Goal: Task Accomplishment & Management: Use online tool/utility

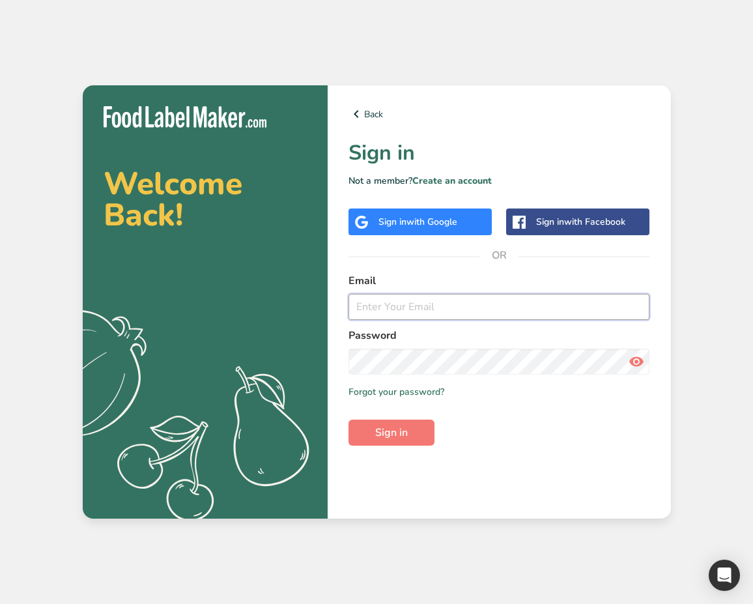
type input "admin@t.com"
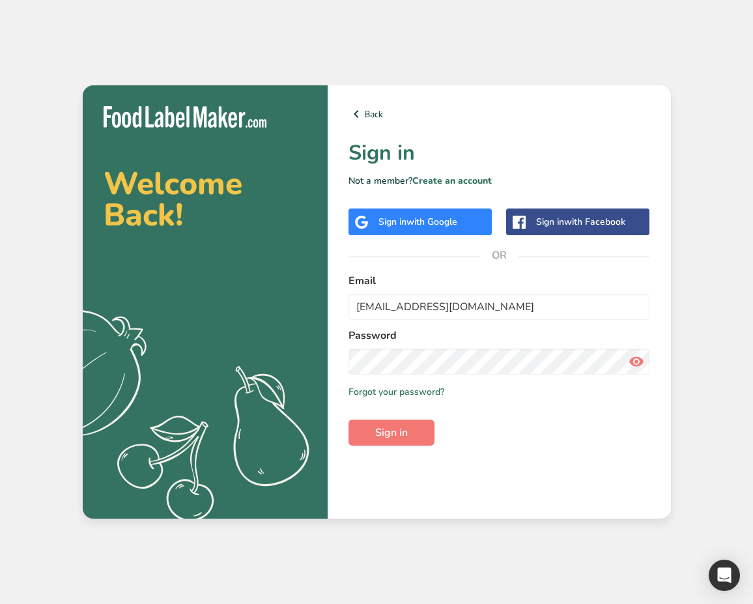
click at [435, 223] on span "with Google" at bounding box center [431, 222] width 51 height 12
click at [391, 428] on span "Sign in" at bounding box center [391, 433] width 33 height 16
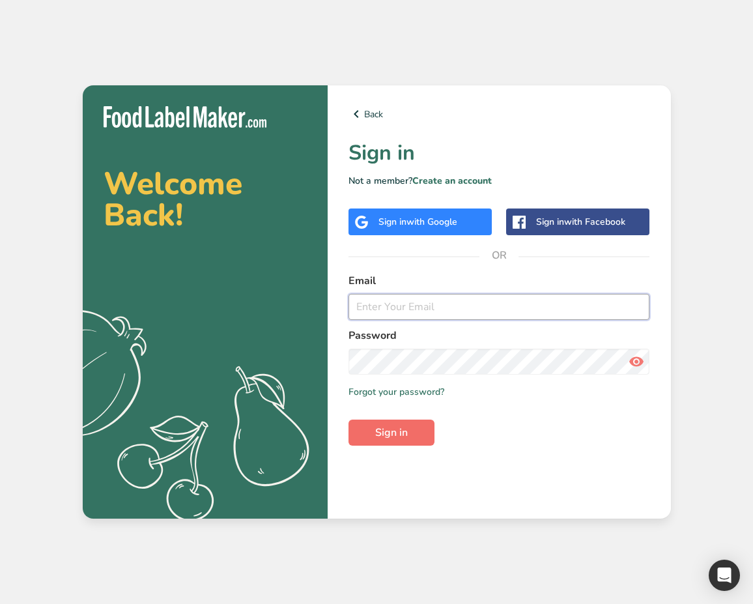
type input "[EMAIL_ADDRESS][DOMAIN_NAME]"
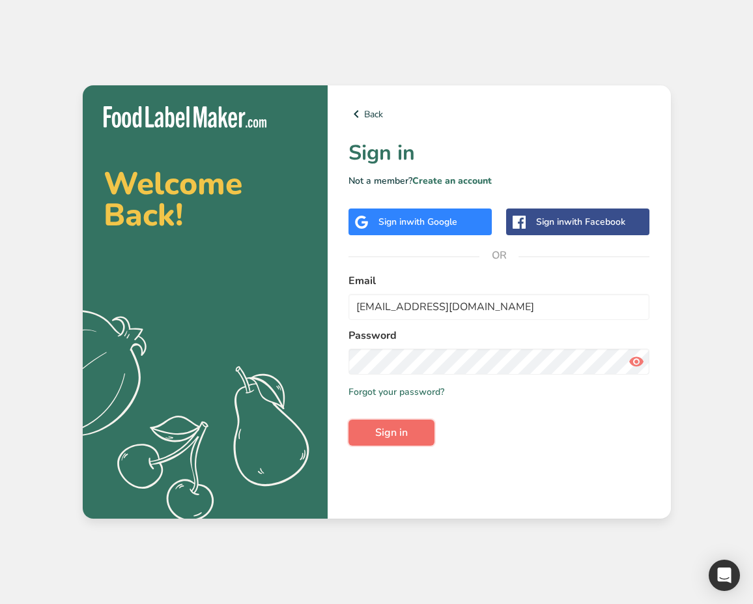
click at [404, 432] on span "Sign in" at bounding box center [391, 433] width 33 height 16
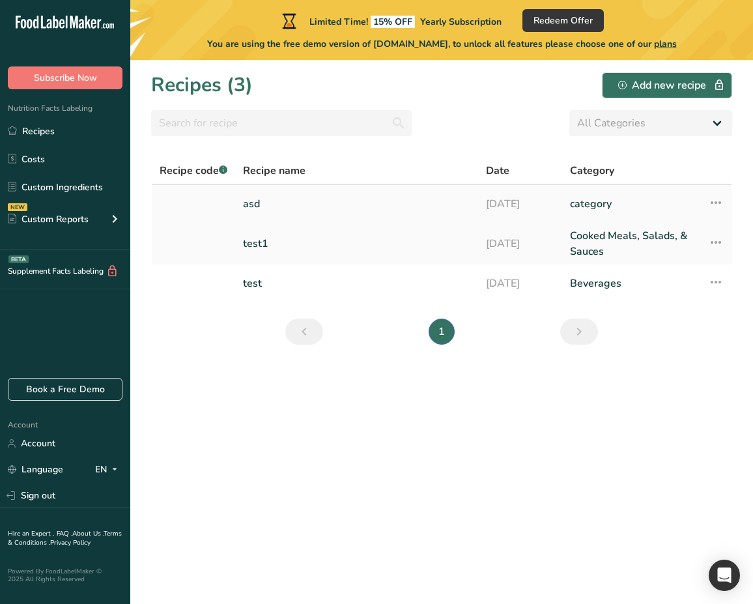
click at [261, 208] on link "asd" at bounding box center [356, 203] width 227 height 27
click at [255, 287] on link "test" at bounding box center [356, 283] width 227 height 27
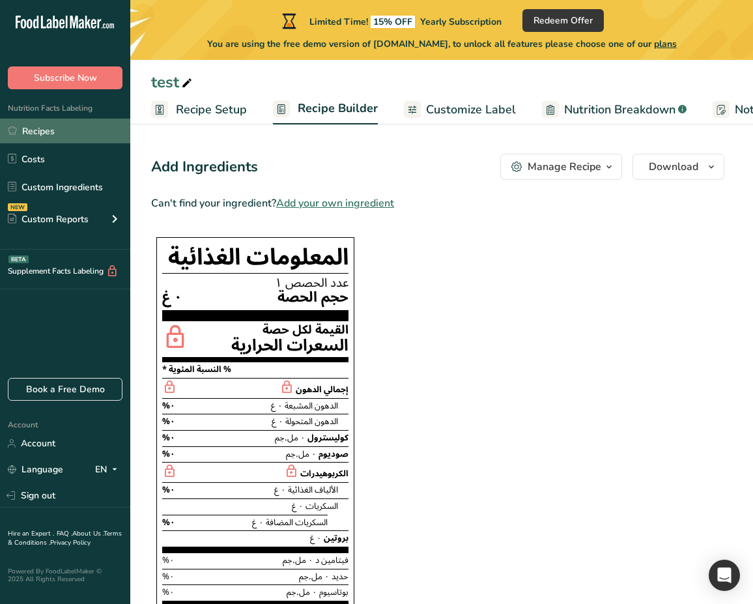
click at [62, 134] on link "Recipes" at bounding box center [65, 131] width 130 height 25
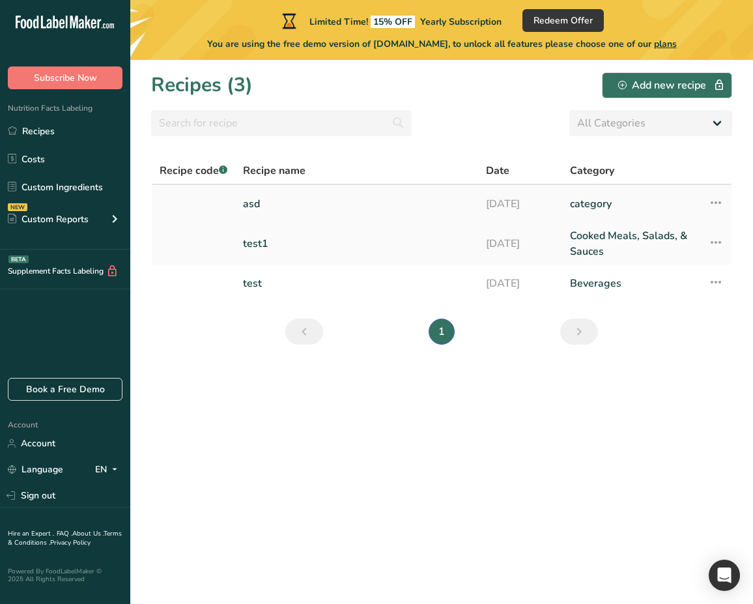
click at [266, 206] on link "asd" at bounding box center [356, 203] width 227 height 27
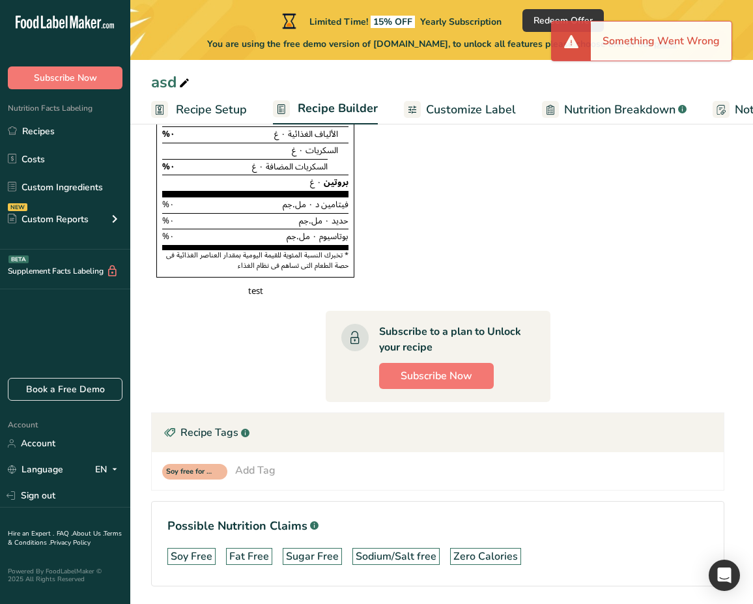
scroll to position [414, 0]
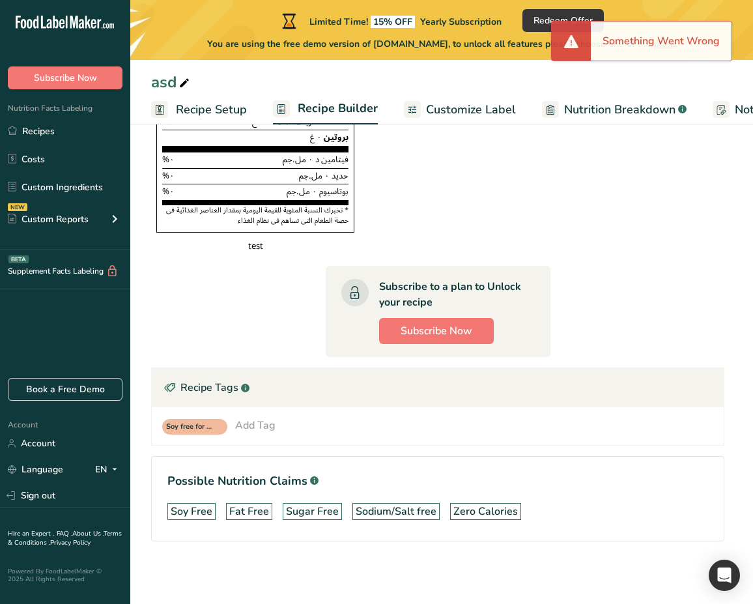
click at [261, 425] on div "Add Tag" at bounding box center [255, 426] width 40 height 16
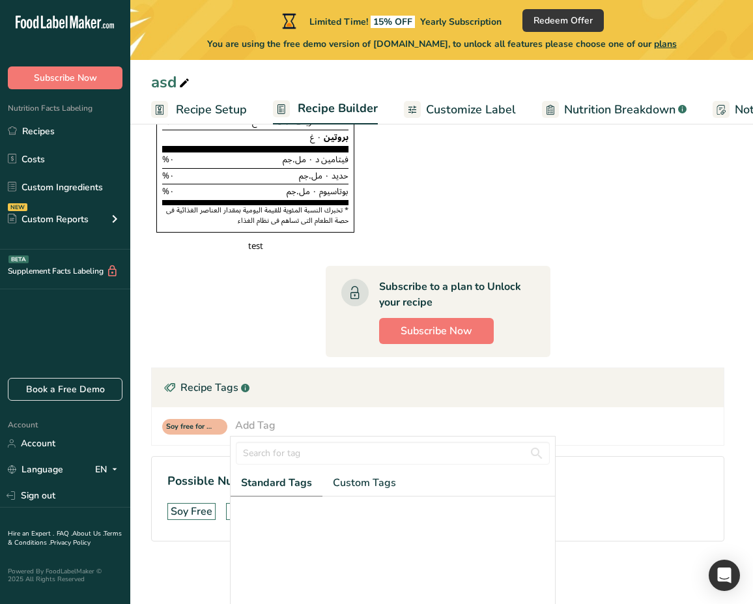
click at [257, 328] on section "Can't find your ingredient? Add your own ingredient المعلومات الغذائية عدد الحص…" at bounding box center [437, 178] width 573 height 767
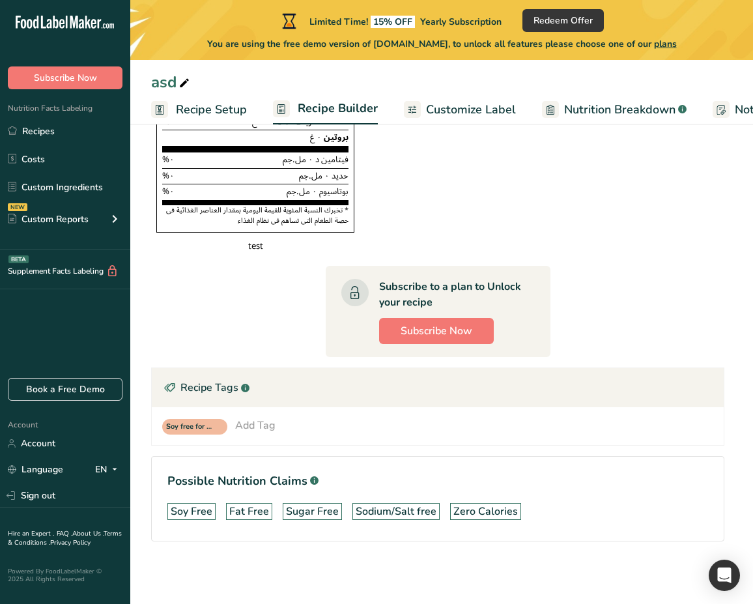
click at [276, 432] on div "Soy free for recipe Add Tag Standard Tags Custom Tags Add new tag" at bounding box center [437, 426] width 551 height 17
click at [267, 428] on div "Add Tag" at bounding box center [255, 426] width 40 height 16
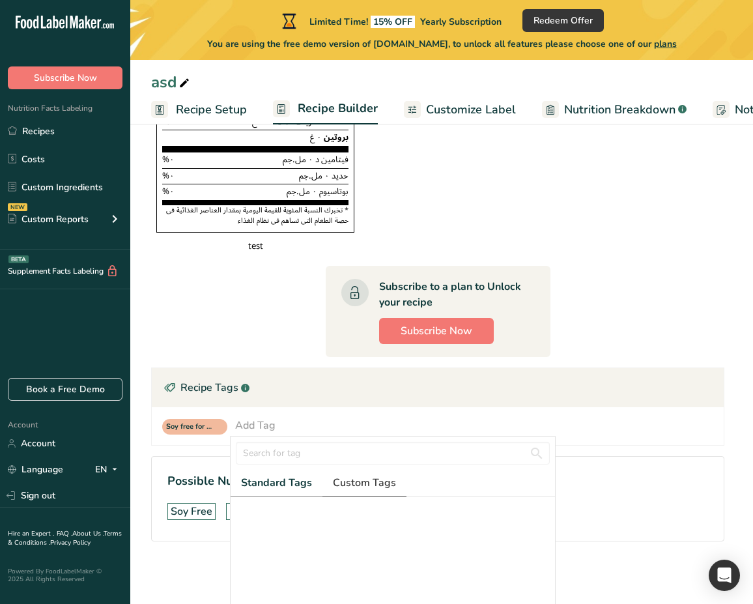
scroll to position [5, 0]
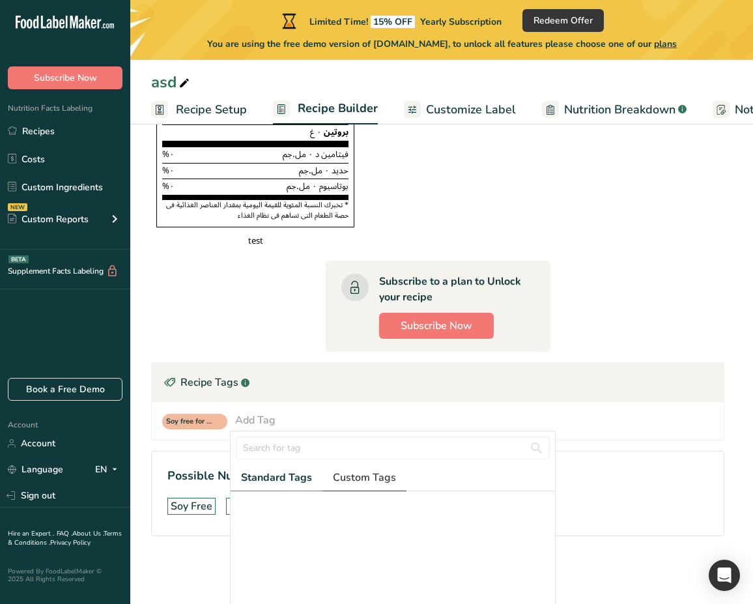
click at [368, 485] on span "Custom Tags" at bounding box center [364, 478] width 63 height 16
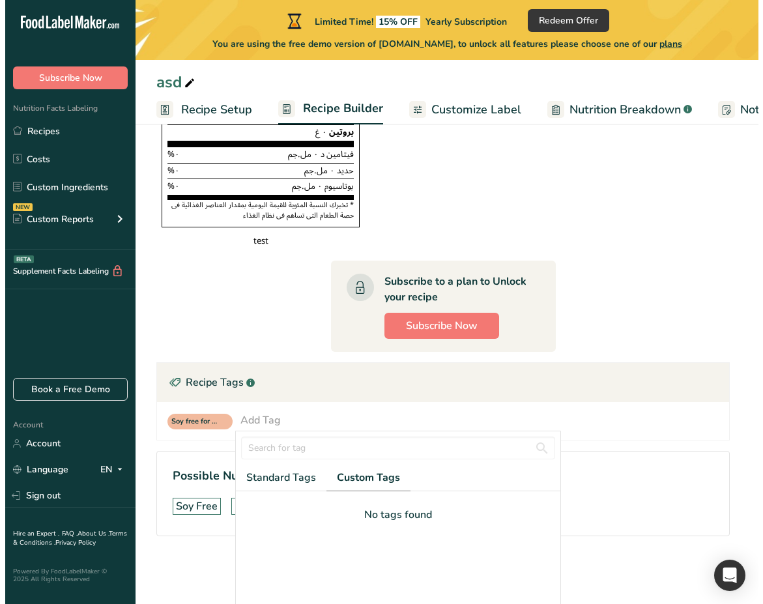
scroll to position [128, 0]
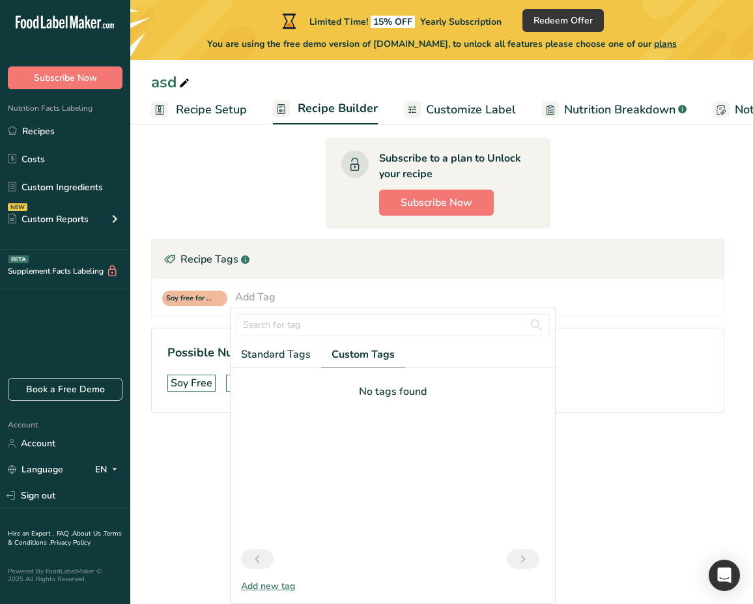
click at [283, 586] on div "Add new tag" at bounding box center [393, 586] width 324 height 14
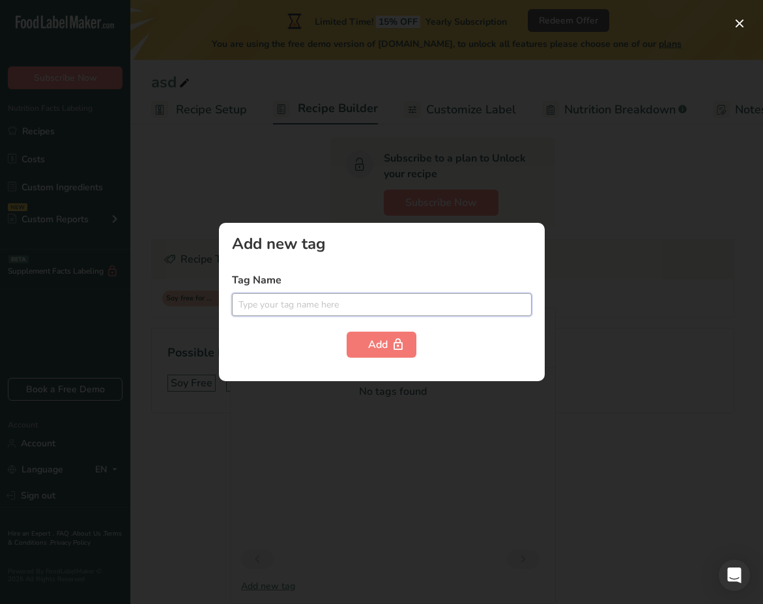
click at [305, 307] on input "text" at bounding box center [382, 304] width 300 height 23
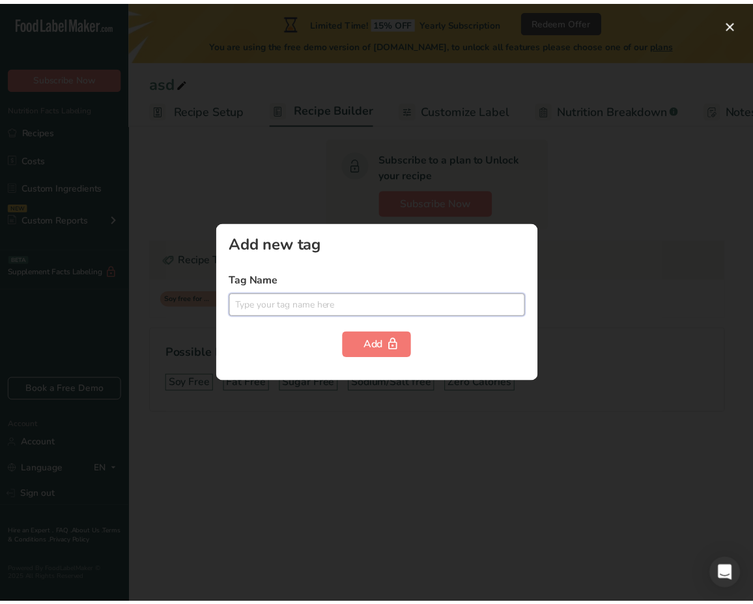
scroll to position [0, 0]
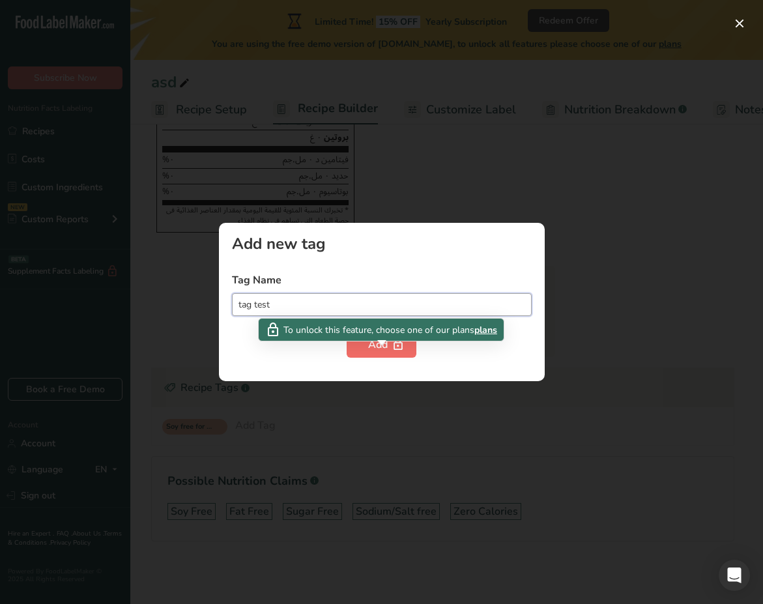
type input "tag test"
click at [375, 348] on div "Add" at bounding box center [381, 345] width 27 height 16
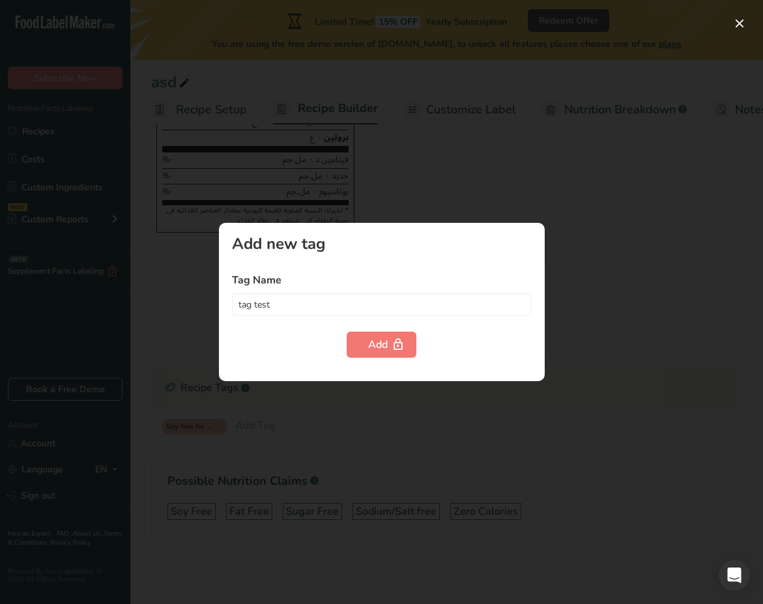
click at [216, 272] on div at bounding box center [381, 302] width 763 height 604
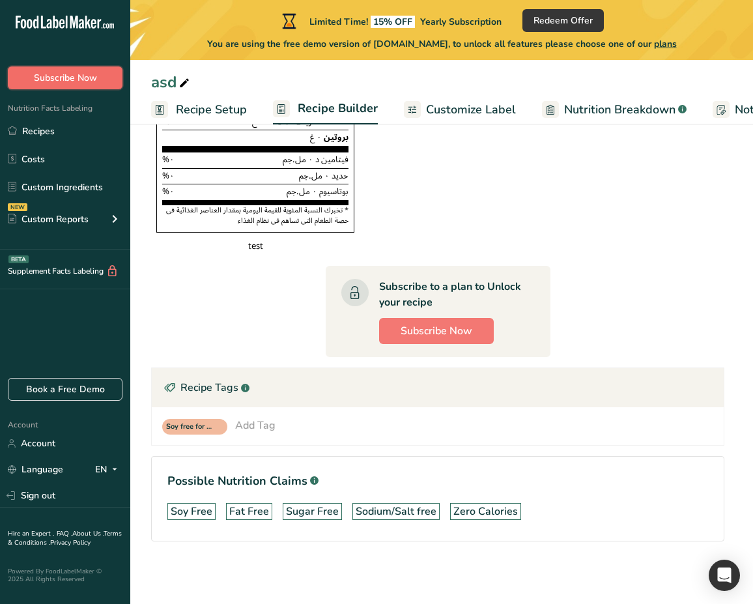
click at [90, 83] on span "Subscribe Now" at bounding box center [65, 78] width 63 height 14
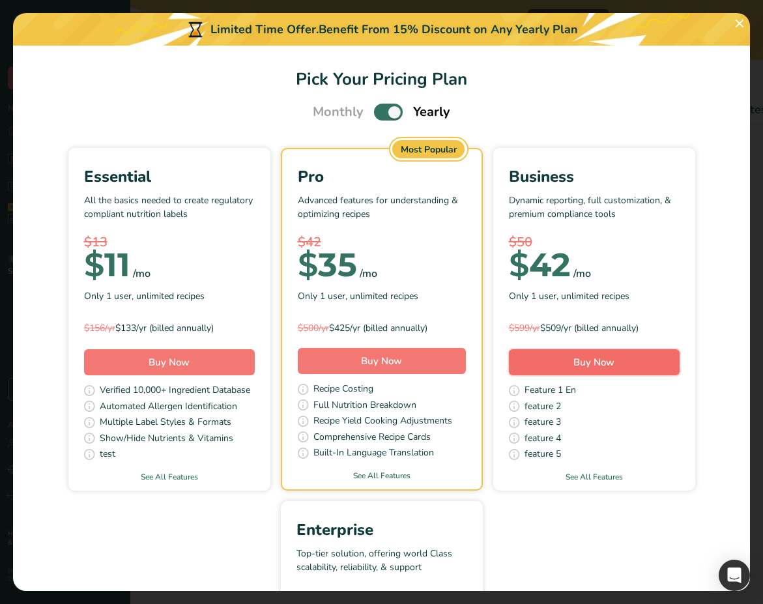
click at [553, 354] on button "Buy Now" at bounding box center [594, 362] width 171 height 26
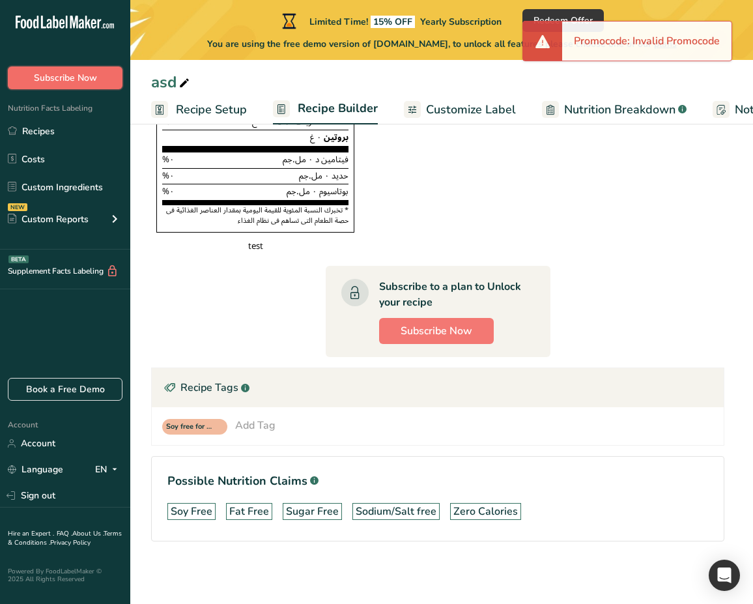
click at [86, 81] on span "Subscribe Now" at bounding box center [65, 78] width 63 height 14
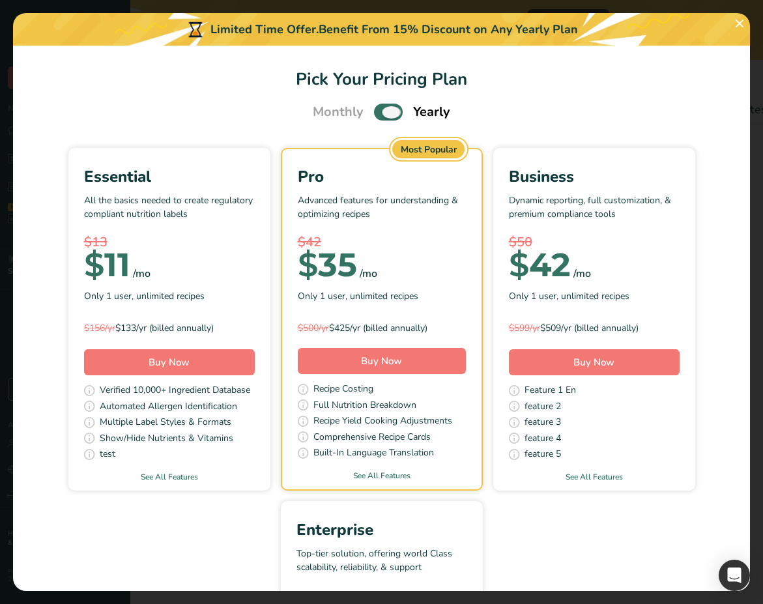
click at [384, 111] on span "Pick Your Pricing Plan Modal" at bounding box center [388, 112] width 29 height 16
click at [382, 111] on input "Pick Your Pricing Plan Modal" at bounding box center [378, 112] width 8 height 8
checkbox input "false"
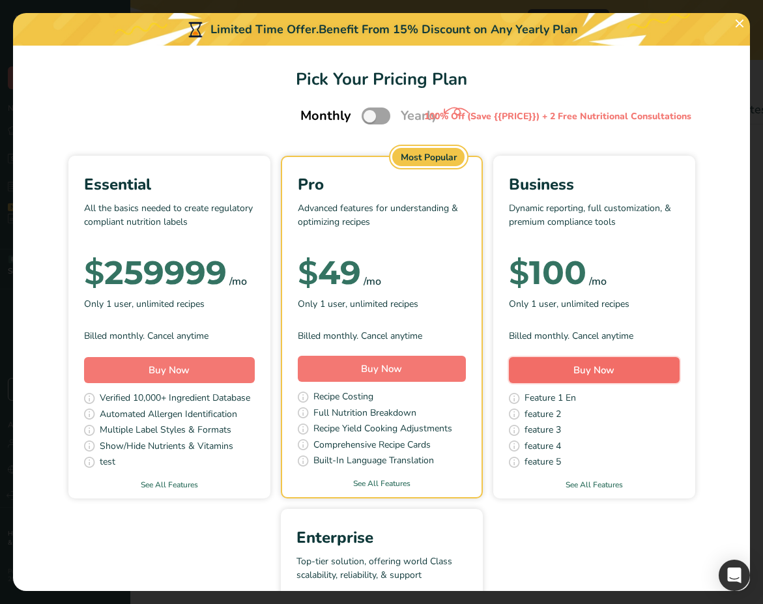
click at [595, 372] on span "Buy Now" at bounding box center [593, 369] width 41 height 13
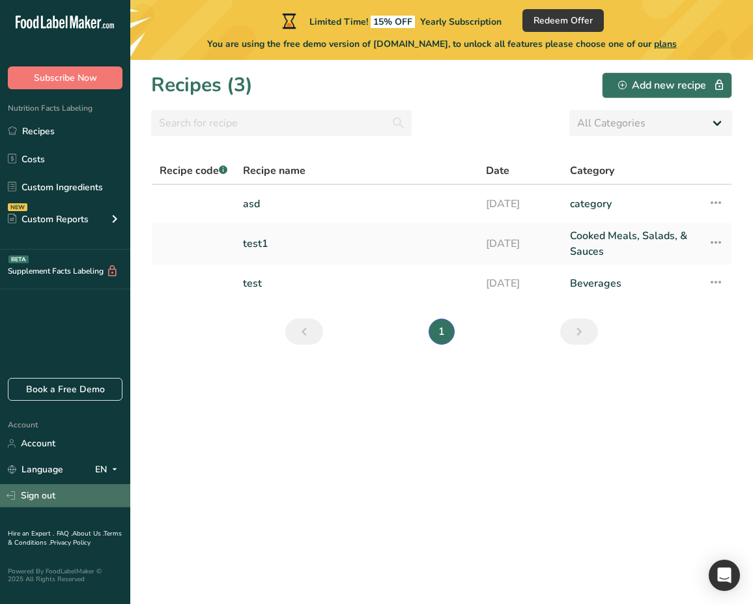
click at [46, 494] on link "Sign out" at bounding box center [65, 495] width 130 height 23
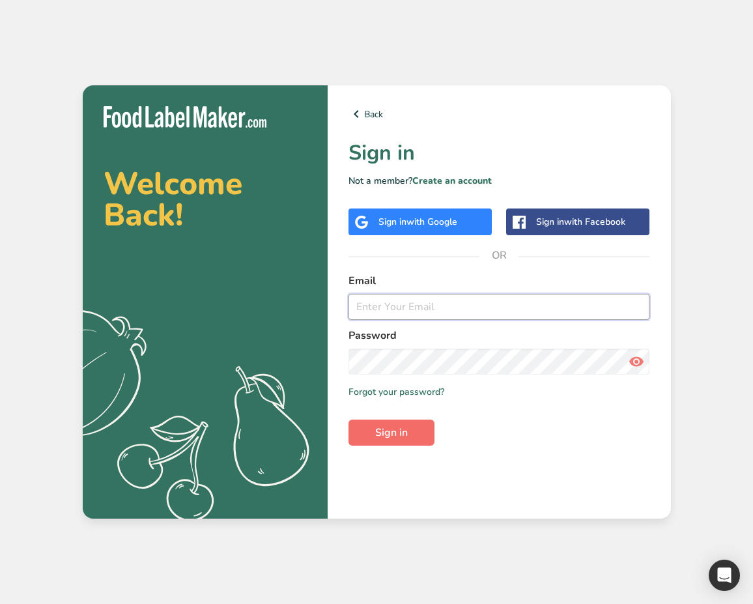
type input "admin@t.com"
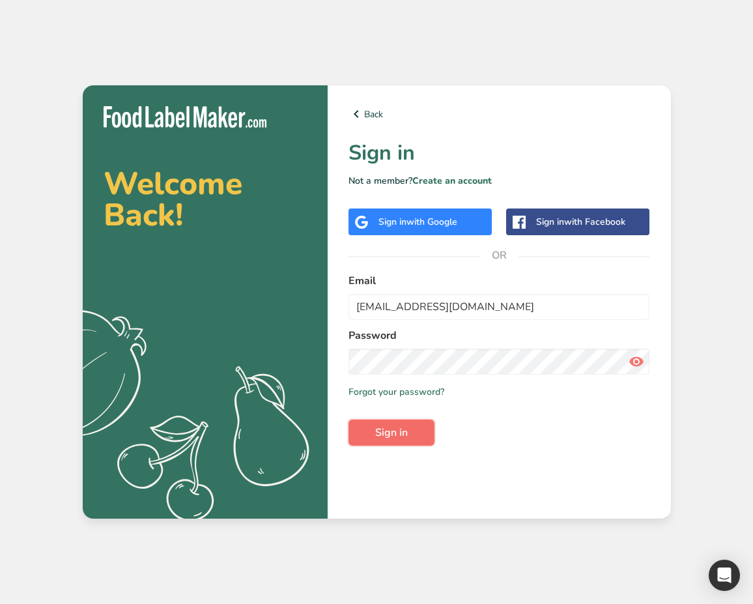
click at [415, 436] on button "Sign in" at bounding box center [391, 432] width 86 height 26
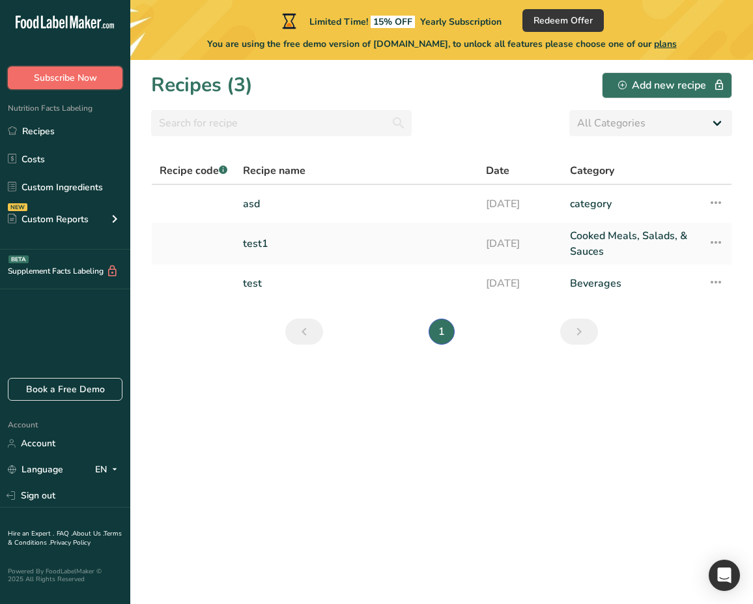
click at [73, 87] on button "Subscribe Now" at bounding box center [65, 77] width 115 height 23
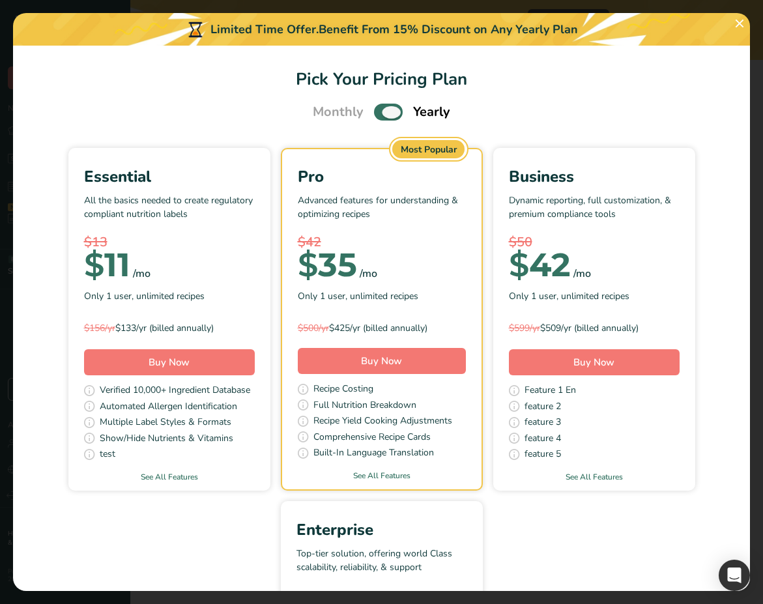
click at [386, 113] on span "Pick Your Pricing Plan Modal" at bounding box center [388, 112] width 29 height 16
click at [382, 113] on input "Pick Your Pricing Plan Modal" at bounding box center [378, 112] width 8 height 8
checkbox input "false"
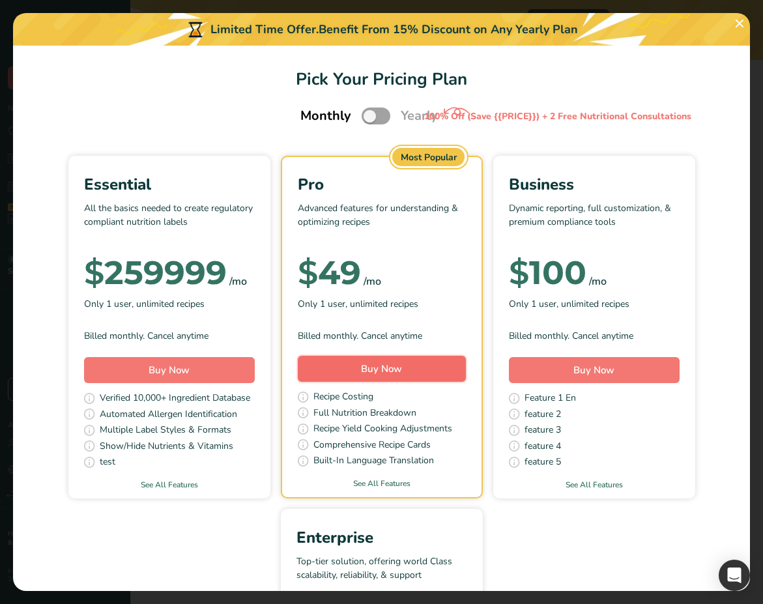
click at [406, 371] on button "Buy Now" at bounding box center [382, 369] width 168 height 26
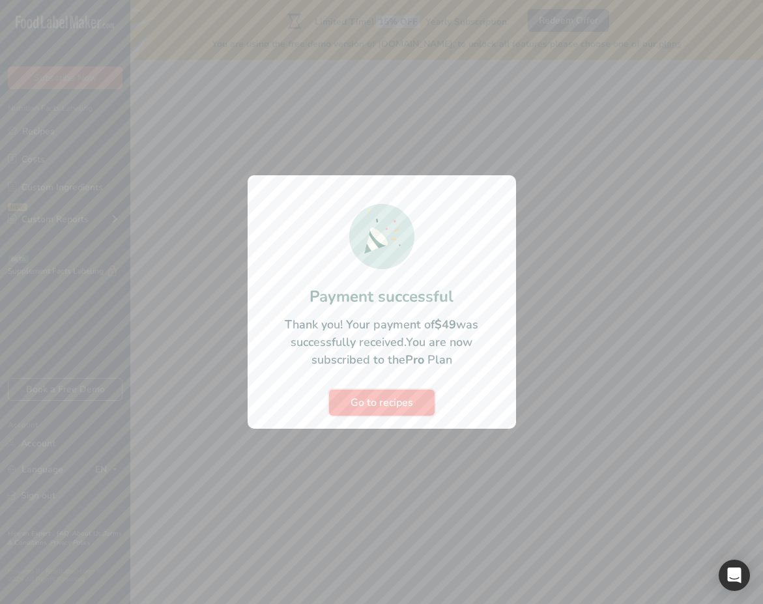
click at [400, 408] on span "Go to recipes" at bounding box center [381, 403] width 63 height 16
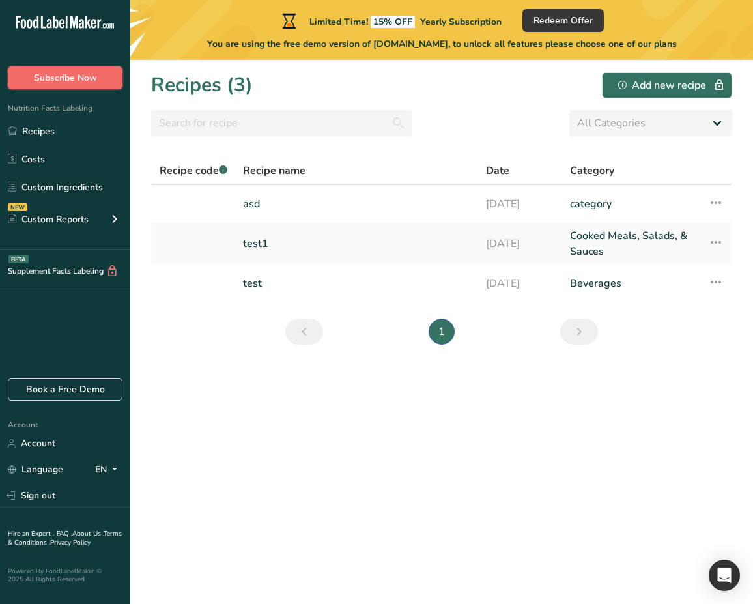
click at [87, 79] on span "Subscribe Now" at bounding box center [65, 78] width 63 height 14
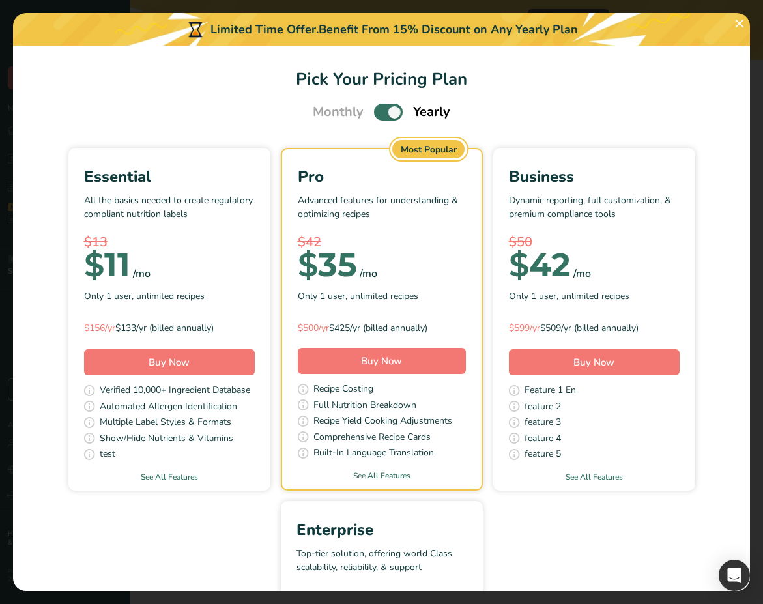
click at [384, 111] on span "Pick Your Pricing Plan Modal" at bounding box center [388, 112] width 29 height 16
click at [382, 111] on input "Pick Your Pricing Plan Modal" at bounding box center [378, 112] width 8 height 8
checkbox input "false"
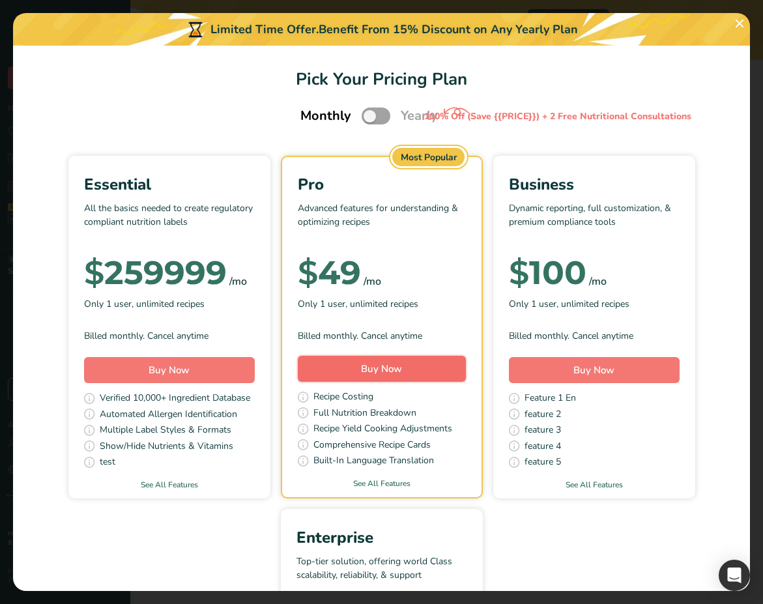
click at [390, 371] on span "Buy Now" at bounding box center [381, 368] width 41 height 13
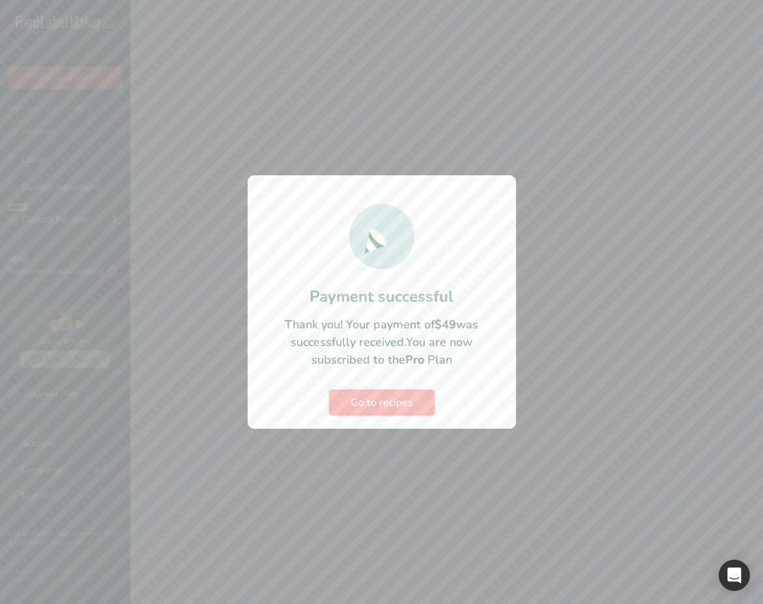
click at [411, 395] on span "Go to recipes" at bounding box center [381, 403] width 63 height 16
click at [390, 403] on span "Go to recipes" at bounding box center [381, 403] width 63 height 16
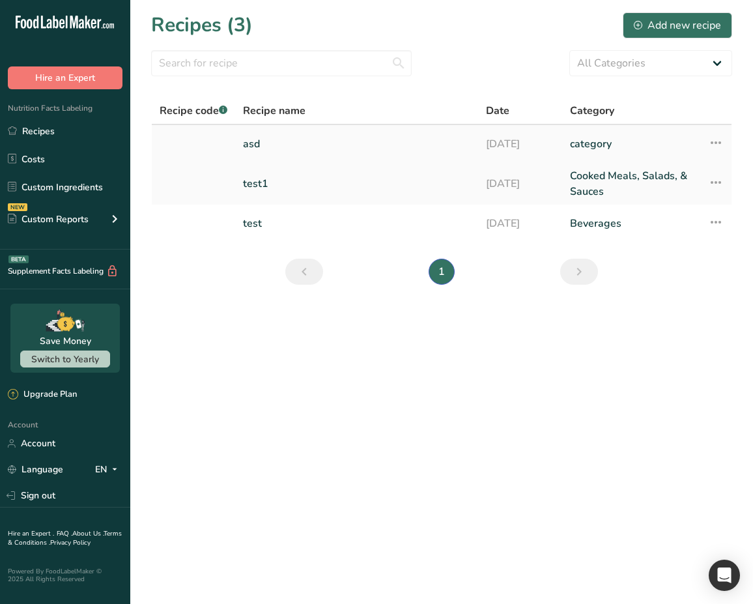
click at [275, 150] on link "asd" at bounding box center [356, 143] width 227 height 27
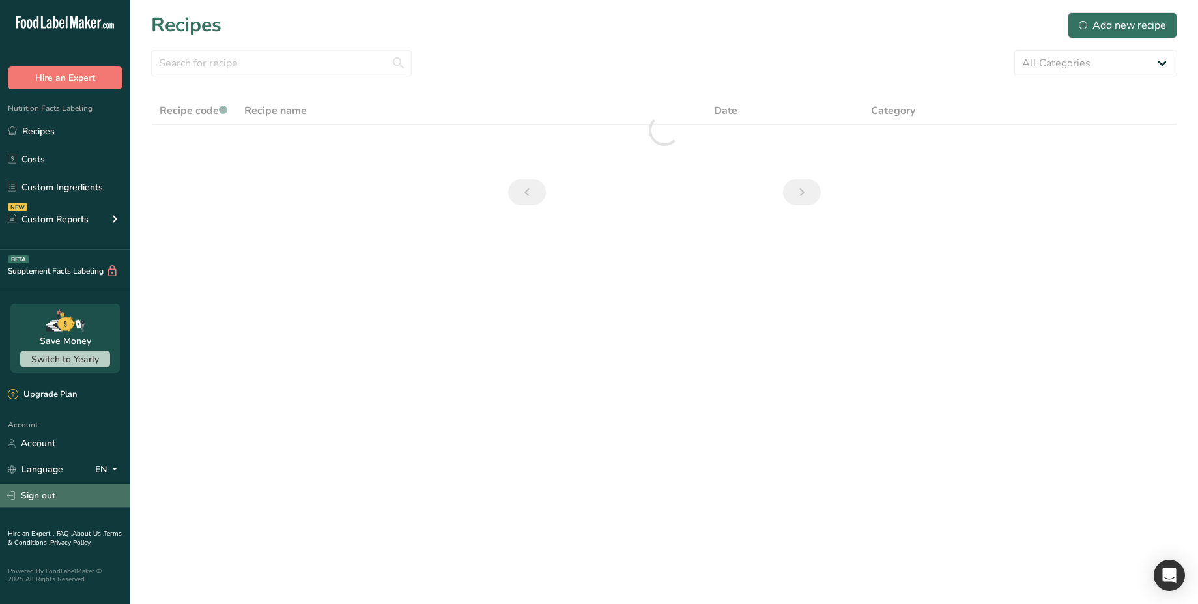
click at [66, 491] on link "Sign out" at bounding box center [65, 495] width 130 height 23
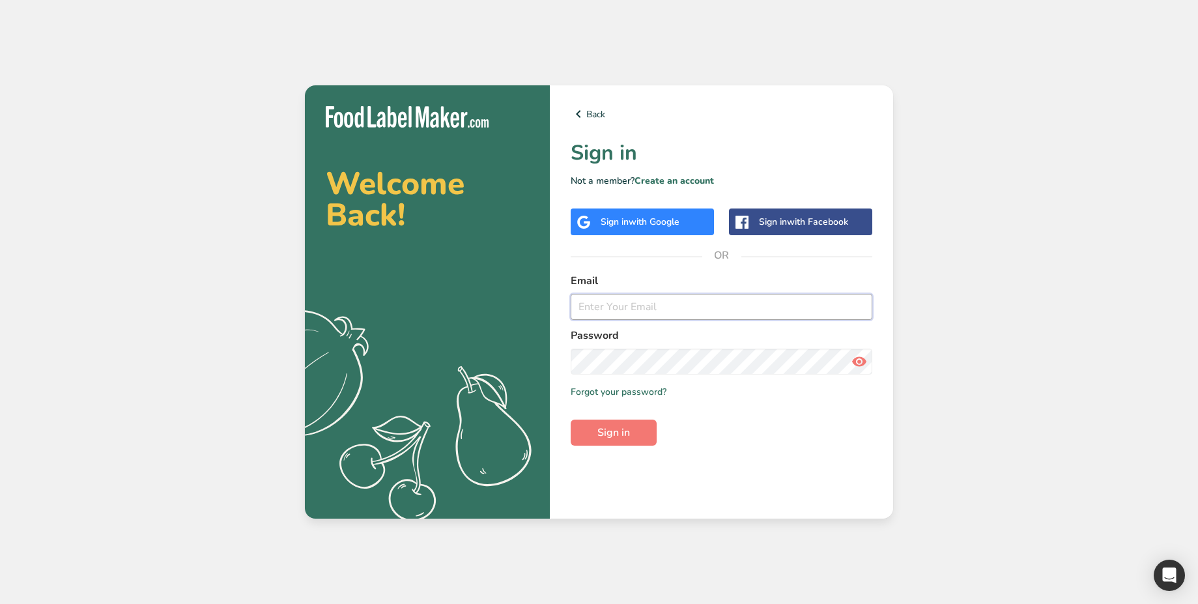
type input "[EMAIL_ADDRESS][DOMAIN_NAME]"
click at [628, 225] on div "Sign in with Google" at bounding box center [640, 222] width 79 height 14
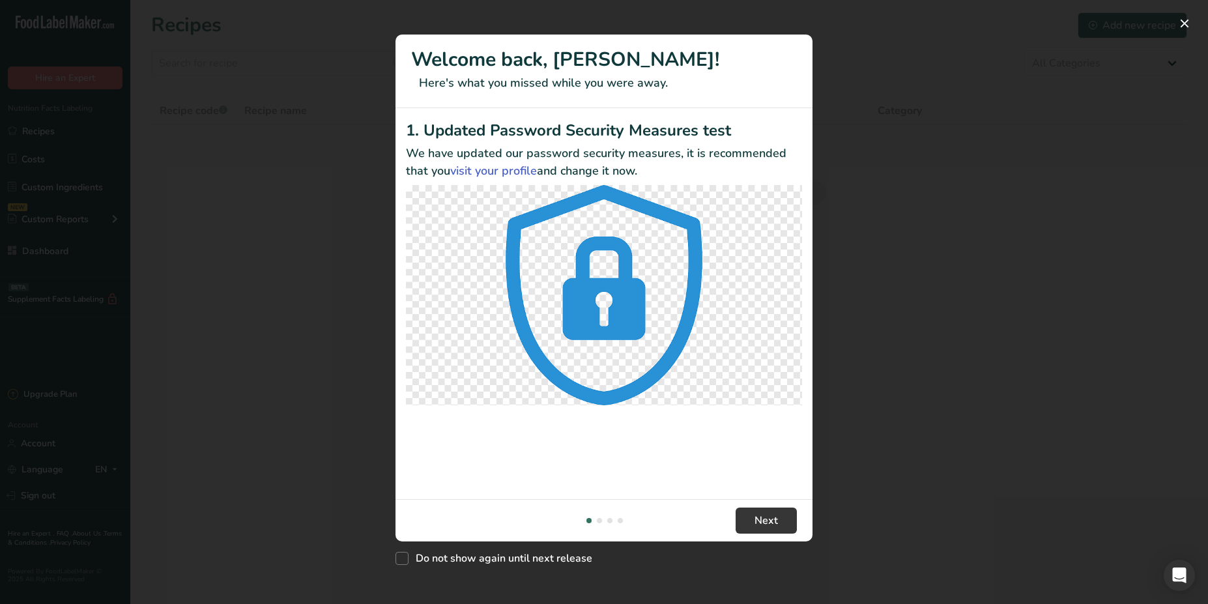
click at [320, 287] on div "New Features" at bounding box center [604, 302] width 1208 height 604
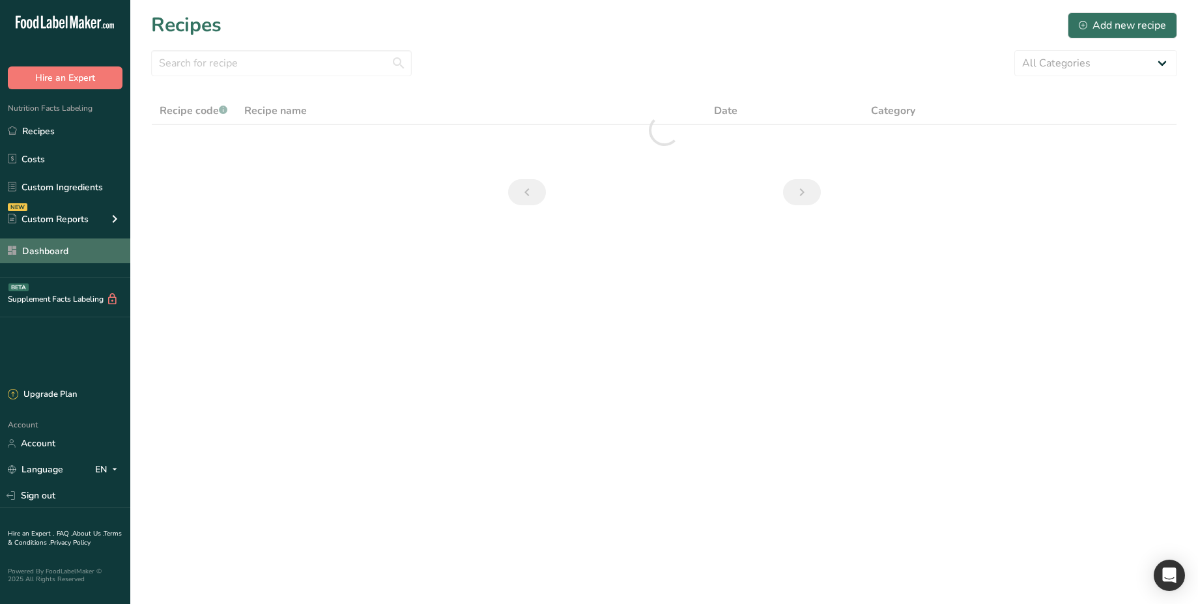
click at [64, 252] on link "Dashboard" at bounding box center [65, 250] width 130 height 25
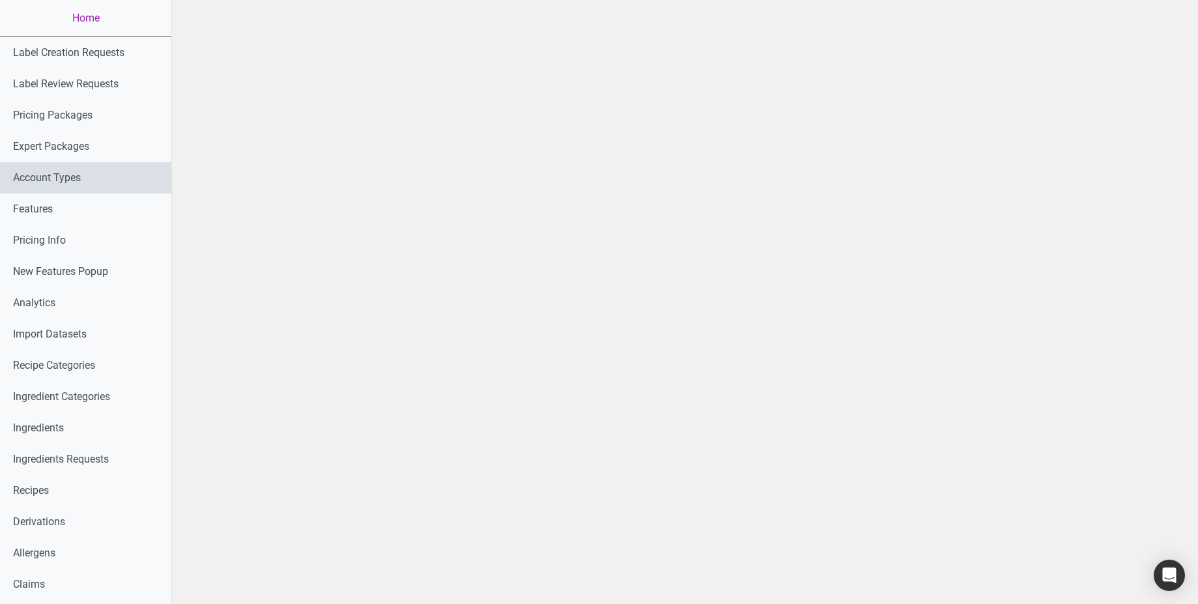
click at [79, 178] on link "Account Types" at bounding box center [85, 177] width 171 height 31
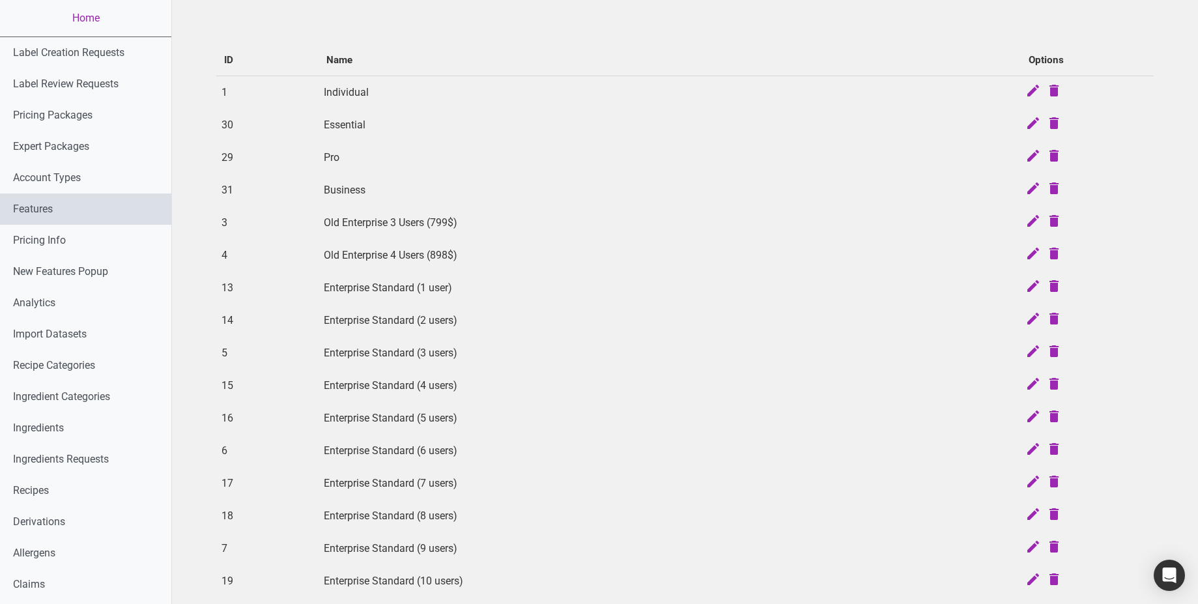
click at [78, 203] on link "Features" at bounding box center [85, 208] width 171 height 31
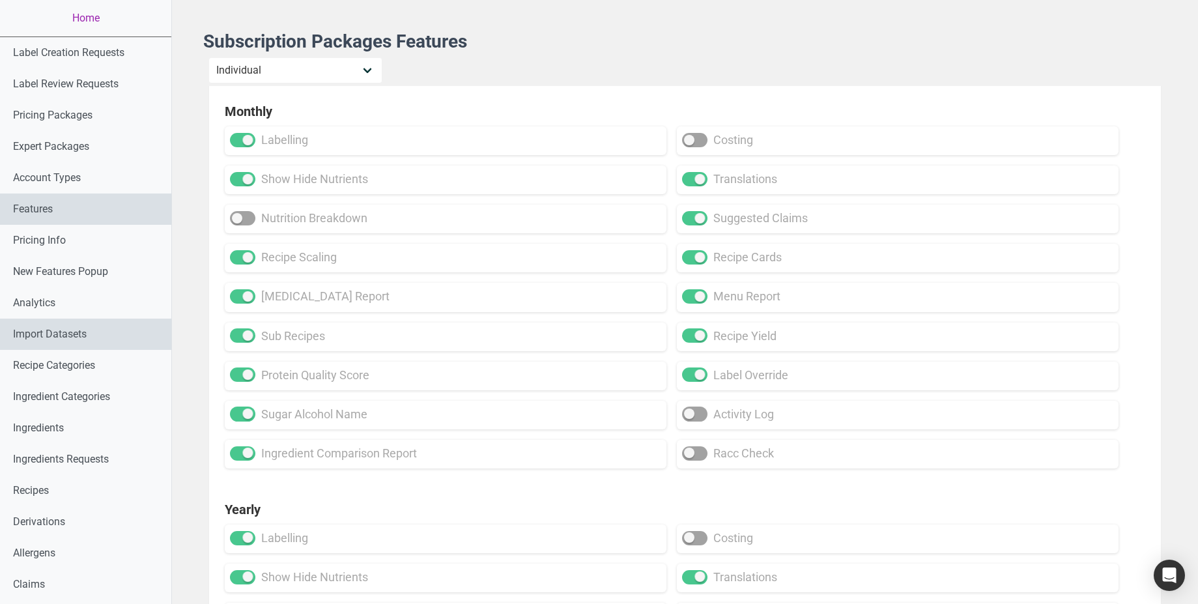
scroll to position [727, 0]
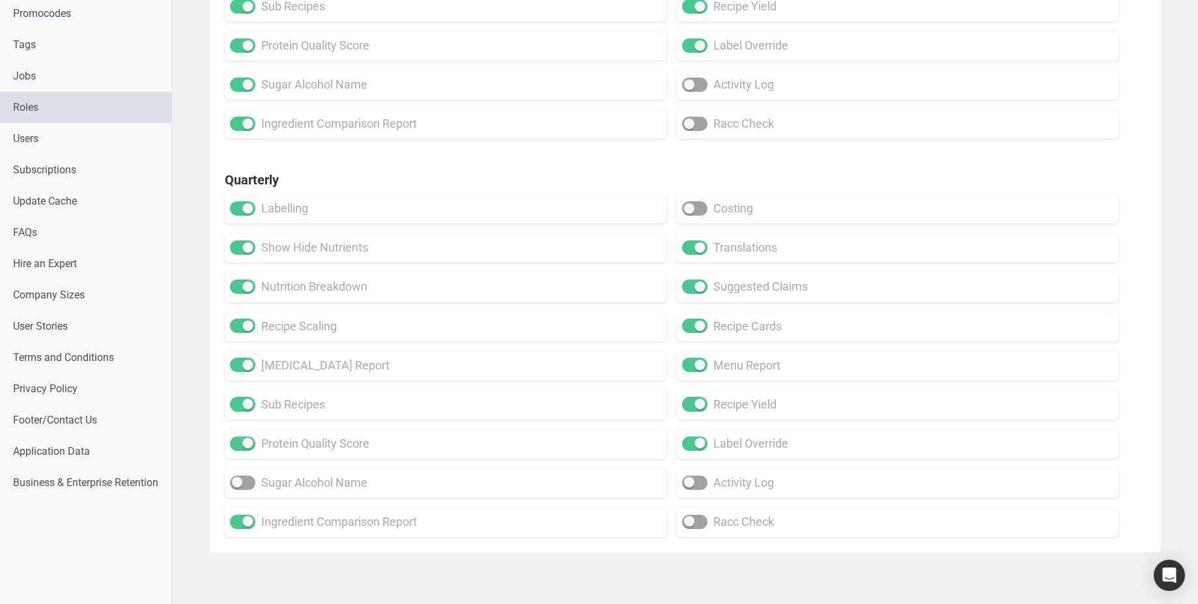
click at [87, 109] on link "Roles" at bounding box center [85, 107] width 171 height 31
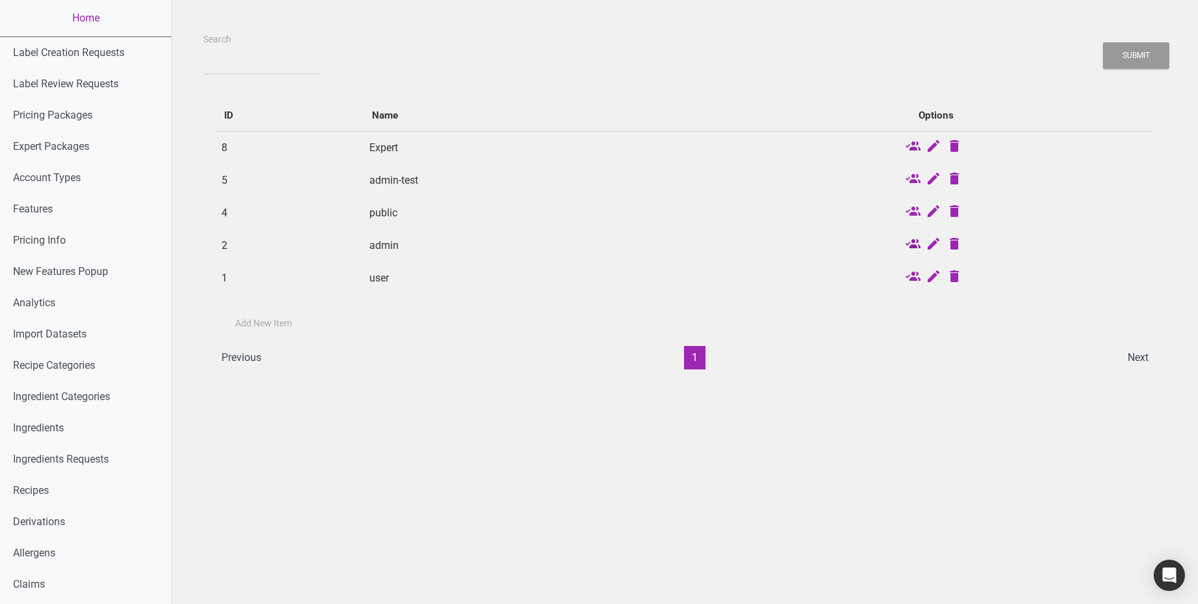
click at [918, 243] on icon at bounding box center [913, 245] width 16 height 18
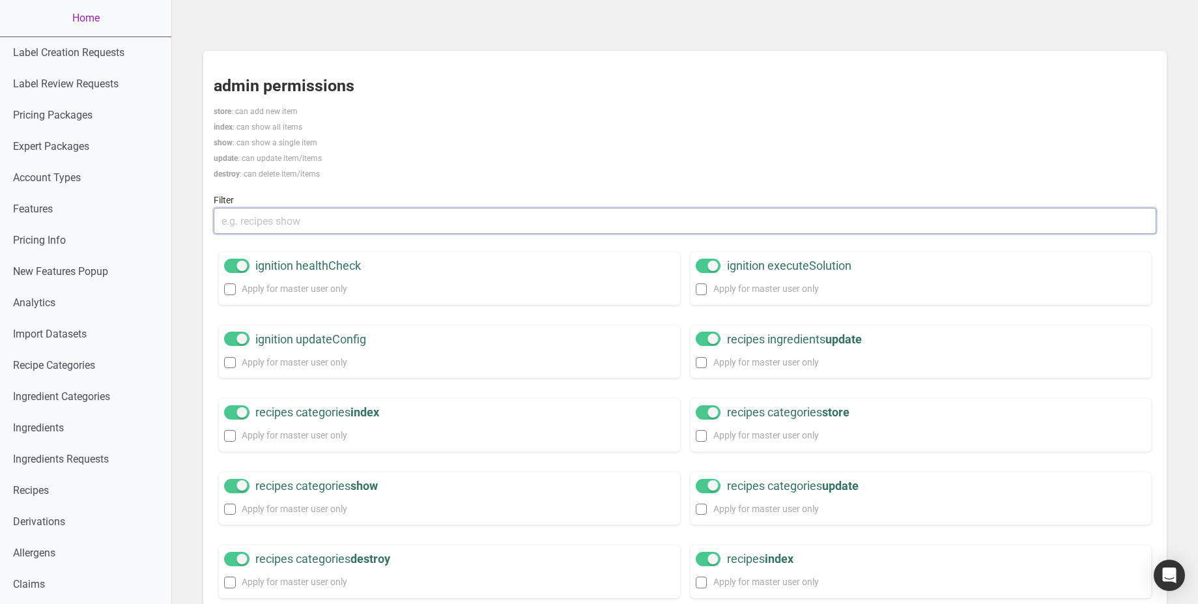
click at [535, 217] on input "text" at bounding box center [685, 221] width 943 height 26
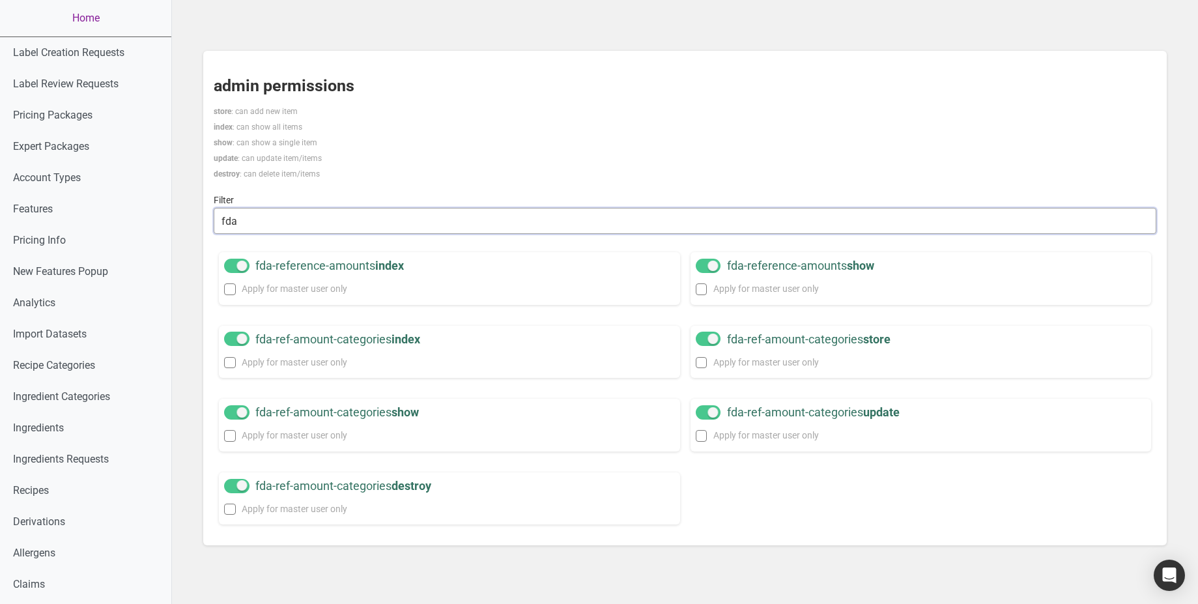
type input "fda"
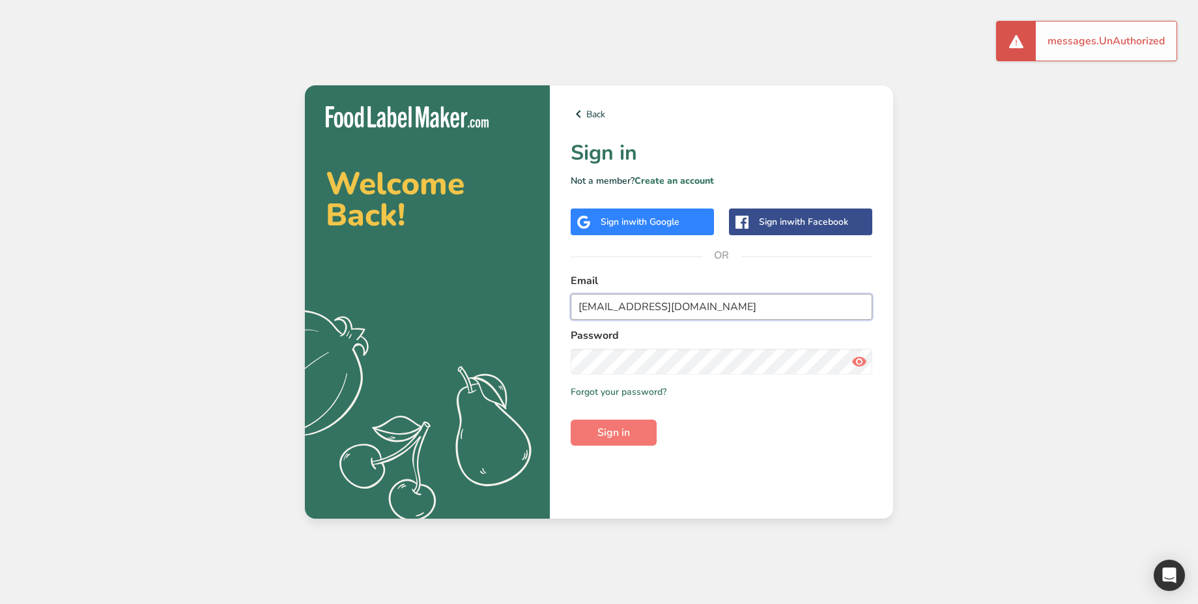
click at [658, 296] on input "[EMAIL_ADDRESS][DOMAIN_NAME]" at bounding box center [722, 307] width 302 height 26
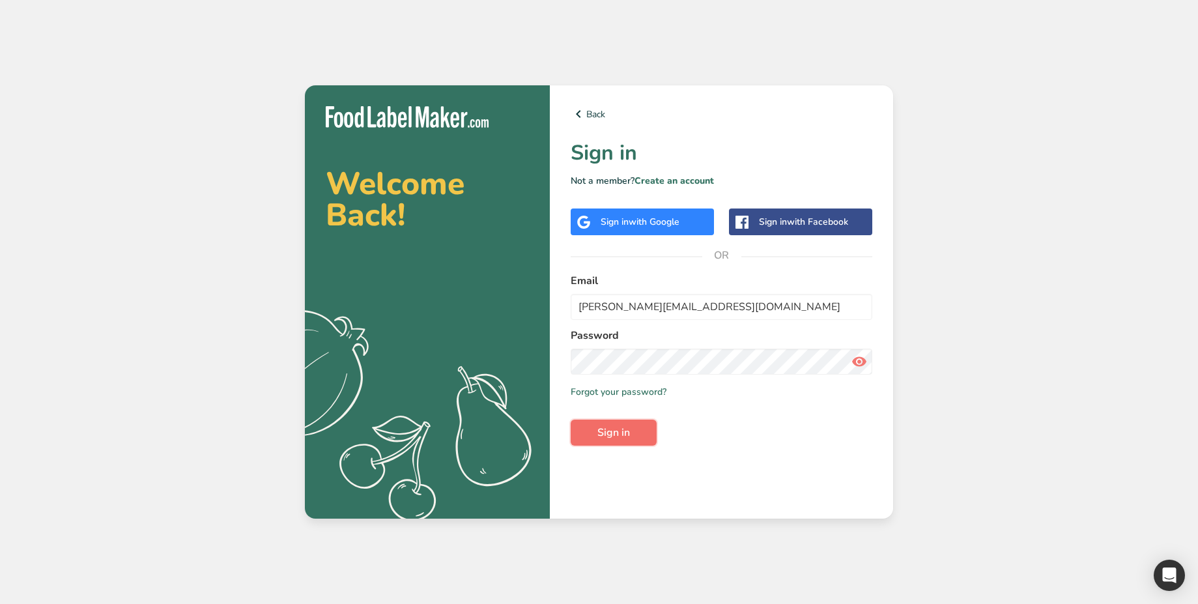
click at [630, 429] on button "Sign in" at bounding box center [614, 432] width 86 height 26
click at [683, 291] on div "Email [PERSON_NAME][EMAIL_ADDRESS][DOMAIN_NAME]" at bounding box center [722, 296] width 302 height 47
click at [687, 302] on input "[PERSON_NAME][EMAIL_ADDRESS][DOMAIN_NAME]" at bounding box center [722, 307] width 302 height 26
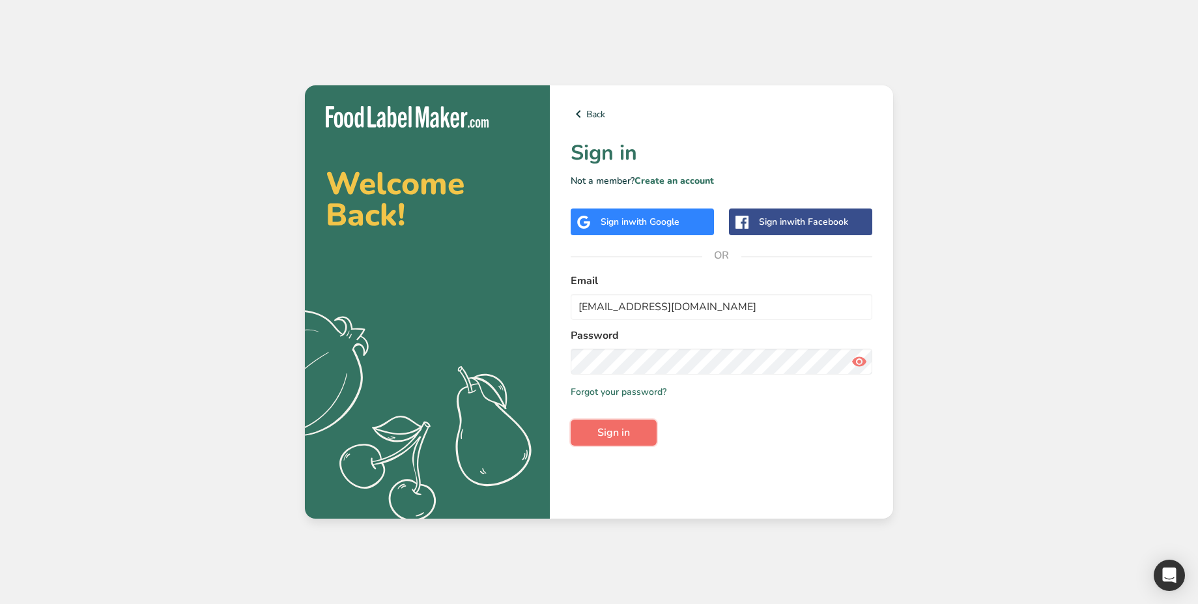
click at [647, 430] on button "Sign in" at bounding box center [614, 432] width 86 height 26
click at [677, 315] on input "[EMAIL_ADDRESS][DOMAIN_NAME]" at bounding box center [722, 307] width 302 height 26
type input "[PERSON_NAME][EMAIL_ADDRESS][DOMAIN_NAME]"
click at [694, 182] on link "Create an account" at bounding box center [673, 181] width 79 height 12
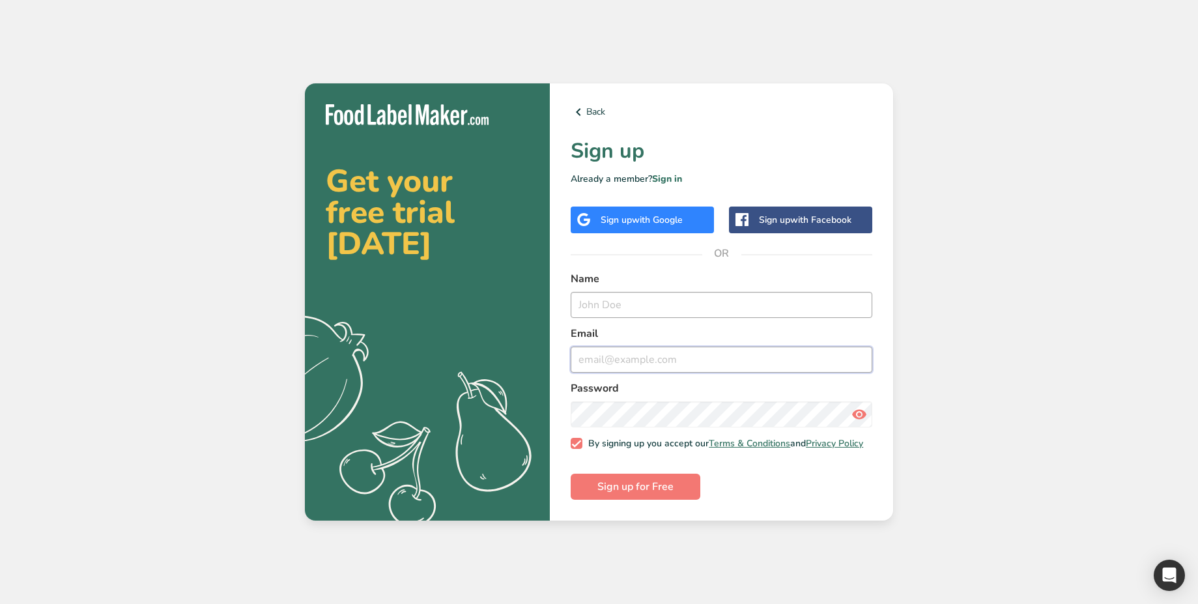
type input "[PERSON_NAME][EMAIL_ADDRESS][DOMAIN_NAME]"
click at [641, 298] on input "text" at bounding box center [722, 305] width 302 height 26
click at [620, 360] on input "[PERSON_NAME][EMAIL_ADDRESS][DOMAIN_NAME]" at bounding box center [722, 360] width 302 height 26
click at [655, 305] on input "text" at bounding box center [722, 305] width 302 height 26
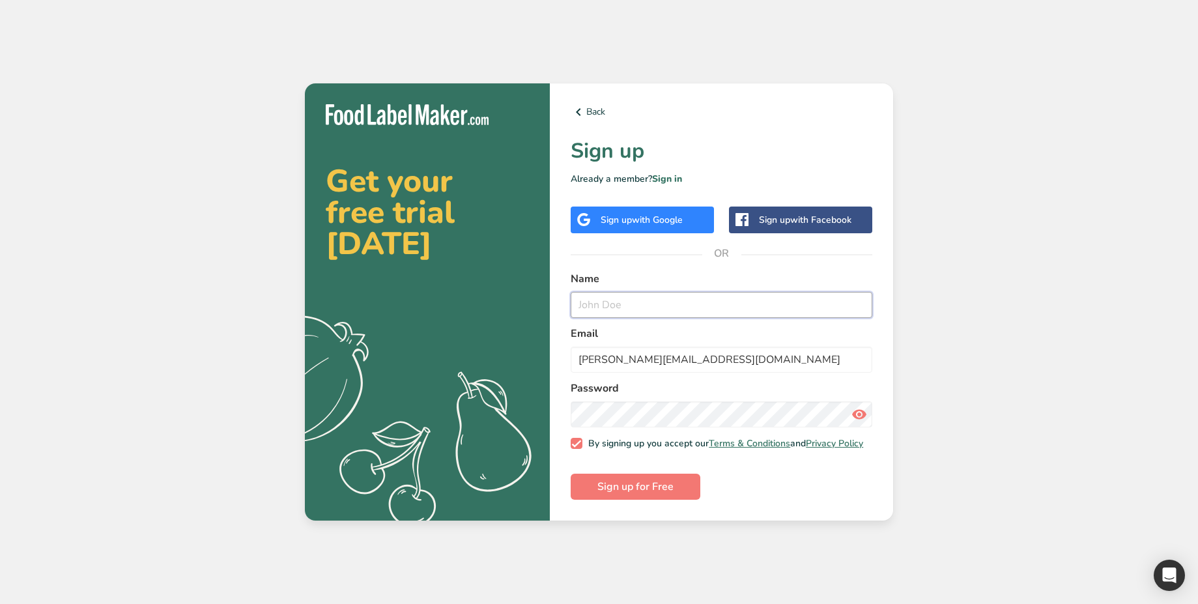
paste input "[PERSON_NAME]"
type input "[PERSON_NAME] pre"
click at [657, 488] on span "Sign up for Free" at bounding box center [635, 487] width 76 height 16
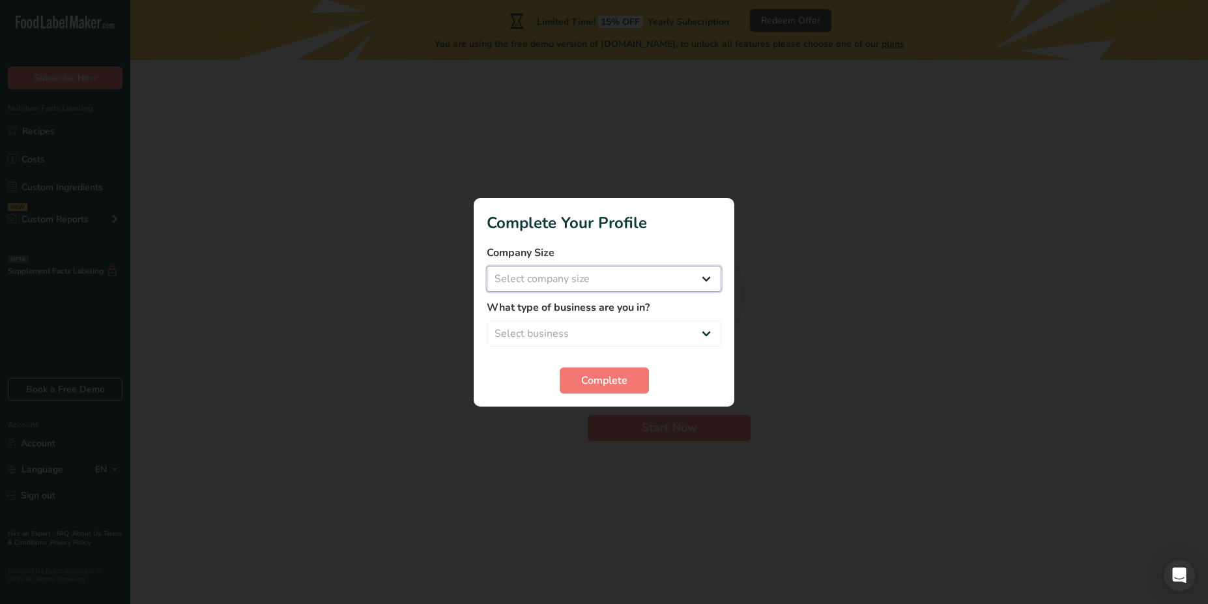
select select "1"
click at [487, 266] on select "Select company size Fewer than 10 Employees 10 to 50 Employees 51 to 500 Employ…" at bounding box center [604, 279] width 234 height 26
select select "1"
click at [487, 320] on select "Select business Packaged Food Manufacturer Restaurant & Cafe Bakery Meal Plans …" at bounding box center [604, 333] width 234 height 26
click at [604, 381] on span "Complete" at bounding box center [604, 381] width 46 height 16
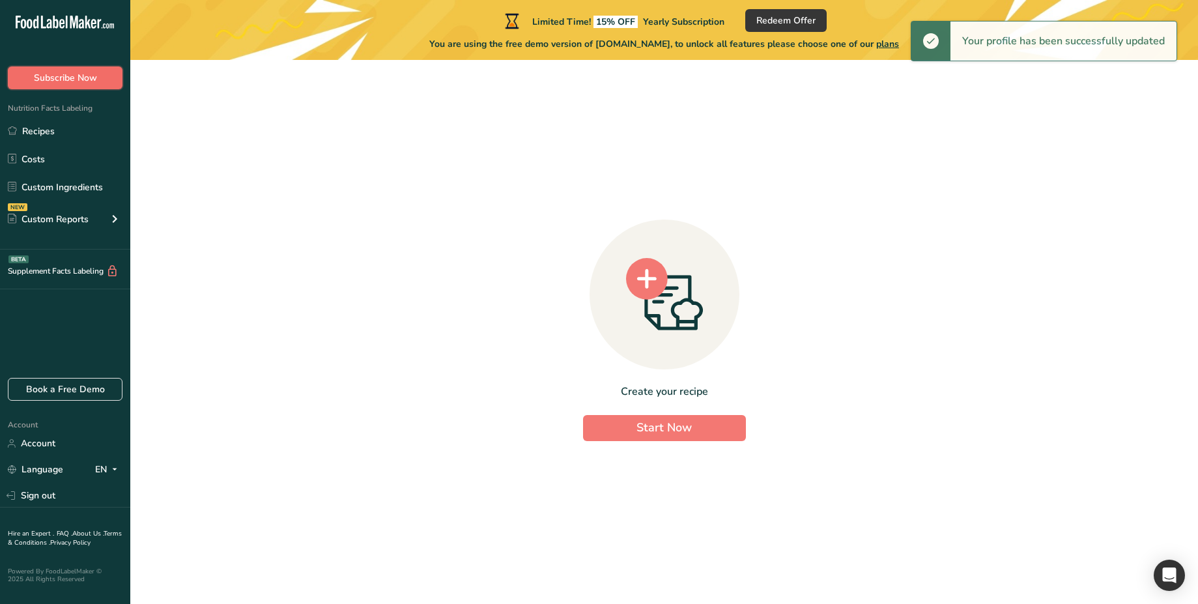
click at [87, 77] on span "Subscribe Now" at bounding box center [65, 78] width 63 height 14
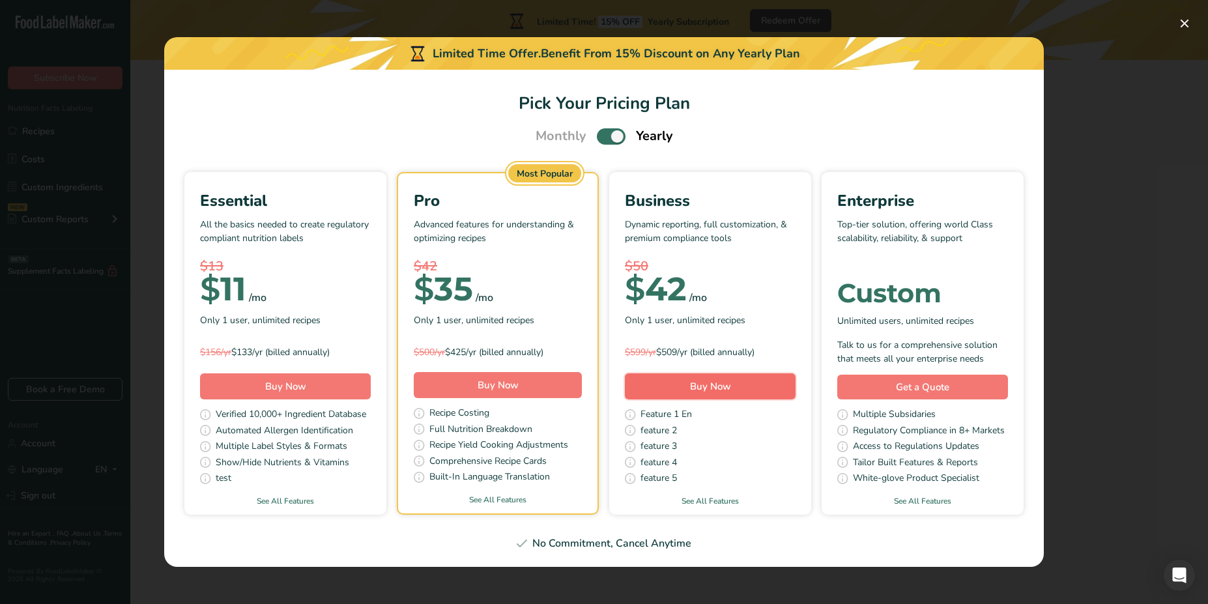
click at [687, 384] on button "Buy Now" at bounding box center [710, 386] width 171 height 26
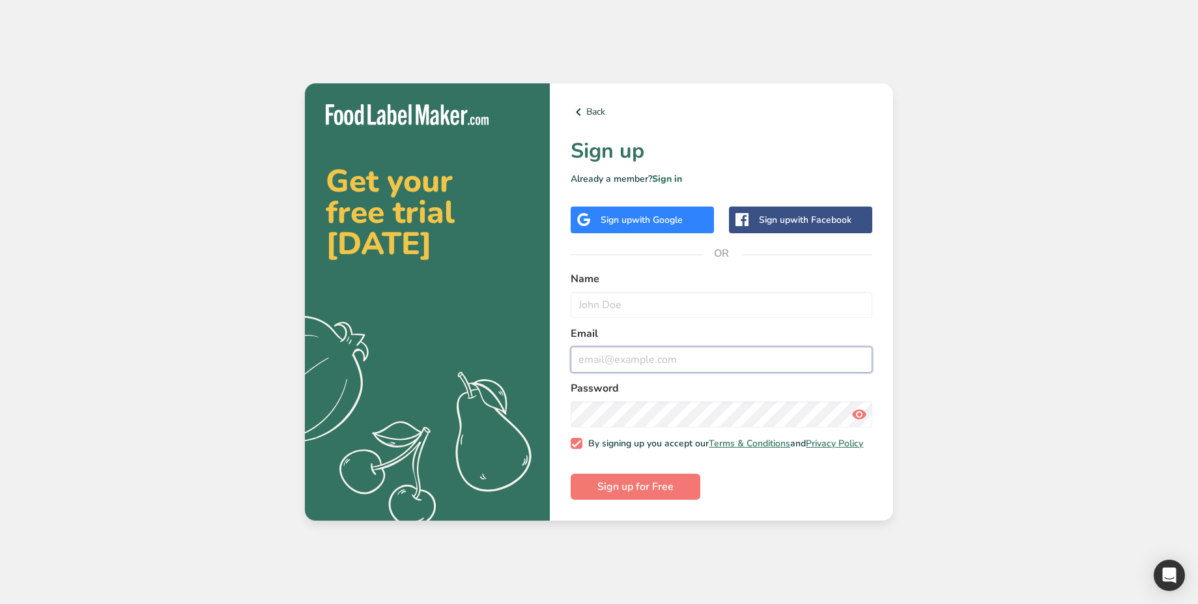
type input "abdulrahman@foodlabelmaker.com"
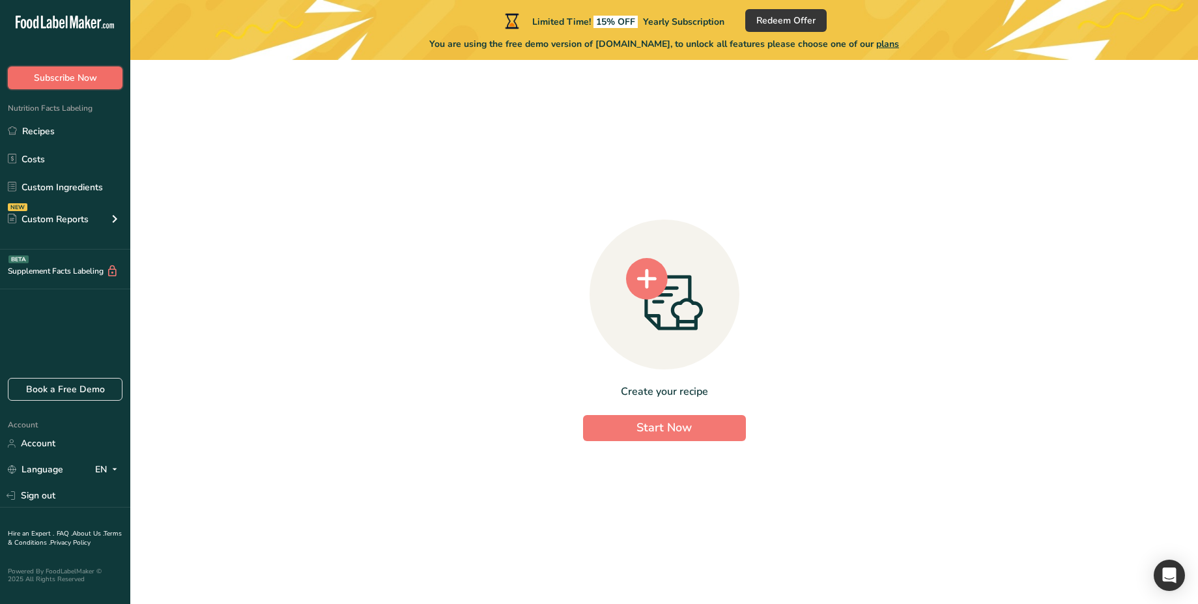
click at [106, 76] on button "Subscribe Now" at bounding box center [65, 77] width 115 height 23
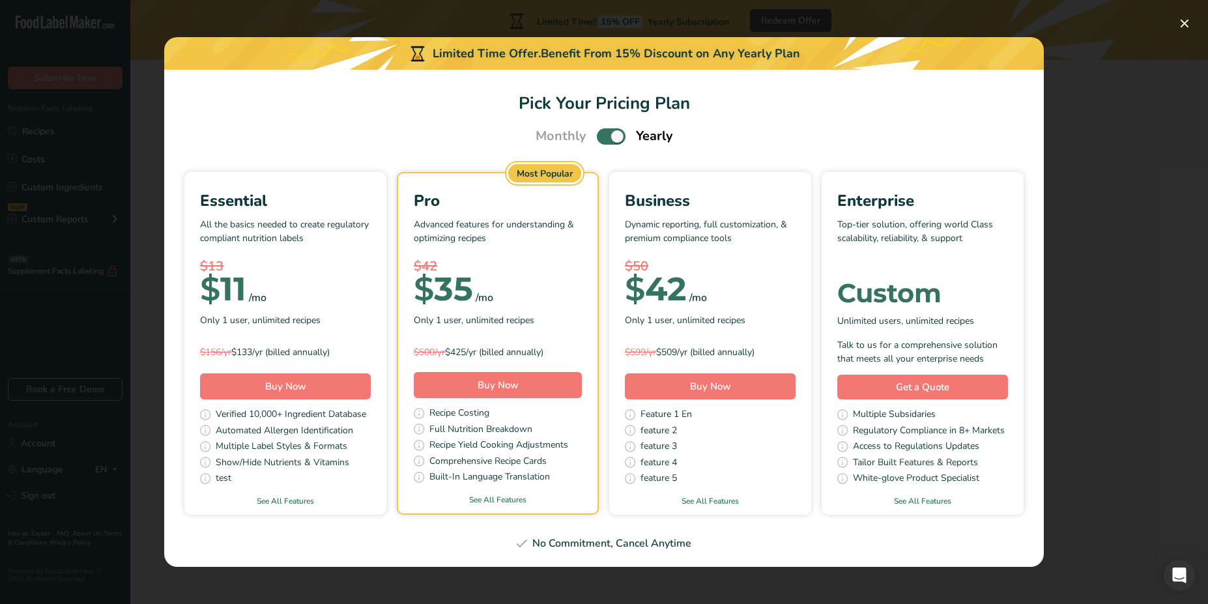
drag, startPoint x: 609, startPoint y: 149, endPoint x: 614, endPoint y: 144, distance: 6.9
click at [614, 144] on section "Pick Your Pricing Plan Monthly Yearly Essential All the basics needed to create…" at bounding box center [603, 318] width 879 height 497
click at [614, 144] on span "Pick Your Pricing Plan Modal" at bounding box center [611, 136] width 29 height 16
click at [605, 141] on input "Pick Your Pricing Plan Modal" at bounding box center [601, 136] width 8 height 8
checkbox input "false"
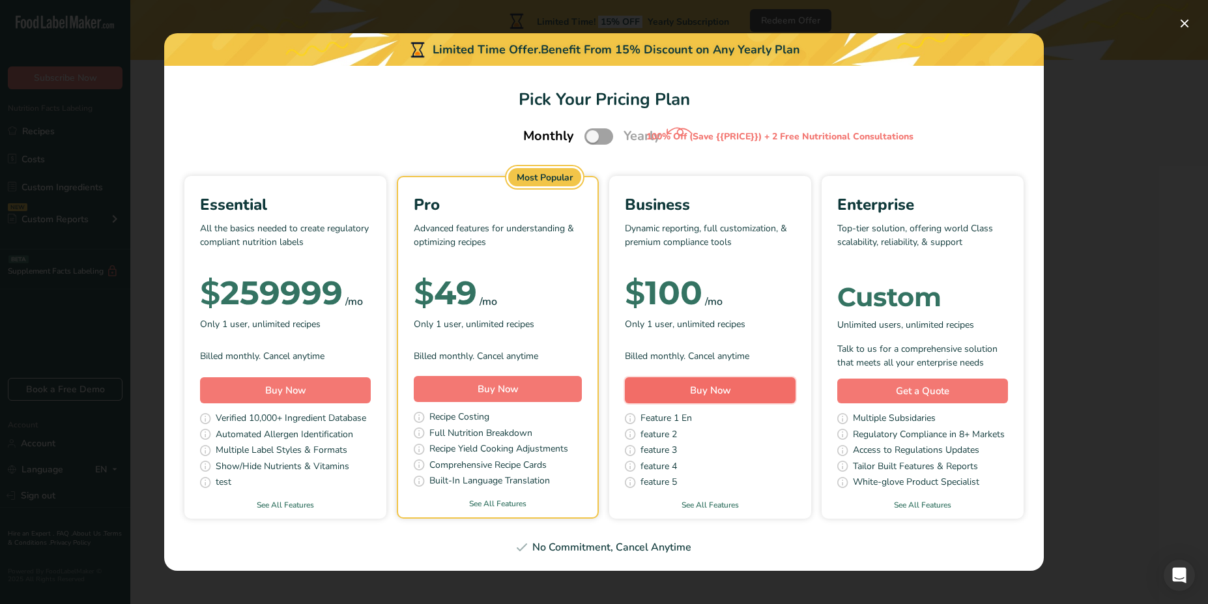
click at [745, 380] on button "Buy Now" at bounding box center [710, 390] width 171 height 26
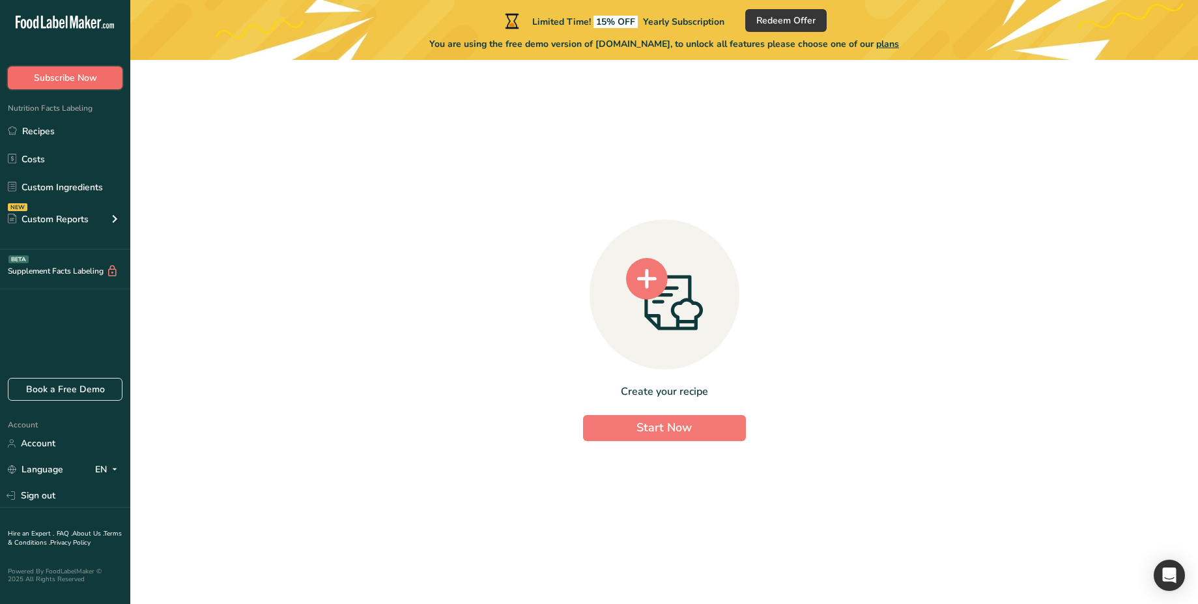
click at [80, 79] on span "Subscribe Now" at bounding box center [65, 78] width 63 height 14
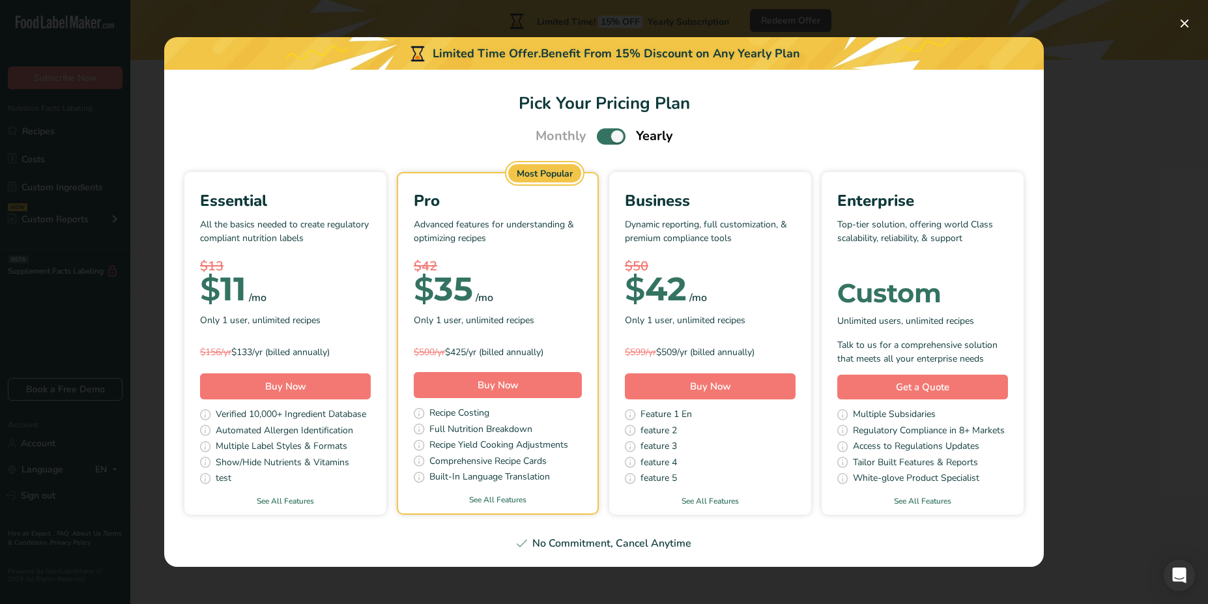
click at [601, 137] on span "Pick Your Pricing Plan Modal" at bounding box center [611, 136] width 29 height 16
click at [601, 137] on input "Pick Your Pricing Plan Modal" at bounding box center [601, 136] width 8 height 8
checkbox input "false"
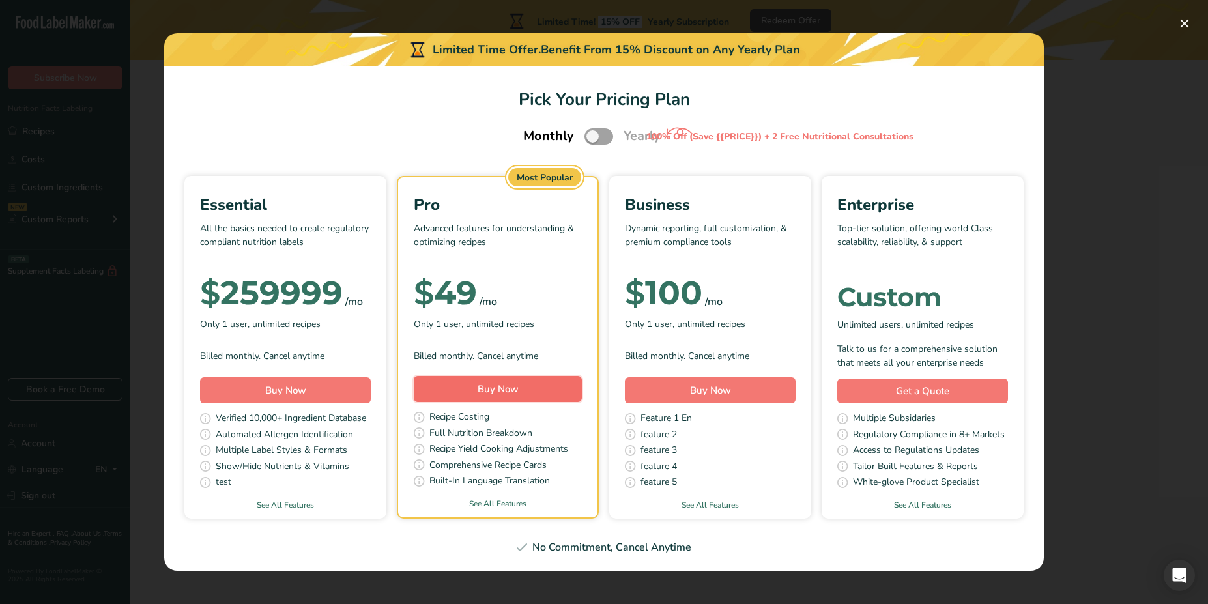
click at [464, 388] on button "Buy Now" at bounding box center [498, 389] width 168 height 26
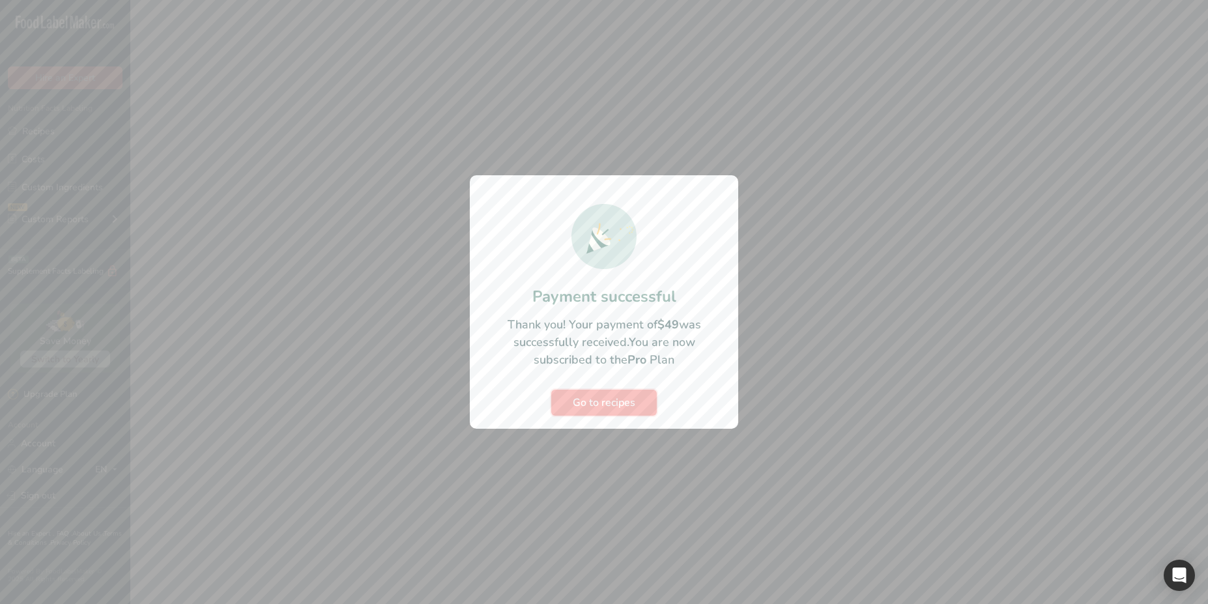
click at [597, 399] on span "Go to recipes" at bounding box center [604, 403] width 63 height 16
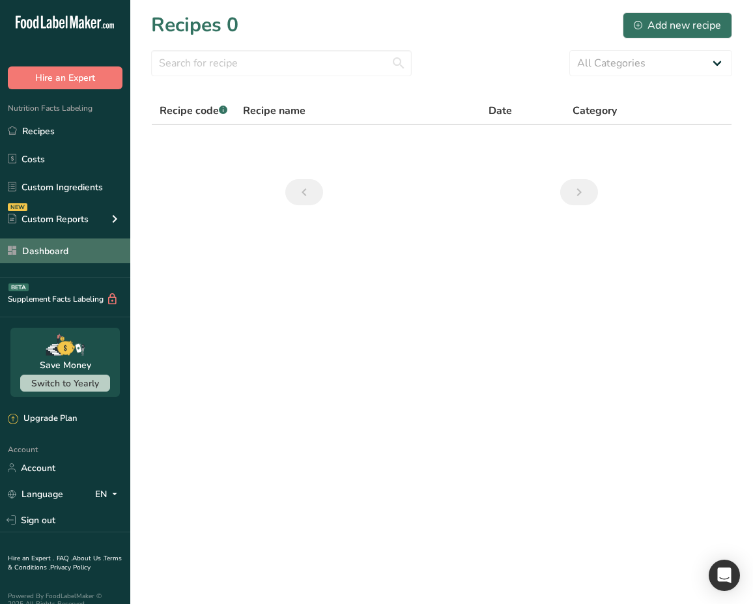
click at [61, 244] on link "Dashboard" at bounding box center [65, 250] width 130 height 25
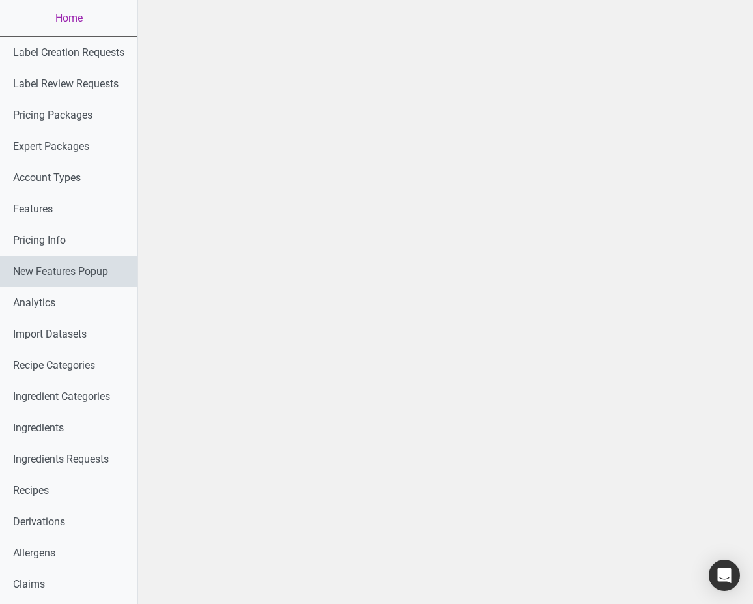
scroll to position [590, 0]
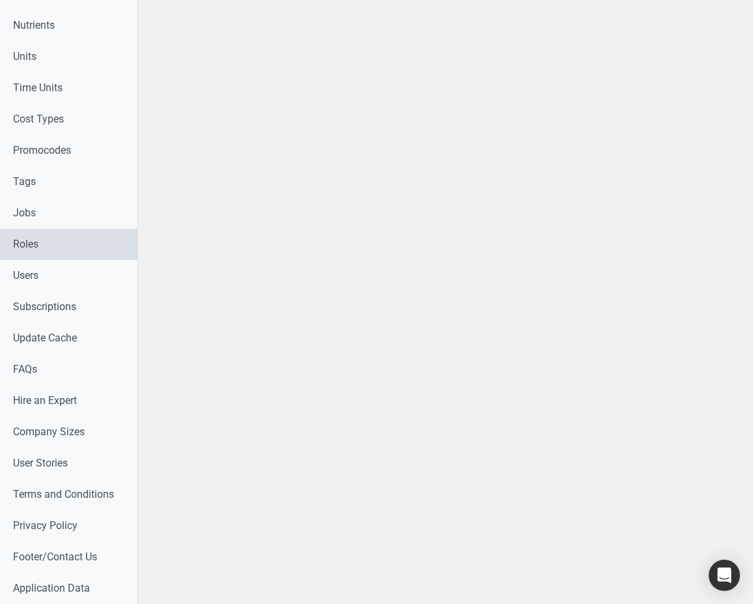
click at [48, 235] on link "Roles" at bounding box center [68, 244] width 137 height 31
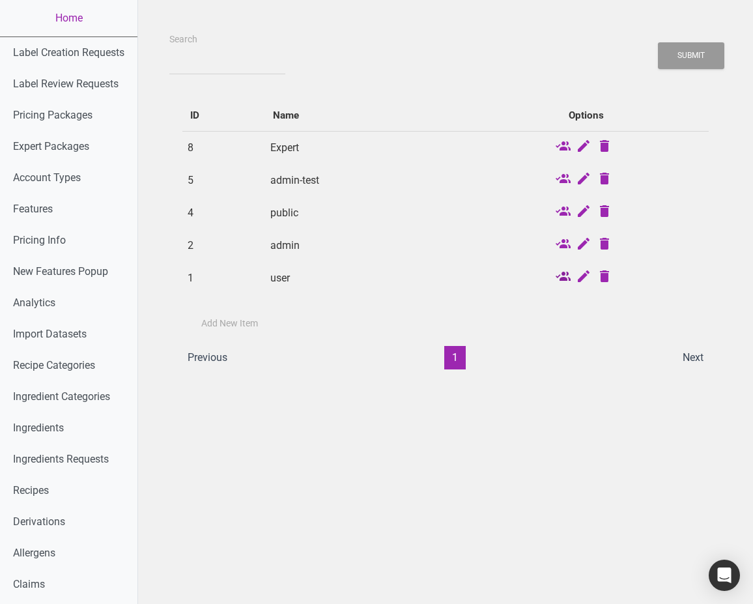
click at [565, 276] on icon at bounding box center [563, 277] width 16 height 18
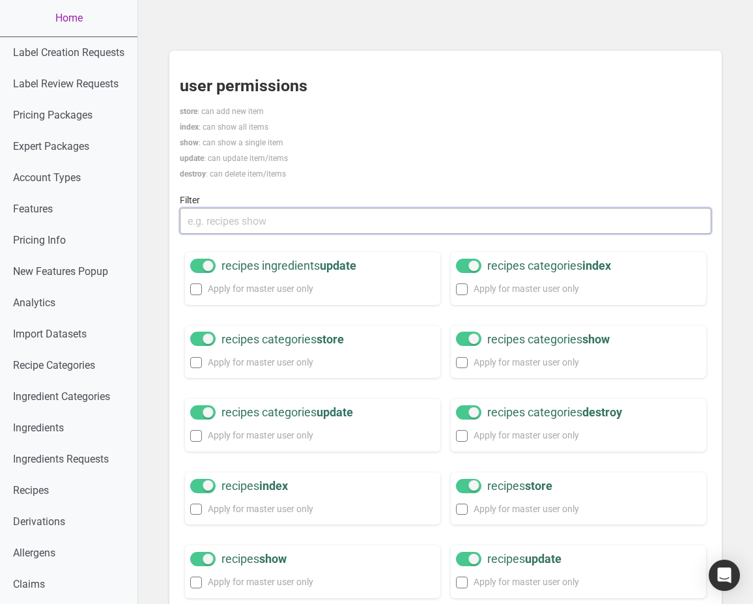
click at [245, 214] on input "text" at bounding box center [446, 221] width 532 height 26
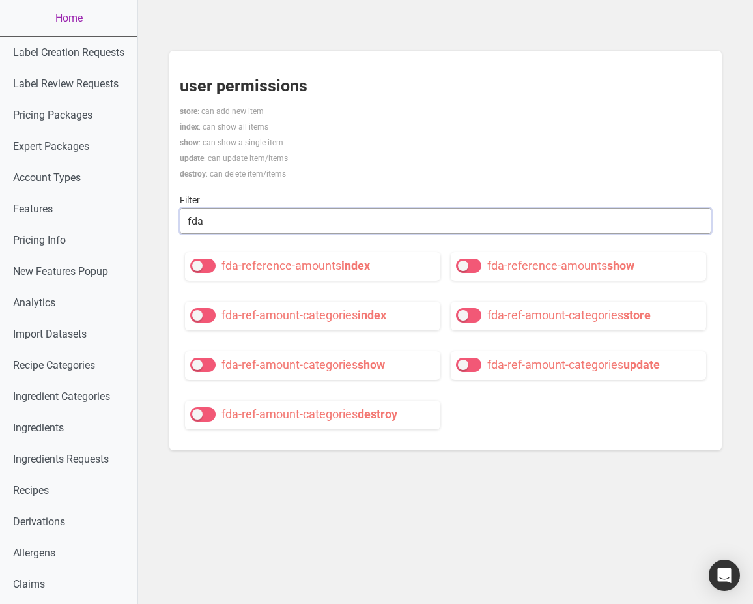
type input "fda"
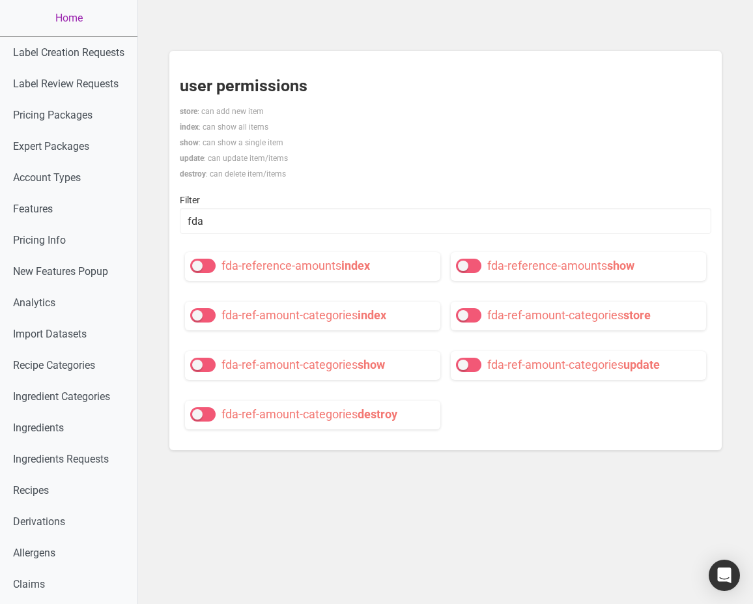
click at [205, 262] on span at bounding box center [202, 266] width 25 height 14
click at [199, 262] on input "fda-reference-amounts index" at bounding box center [194, 265] width 8 height 8
checkbox input "true"
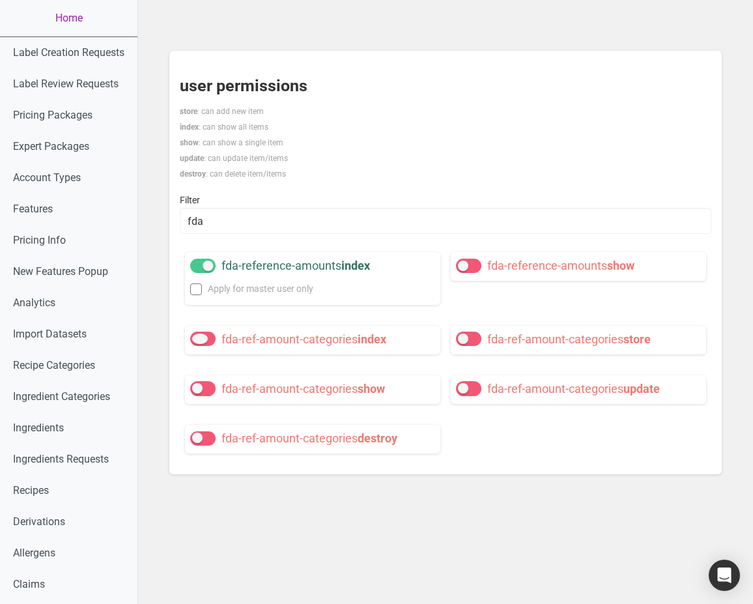
click at [335, 341] on span "fda-ref-amount-categories index" at bounding box center [303, 339] width 165 height 14
click at [199, 341] on input "fda-ref-amount-categories index" at bounding box center [194, 339] width 8 height 8
checkbox input "true"
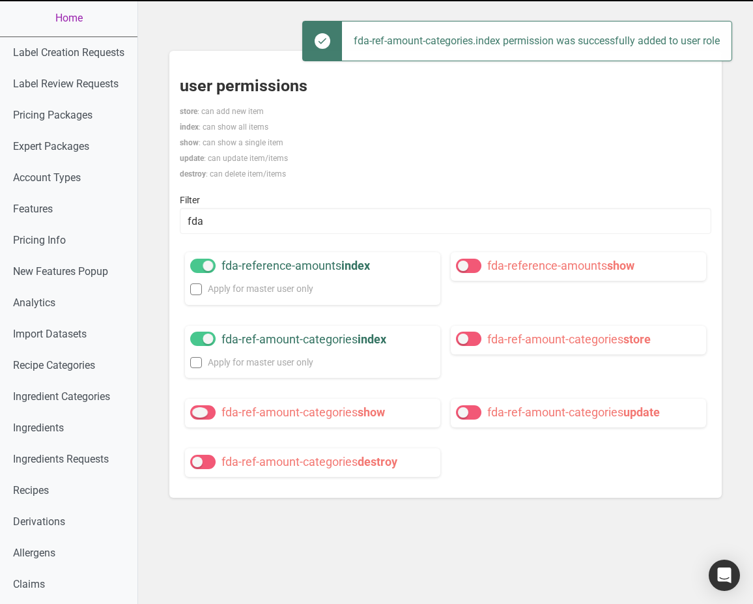
click at [356, 410] on span "fda-ref-amount-categories show" at bounding box center [302, 412] width 163 height 14
click at [199, 410] on input "fda-ref-amount-categories show" at bounding box center [194, 412] width 8 height 8
checkbox input "true"
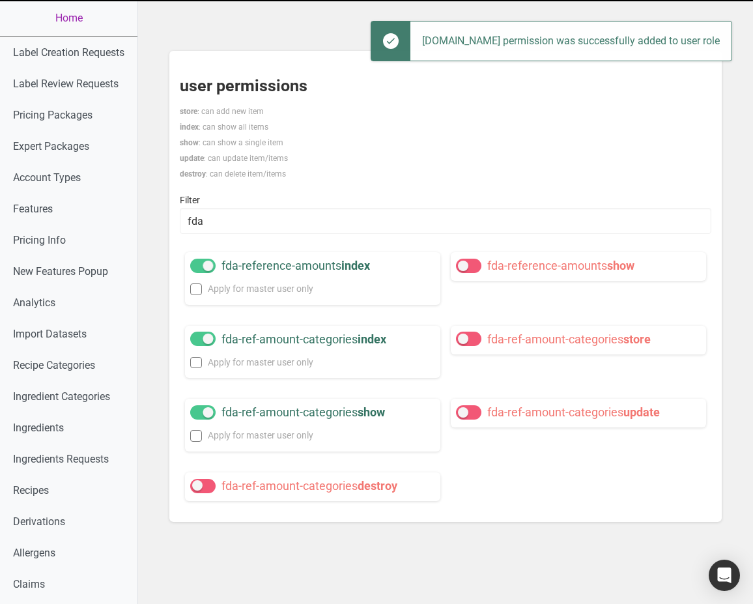
click at [474, 335] on span at bounding box center [468, 339] width 25 height 14
click at [464, 335] on input "fda-ref-amount-categories store" at bounding box center [460, 339] width 8 height 8
click at [474, 335] on span at bounding box center [468, 339] width 25 height 14
click at [464, 335] on input "fda-ref-amount-categories store" at bounding box center [460, 339] width 8 height 8
checkbox input "false"
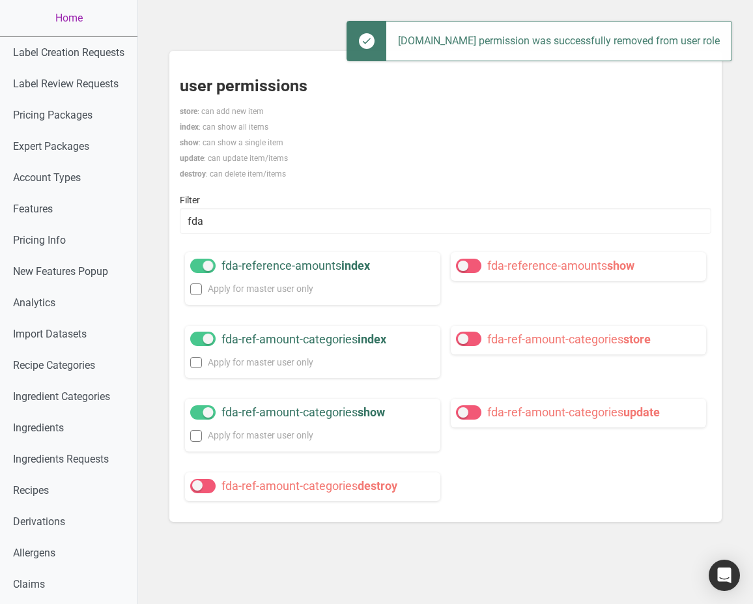
click at [479, 266] on span at bounding box center [468, 266] width 25 height 14
click at [464, 266] on input "fda-reference-amounts show" at bounding box center [460, 265] width 8 height 8
checkbox input "true"
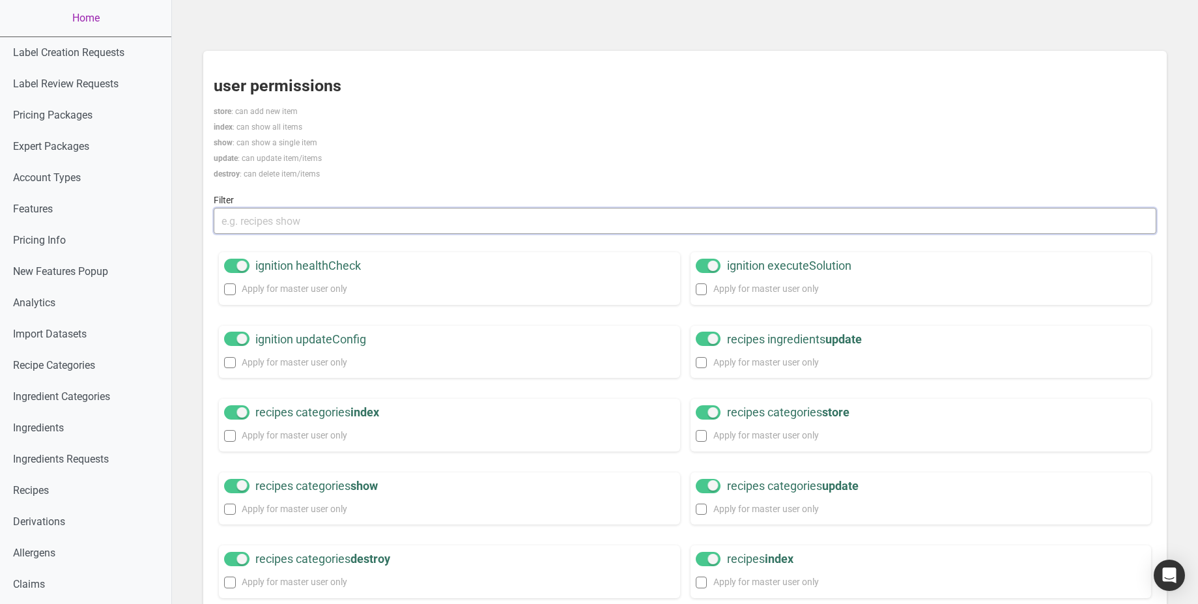
click at [289, 217] on input "text" at bounding box center [685, 221] width 943 height 26
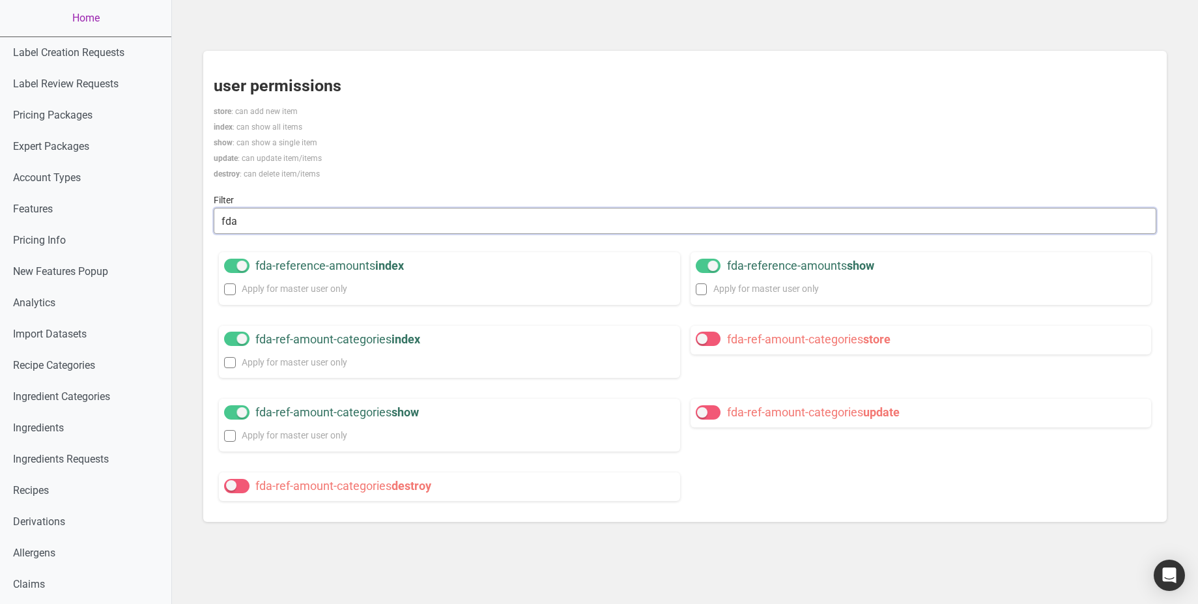
type input "fda"
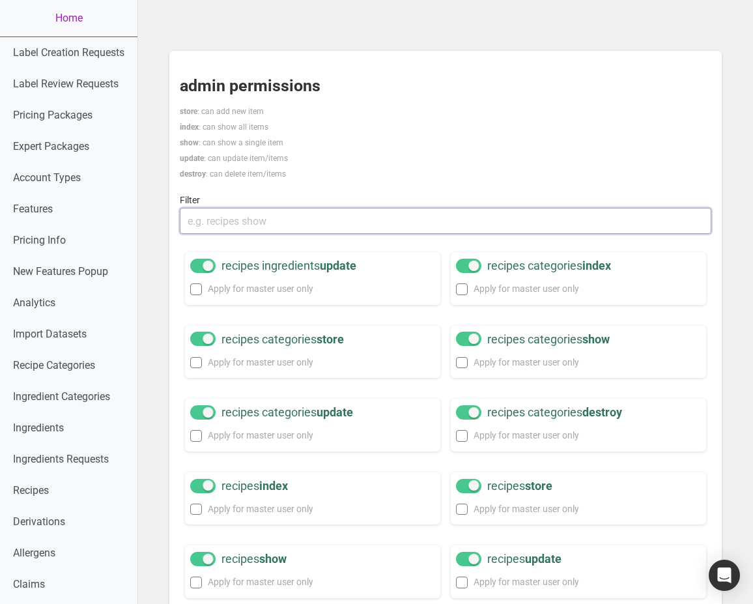
click at [254, 208] on input "text" at bounding box center [446, 221] width 532 height 26
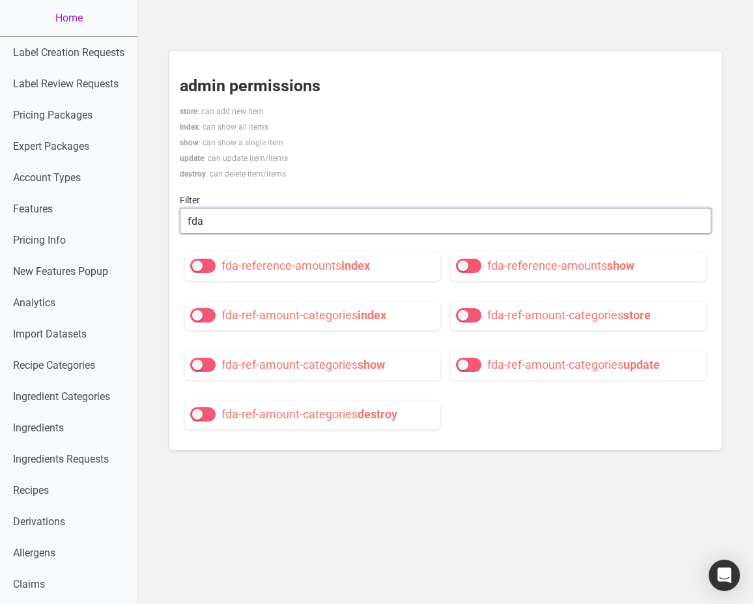
type input "fda"
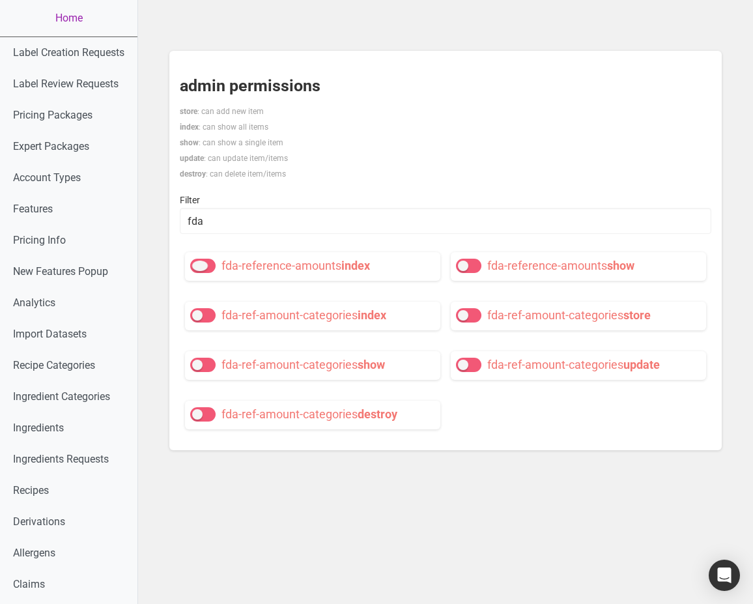
click at [248, 268] on span "fda-reference-amounts index" at bounding box center [295, 266] width 149 height 14
click at [199, 268] on input "fda-reference-amounts index" at bounding box center [194, 265] width 8 height 8
checkbox input "true"
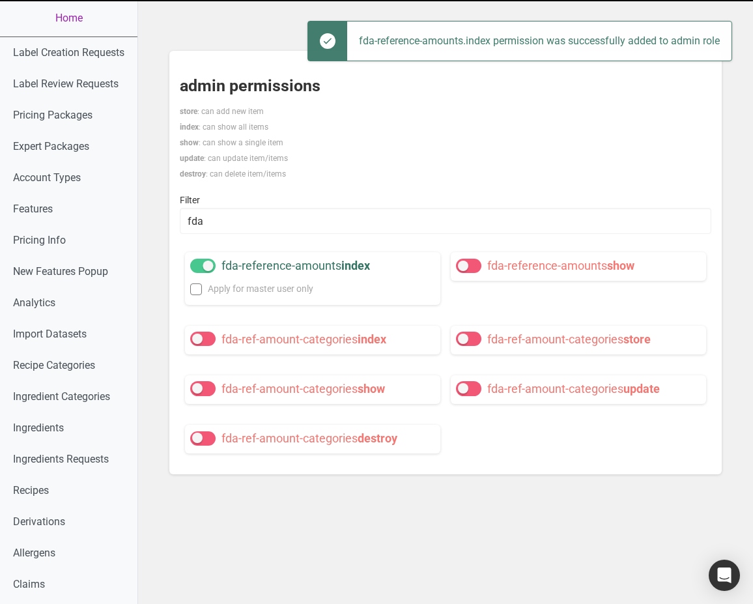
click at [283, 335] on span "fda-ref-amount-categories index" at bounding box center [303, 339] width 165 height 14
click at [199, 335] on input "fda-ref-amount-categories index" at bounding box center [194, 339] width 8 height 8
checkbox input "true"
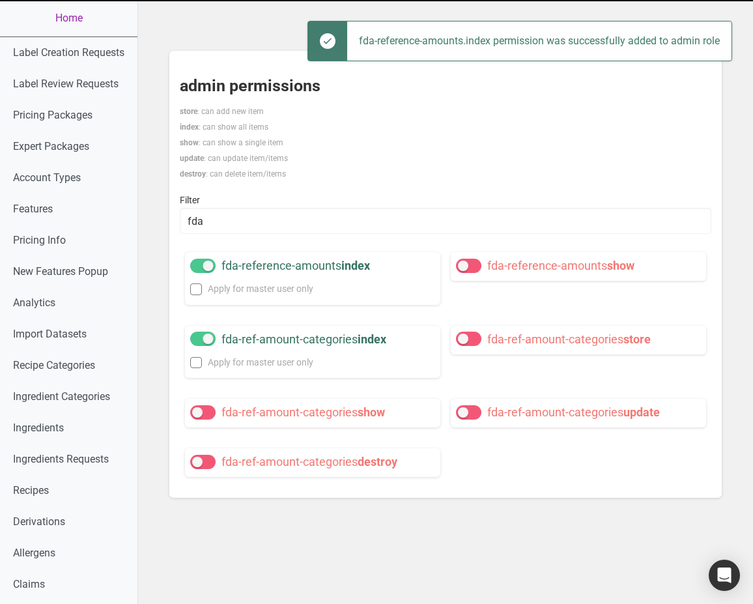
click at [328, 412] on span "fda-ref-amount-categories show" at bounding box center [302, 412] width 163 height 14
click at [199, 412] on input "fda-ref-amount-categories show" at bounding box center [194, 412] width 8 height 8
checkbox input "true"
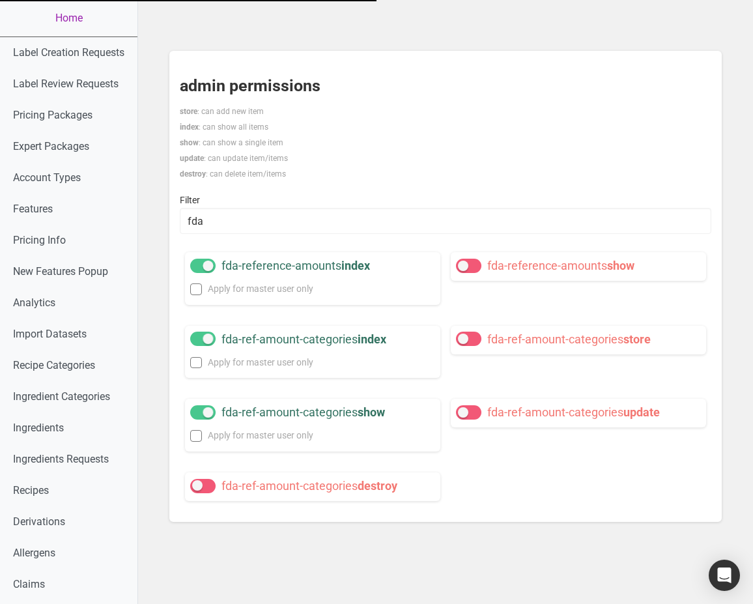
click at [369, 487] on span "destroy" at bounding box center [378, 486] width 40 height 14
click at [199, 487] on input "fda-ref-amount-categories destroy" at bounding box center [194, 485] width 8 height 8
checkbox input "true"
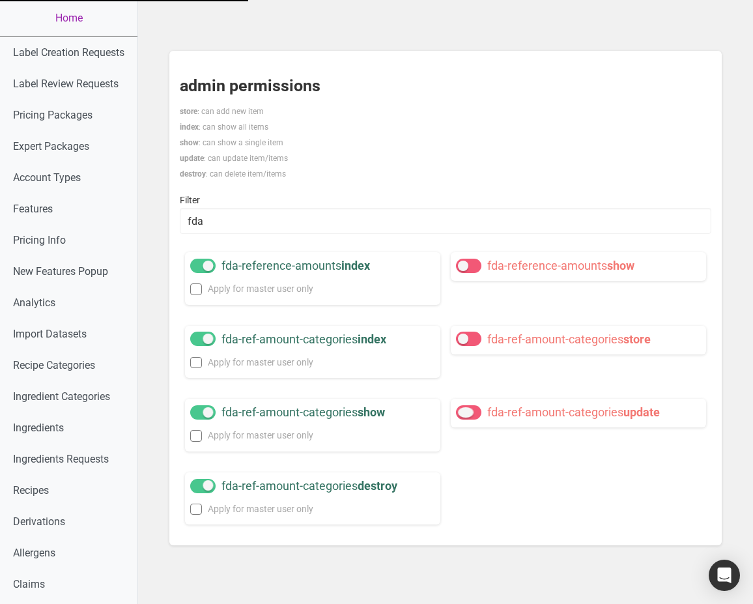
click at [509, 419] on span "fda-ref-amount-categories update" at bounding box center [570, 412] width 179 height 17
click at [464, 416] on input "fda-ref-amount-categories update" at bounding box center [460, 412] width 8 height 8
checkbox input "true"
click at [523, 344] on span "fda-ref-amount-categories store" at bounding box center [568, 339] width 163 height 14
click at [464, 343] on input "fda-ref-amount-categories store" at bounding box center [460, 339] width 8 height 8
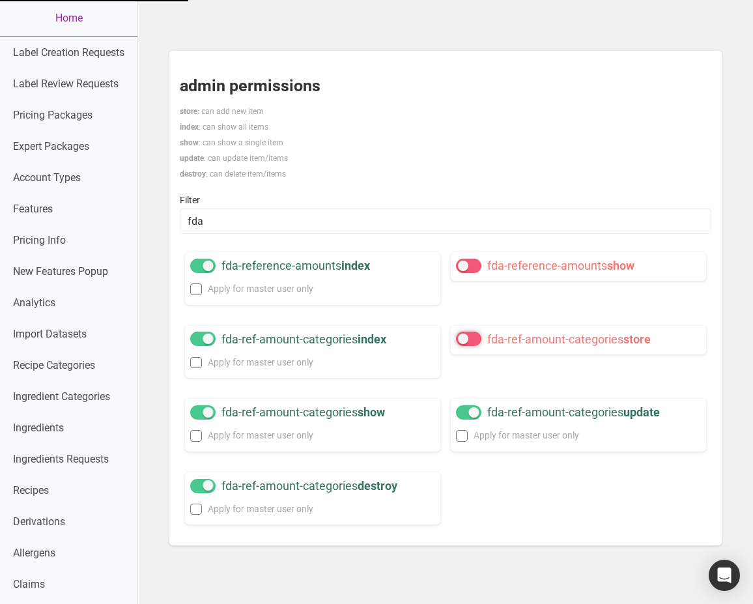
checkbox input "true"
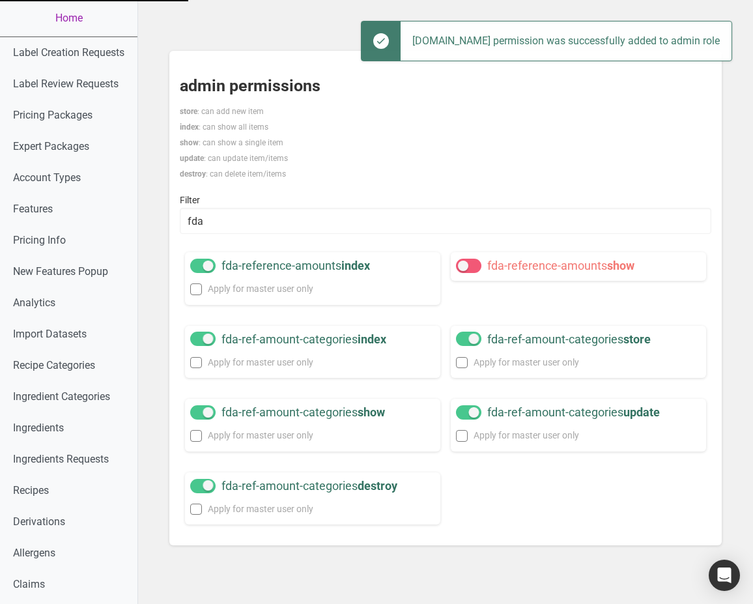
click at [500, 269] on span "fda-reference-amounts show" at bounding box center [560, 266] width 147 height 14
click at [464, 269] on input "fda-reference-amounts show" at bounding box center [460, 265] width 8 height 8
checkbox input "true"
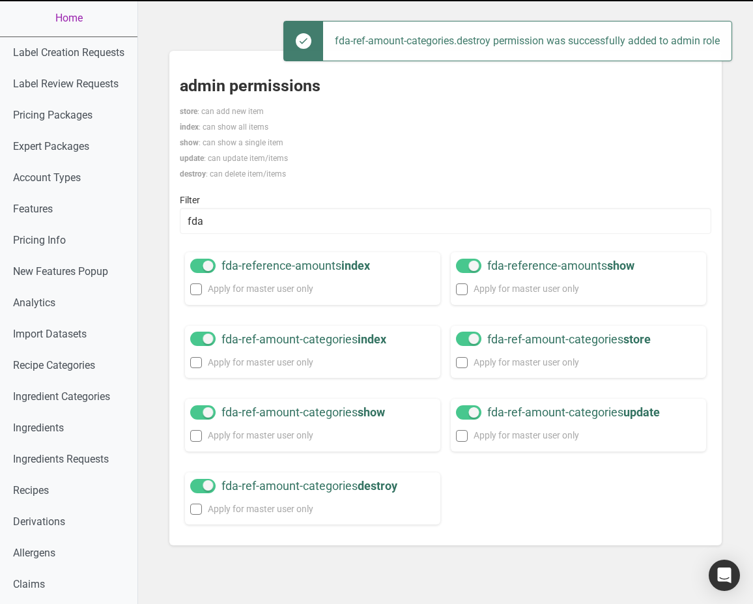
click at [636, 152] on p "store : can add new item index : can show all items show : can show a single it…" at bounding box center [446, 143] width 532 height 78
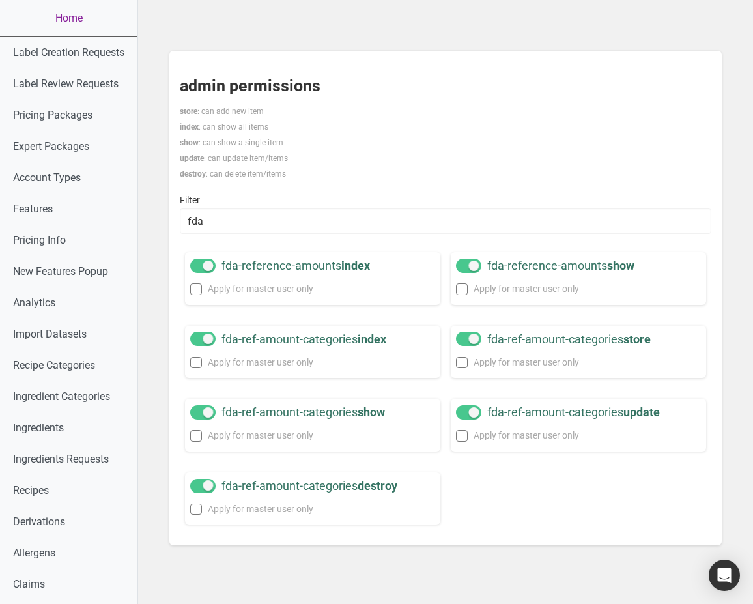
click at [85, 18] on link "Home" at bounding box center [68, 18] width 137 height 36
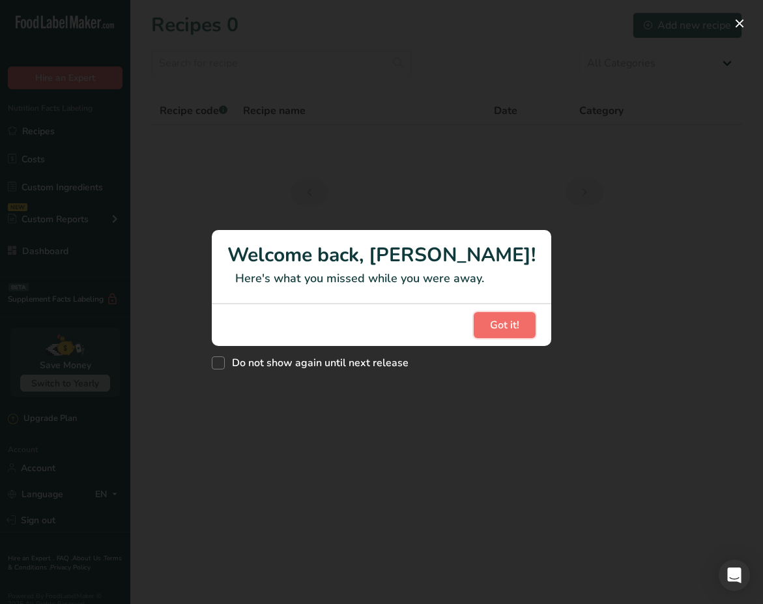
click at [474, 333] on button "Got it!" at bounding box center [505, 325] width 62 height 26
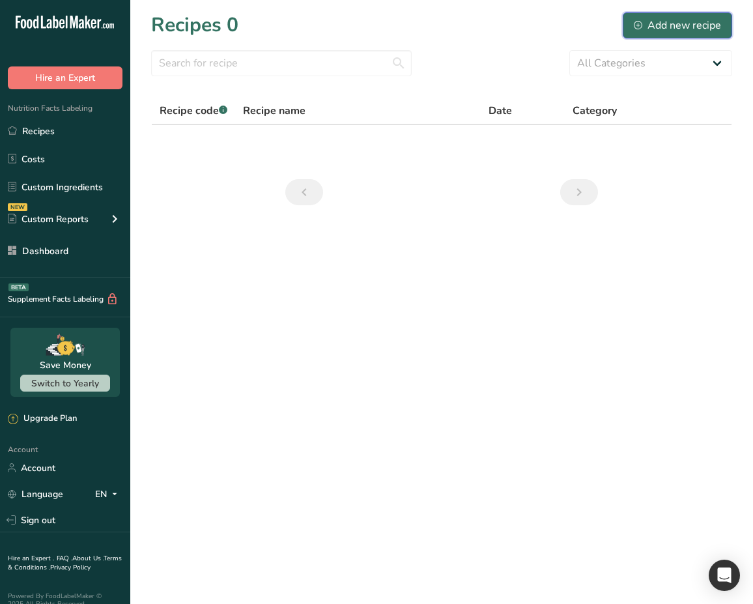
click at [651, 29] on div "Add new recipe" at bounding box center [677, 26] width 87 height 16
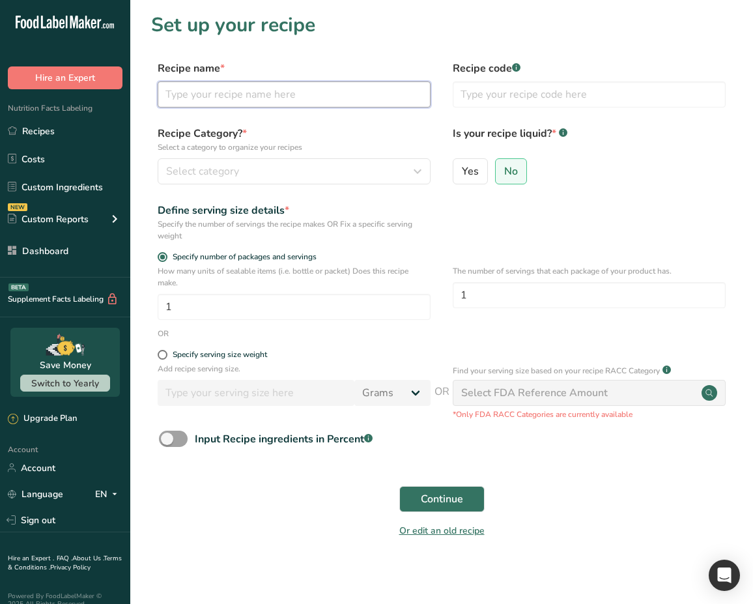
click at [373, 100] on input "text" at bounding box center [294, 94] width 273 height 26
type input "test"
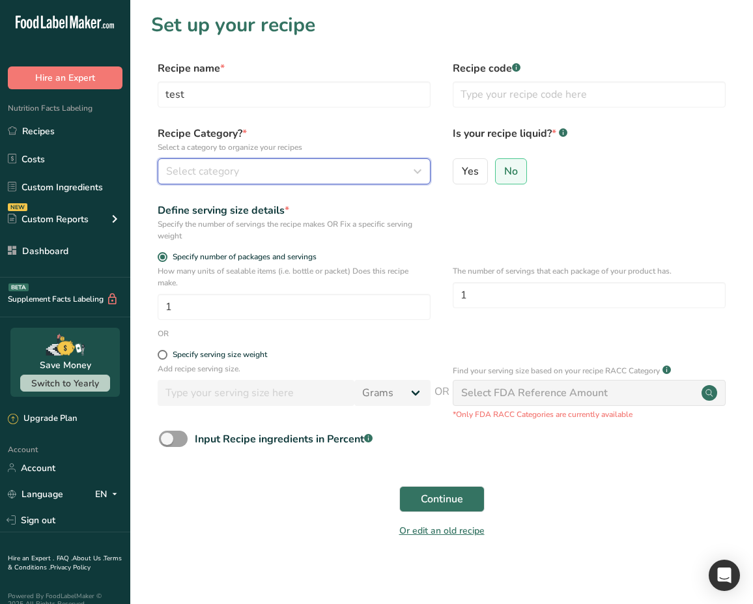
click at [419, 176] on icon "button" at bounding box center [418, 171] width 16 height 23
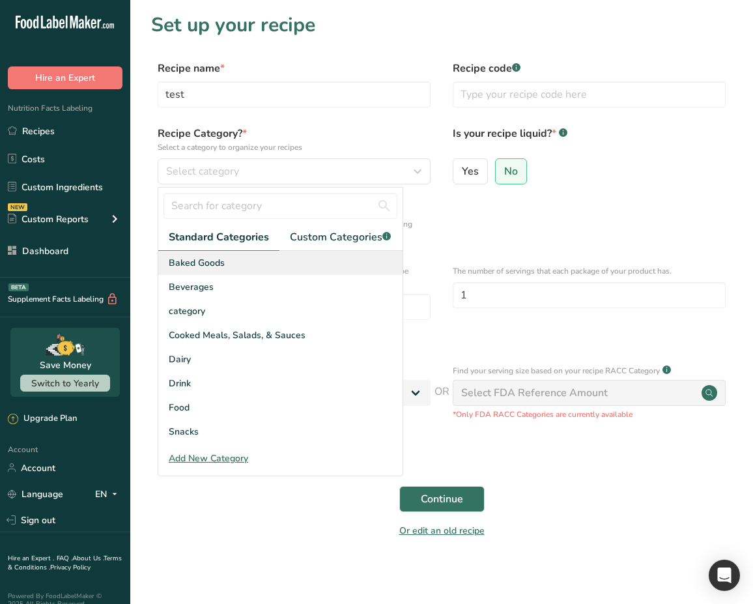
click at [326, 259] on div "Baked Goods" at bounding box center [280, 263] width 244 height 24
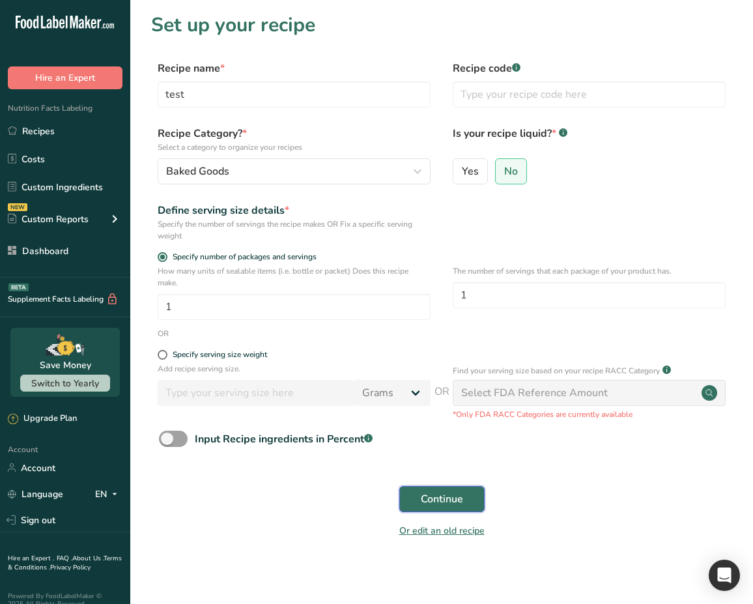
click at [458, 496] on span "Continue" at bounding box center [442, 499] width 42 height 16
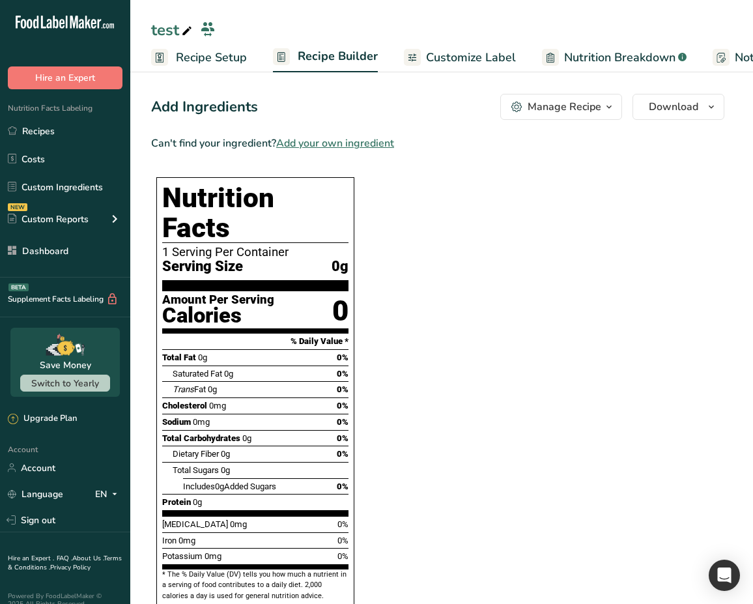
click at [375, 143] on span "Add your own ingredient" at bounding box center [335, 143] width 118 height 16
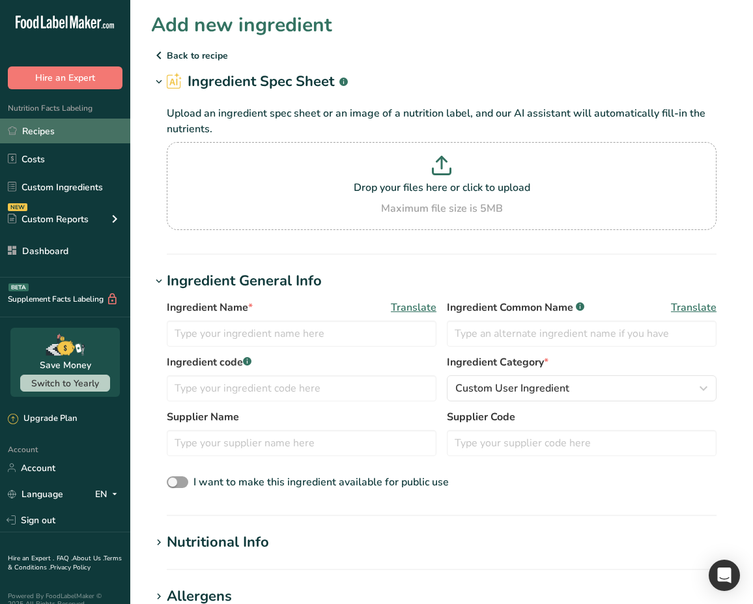
click at [69, 132] on link "Recipes" at bounding box center [65, 131] width 130 height 25
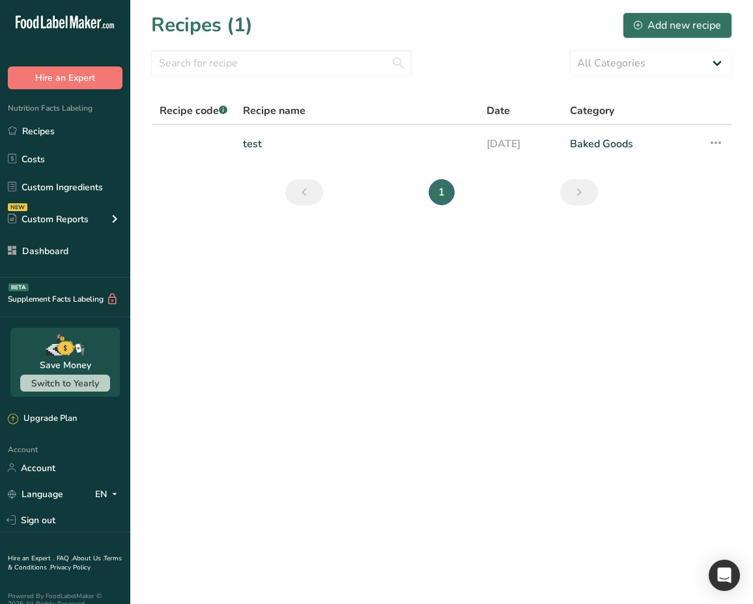
click at [264, 155] on link "test" at bounding box center [357, 143] width 228 height 27
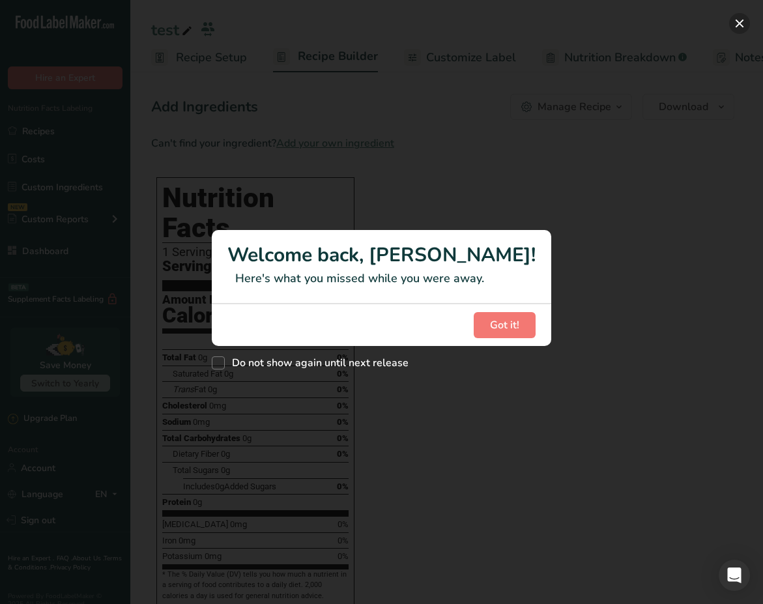
click at [743, 25] on button "New Features" at bounding box center [739, 23] width 21 height 21
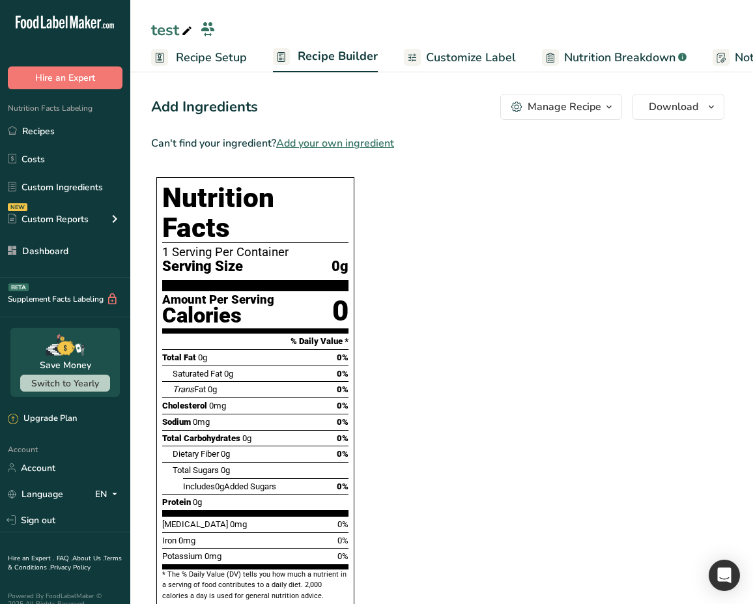
click at [221, 103] on div "Add Ingredients" at bounding box center [204, 106] width 107 height 21
click at [82, 163] on link "Costs" at bounding box center [65, 159] width 130 height 25
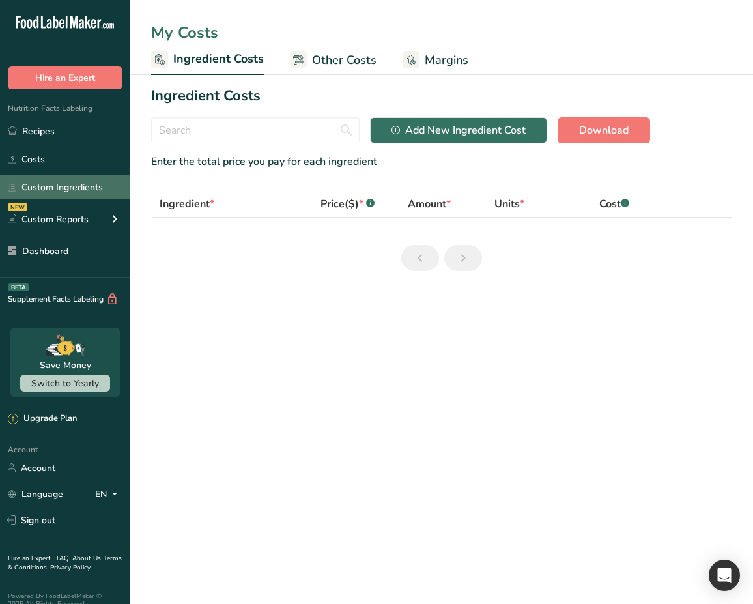
click at [81, 186] on link "Custom Ingredients" at bounding box center [65, 187] width 130 height 25
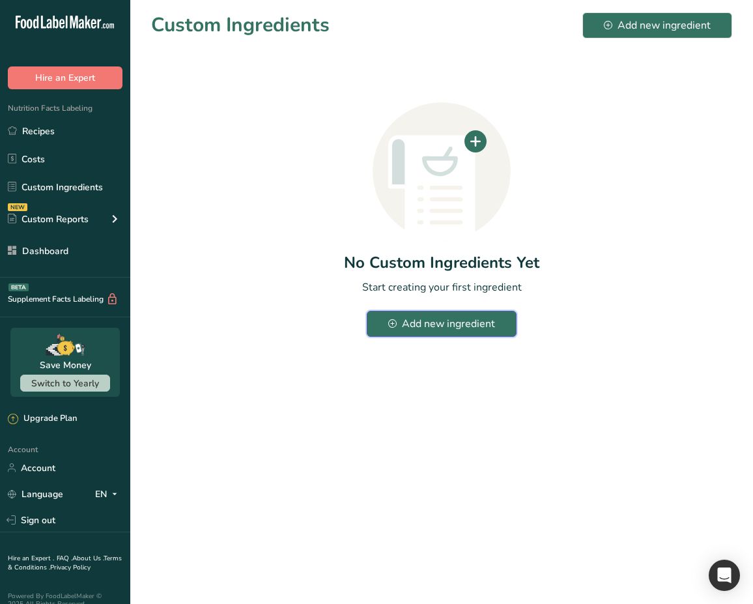
click at [451, 326] on div "Add new ingredient" at bounding box center [441, 324] width 107 height 16
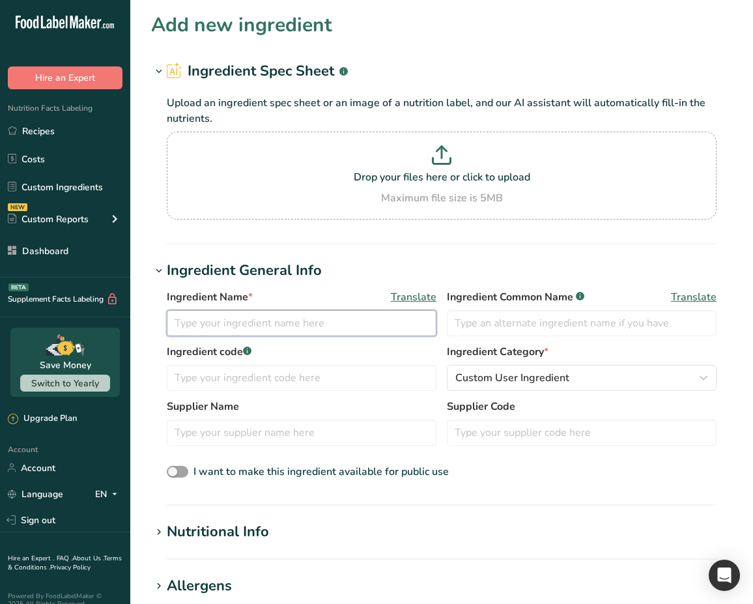
click at [289, 319] on input "text" at bounding box center [302, 323] width 270 height 26
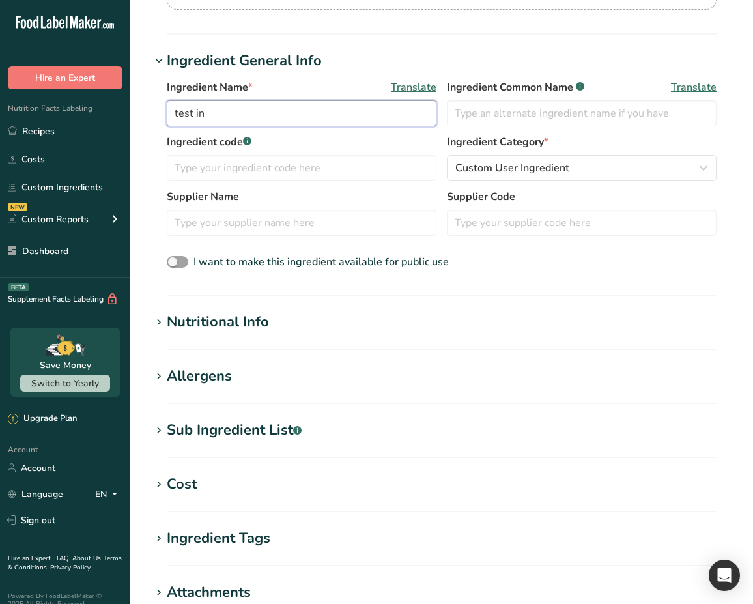
scroll to position [218, 0]
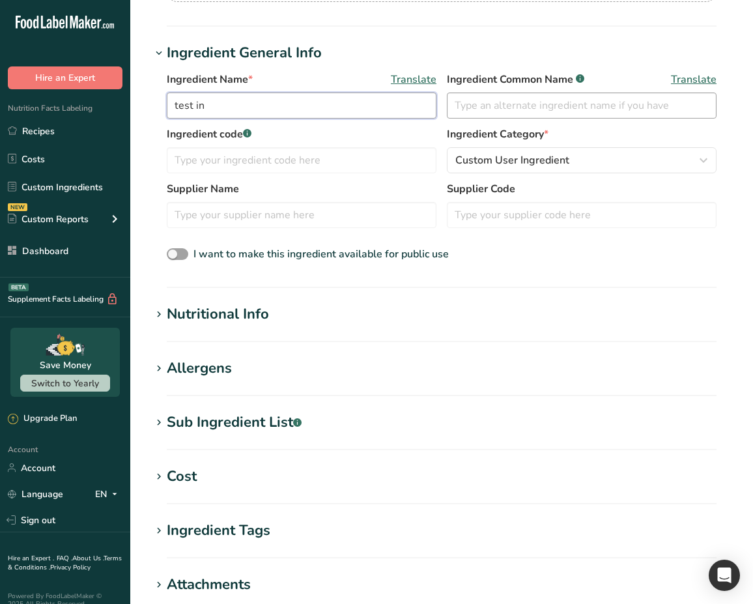
type input "test in"
click at [498, 102] on input "text" at bounding box center [582, 105] width 270 height 26
click at [231, 320] on div "Nutritional Info" at bounding box center [218, 314] width 102 height 21
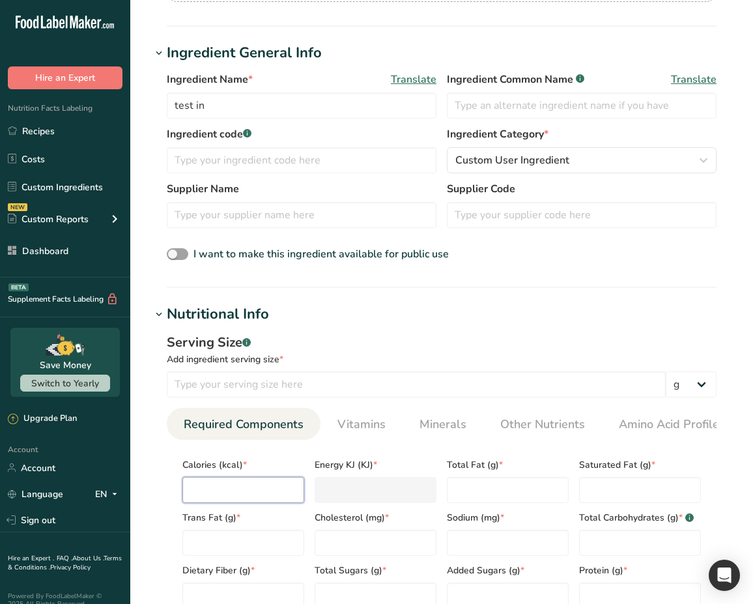
click at [244, 490] on input "number" at bounding box center [243, 490] width 122 height 26
type input "1"
type KJ "4.2"
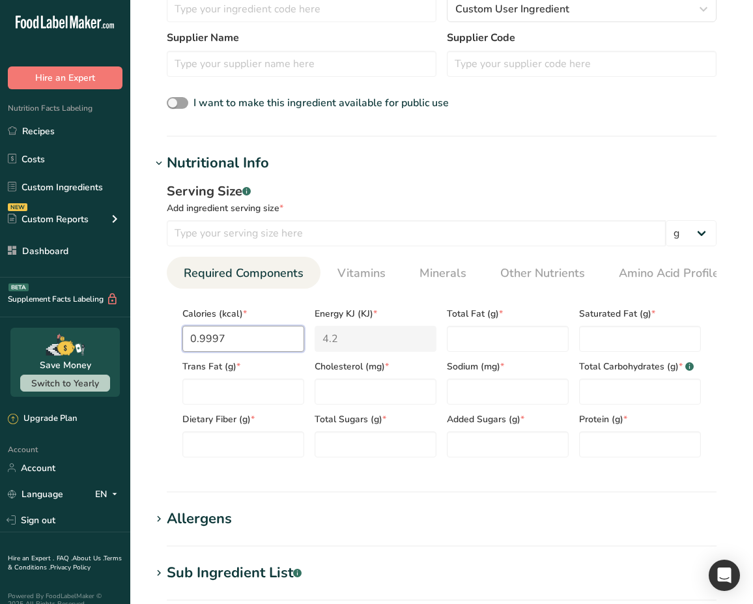
scroll to position [435, 0]
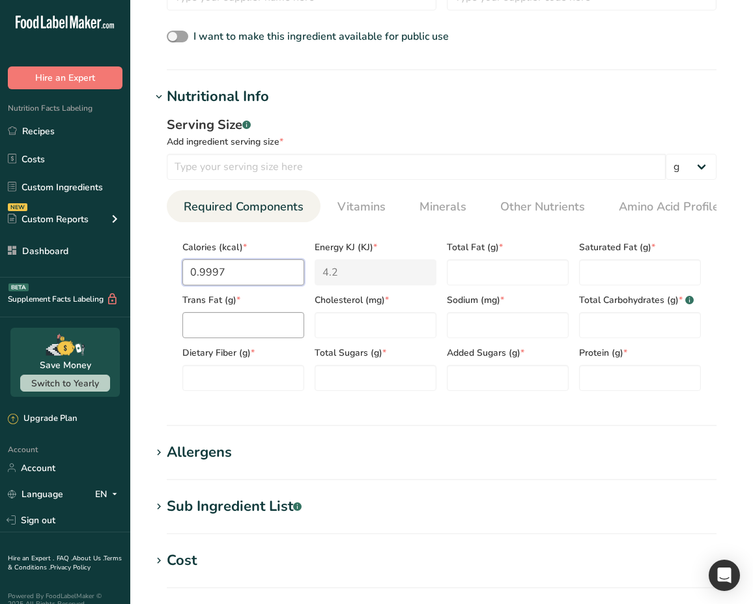
type input "0.9997"
click at [248, 332] on Fat "number" at bounding box center [243, 325] width 122 height 26
type Fat "1"
click at [342, 332] on input "number" at bounding box center [376, 325] width 122 height 26
type input "1"
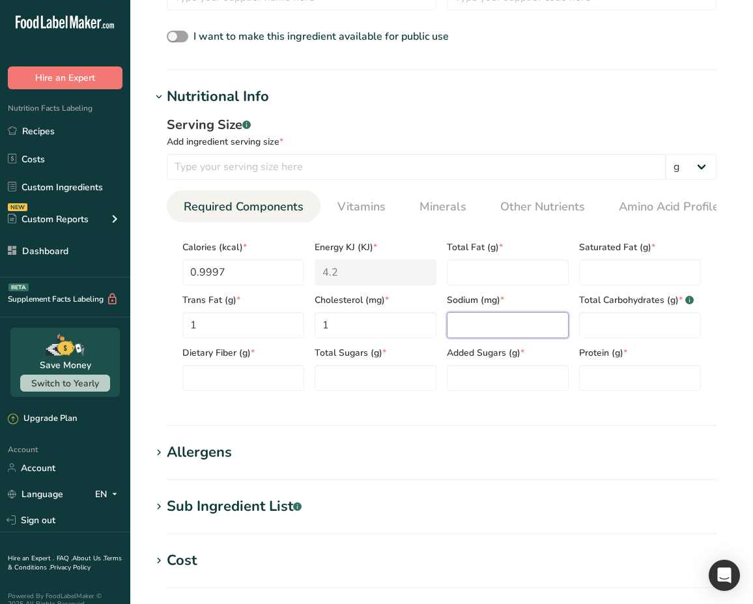
click at [462, 323] on input "number" at bounding box center [508, 325] width 122 height 26
type input "1"
click at [500, 271] on Fat "number" at bounding box center [508, 272] width 122 height 26
type Fat "1"
click at [595, 276] on Fat "number" at bounding box center [640, 272] width 122 height 26
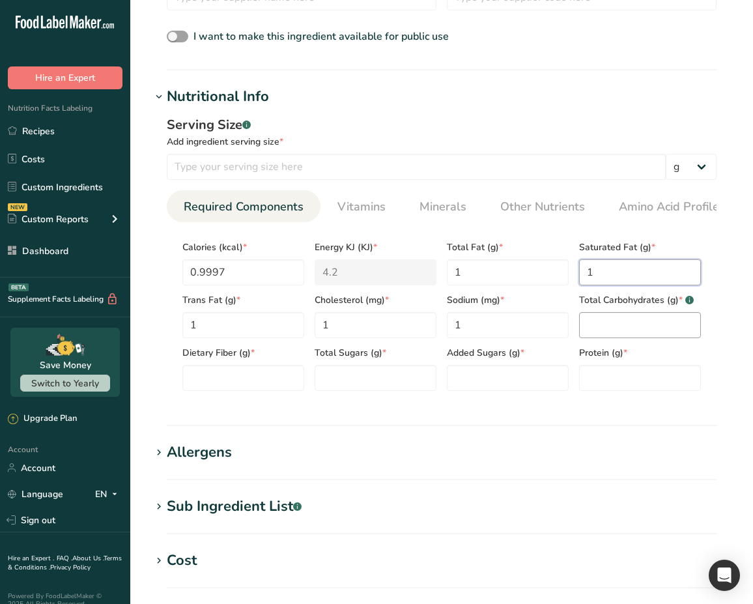
type Fat "1"
click at [611, 335] on Carbohydrates "number" at bounding box center [640, 325] width 122 height 26
type Carbohydrates "1"
click at [609, 369] on input "number" at bounding box center [640, 378] width 122 height 26
type input "1"
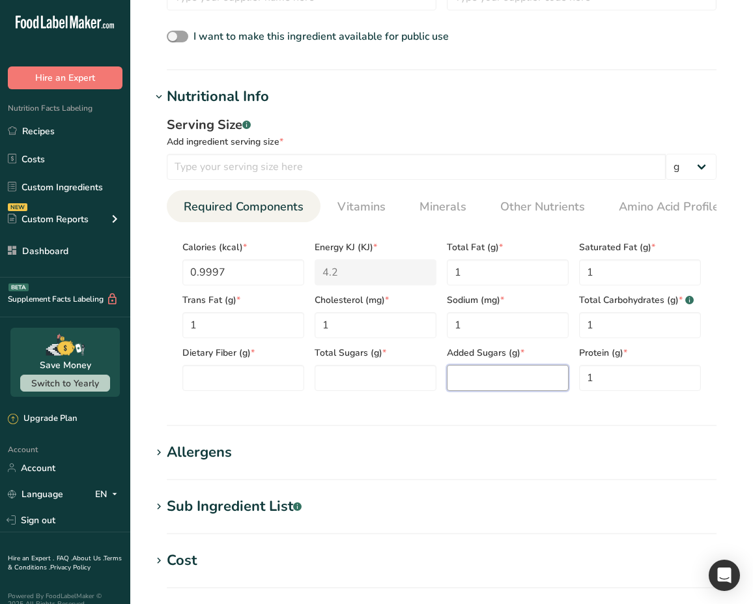
click at [517, 374] on Sugars "number" at bounding box center [508, 378] width 122 height 26
type Sugars "1"
click at [403, 387] on Sugars "number" at bounding box center [376, 378] width 122 height 26
type Sugars "1"
click at [284, 388] on Fiber "number" at bounding box center [243, 378] width 122 height 26
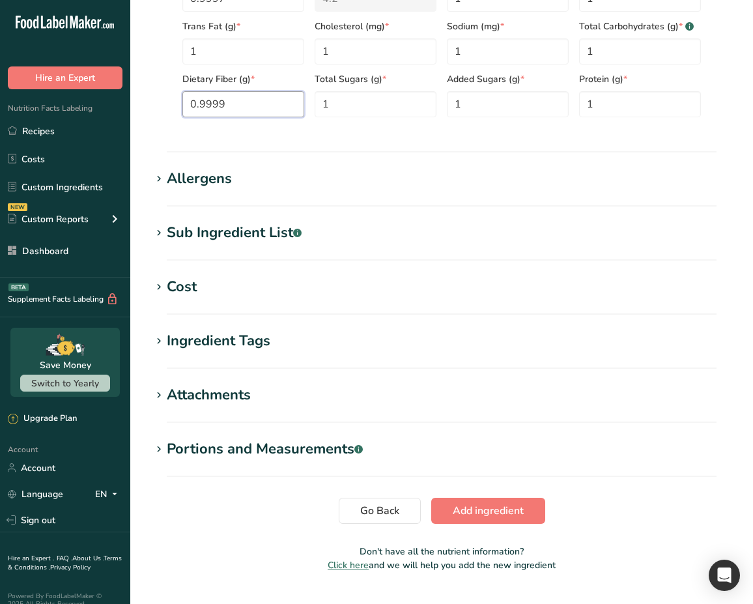
scroll to position [722, 0]
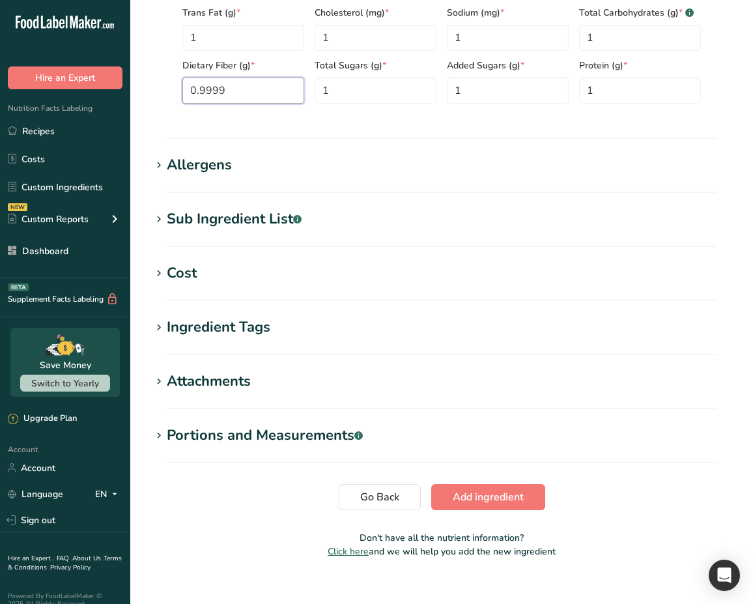
type Fiber "0.9999"
click at [205, 169] on div "Allergens" at bounding box center [199, 164] width 65 height 21
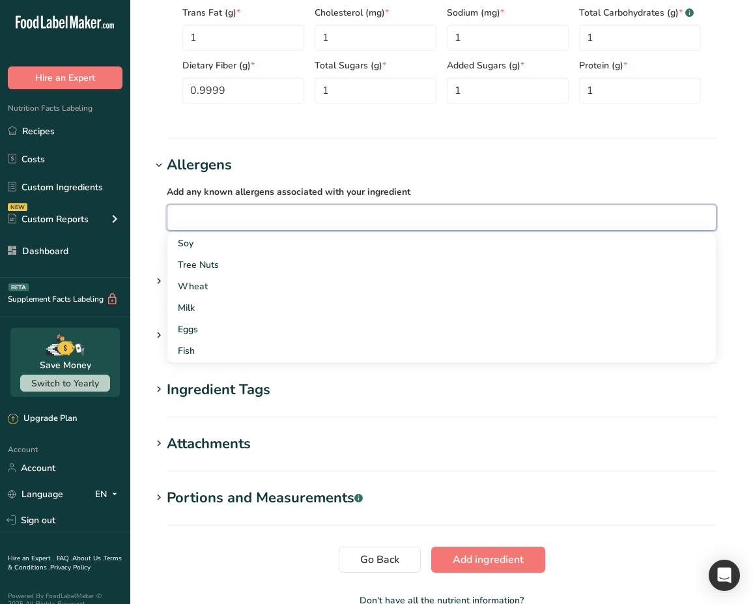
click at [243, 218] on input "text" at bounding box center [441, 217] width 548 height 20
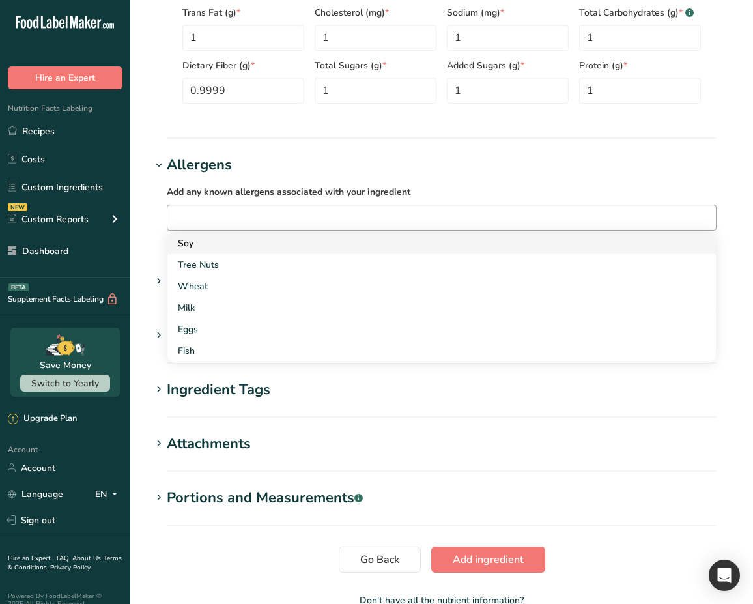
click at [231, 254] on link "Soy" at bounding box center [441, 243] width 548 height 21
click at [218, 248] on div "Tree Nuts" at bounding box center [431, 243] width 507 height 14
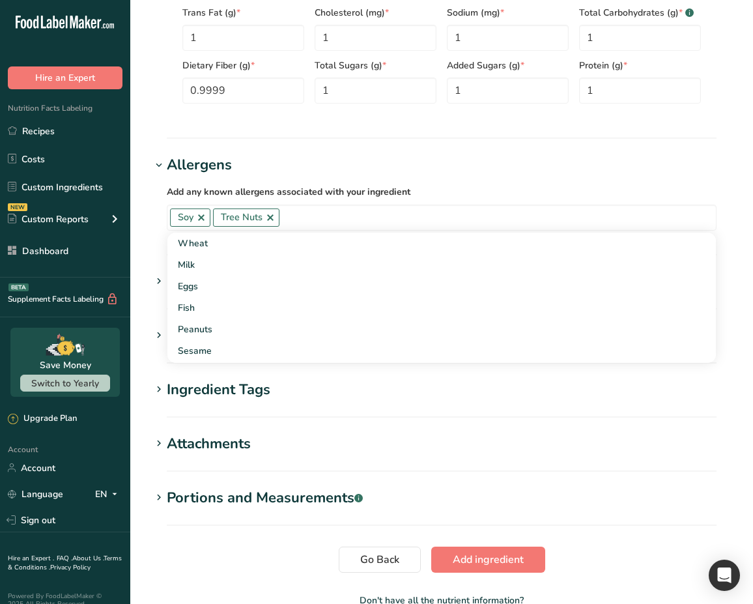
click at [258, 191] on span "Add any known allergens associated with your ingredient" at bounding box center [289, 192] width 244 height 12
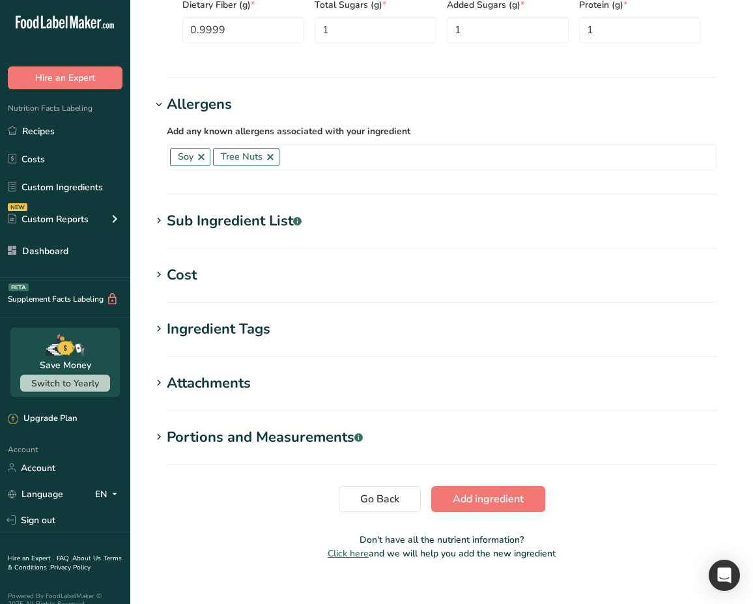
scroll to position [805, 0]
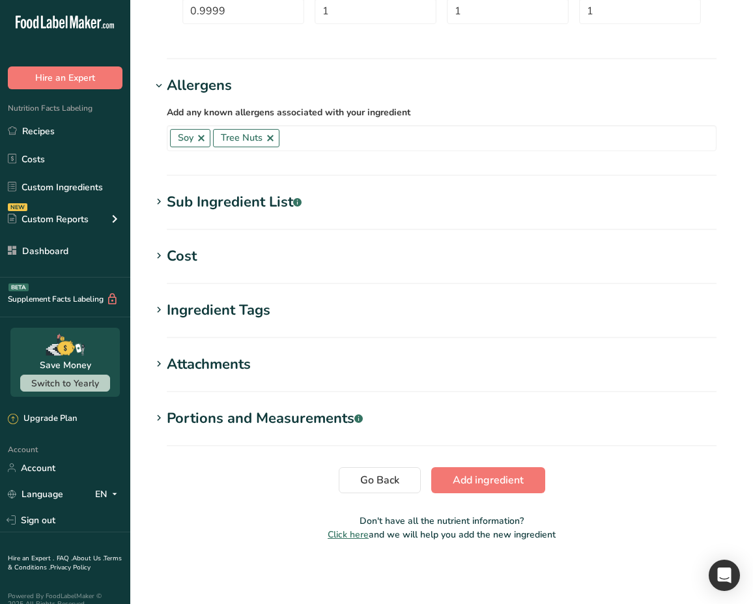
click at [244, 207] on div "Sub Ingredient List .a-a{fill:#347362;}.b-a{fill:#fff;}" at bounding box center [234, 201] width 135 height 21
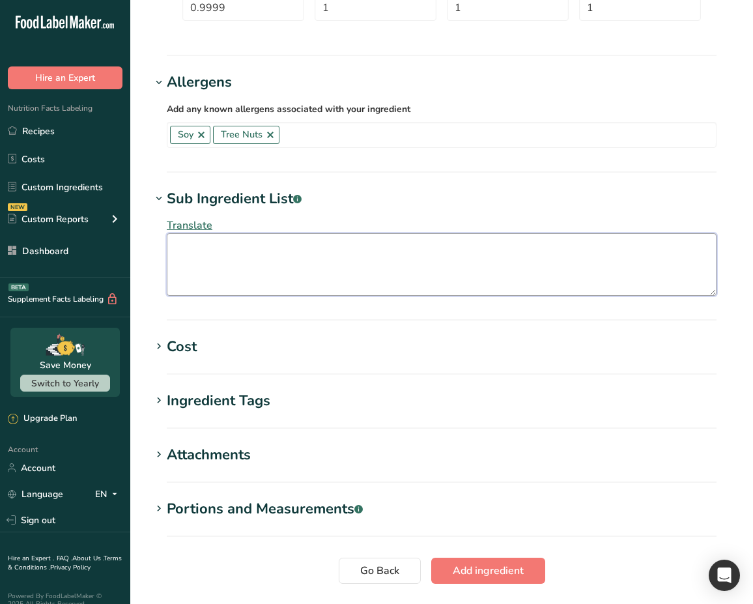
click at [264, 255] on textarea at bounding box center [442, 264] width 550 height 63
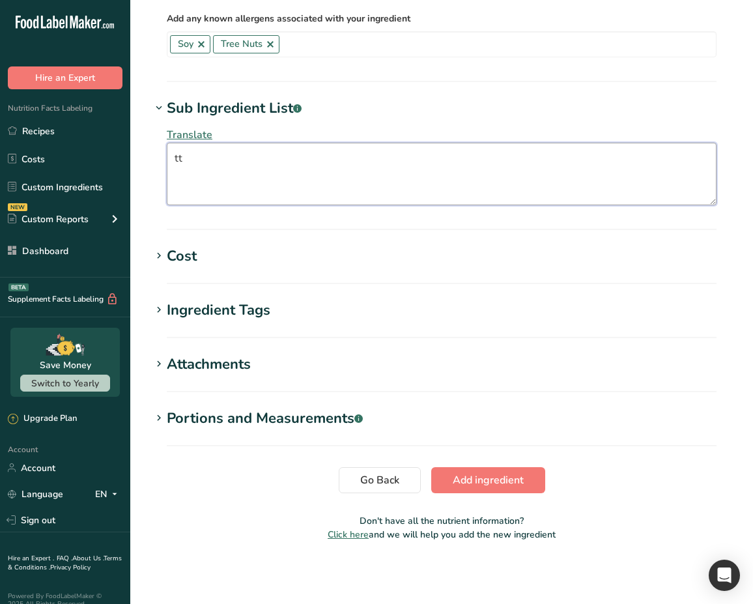
type textarea "tt"
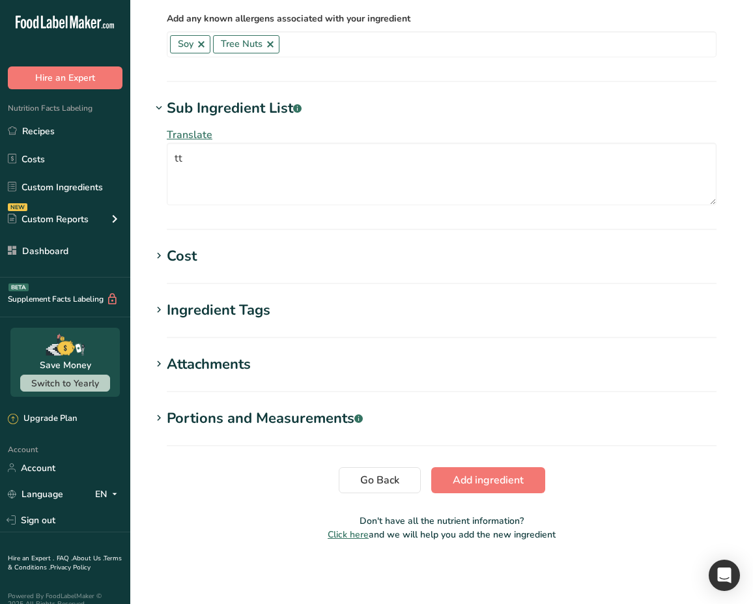
click at [210, 251] on h1 "Cost" at bounding box center [441, 256] width 581 height 21
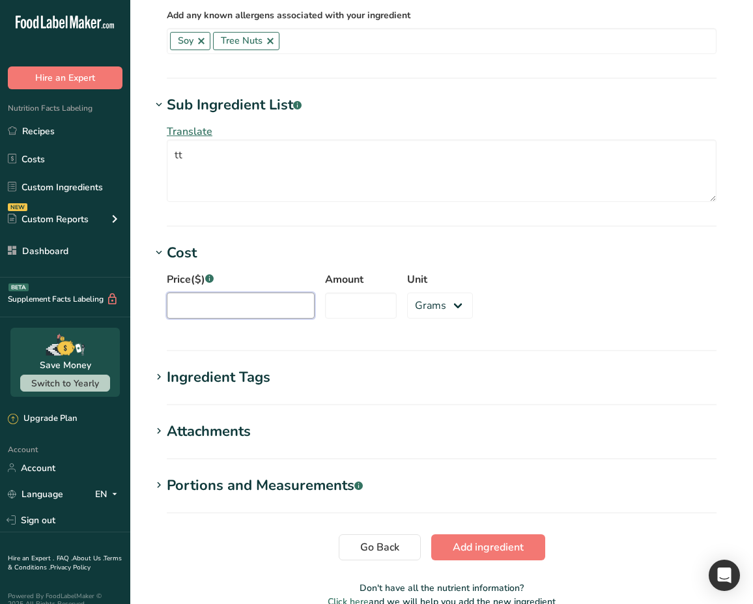
click at [240, 311] on input "Price($) .a-a{fill:#347362;}.b-a{fill:#fff;}" at bounding box center [241, 305] width 148 height 26
type input "1"
click at [333, 312] on input "Amount" at bounding box center [361, 305] width 72 height 26
type input "1"
click at [238, 379] on div "Ingredient Tags" at bounding box center [219, 377] width 104 height 21
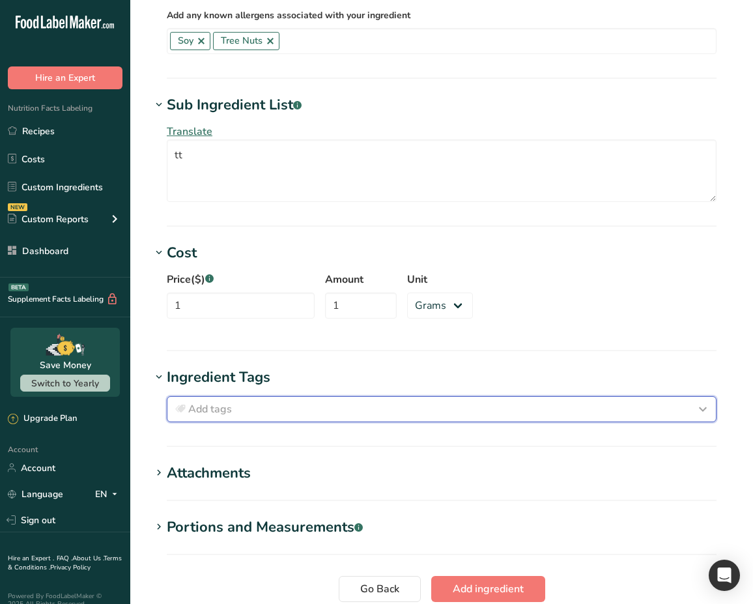
click at [248, 410] on div "Add tags" at bounding box center [442, 409] width 538 height 16
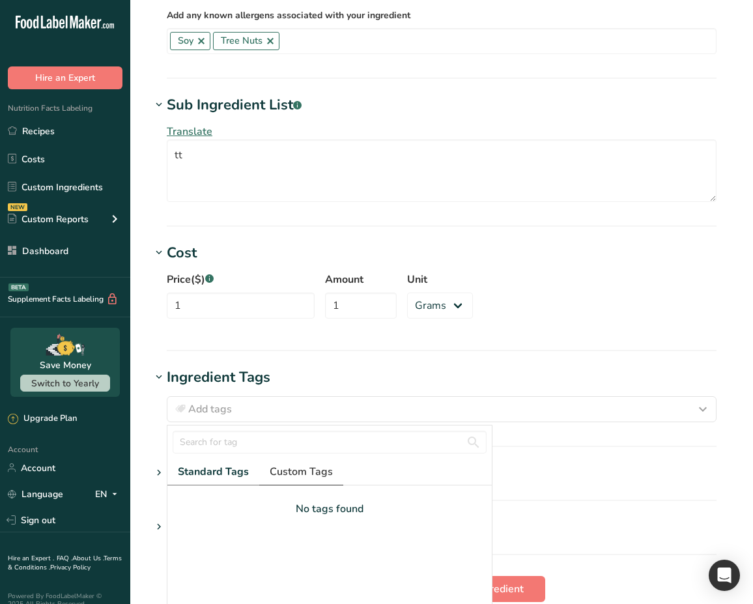
click at [290, 479] on span "Custom Tags" at bounding box center [301, 472] width 63 height 16
click at [248, 481] on link "Standard Tags" at bounding box center [212, 472] width 91 height 27
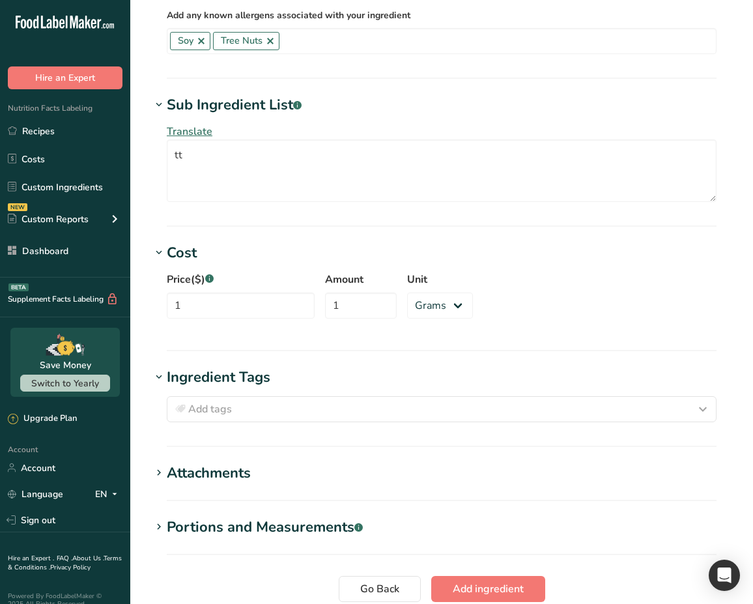
scroll to position [1011, 0]
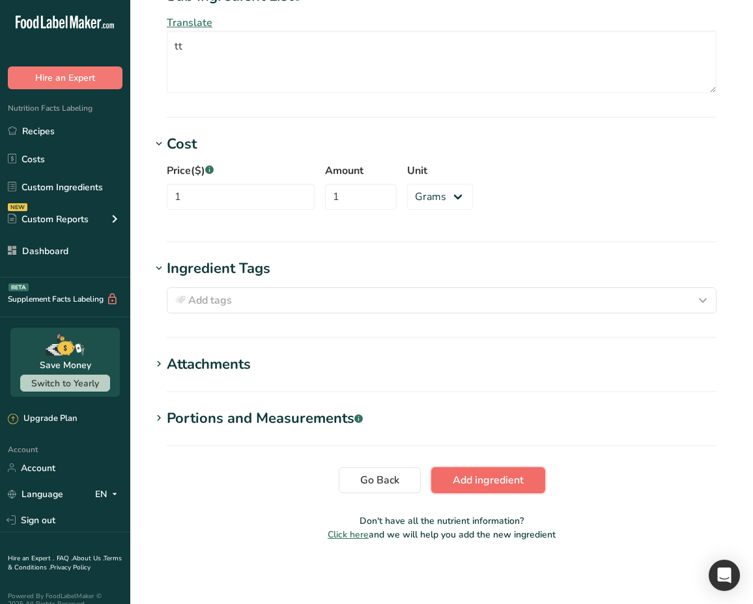
click at [472, 471] on button "Add ingredient" at bounding box center [488, 480] width 114 height 26
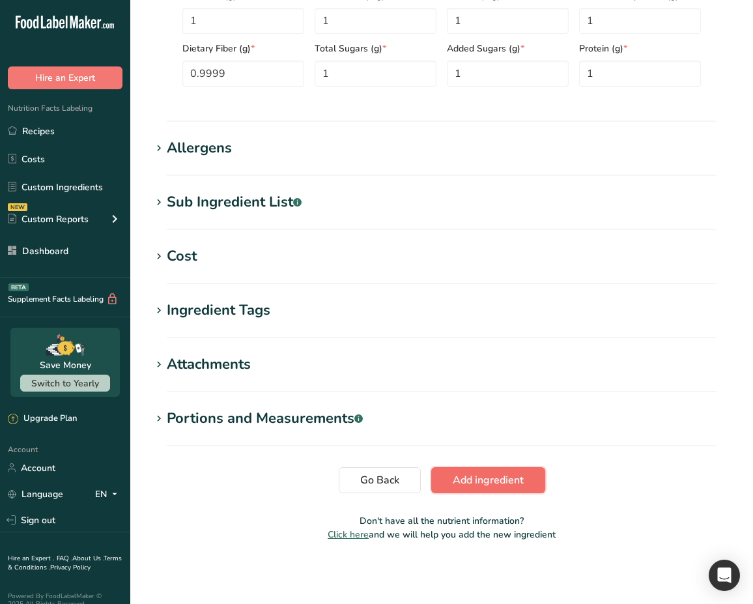
scroll to position [0, 0]
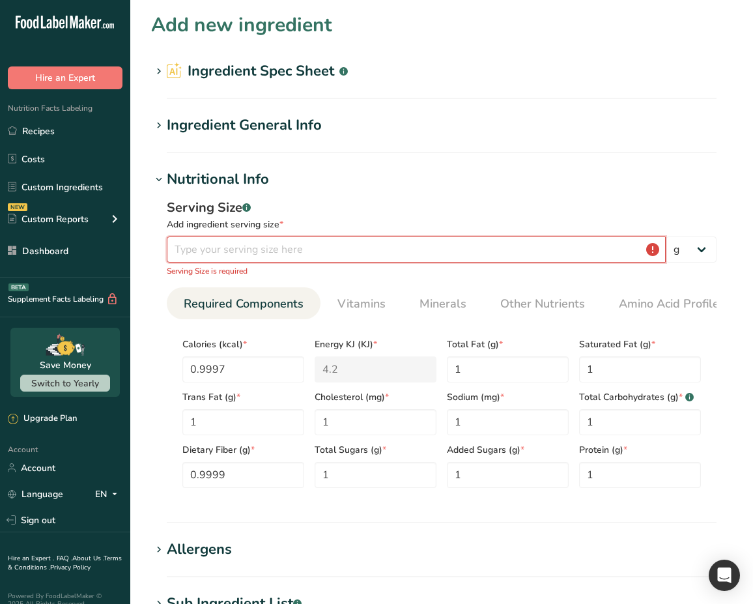
click at [398, 255] on input "number" at bounding box center [416, 249] width 499 height 26
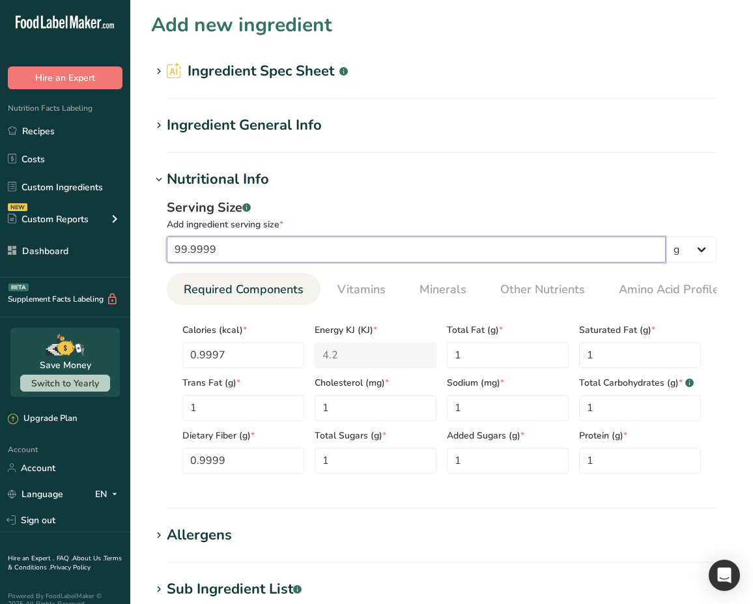
scroll to position [390, 0]
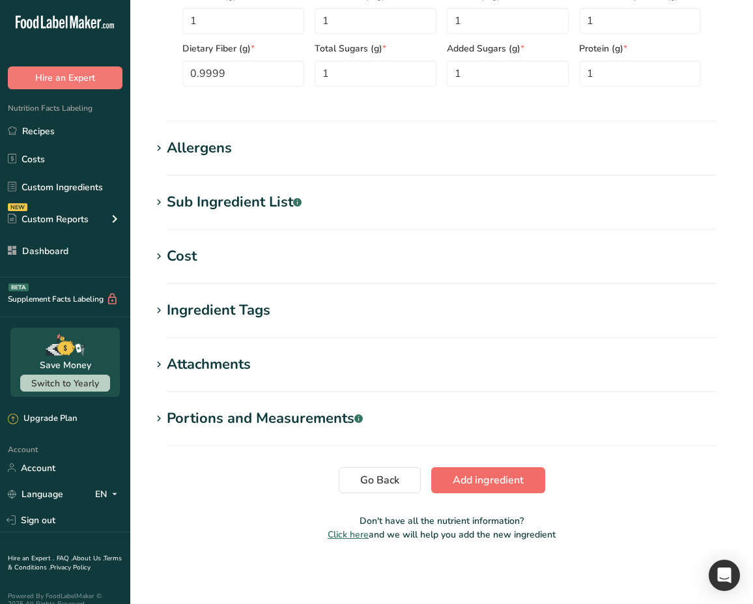
type input "99.9999"
click at [506, 477] on span "Add ingredient" at bounding box center [488, 480] width 71 height 16
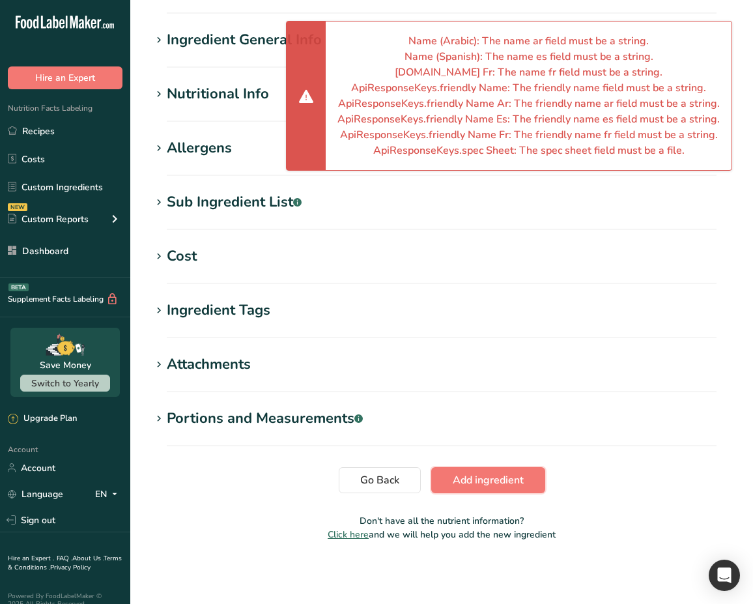
scroll to position [0, 0]
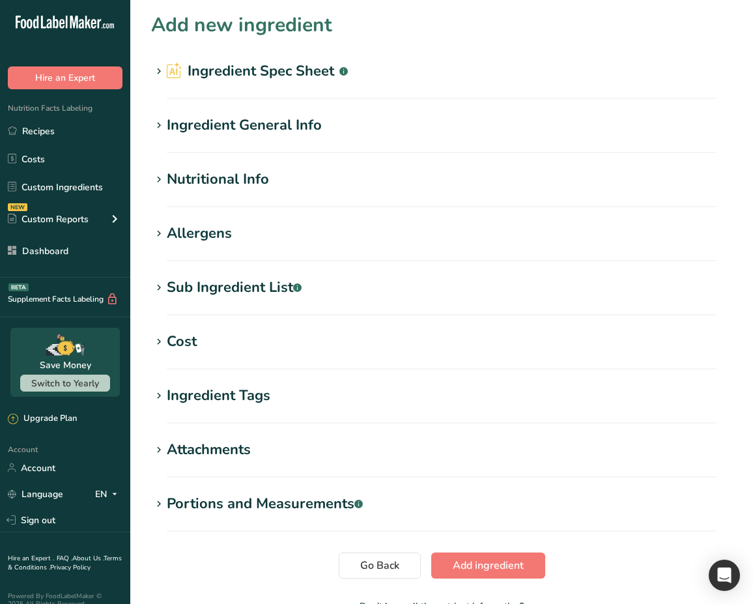
click at [273, 124] on div "Ingredient General Info" at bounding box center [244, 125] width 155 height 21
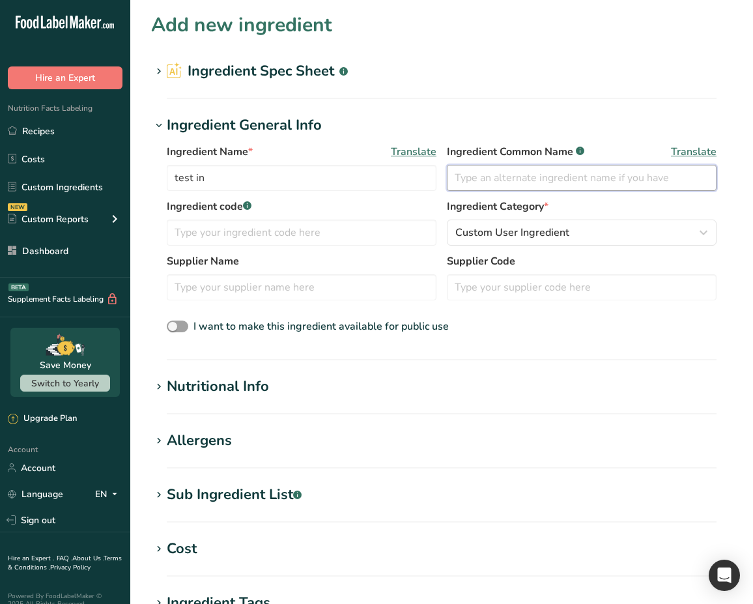
click at [507, 186] on input "text" at bounding box center [582, 178] width 270 height 26
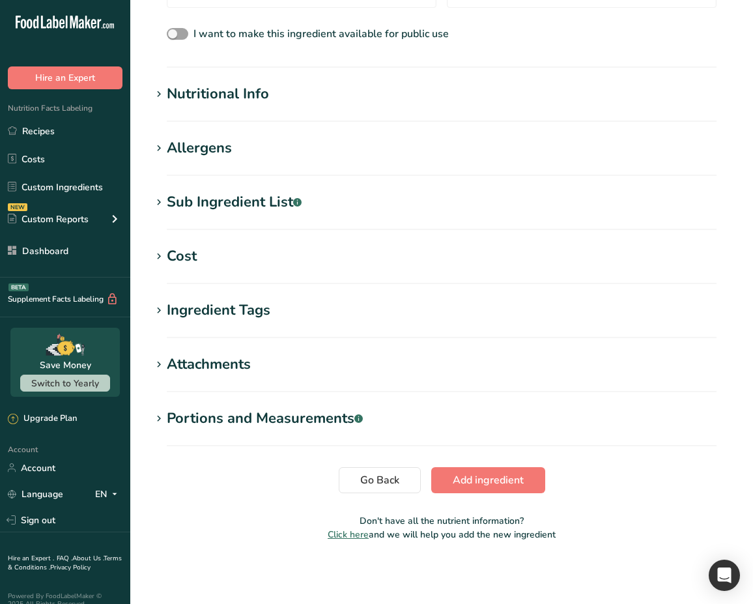
type input "test"
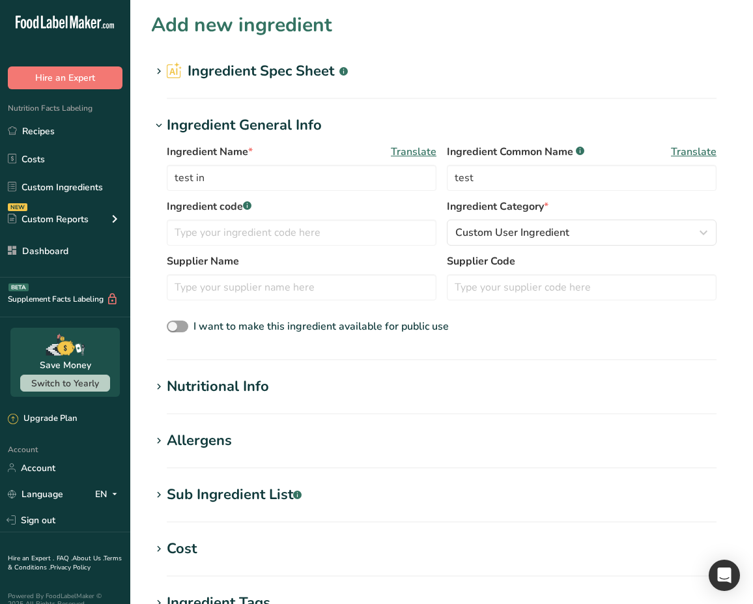
click at [419, 150] on span "Translate" at bounding box center [414, 152] width 46 height 16
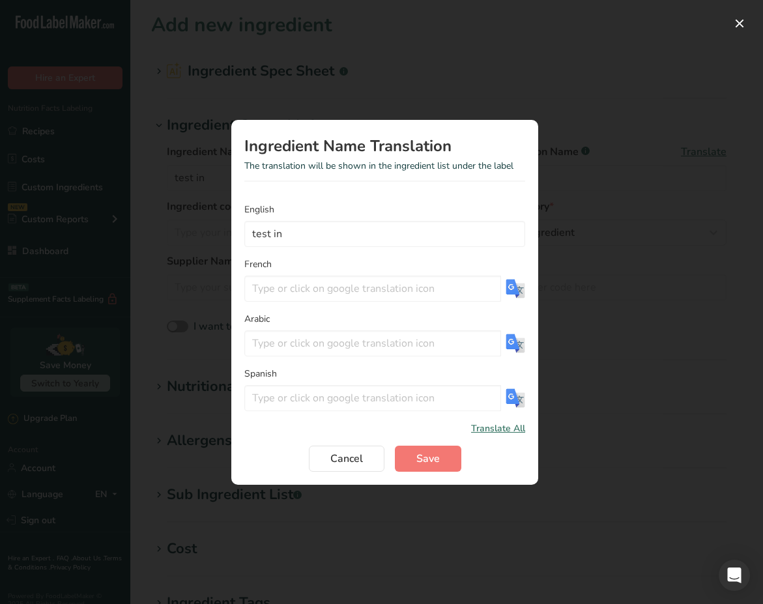
click at [519, 288] on img "Translation Modal" at bounding box center [515, 289] width 20 height 20
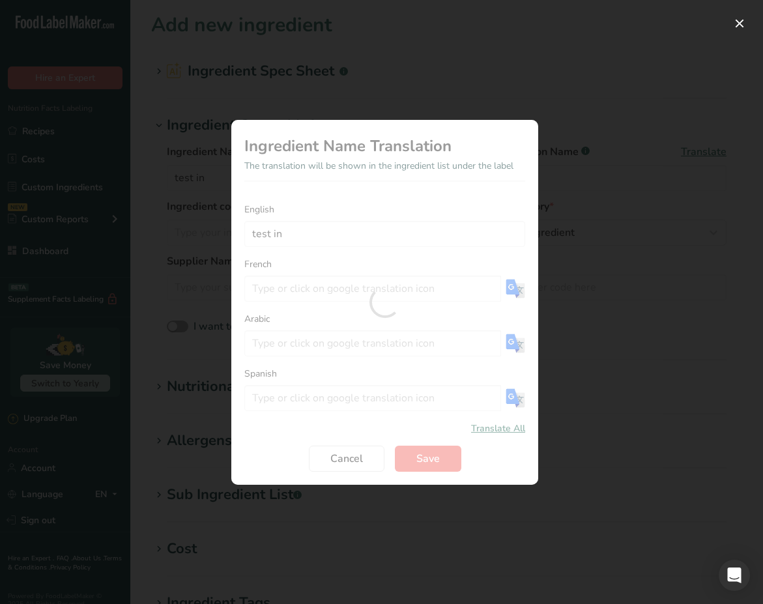
type input "tester dans"
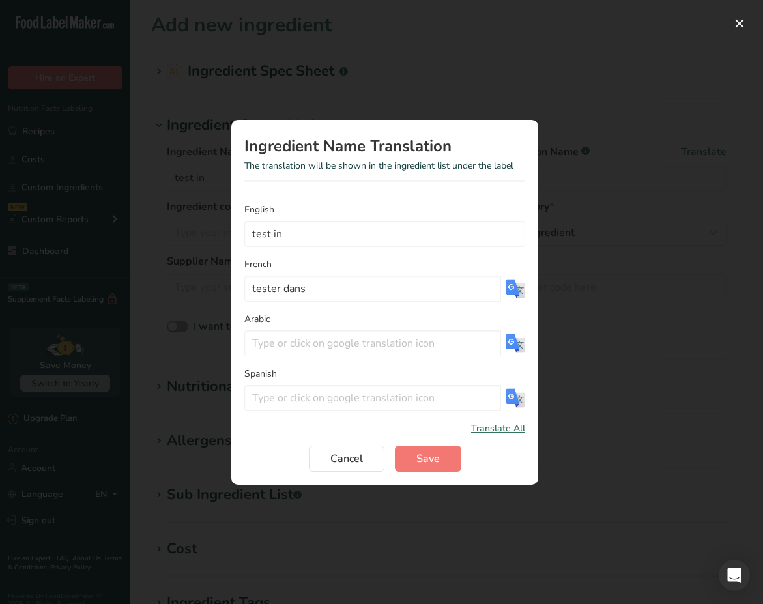
click at [512, 345] on img "Translation Modal" at bounding box center [515, 343] width 20 height 20
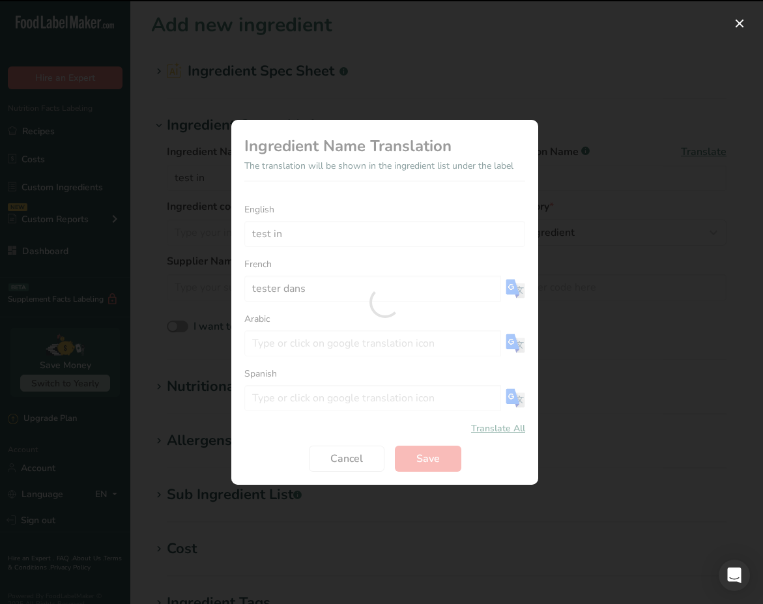
type input "اختبار في"
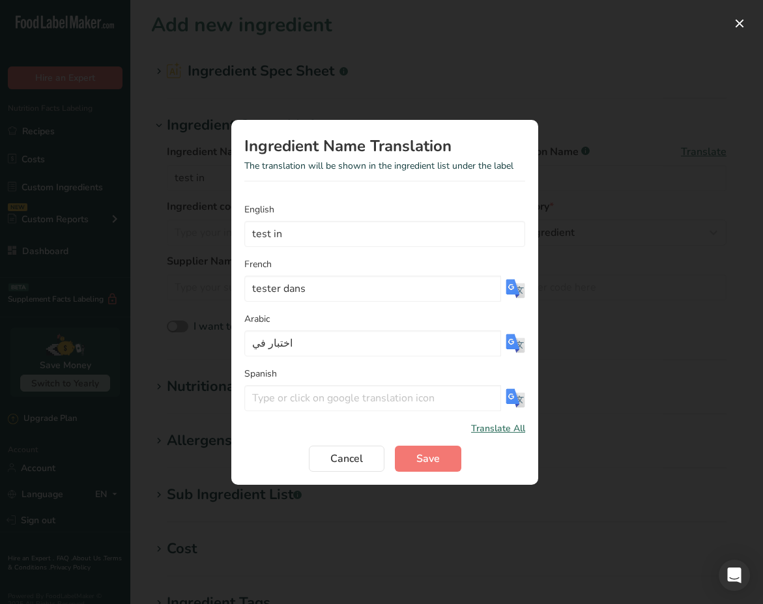
click at [516, 393] on img "Translation Modal" at bounding box center [515, 398] width 20 height 20
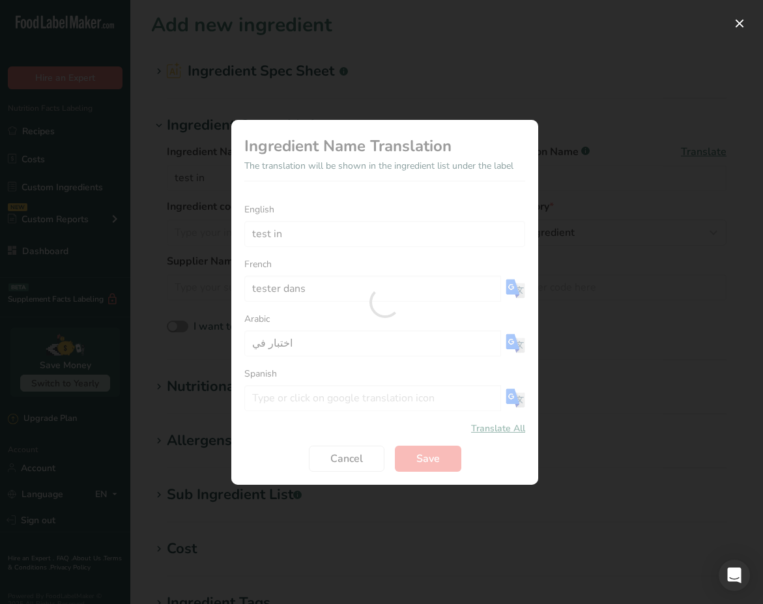
type input "prueba en"
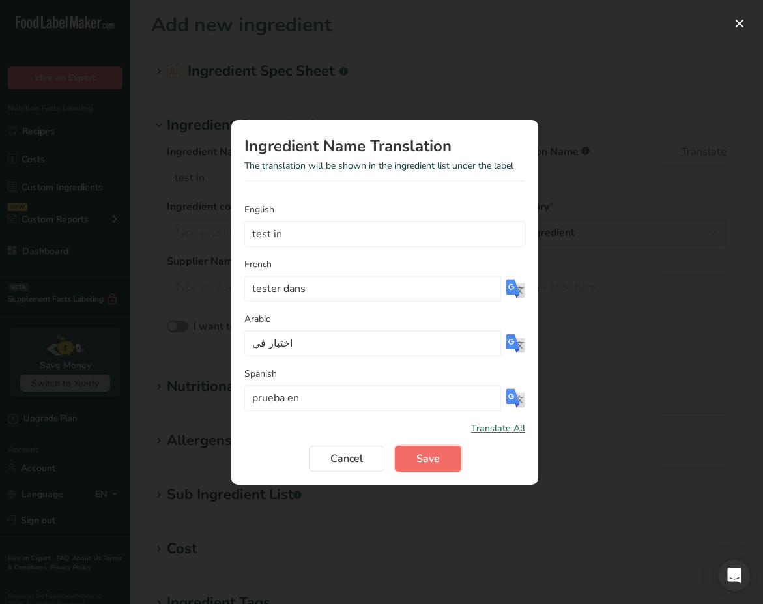
click at [434, 457] on span "Save" at bounding box center [427, 459] width 23 height 16
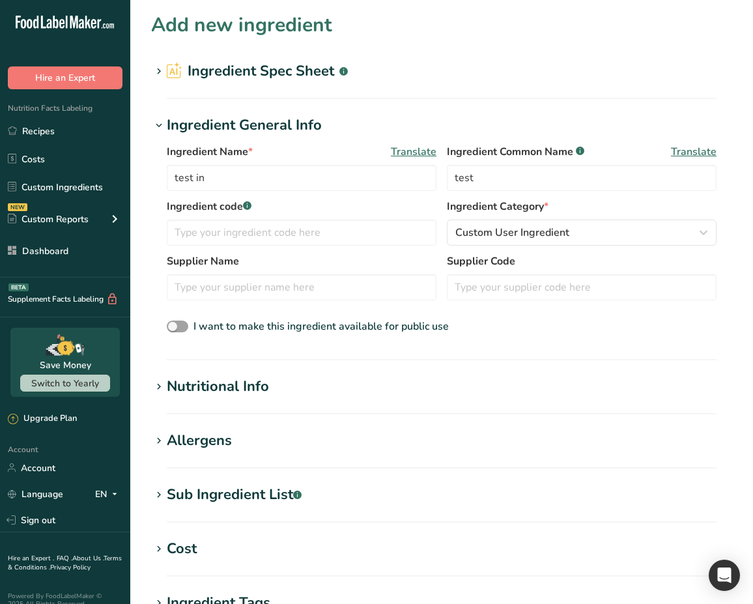
click at [696, 151] on span "Translate" at bounding box center [694, 152] width 46 height 16
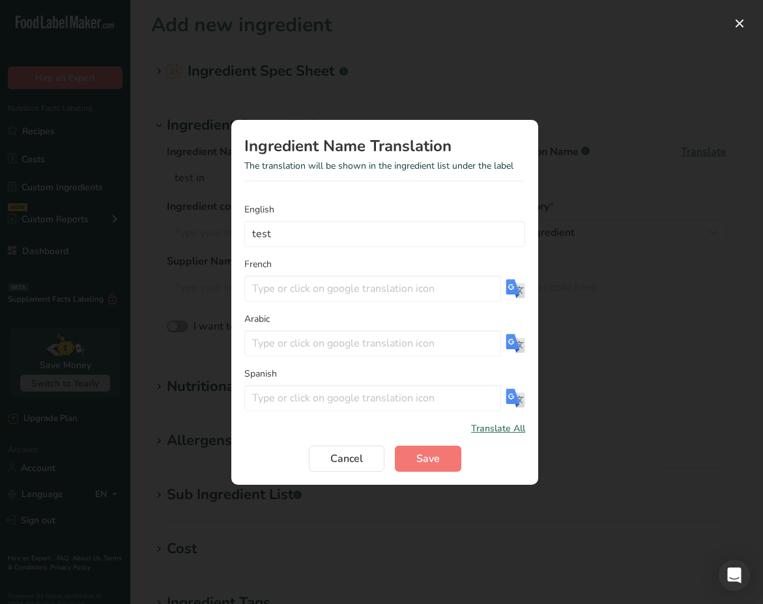
click at [521, 283] on img "Translation Modal" at bounding box center [515, 289] width 20 height 20
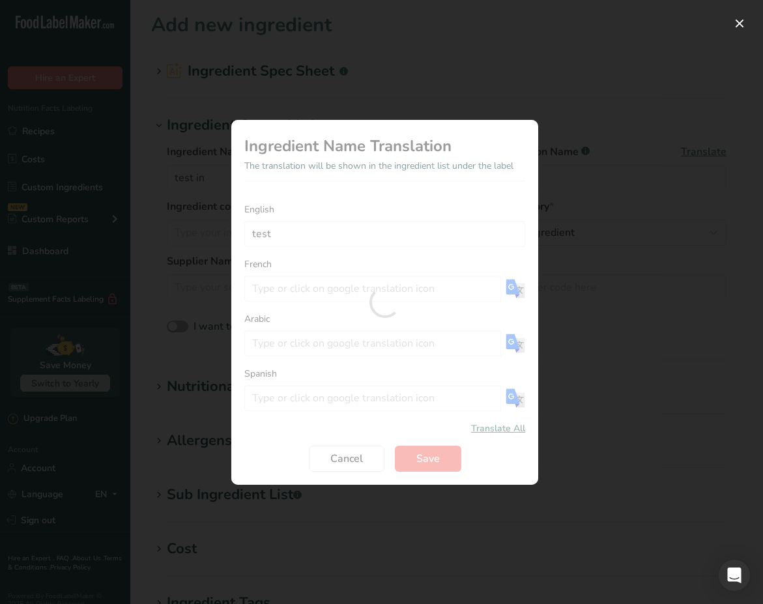
type input "test"
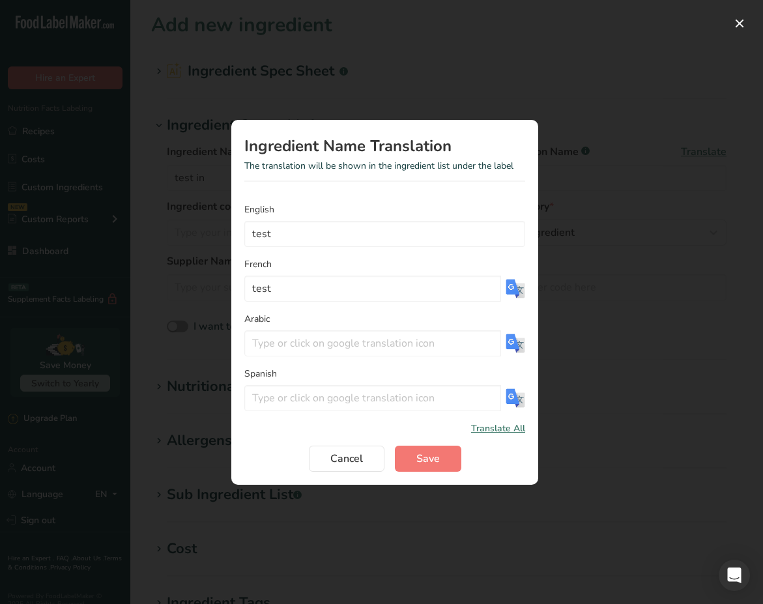
click at [513, 338] on img "Translation Modal" at bounding box center [515, 343] width 20 height 20
type input "امتحان"
click at [505, 404] on img "Translation Modal" at bounding box center [515, 398] width 20 height 20
type input "prueba"
click at [436, 447] on button "Save" at bounding box center [428, 459] width 66 height 26
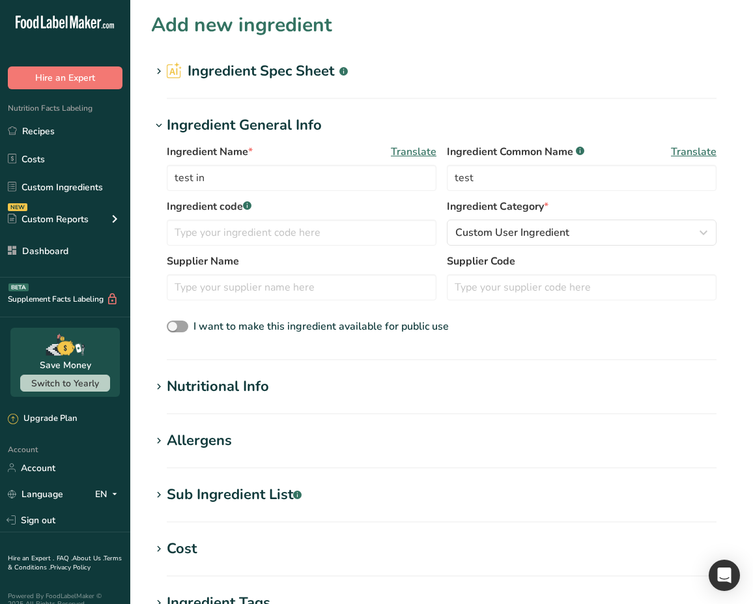
scroll to position [292, 0]
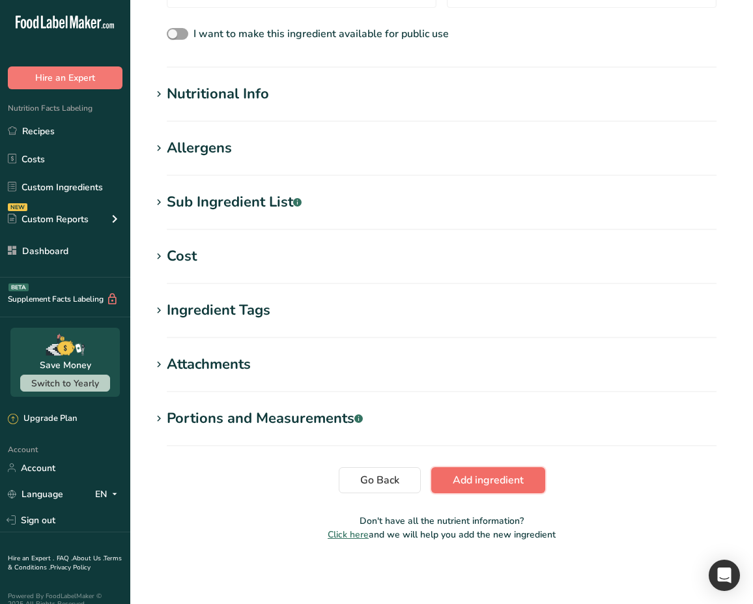
click at [487, 492] on button "Add ingredient" at bounding box center [488, 480] width 114 height 26
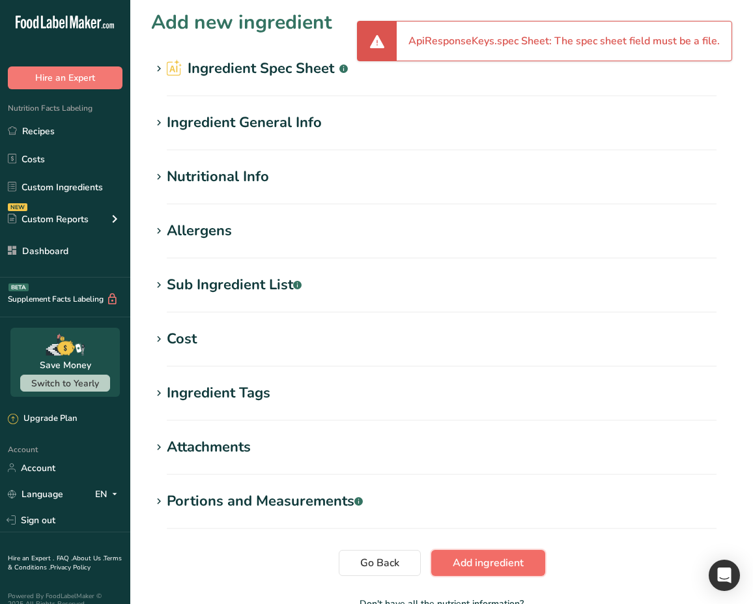
scroll to position [0, 0]
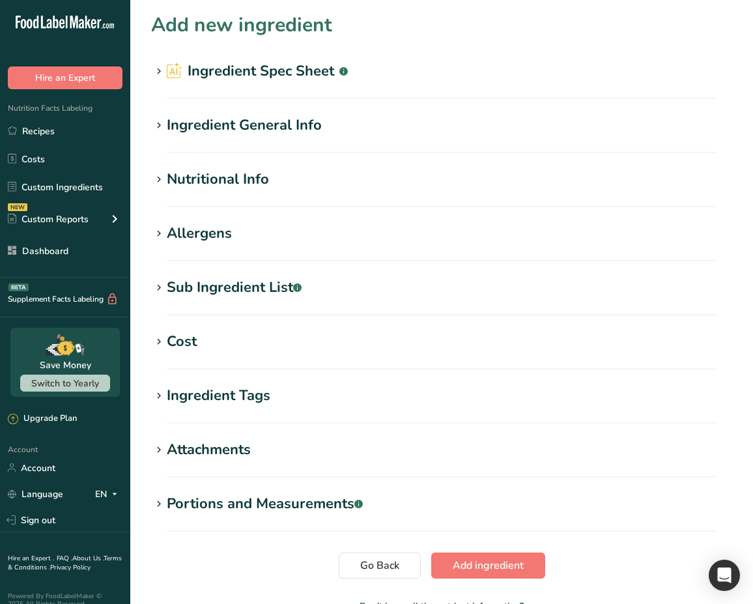
click at [299, 70] on h2 "Ingredient Spec Sheet .a-a{fill:#347362;}.b-a{fill:#fff;}" at bounding box center [257, 71] width 181 height 21
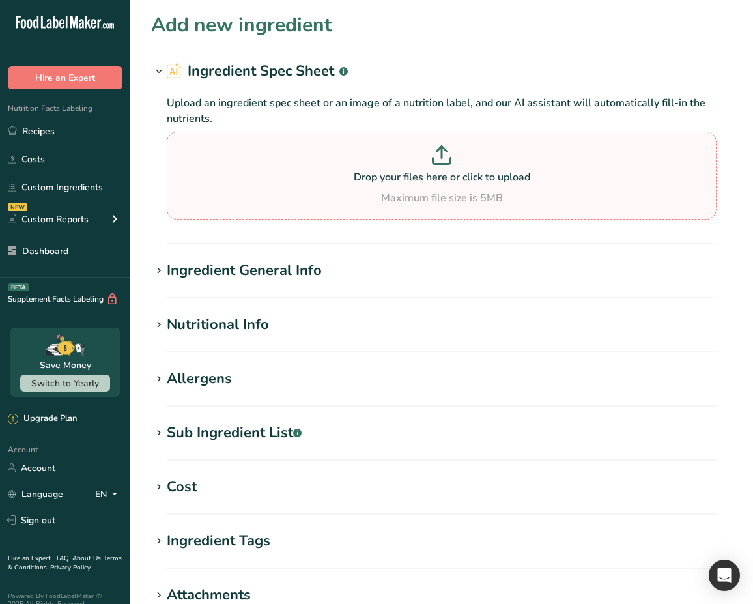
click at [411, 144] on section "Drop your files here or click to upload Maximum file size is 5MB" at bounding box center [441, 175] width 543 height 81
click at [411, 144] on input "Drop your files here or click to upload Maximum file size is 5MB" at bounding box center [442, 176] width 550 height 88
type input "C:\fakepath\Sample1.png"
click at [527, 181] on p "Drop your files here or click to upload" at bounding box center [441, 177] width 543 height 16
click at [527, 181] on input "Drop your files here or click to upload Maximum file size is 5MB" at bounding box center [442, 176] width 550 height 88
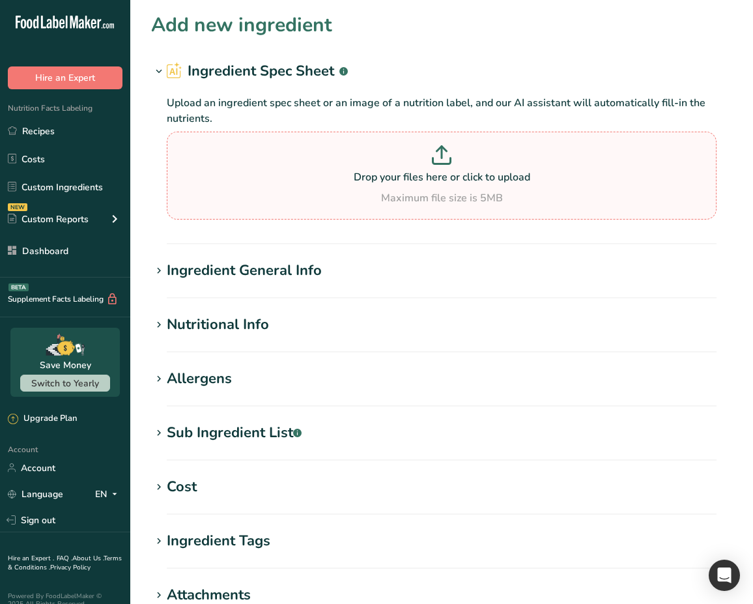
type input "C:\fakepath\‏لقطة الشاشة ١٤٤٦-٠٢-٠٤ في ٦.٥٦.٠٨ م.png"
click at [83, 133] on link "Recipes" at bounding box center [65, 131] width 130 height 25
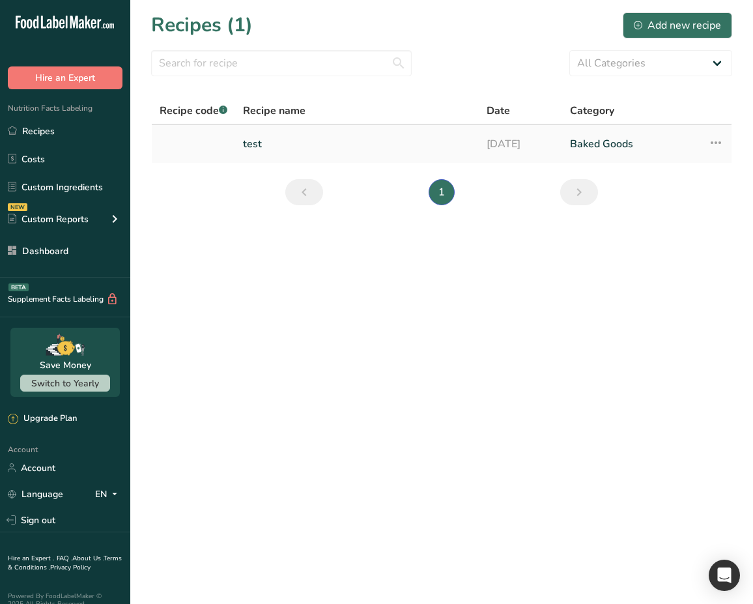
click at [238, 137] on td "test" at bounding box center [357, 144] width 244 height 38
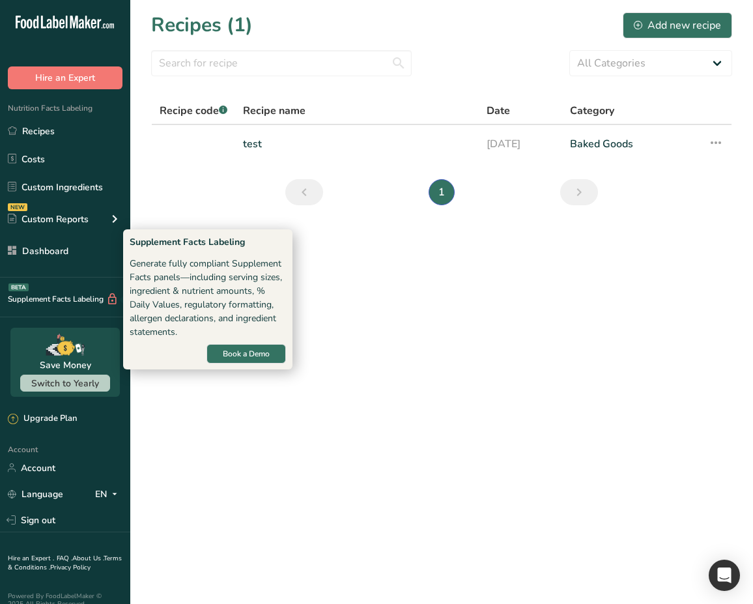
click at [66, 299] on div "Supplement Facts Labeling BETA" at bounding box center [59, 299] width 119 height 14
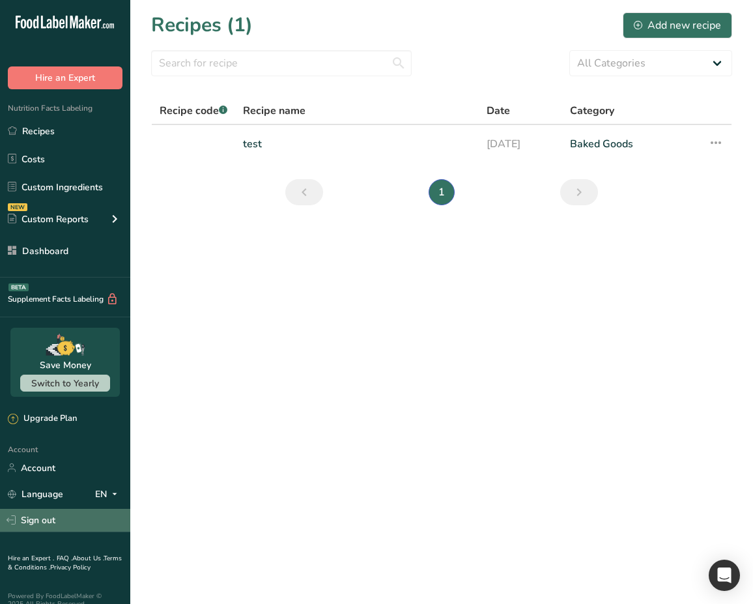
click at [53, 512] on link "Sign out" at bounding box center [65, 520] width 130 height 23
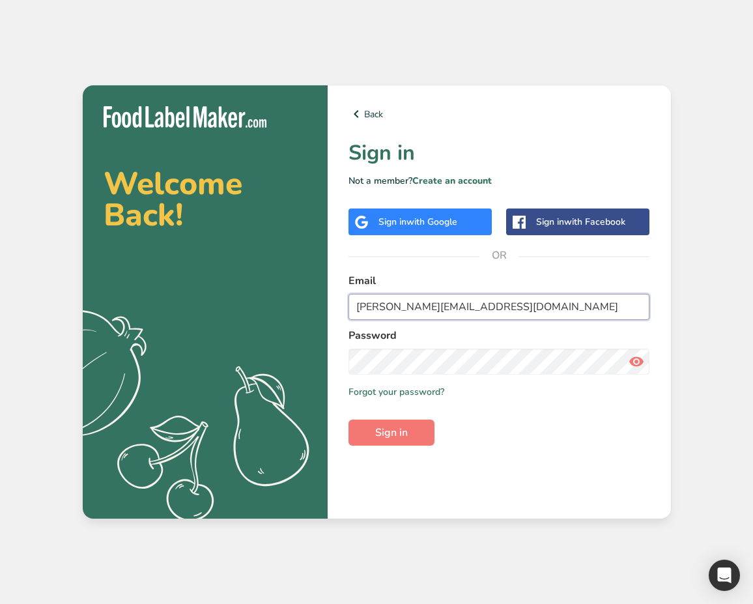
click at [453, 318] on input "[PERSON_NAME][EMAIL_ADDRESS][DOMAIN_NAME]" at bounding box center [499, 307] width 302 height 26
type input "[EMAIL_ADDRESS][DOMAIN_NAME]"
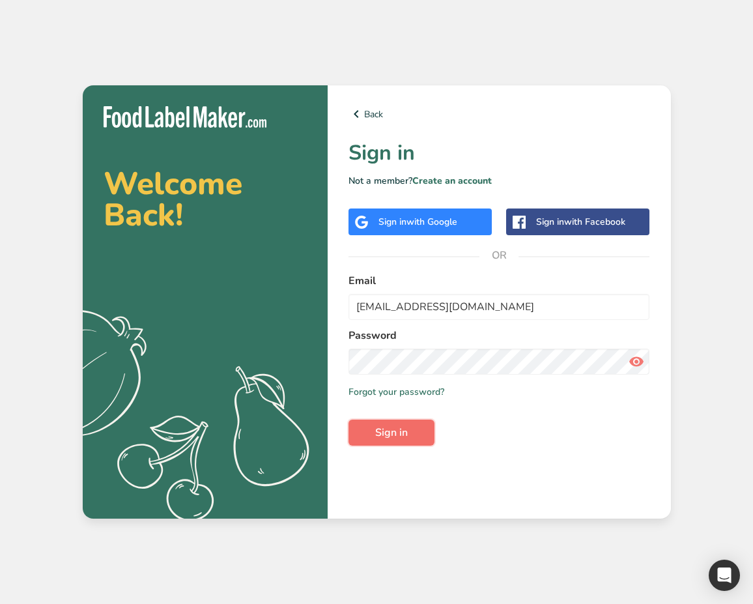
click at [399, 419] on button "Sign in" at bounding box center [391, 432] width 86 height 26
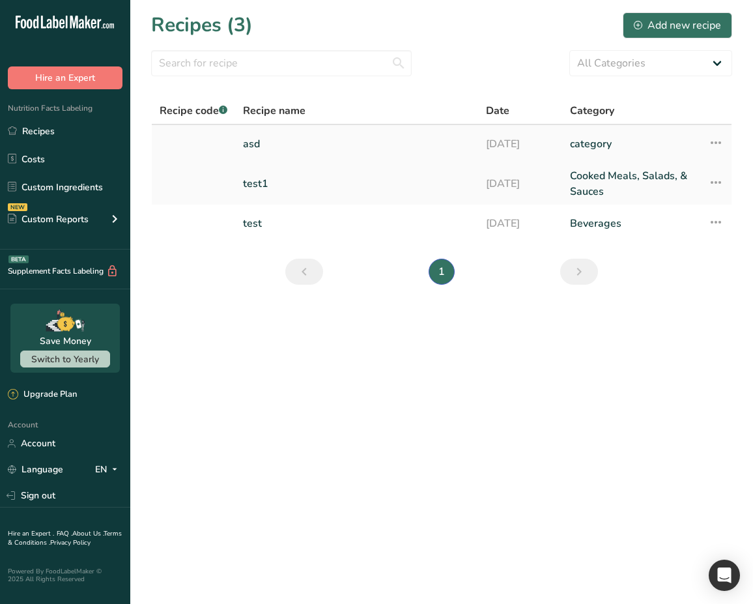
click at [255, 149] on link "asd" at bounding box center [356, 143] width 227 height 27
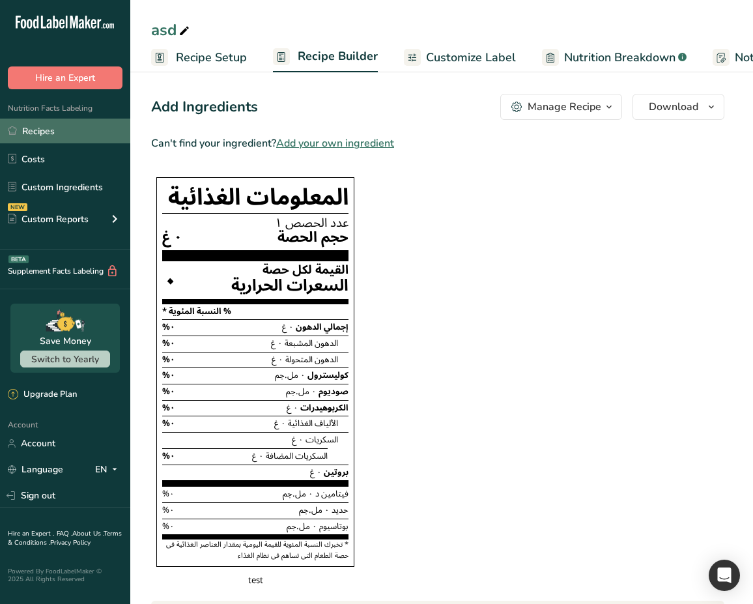
click at [73, 140] on link "Recipes" at bounding box center [65, 131] width 130 height 25
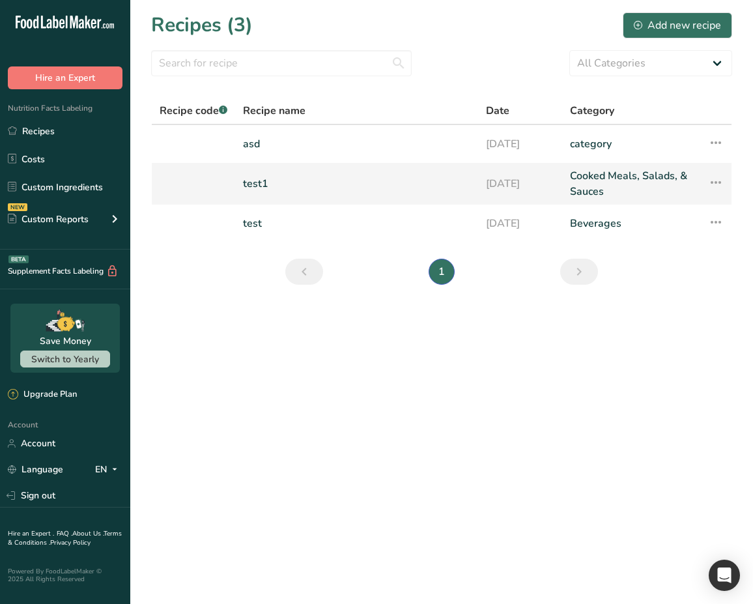
click at [272, 174] on link "test1" at bounding box center [356, 183] width 227 height 31
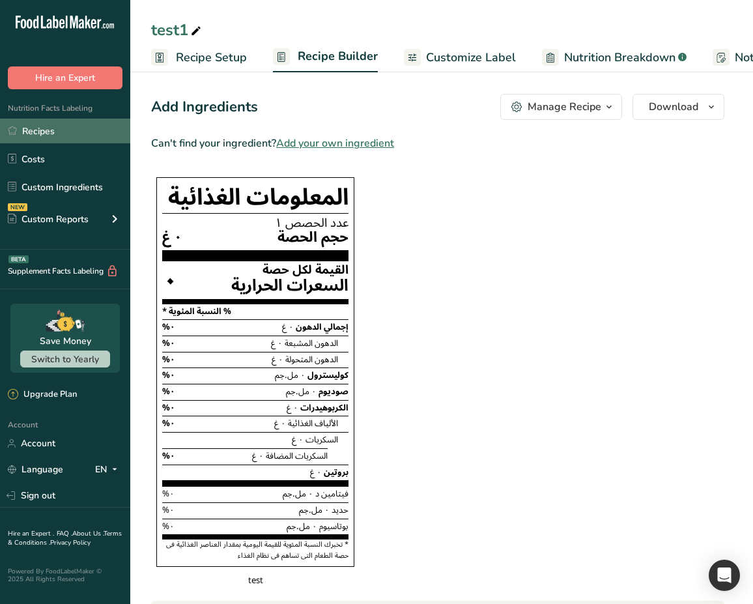
click at [74, 119] on link "Recipes" at bounding box center [65, 131] width 130 height 25
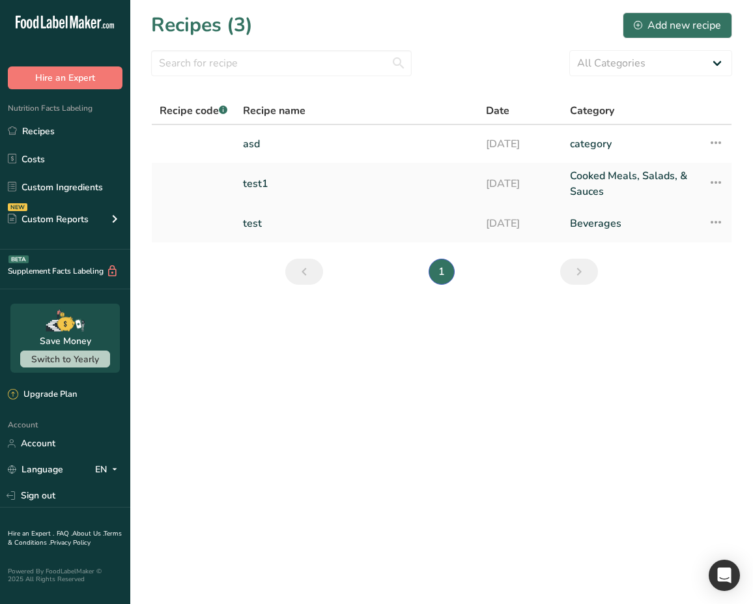
click at [276, 225] on link "test" at bounding box center [356, 223] width 227 height 27
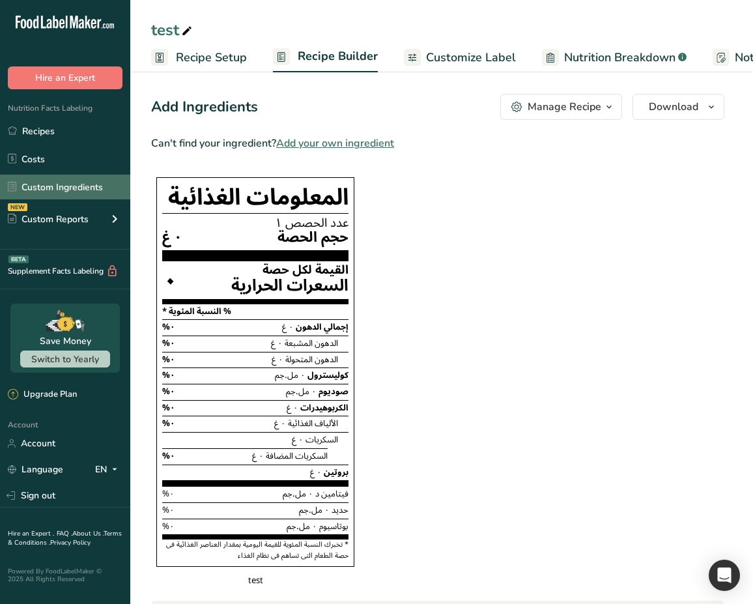
click at [85, 183] on link "Custom Ingredients" at bounding box center [65, 187] width 130 height 25
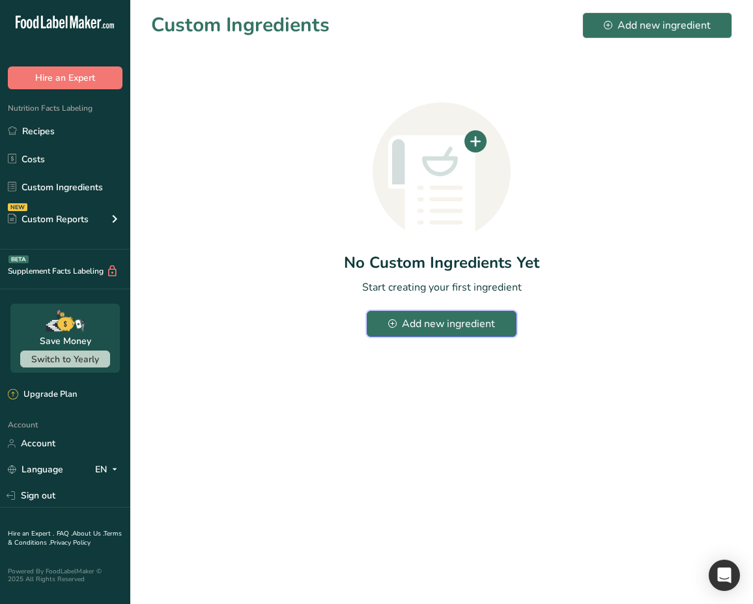
click at [466, 320] on div "Add new ingredient" at bounding box center [441, 324] width 107 height 16
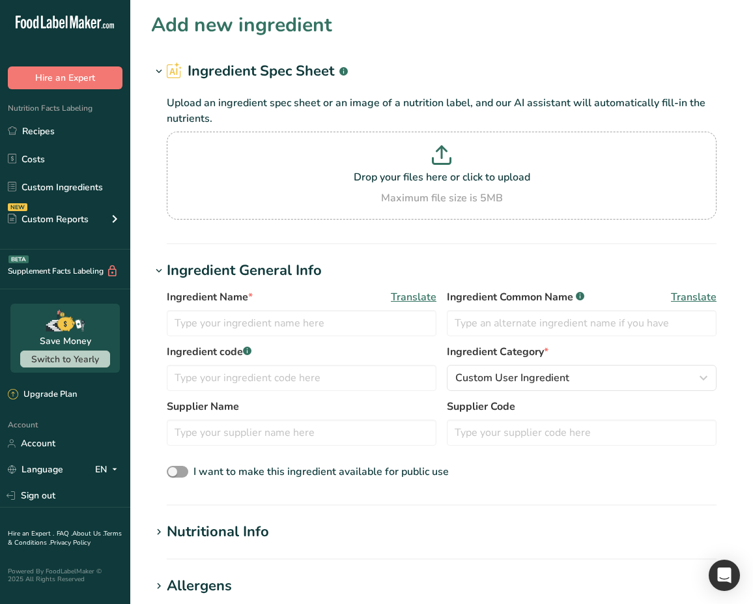
scroll to position [438, 0]
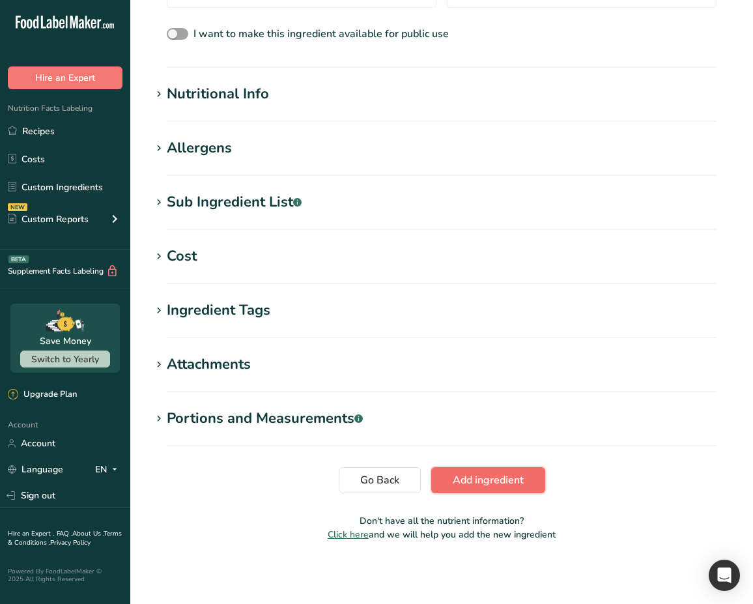
click at [492, 475] on span "Add ingredient" at bounding box center [488, 480] width 71 height 16
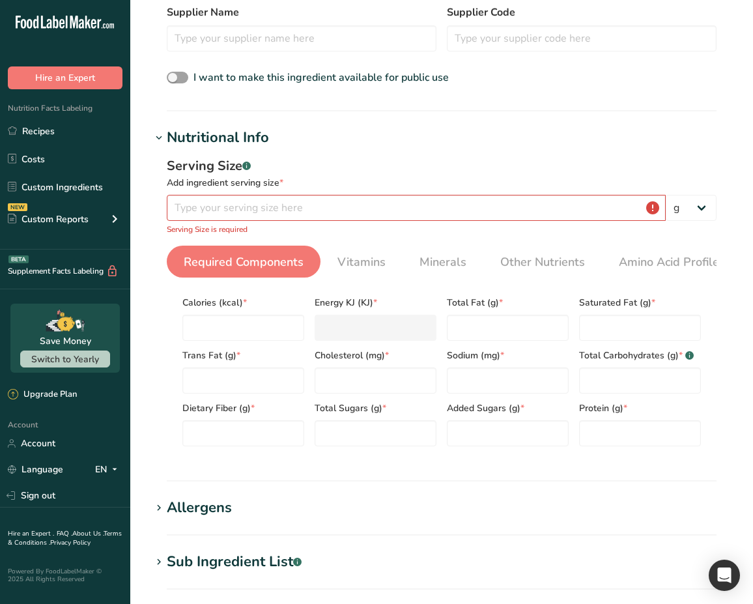
scroll to position [260, 0]
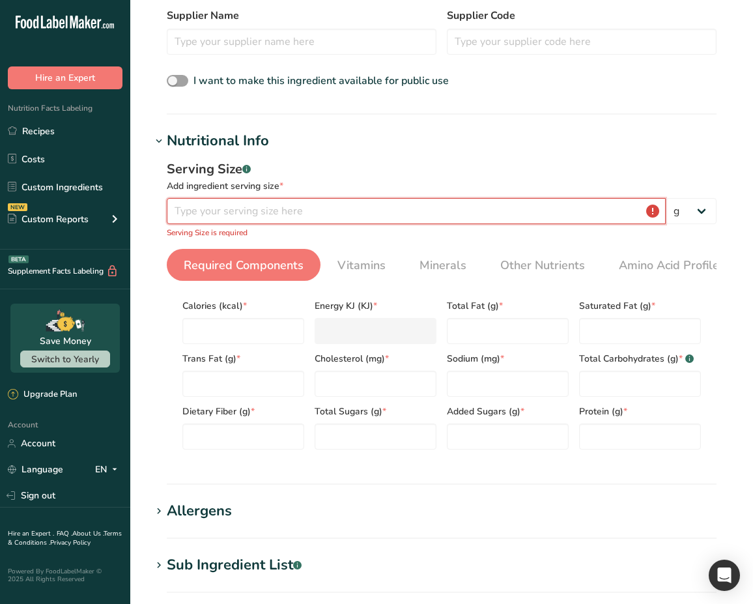
click at [465, 223] on input "number" at bounding box center [416, 211] width 499 height 26
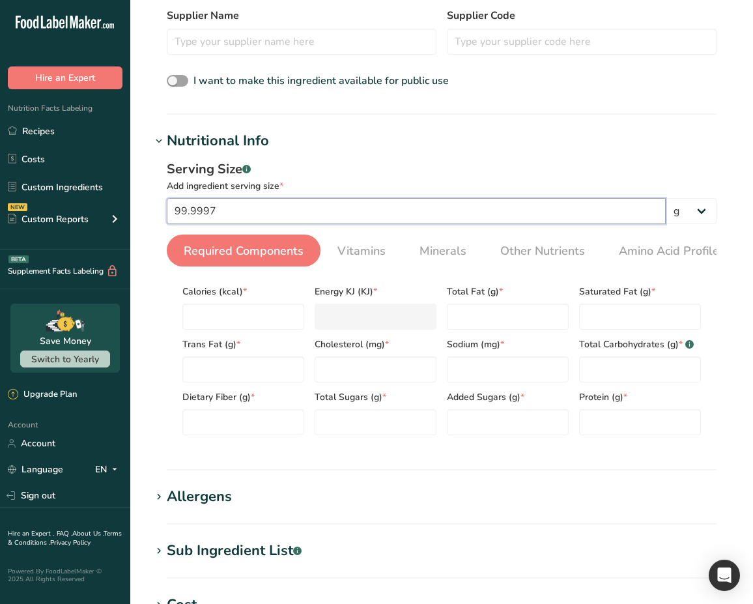
scroll to position [612, 0]
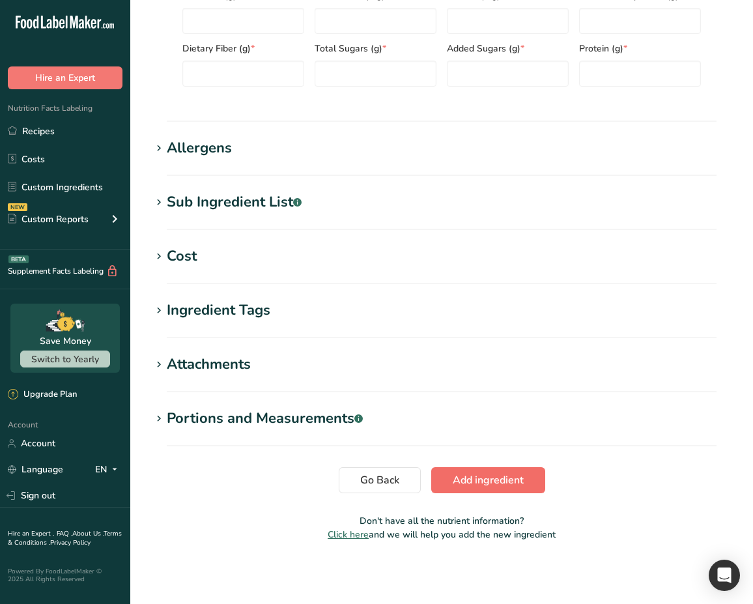
type input "99.9997"
click at [503, 478] on span "Add ingredient" at bounding box center [488, 480] width 71 height 16
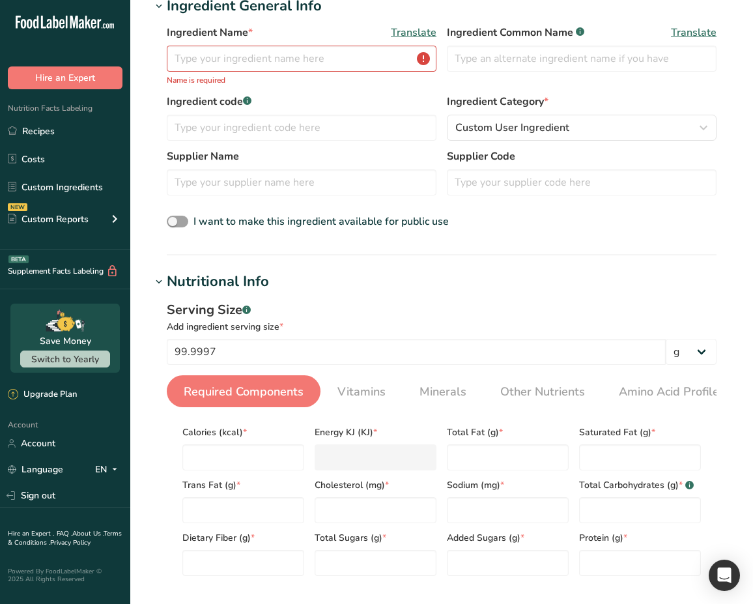
scroll to position [115, 0]
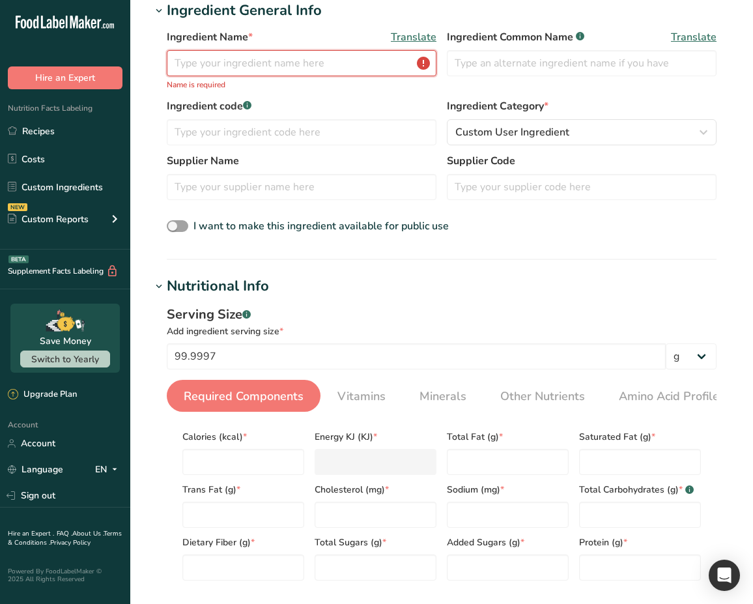
click at [363, 68] on input "text" at bounding box center [302, 63] width 270 height 26
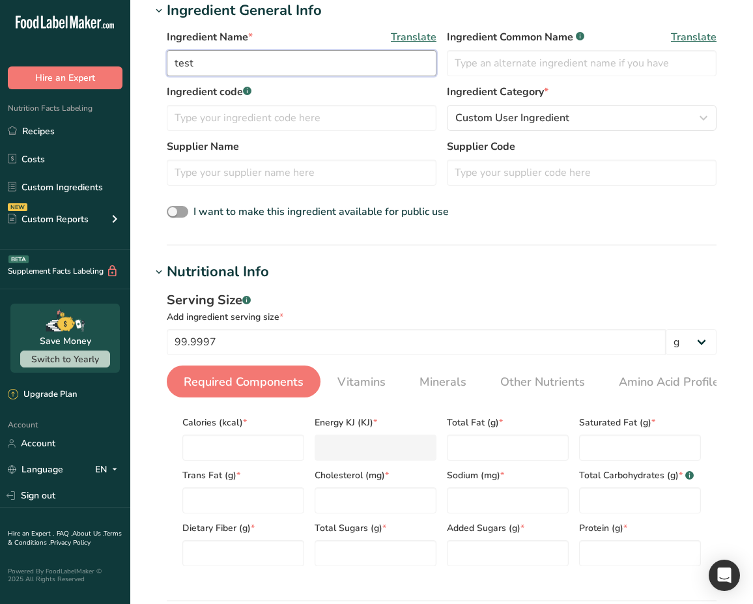
scroll to position [597, 0]
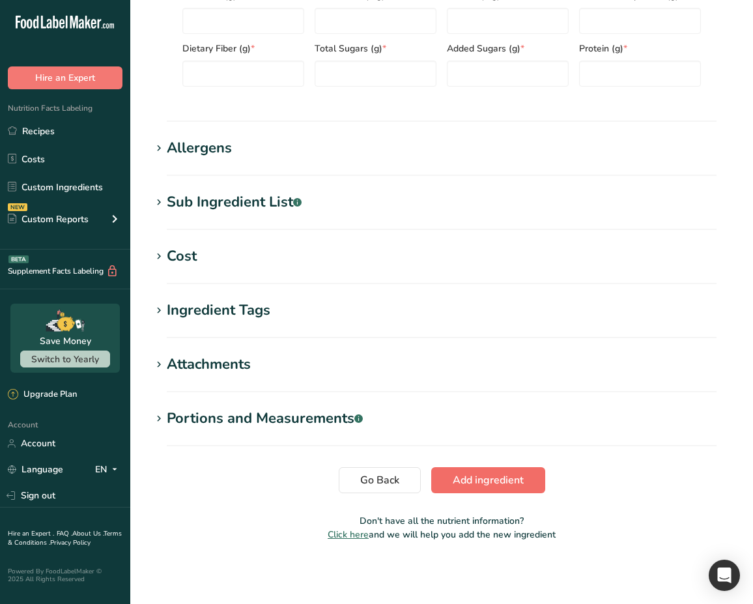
type input "test"
click at [498, 487] on span "Add ingredient" at bounding box center [488, 480] width 71 height 16
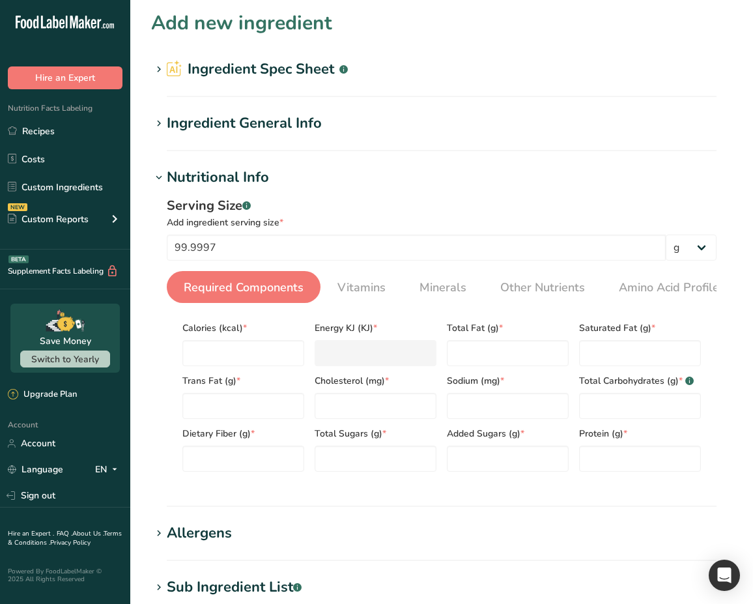
scroll to position [0, 0]
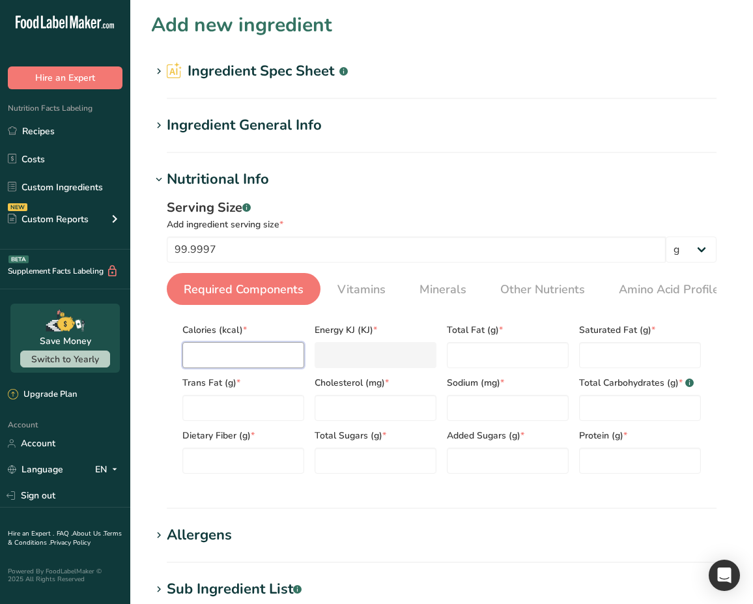
click at [297, 347] on input "number" at bounding box center [243, 355] width 122 height 26
type input "1"
type KJ "4.2"
type input "1"
type Fat "1"
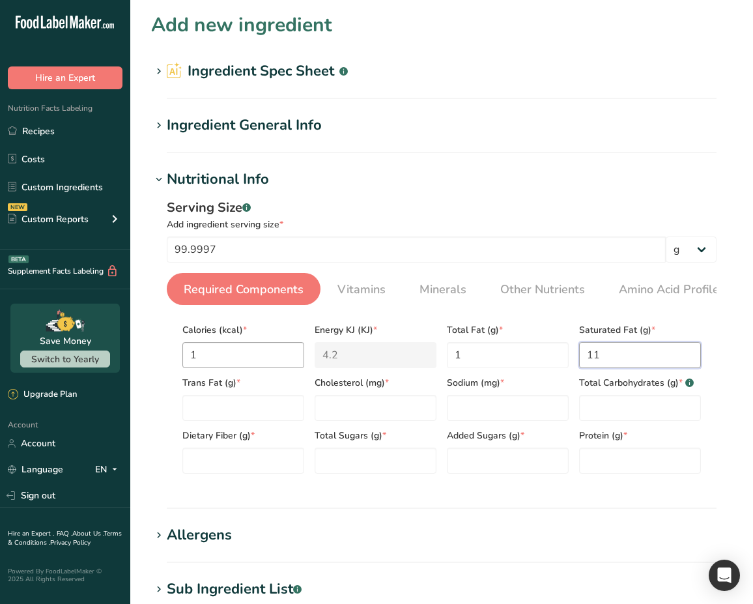
type Fat "11"
type Fat "1"
type input "1"
type Carbohydrates "1"
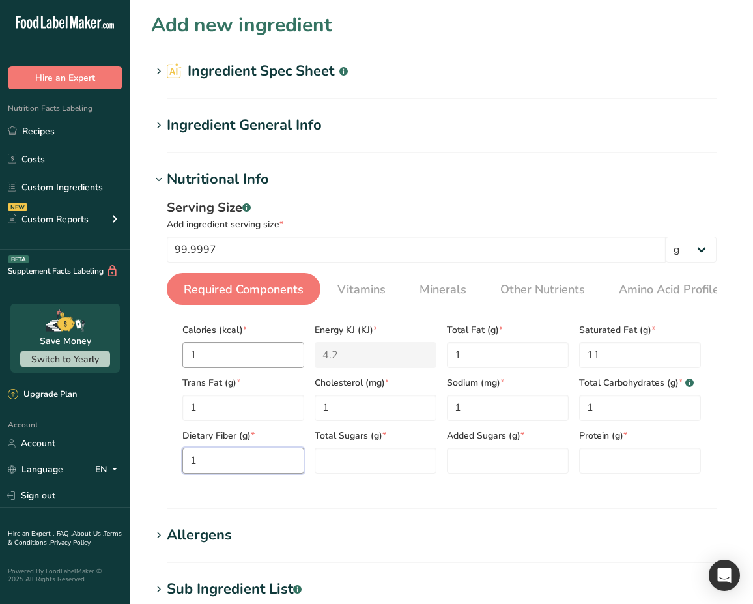
type Fiber "1"
type Sugars "2"
type Sugars "1"
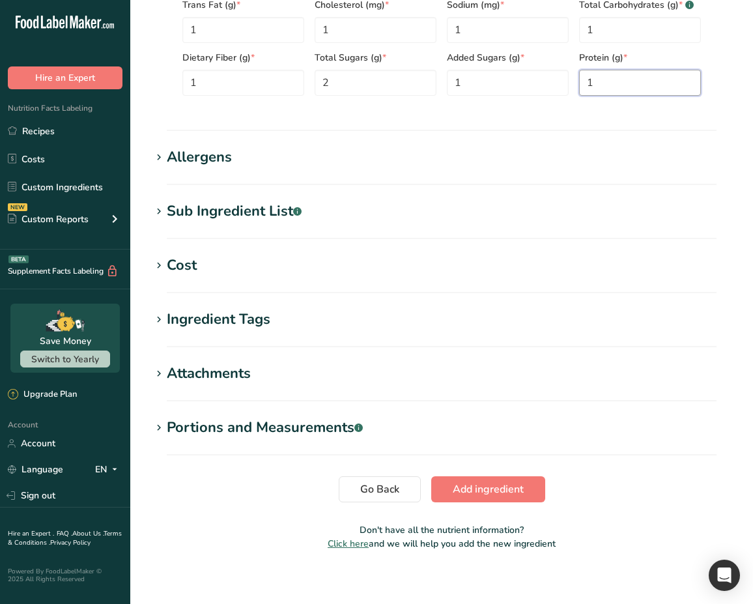
scroll to position [390, 0]
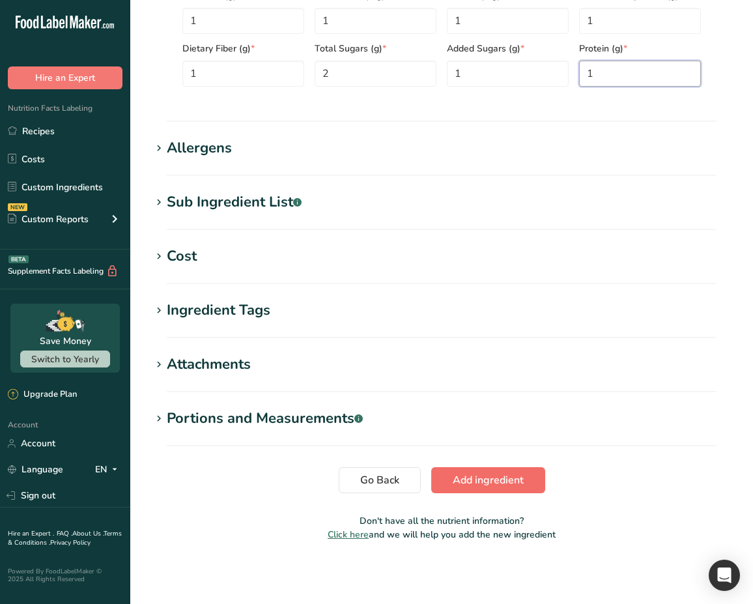
type input "1"
click at [483, 477] on span "Add ingredient" at bounding box center [488, 480] width 71 height 16
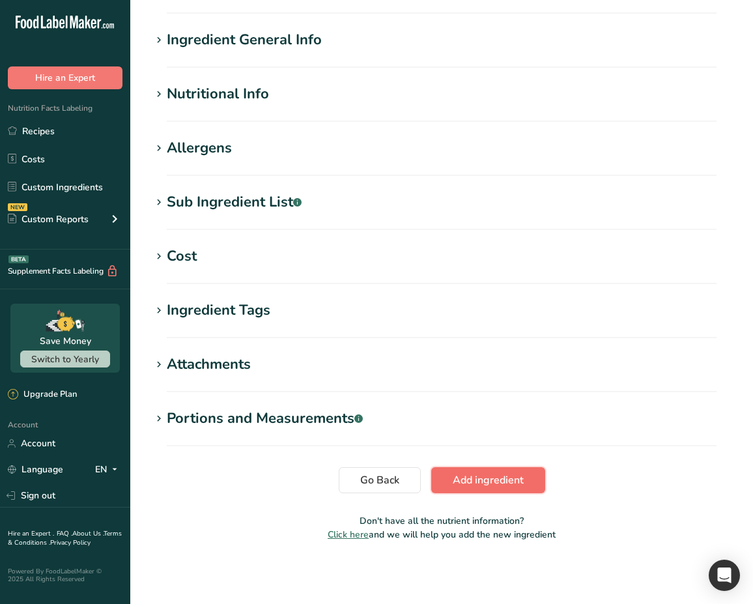
scroll to position [0, 0]
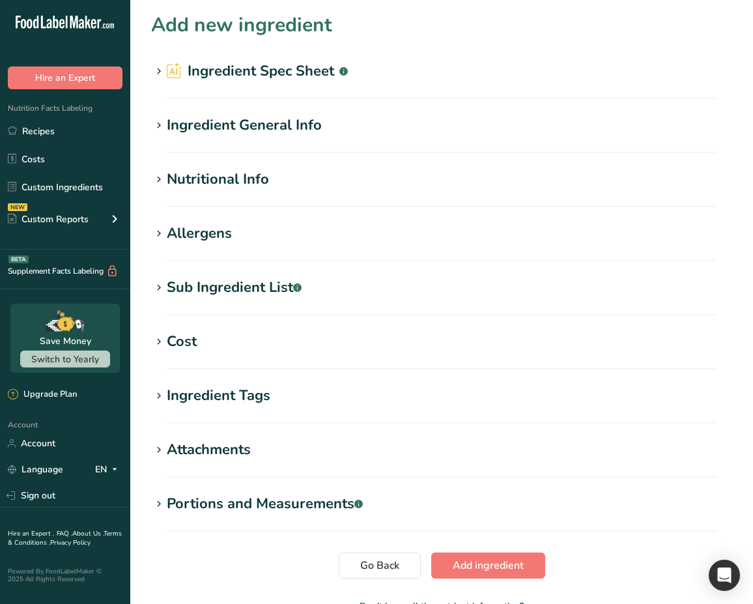
click at [285, 126] on div "Ingredient General Info" at bounding box center [244, 125] width 155 height 21
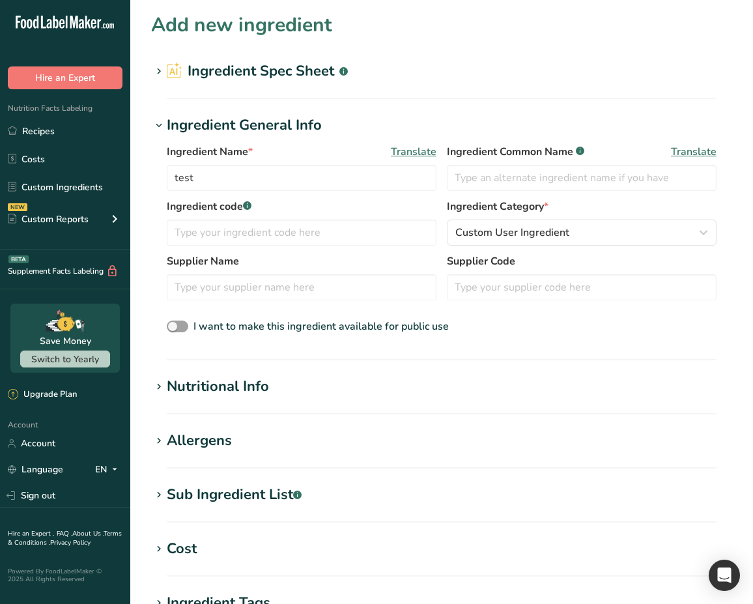
click at [416, 152] on span "Translate" at bounding box center [414, 152] width 46 height 16
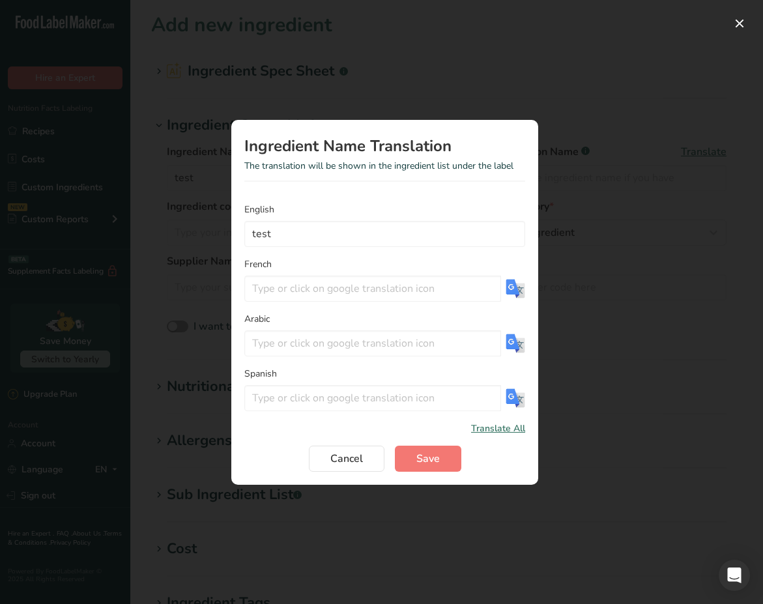
click at [520, 298] on div "Translation Modal" at bounding box center [515, 289] width 20 height 26
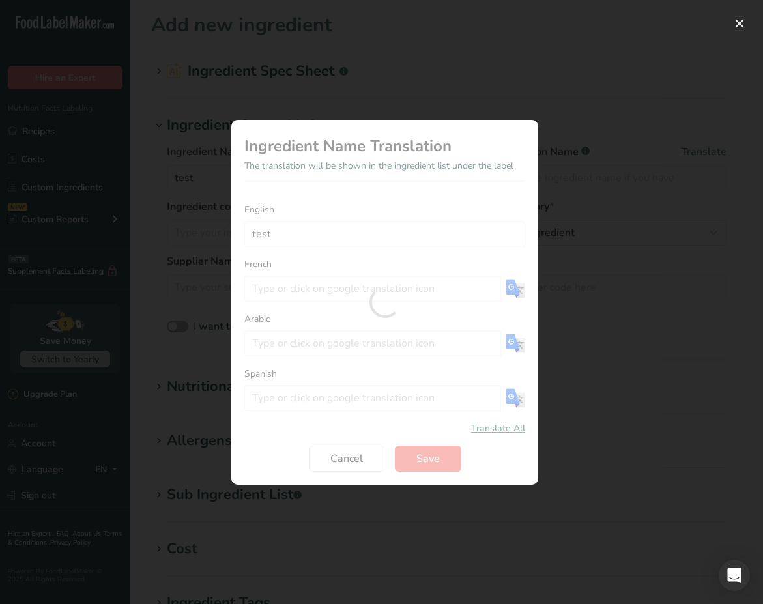
type input "test"
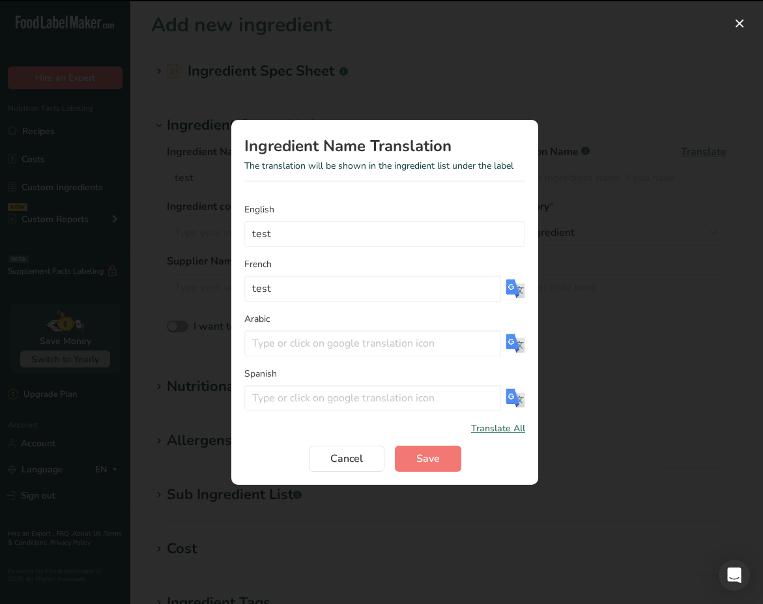
click at [522, 340] on img "Translation Modal" at bounding box center [515, 343] width 20 height 20
type input "امتحان"
click at [524, 404] on img "Translation Modal" at bounding box center [515, 398] width 20 height 20
type input "prueba"
click at [448, 456] on button "Save" at bounding box center [428, 459] width 66 height 26
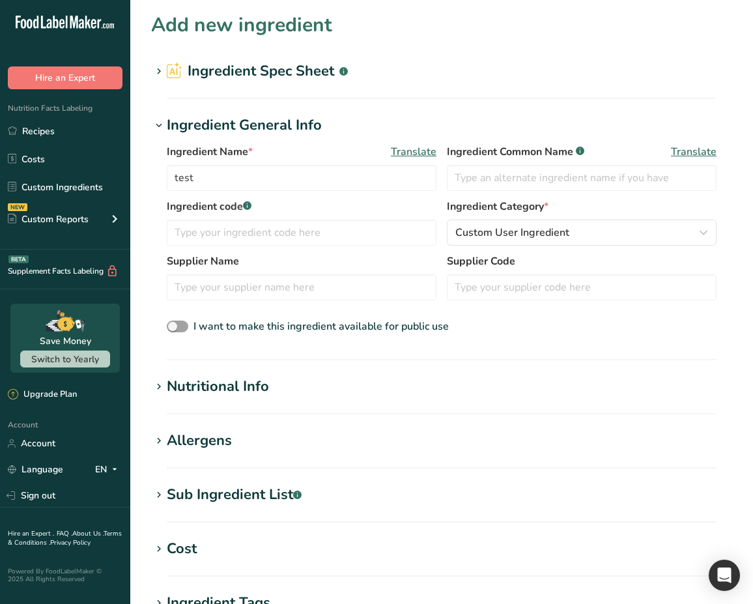
click at [702, 151] on span "Translate" at bounding box center [694, 152] width 46 height 16
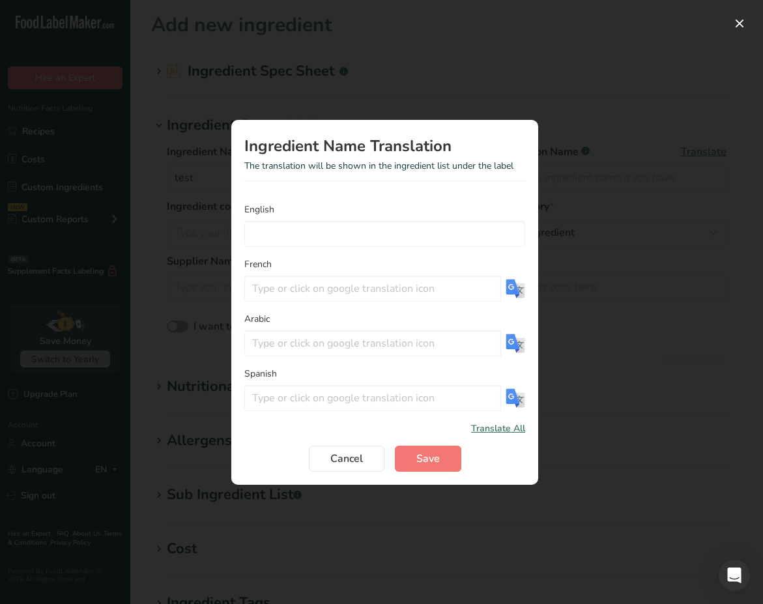
click at [524, 293] on img "Translation Modal" at bounding box center [515, 289] width 20 height 20
click at [522, 335] on img "Translation Modal" at bounding box center [515, 343] width 20 height 20
click at [468, 229] on input "Translation Modal" at bounding box center [384, 234] width 281 height 26
type input "TEST"
click at [514, 295] on img "Translation Modal" at bounding box center [515, 289] width 20 height 20
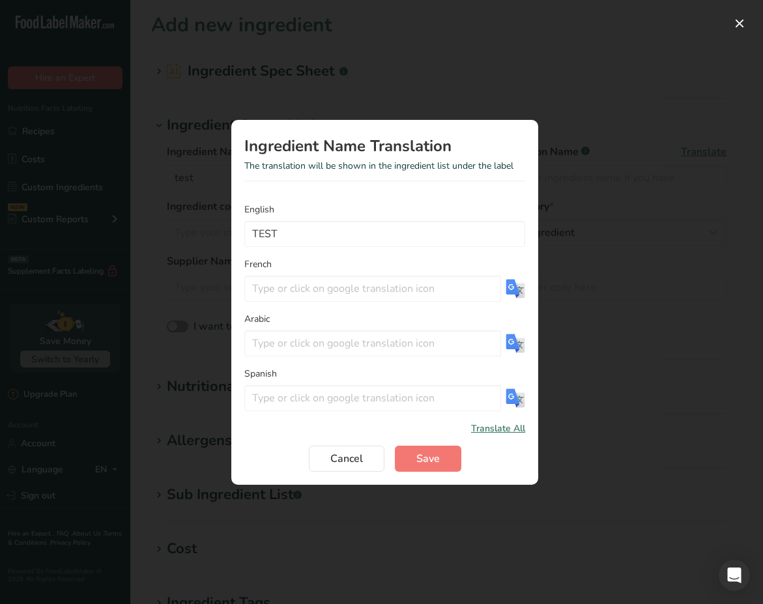
type input "TEST"
click at [512, 334] on img "Translation Modal" at bounding box center [515, 343] width 20 height 20
type input "امتحان"
click at [518, 396] on img "Translation Modal" at bounding box center [515, 398] width 20 height 20
type input "PRUEBA"
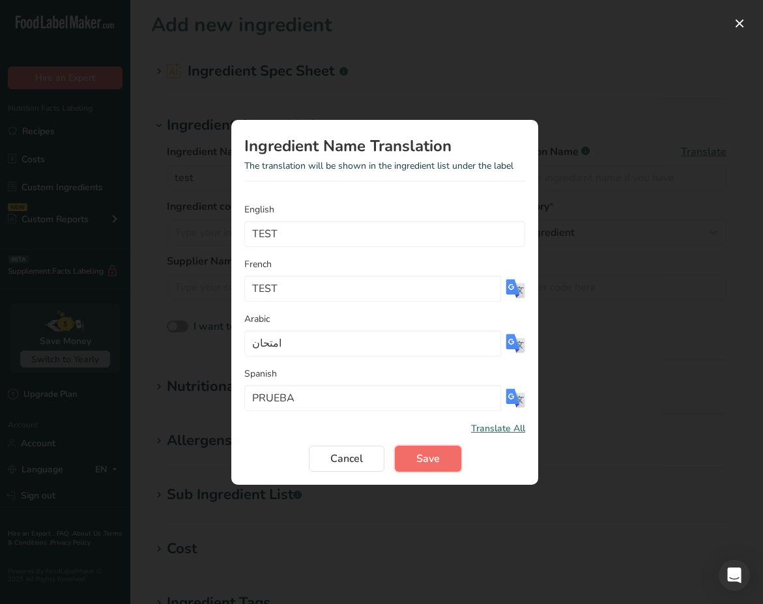
click at [430, 446] on button "Save" at bounding box center [428, 459] width 66 height 26
type input "TEST"
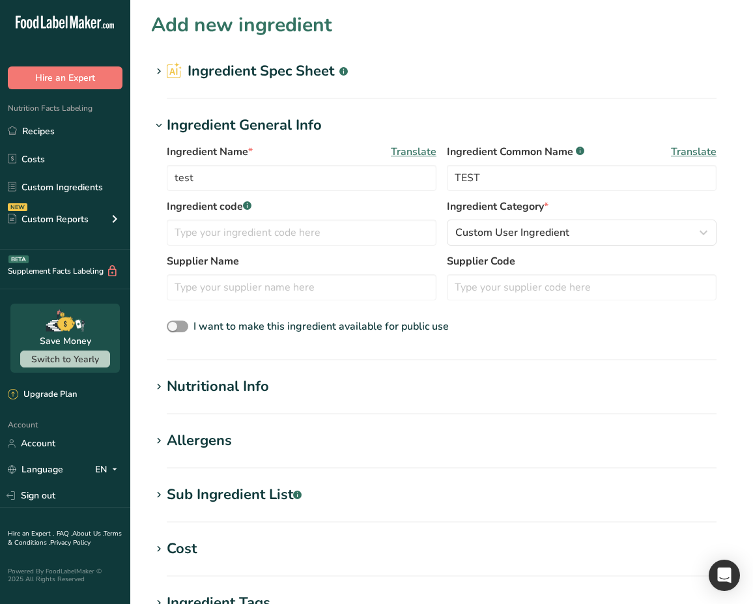
scroll to position [292, 0]
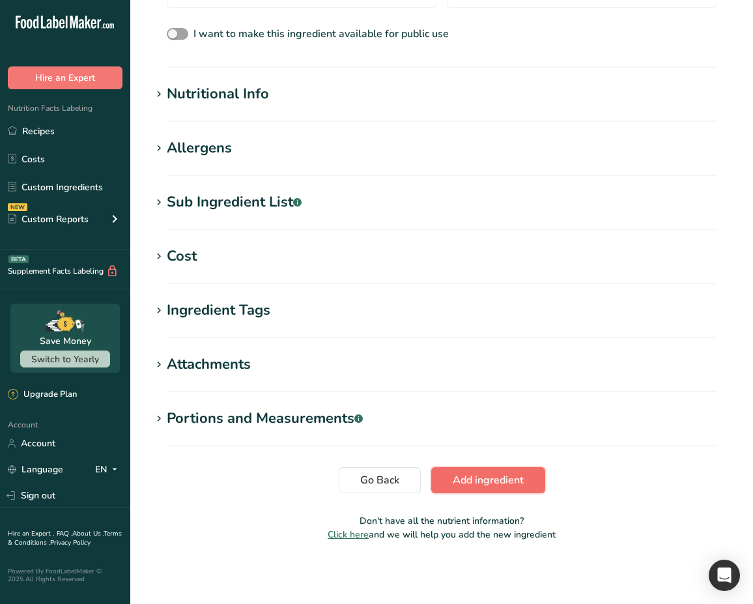
click at [502, 490] on button "Add ingredient" at bounding box center [488, 480] width 114 height 26
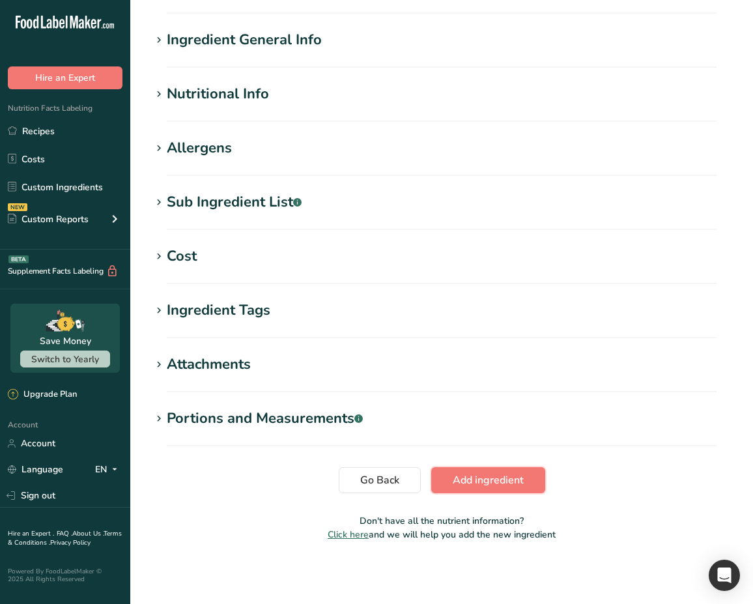
scroll to position [0, 0]
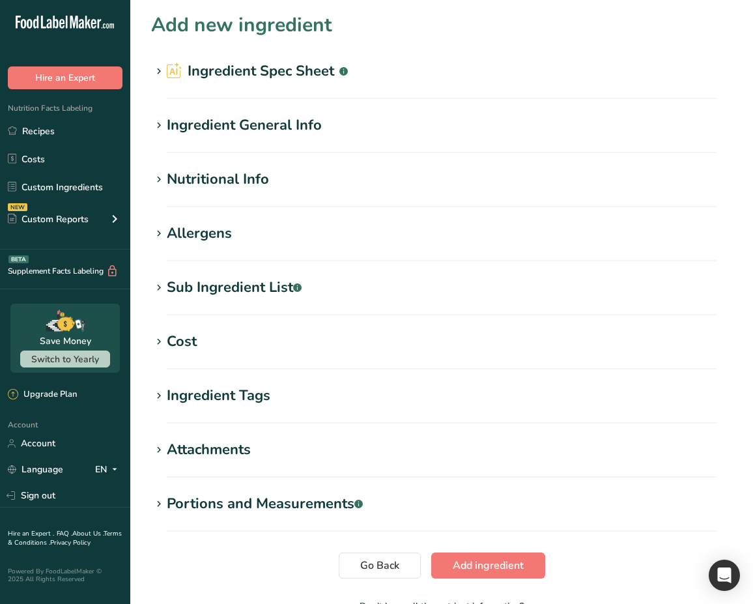
click at [323, 79] on h2 "Ingredient Spec Sheet .a-a{fill:#347362;}.b-a{fill:#fff;}" at bounding box center [257, 71] width 181 height 21
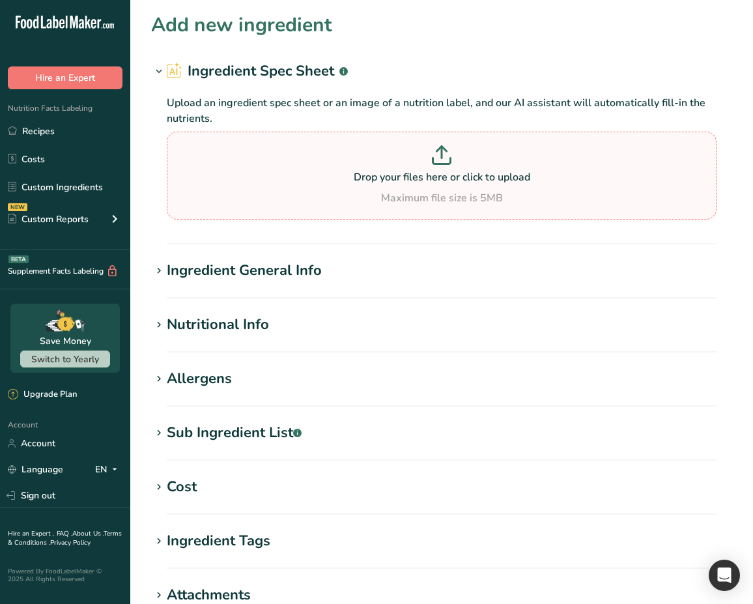
click at [436, 154] on icon at bounding box center [442, 155] width 20 height 20
click at [436, 154] on input "Drop your files here or click to upload Maximum file size is 5MB" at bounding box center [442, 176] width 550 height 88
type input "C:\fakepath\Sample1.png"
click at [444, 171] on p "Drop your files here or click to upload" at bounding box center [441, 177] width 543 height 16
click at [444, 171] on input "Drop your files here or click to upload Maximum file size is 5MB" at bounding box center [442, 176] width 550 height 88
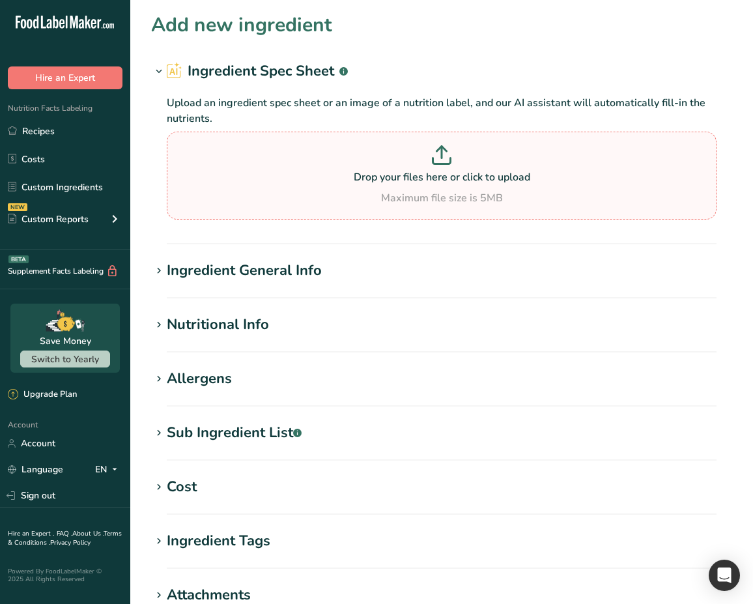
type input "C:\fakepath\Sample1.png"
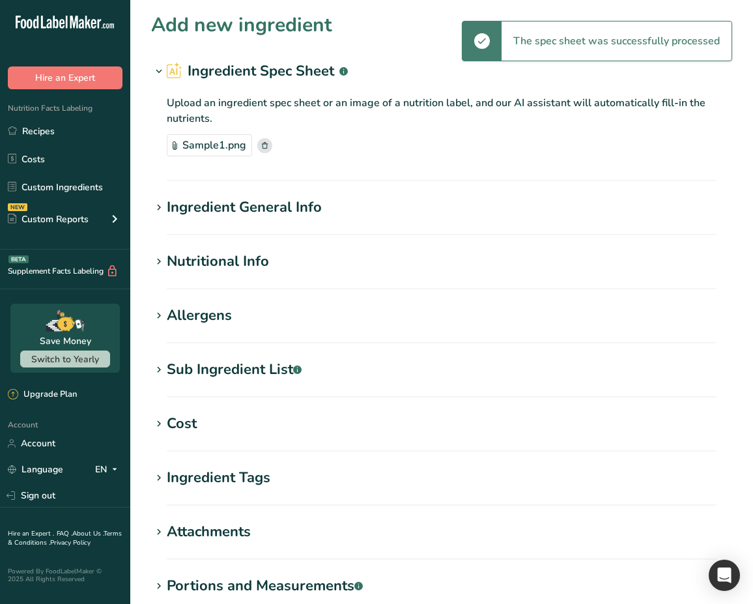
scroll to position [167, 0]
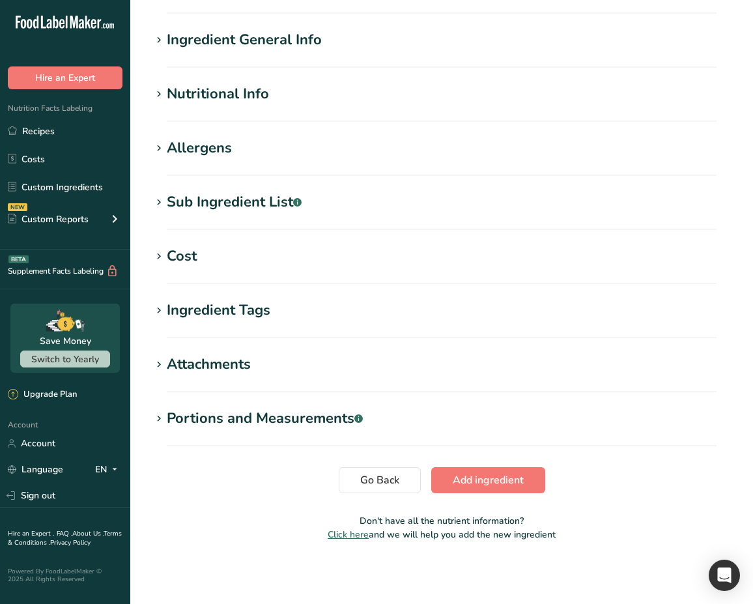
click at [236, 147] on h1 "Allergens" at bounding box center [441, 147] width 581 height 21
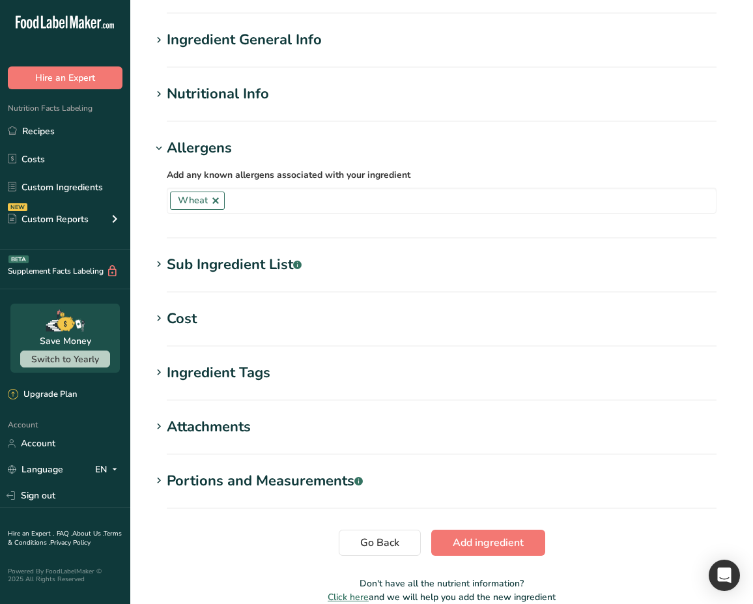
click at [249, 93] on div "Nutritional Info" at bounding box center [218, 93] width 102 height 21
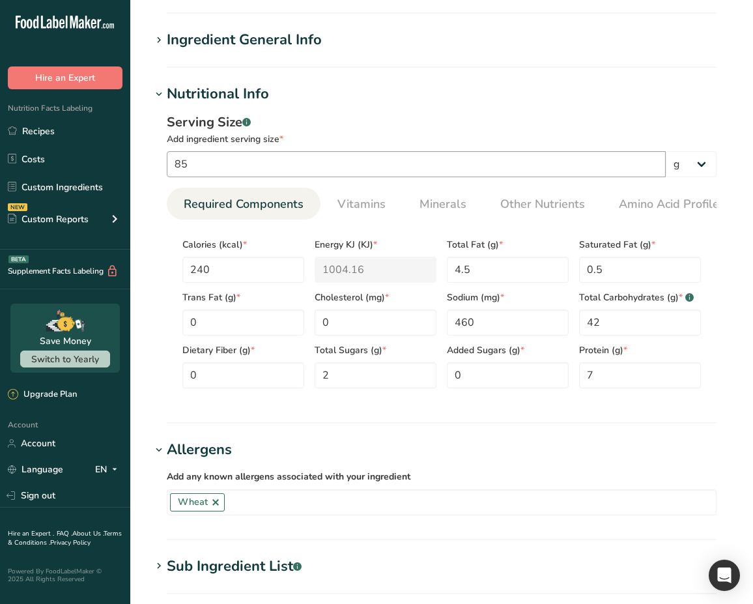
scroll to position [535, 0]
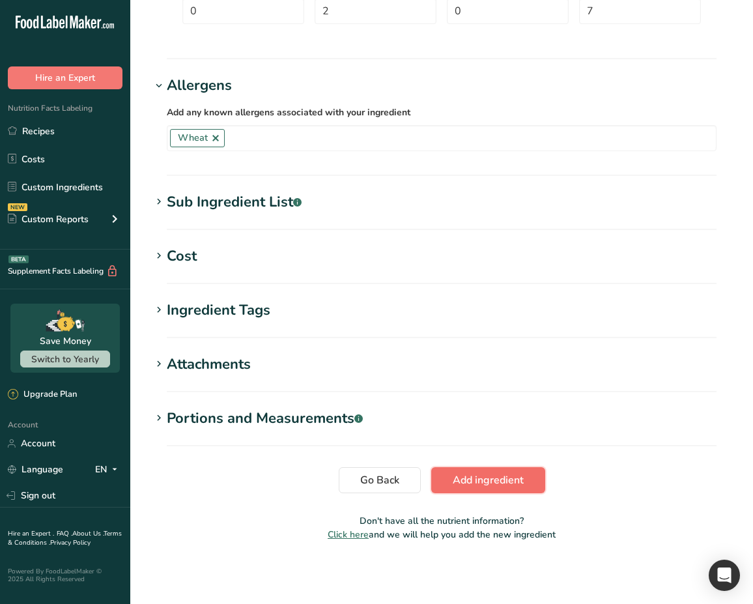
click at [485, 474] on span "Add ingredient" at bounding box center [488, 480] width 71 height 16
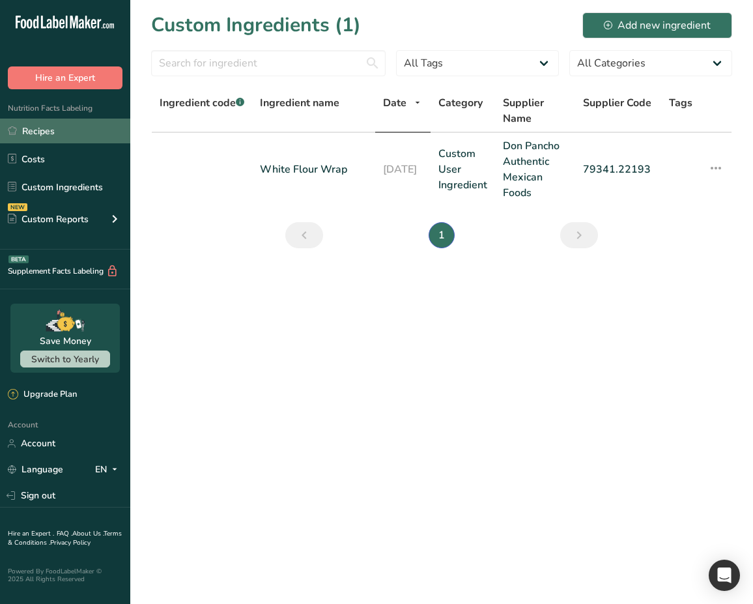
click at [100, 125] on link "Recipes" at bounding box center [65, 131] width 130 height 25
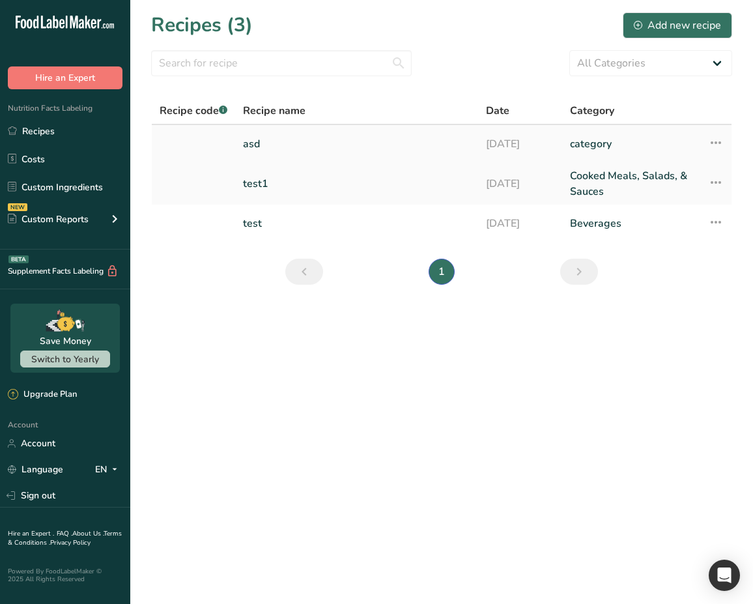
click at [267, 143] on link "asd" at bounding box center [356, 143] width 227 height 27
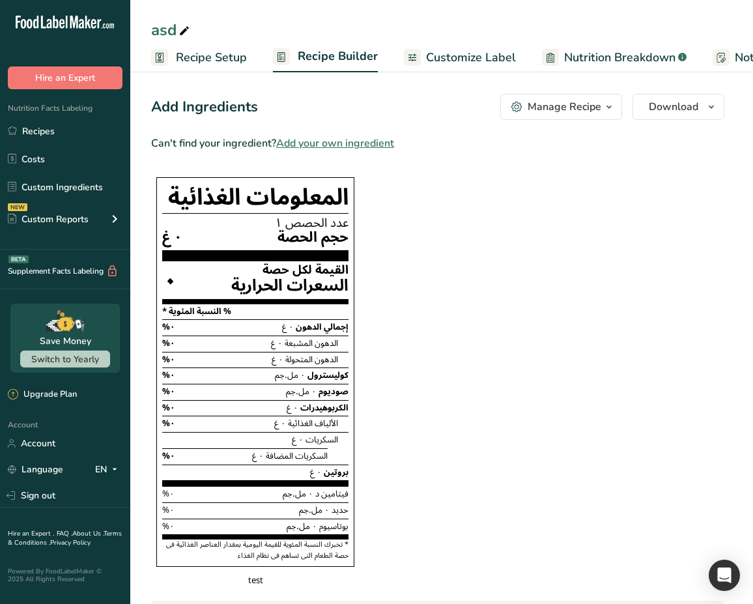
click at [438, 68] on link "Customize Label" at bounding box center [460, 57] width 112 height 29
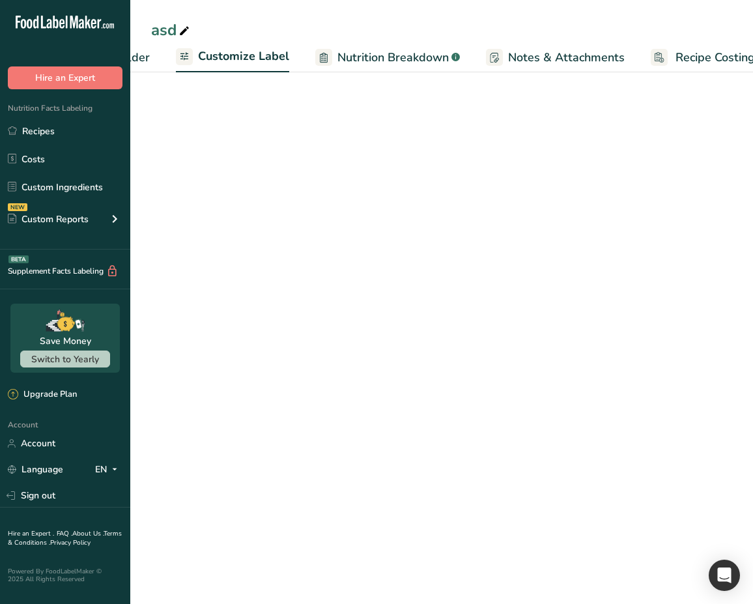
scroll to position [0, 249]
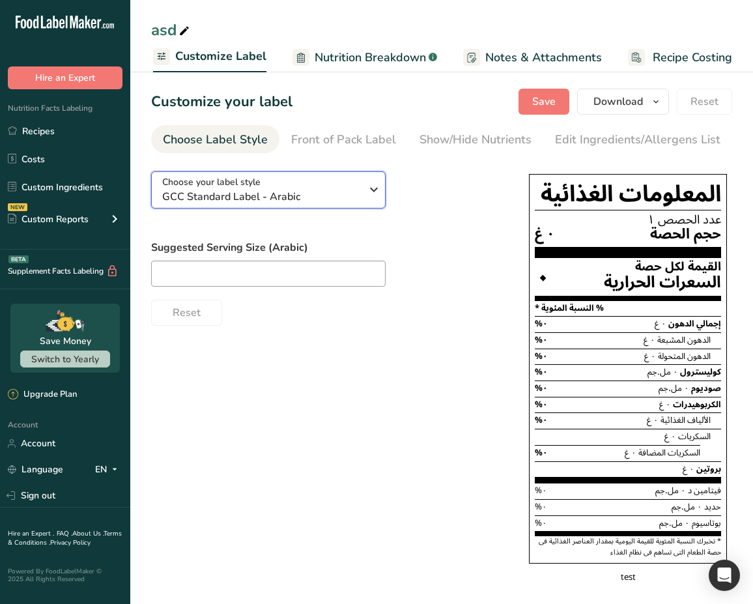
click at [338, 197] on span "GCC Standard Label - Arabic" at bounding box center [261, 197] width 199 height 16
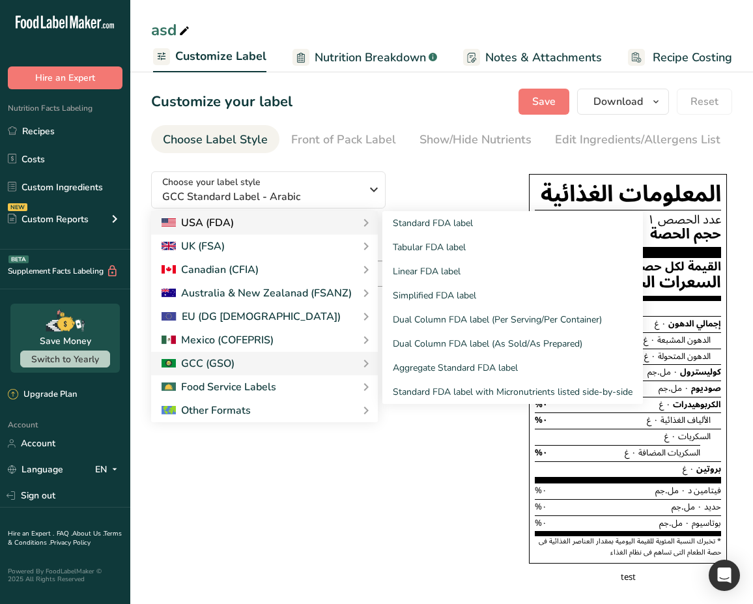
click at [271, 227] on div "USA (FDA)" at bounding box center [265, 223] width 206 height 16
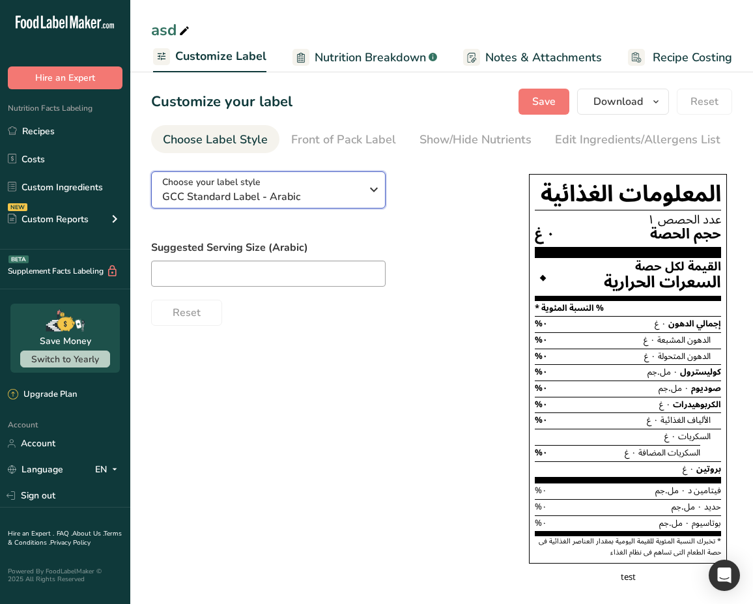
click at [343, 199] on span "GCC Standard Label - Arabic" at bounding box center [261, 197] width 199 height 16
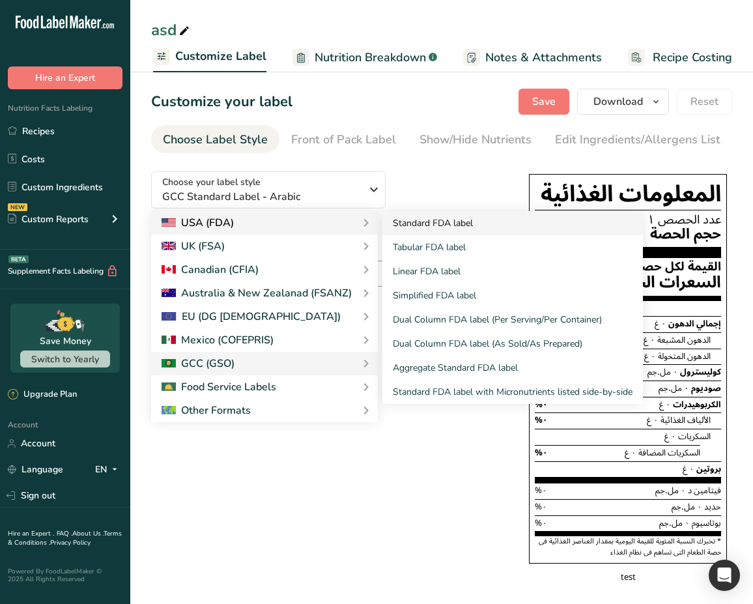
click at [414, 225] on link "Standard FDA label" at bounding box center [512, 223] width 261 height 24
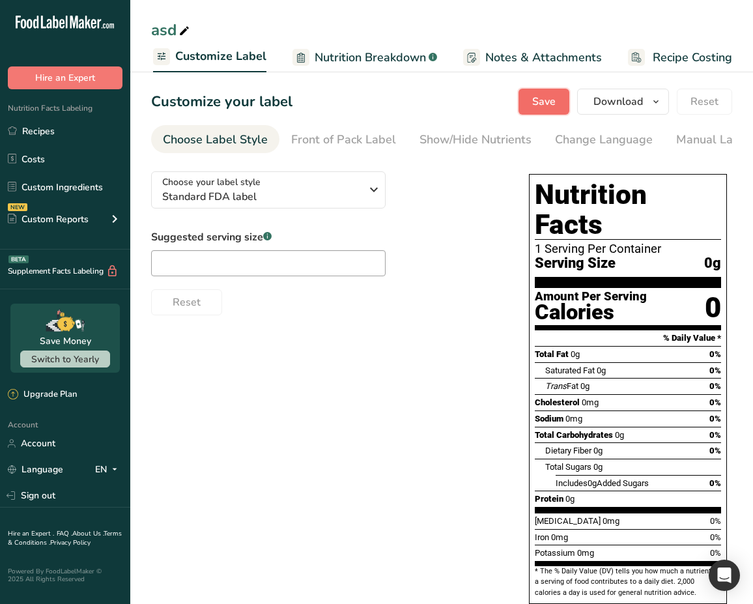
click at [532, 109] on button "Save" at bounding box center [543, 102] width 51 height 26
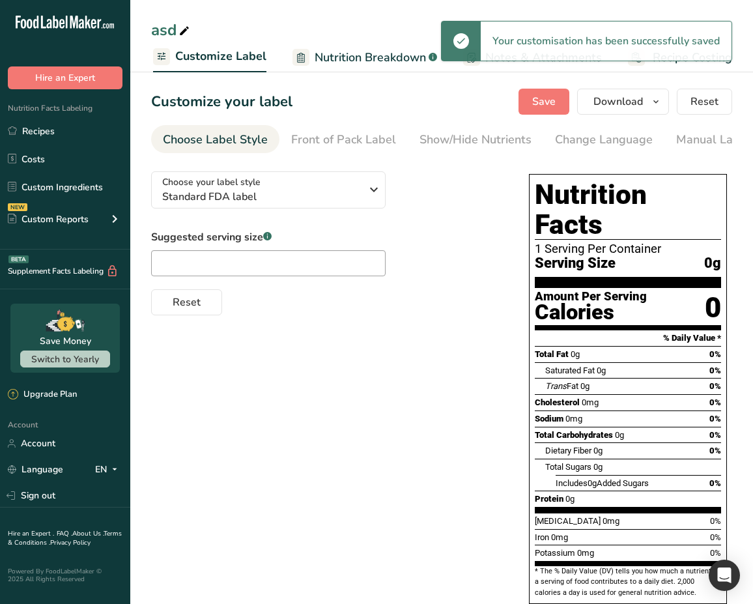
click at [253, 55] on span "Customize Label" at bounding box center [220, 57] width 91 height 18
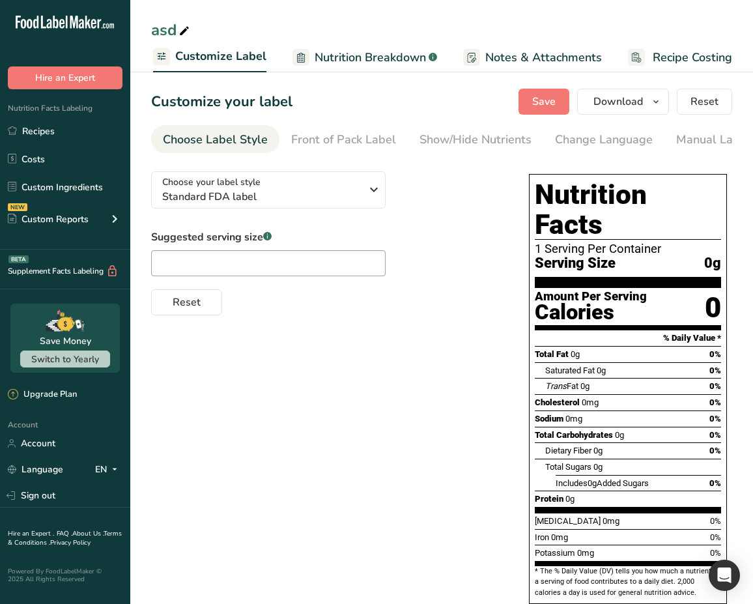
scroll to position [0, 0]
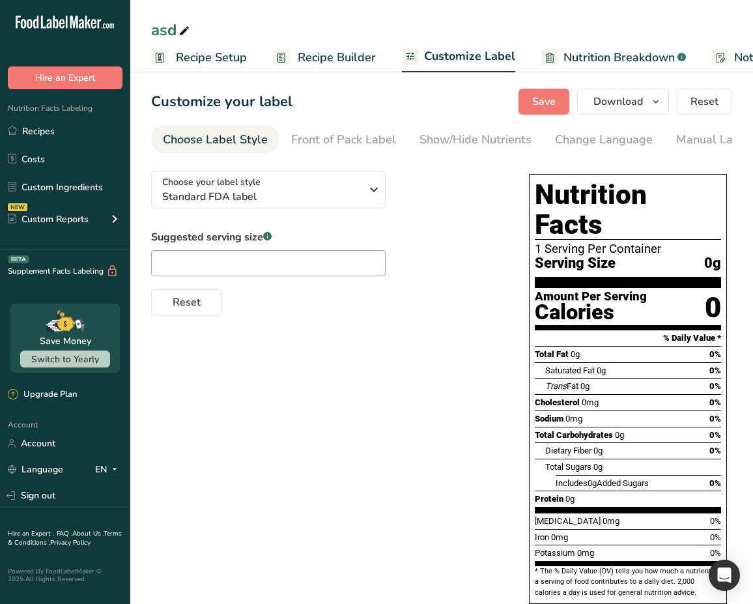
click at [309, 55] on span "Recipe Builder" at bounding box center [337, 58] width 78 height 18
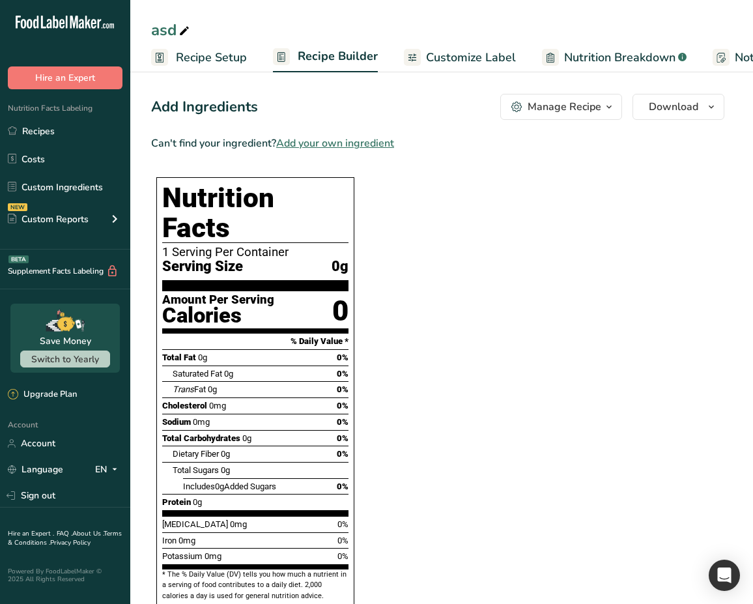
click at [230, 59] on span "Recipe Setup" at bounding box center [211, 58] width 71 height 18
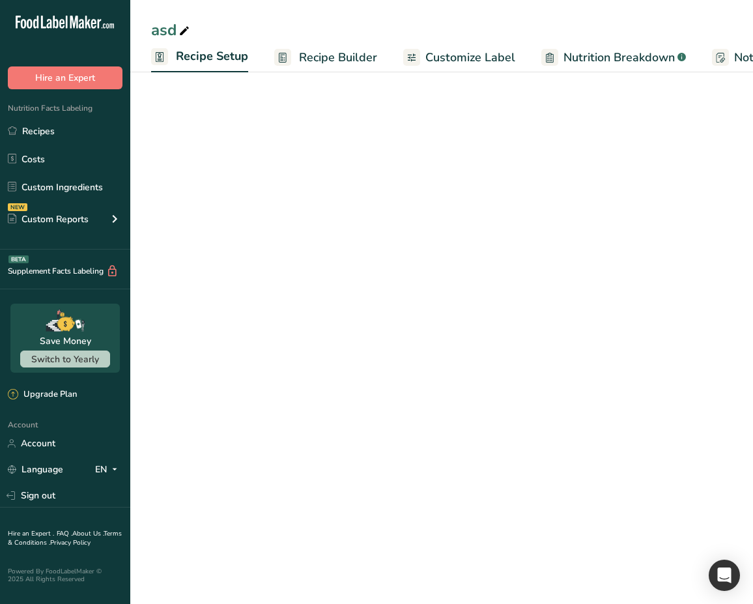
scroll to position [0, 5]
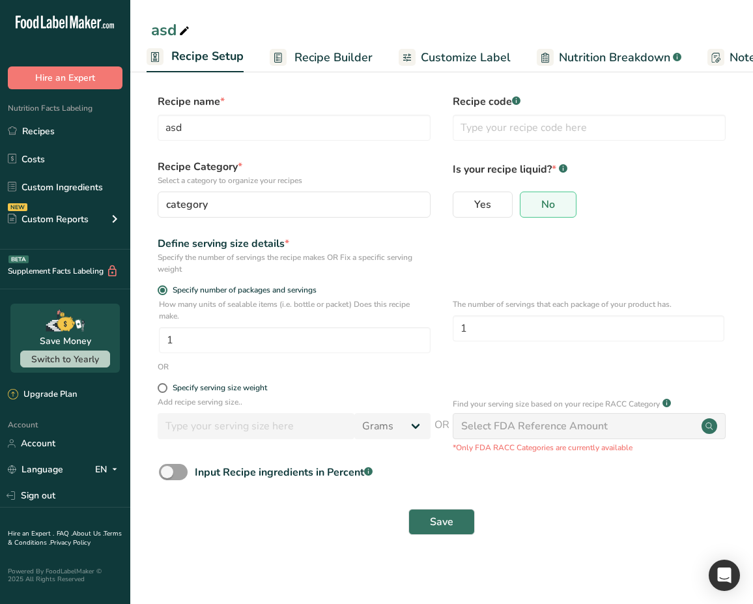
click at [325, 53] on span "Recipe Builder" at bounding box center [333, 58] width 78 height 18
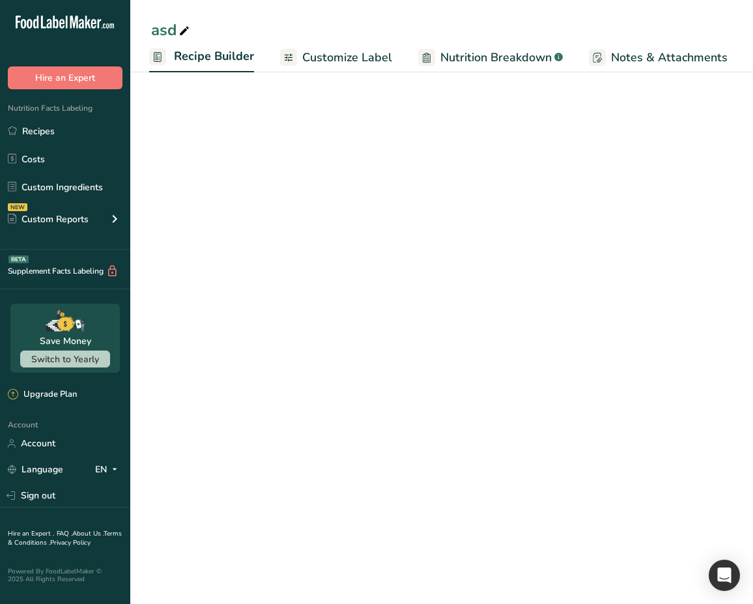
scroll to position [0, 126]
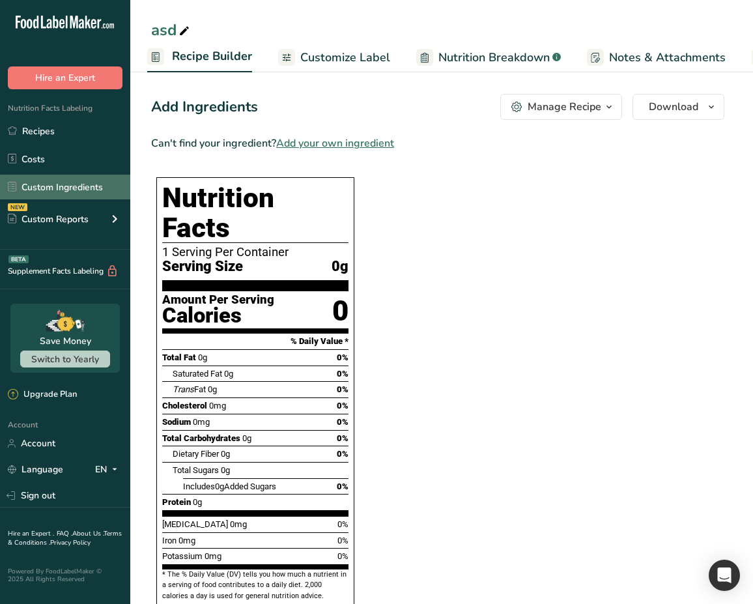
click at [82, 190] on link "Custom Ingredients" at bounding box center [65, 187] width 130 height 25
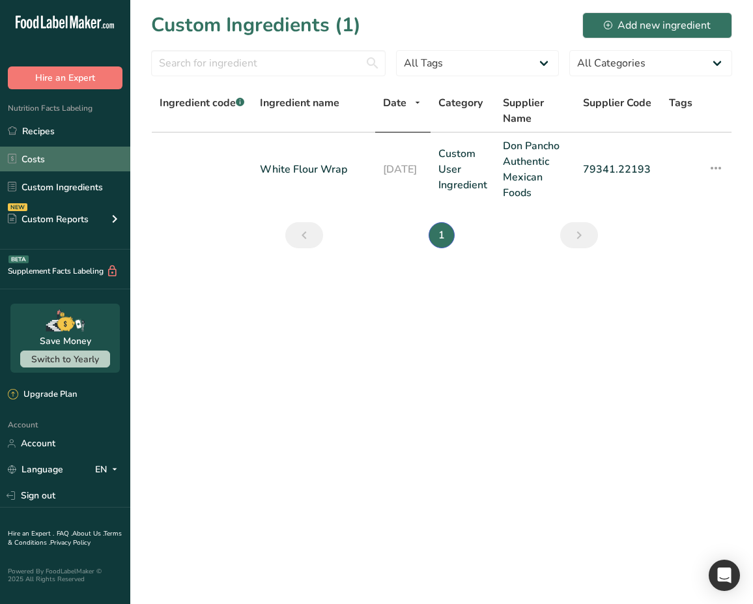
click at [92, 151] on link "Costs" at bounding box center [65, 159] width 130 height 25
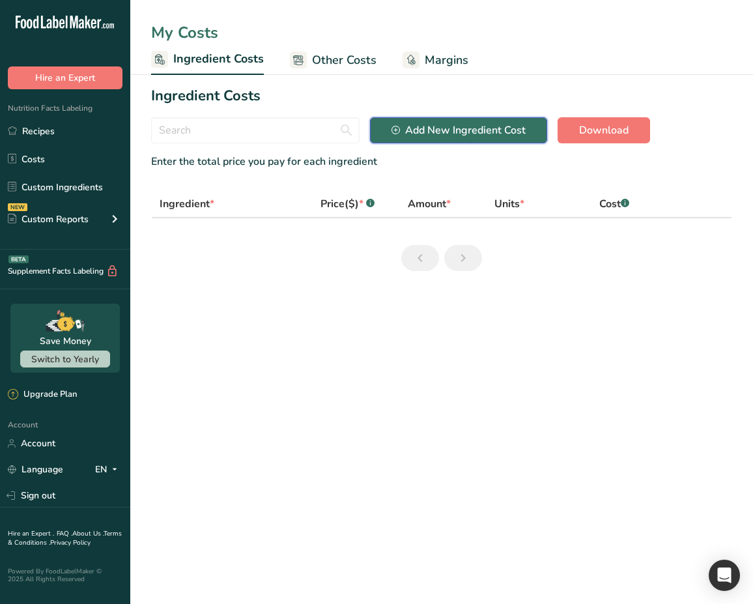
click at [455, 134] on div "Add New Ingredient Cost" at bounding box center [458, 130] width 134 height 16
select select "Add New Ingredient Cost Modal"
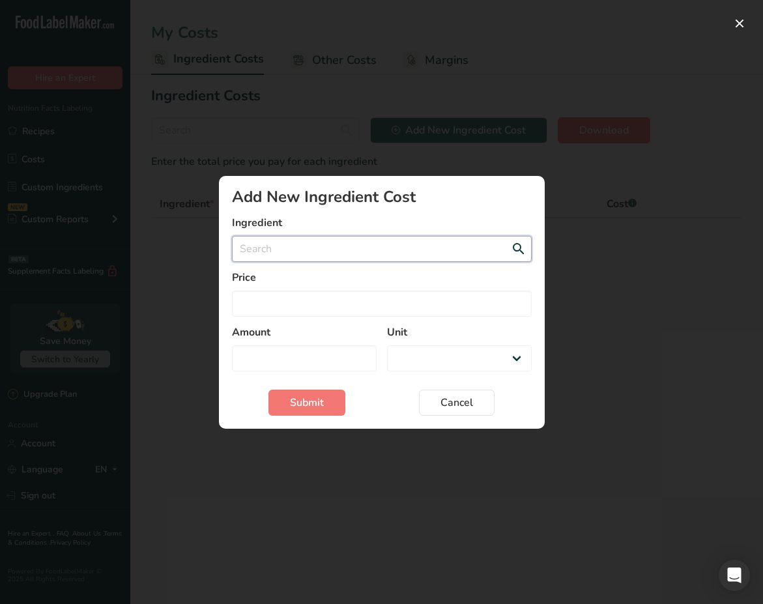
click at [369, 253] on input "Add New Ingredient Cost Modal" at bounding box center [382, 249] width 300 height 26
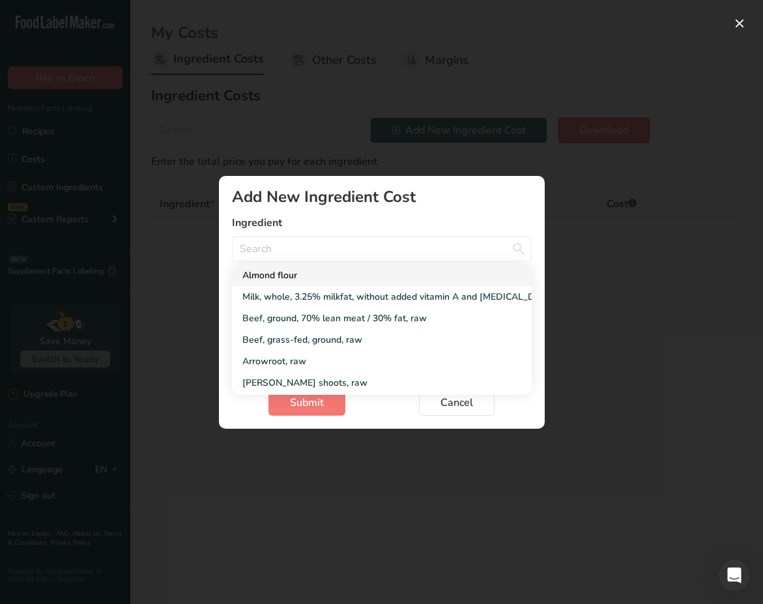
click at [346, 280] on div "Almond flour" at bounding box center [371, 275] width 258 height 14
type input "Almond flour"
select select "Add New Ingredient Cost Modal"
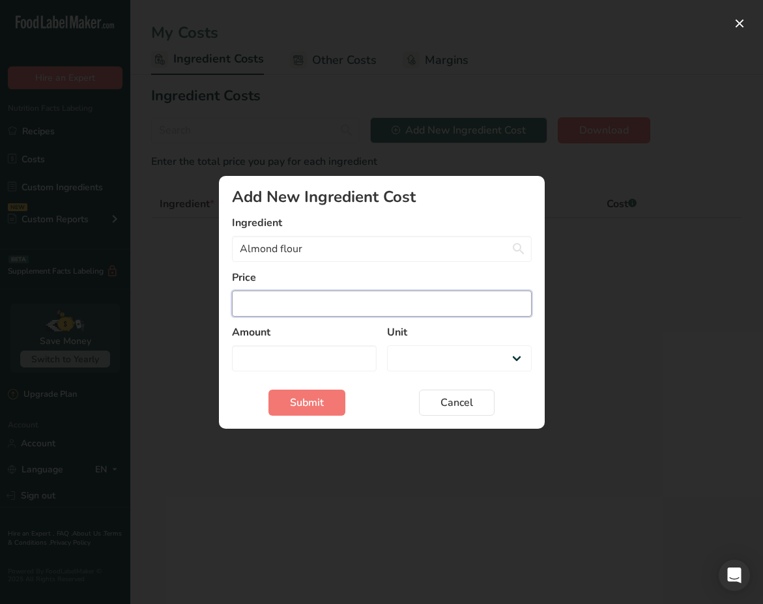
click at [285, 311] on input "Add New Ingredient Cost Modal" at bounding box center [382, 304] width 300 height 26
type input "1"
select select "Add New Ingredient Cost Modal"
type input "1"
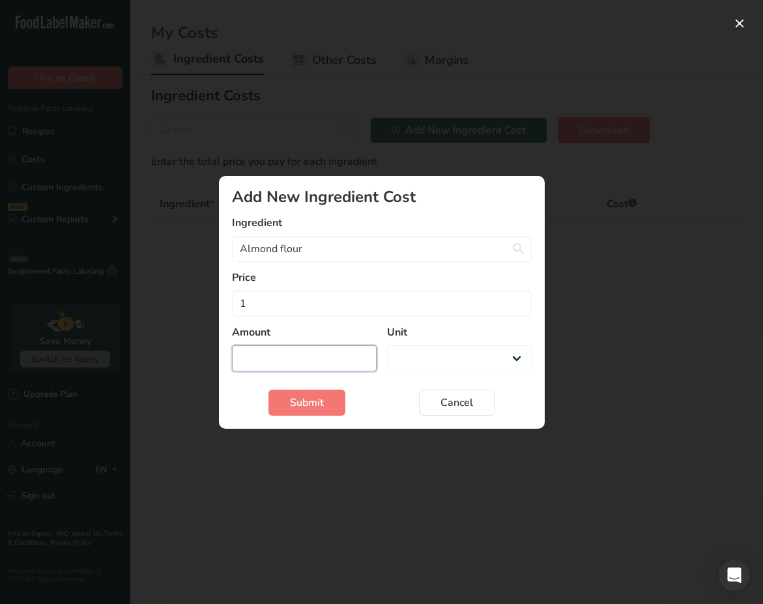
click at [294, 356] on input "Add New Ingredient Cost Modal" at bounding box center [304, 358] width 145 height 26
type input "1"
select select "Add New Ingredient Cost Modal"
type input "1"
select select "-1"
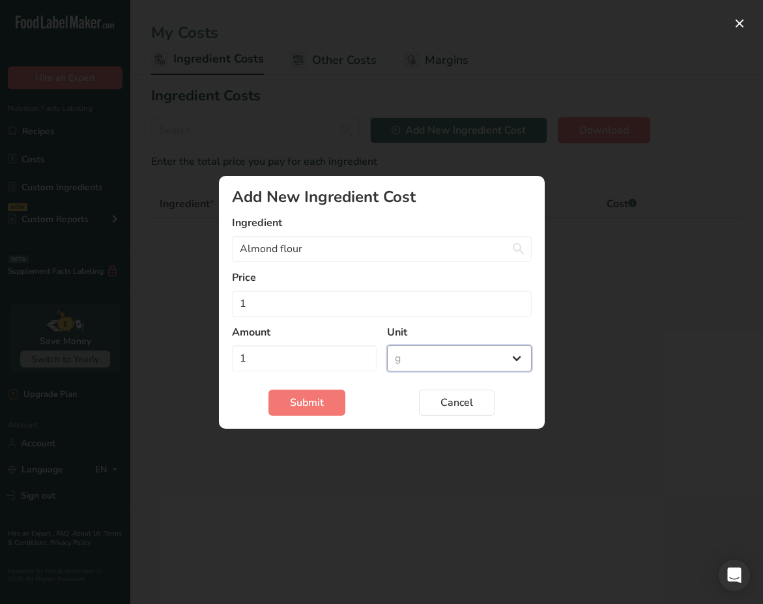
click at [387, 345] on select "g" at bounding box center [459, 358] width 145 height 26
click at [329, 403] on button "Submit" at bounding box center [306, 403] width 77 height 26
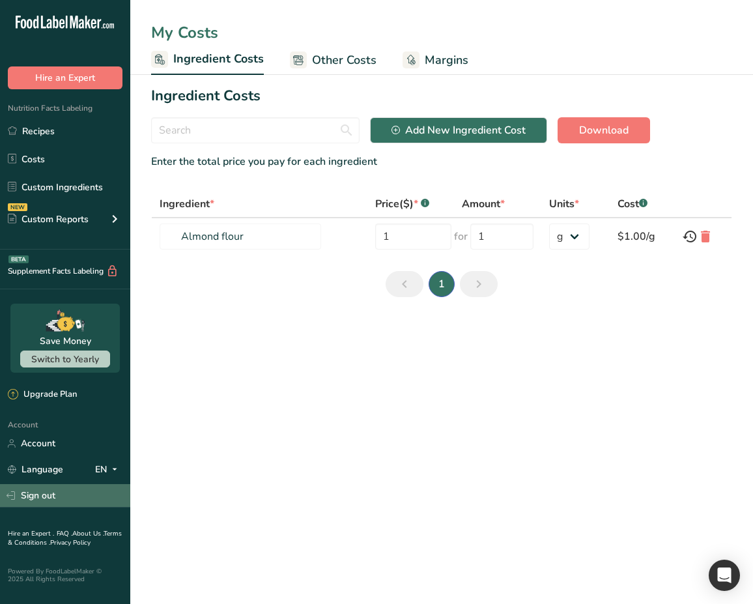
click at [48, 499] on link "Sign out" at bounding box center [65, 495] width 130 height 23
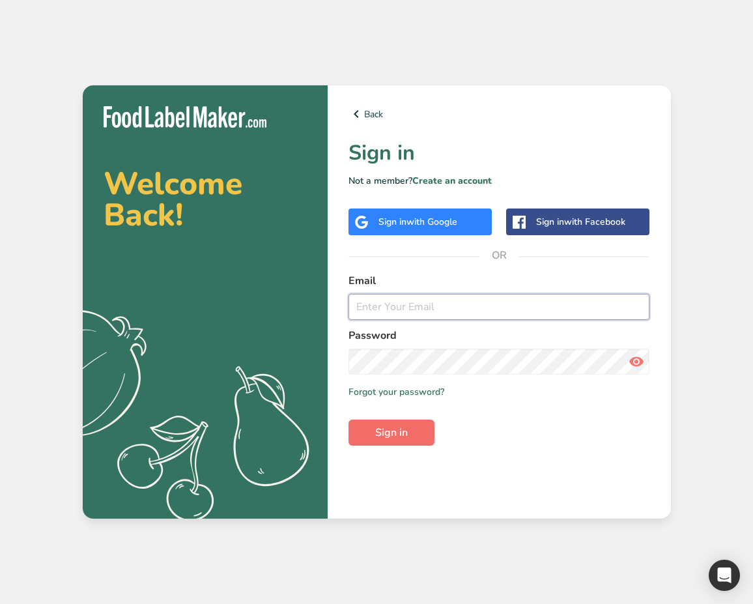
type input "[EMAIL_ADDRESS][DOMAIN_NAME]"
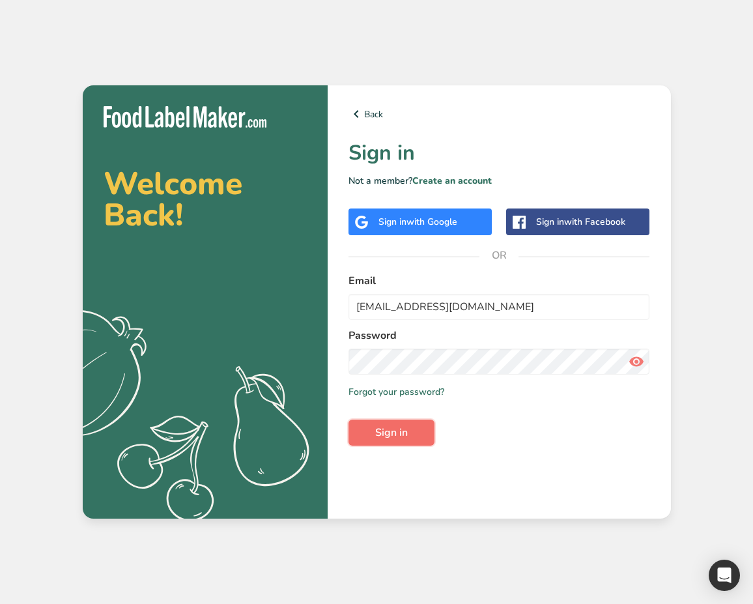
click at [419, 436] on button "Sign in" at bounding box center [391, 432] width 86 height 26
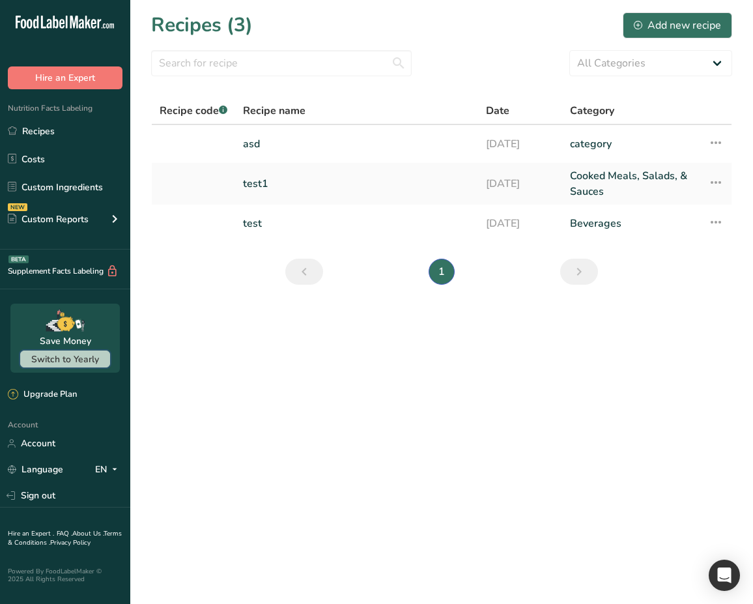
click at [96, 361] on span "Switch to Yearly" at bounding box center [65, 359] width 68 height 12
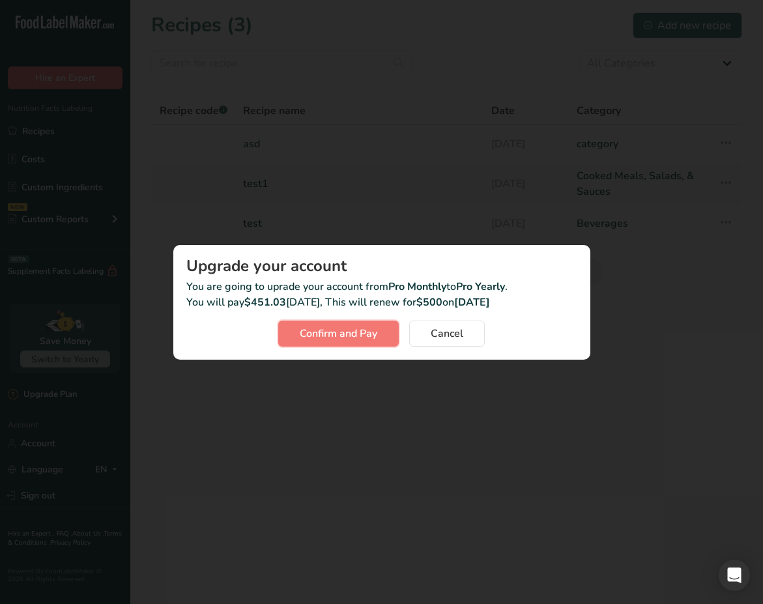
click at [315, 339] on span "Confirm and Pay" at bounding box center [339, 334] width 78 height 16
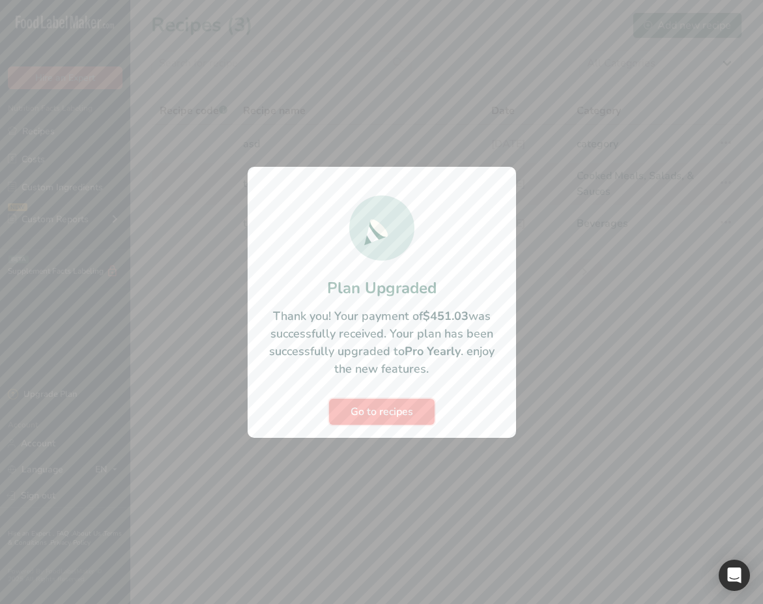
click at [378, 404] on span "Go to recipes" at bounding box center [381, 412] width 63 height 16
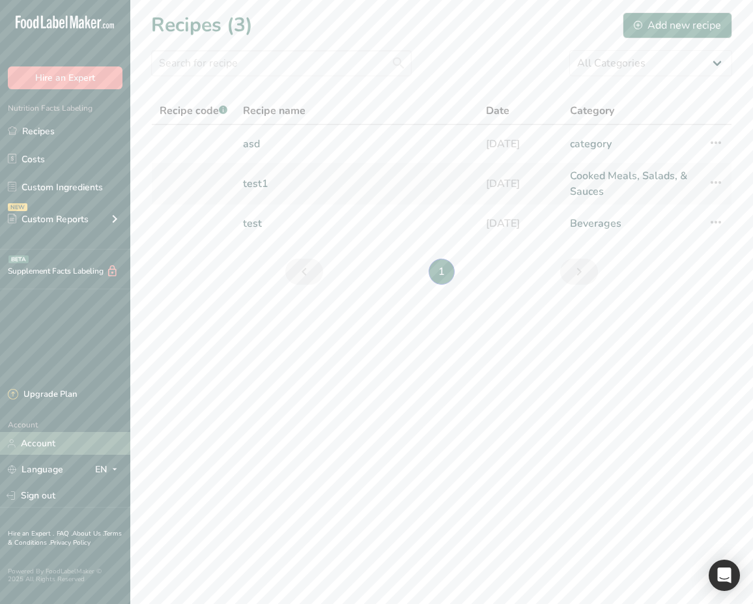
click at [65, 449] on link "Account" at bounding box center [65, 443] width 130 height 23
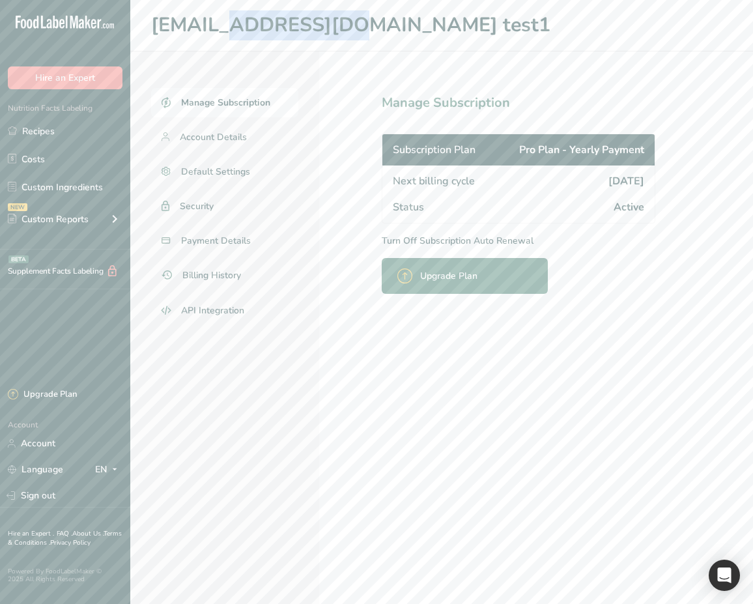
drag, startPoint x: 274, startPoint y: 25, endPoint x: 152, endPoint y: 31, distance: 122.6
click at [152, 31] on h1 "[EMAIL_ADDRESS][DOMAIN_NAME] test1" at bounding box center [441, 25] width 581 height 30
copy h1 "[EMAIL_ADDRESS][DOMAIN_NAME]"
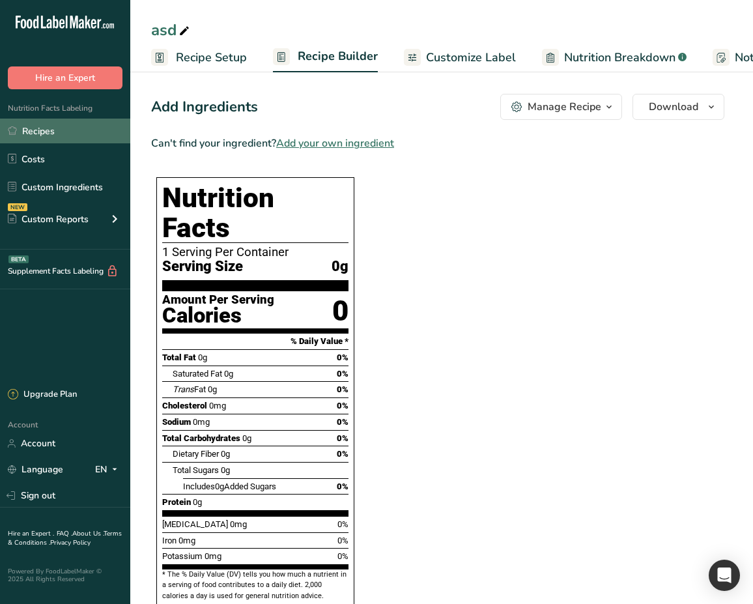
click at [40, 123] on link "Recipes" at bounding box center [65, 131] width 130 height 25
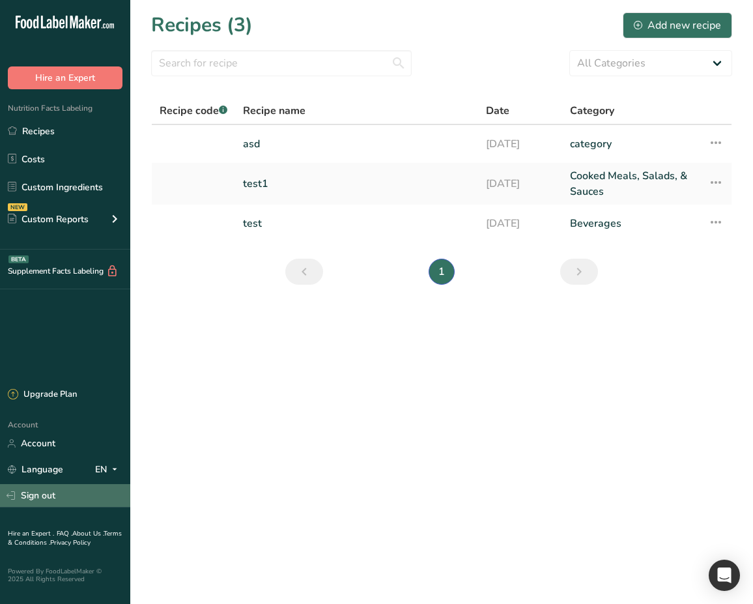
click at [63, 497] on link "Sign out" at bounding box center [65, 495] width 130 height 23
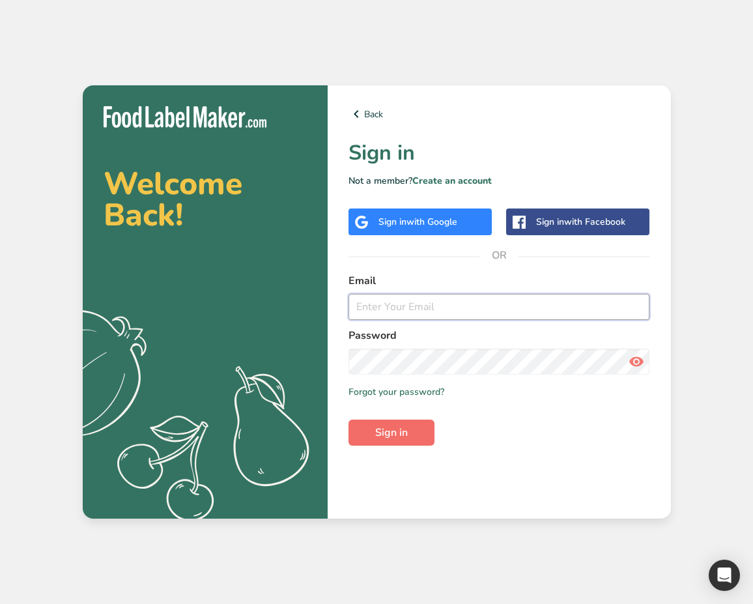
type input "[EMAIL_ADDRESS][DOMAIN_NAME]"
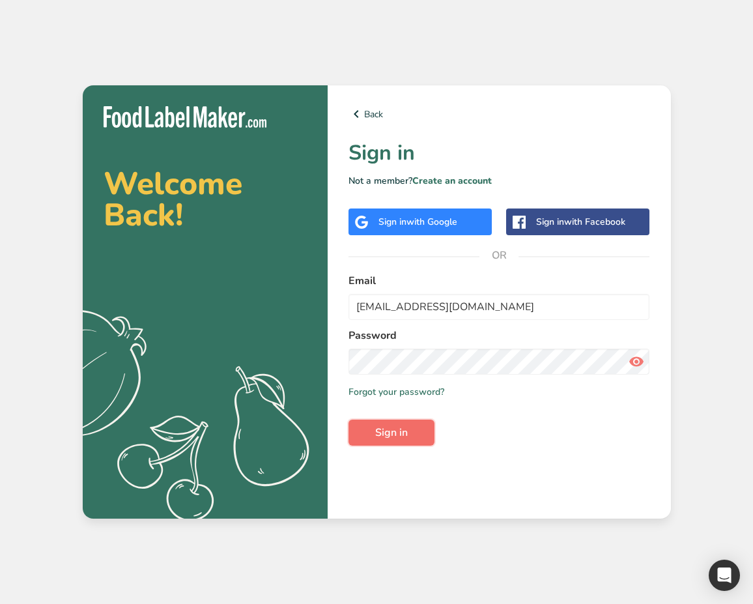
click at [412, 438] on button "Sign in" at bounding box center [391, 432] width 86 height 26
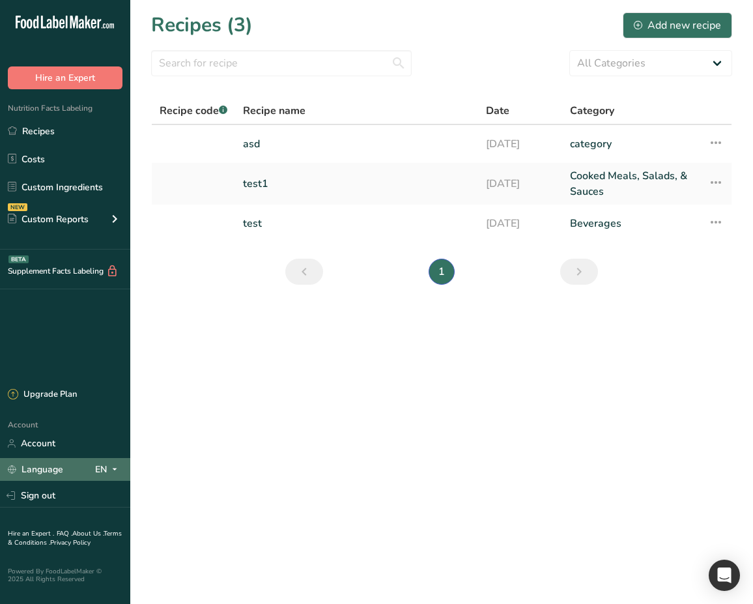
click at [75, 458] on div "Language EN" at bounding box center [65, 469] width 115 height 23
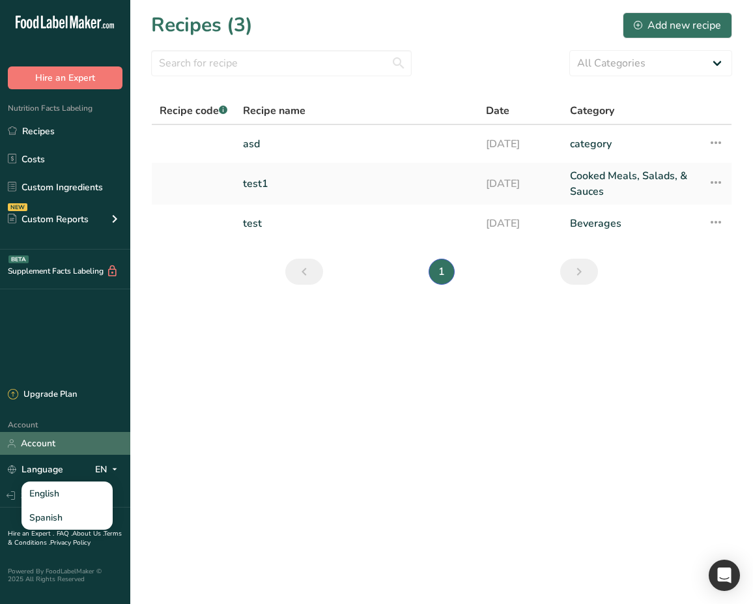
click at [107, 449] on link "Account" at bounding box center [65, 443] width 130 height 23
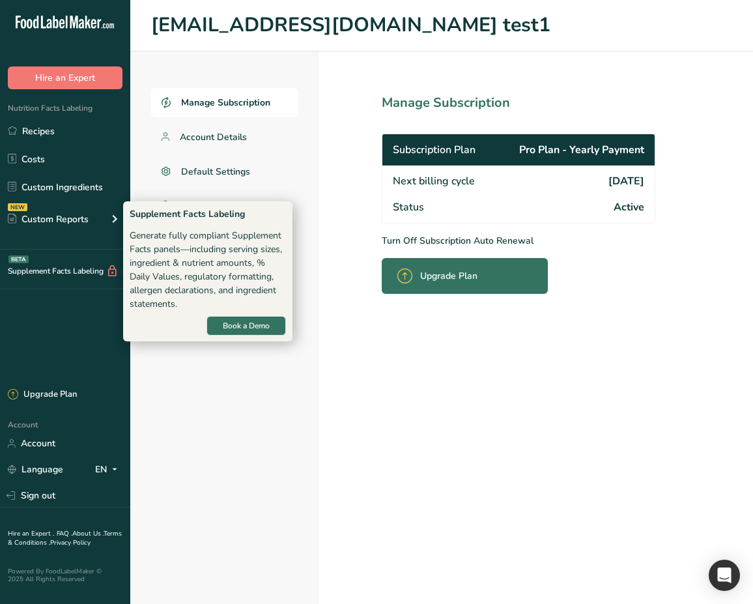
click at [59, 270] on div "Supplement Facts Labeling BETA" at bounding box center [59, 271] width 119 height 14
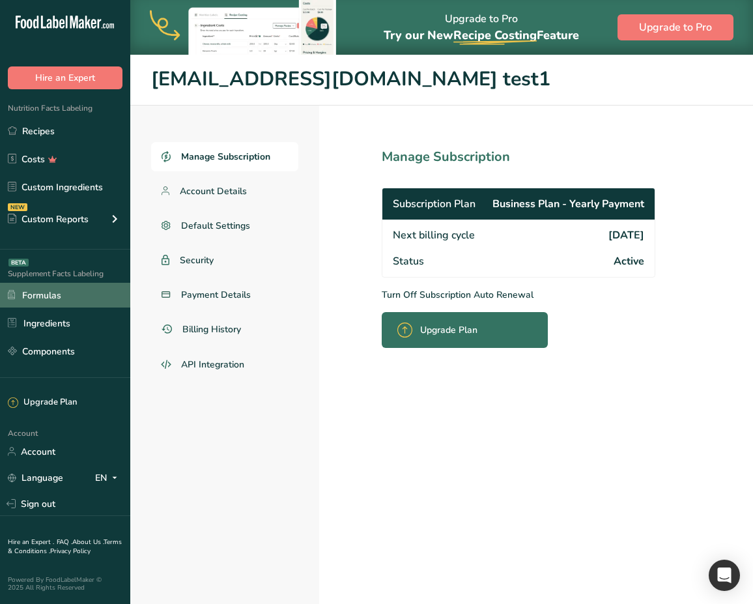
click at [51, 300] on link "Formulas" at bounding box center [65, 295] width 130 height 25
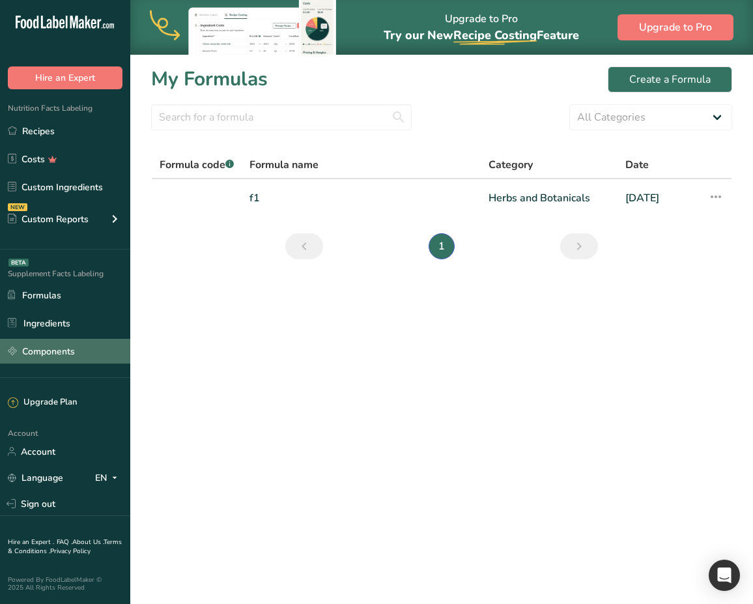
click at [79, 345] on link "Components" at bounding box center [65, 351] width 130 height 25
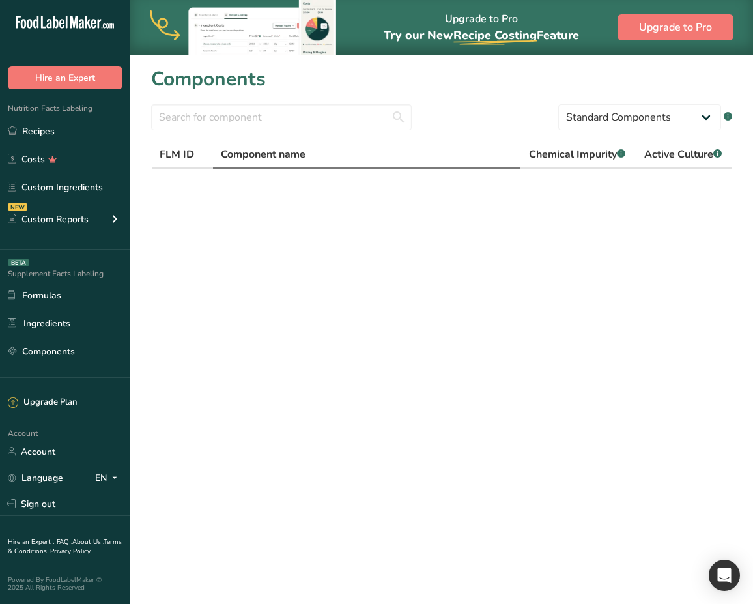
click at [257, 154] on span "Component name" at bounding box center [263, 155] width 85 height 16
click at [184, 154] on div "FLM ID" at bounding box center [183, 155] width 46 height 16
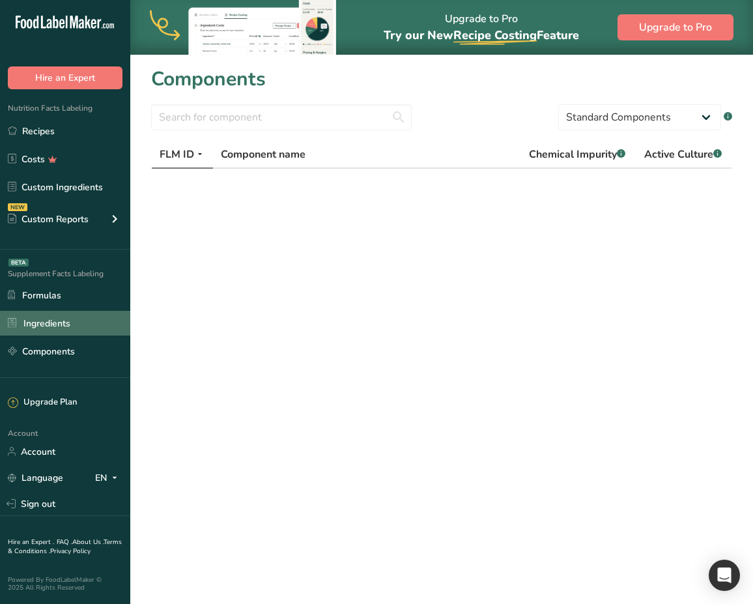
click at [62, 320] on link "Ingredients" at bounding box center [65, 323] width 130 height 25
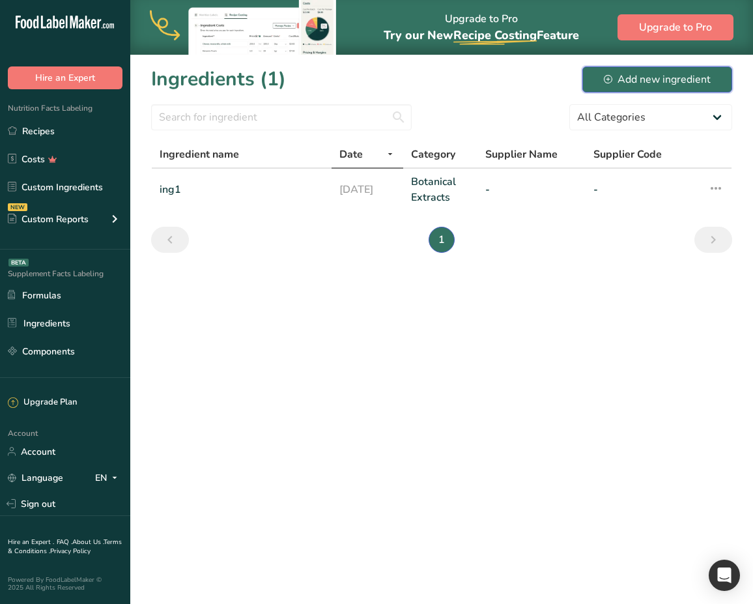
click at [626, 81] on div "Add new ingredient" at bounding box center [657, 80] width 107 height 16
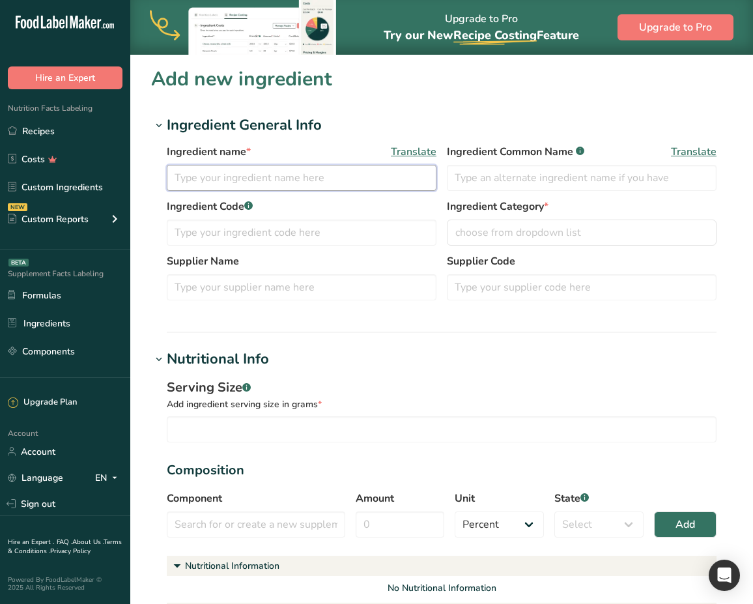
click at [381, 175] on input "text" at bounding box center [302, 178] width 270 height 26
type input "test"
click at [481, 171] on input "text" at bounding box center [582, 178] width 270 height 26
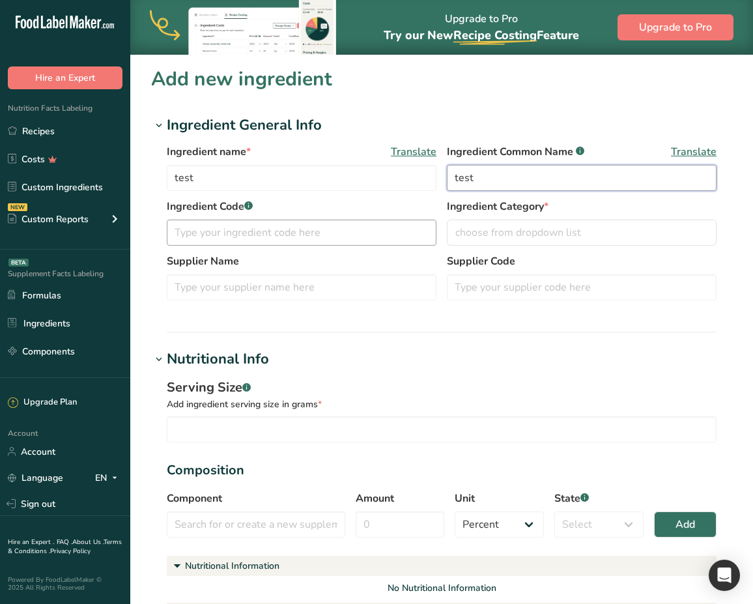
type input "test"
click at [397, 221] on input "text" at bounding box center [302, 233] width 270 height 26
type input "aaa"
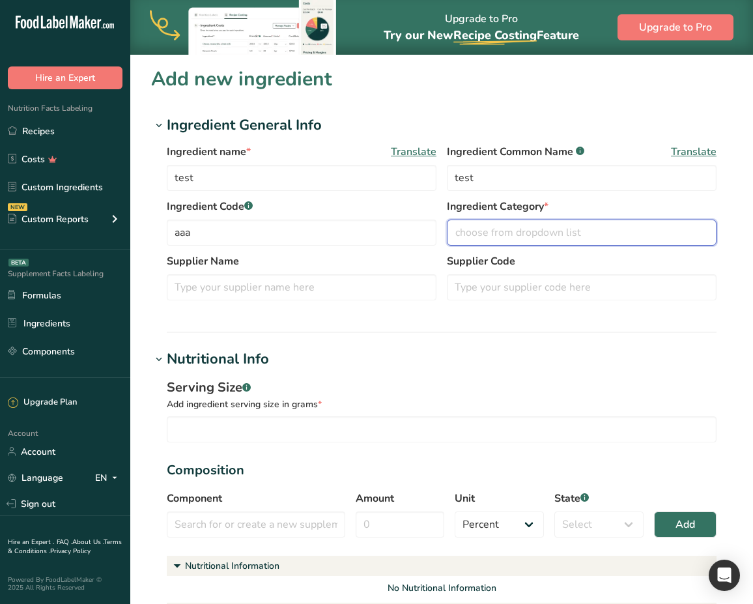
click at [481, 245] on button "choose from dropdown list" at bounding box center [582, 233] width 270 height 26
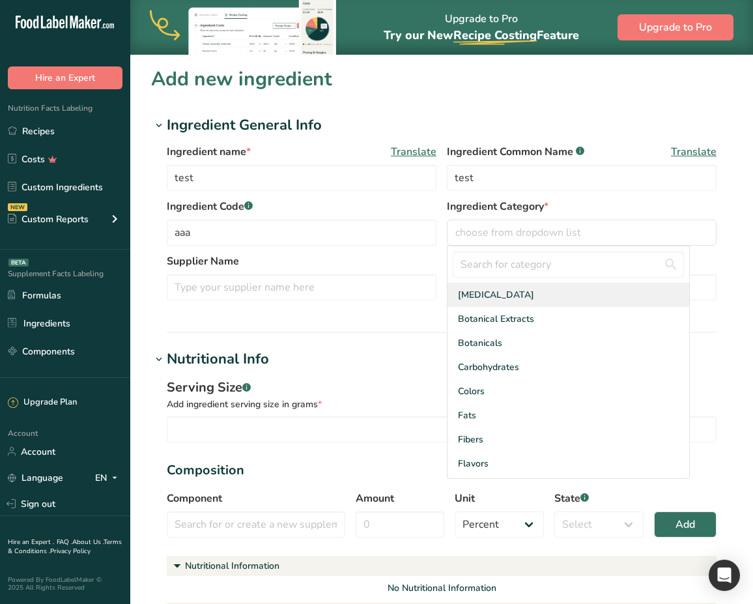
click at [498, 292] on span "Amino Acids" at bounding box center [496, 295] width 76 height 14
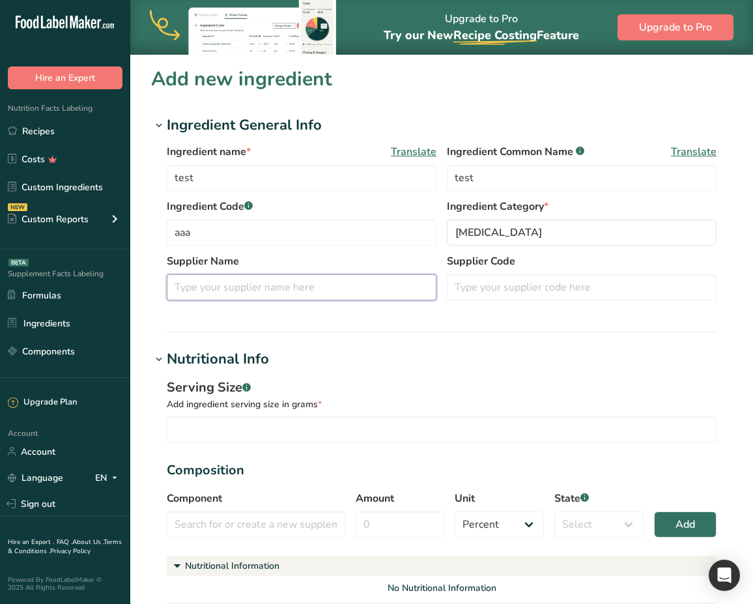
click at [343, 294] on input "text" at bounding box center [302, 287] width 270 height 26
type input "11"
click at [472, 281] on input "text" at bounding box center [582, 287] width 270 height 26
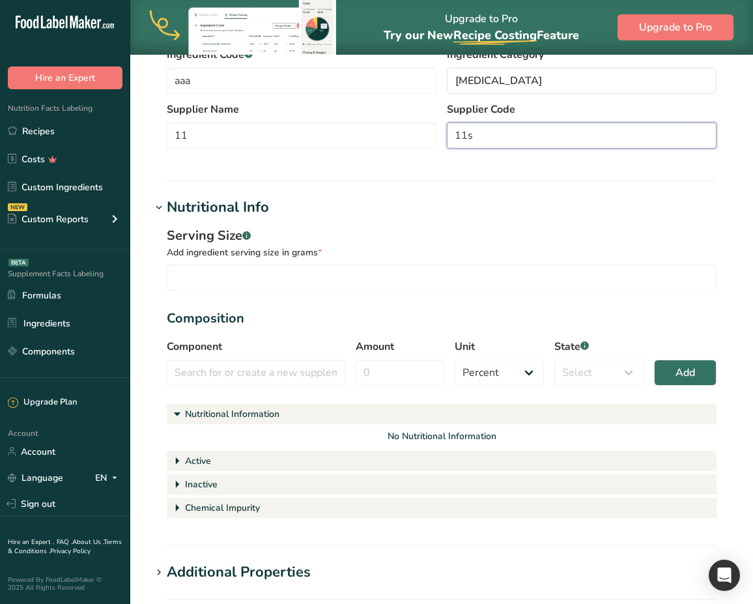
scroll to position [156, 0]
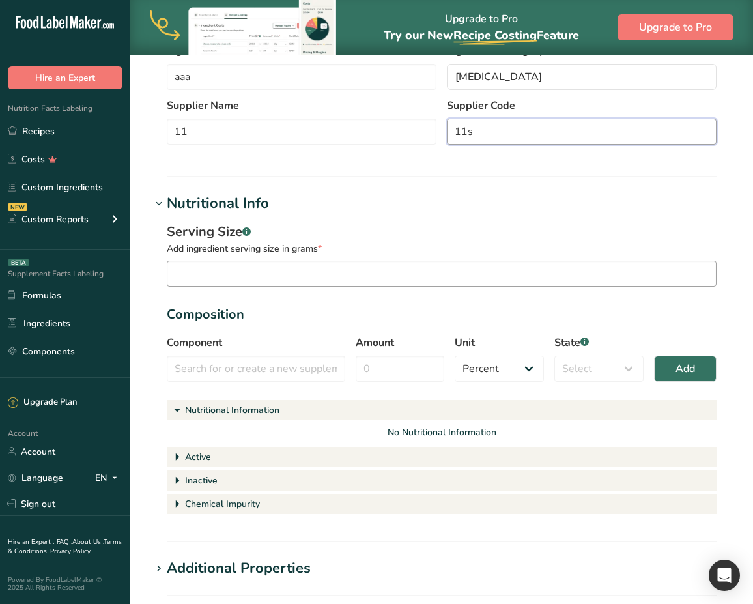
type input "11s"
click at [291, 267] on input "number" at bounding box center [442, 274] width 550 height 26
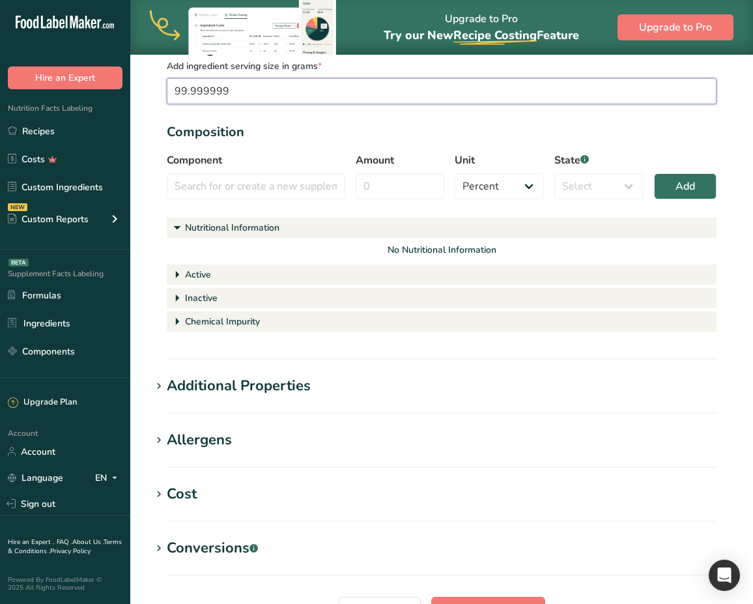
scroll to position [342, 0]
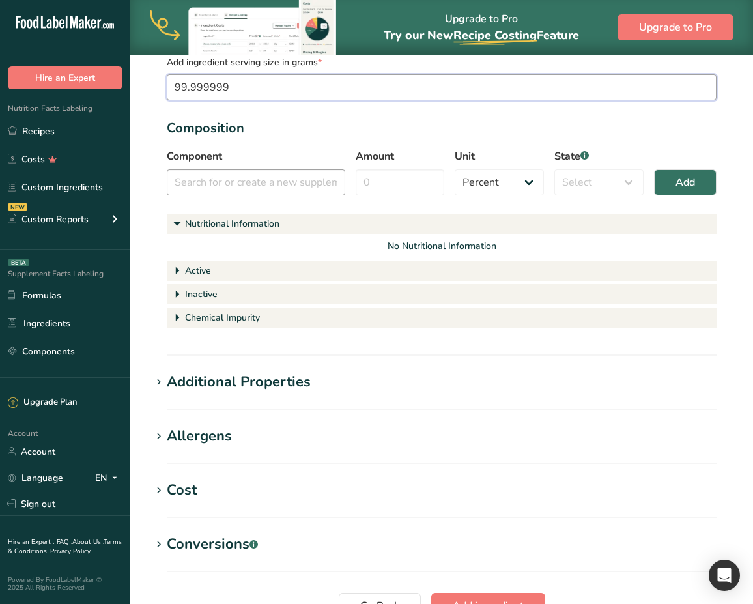
type input "99.999999"
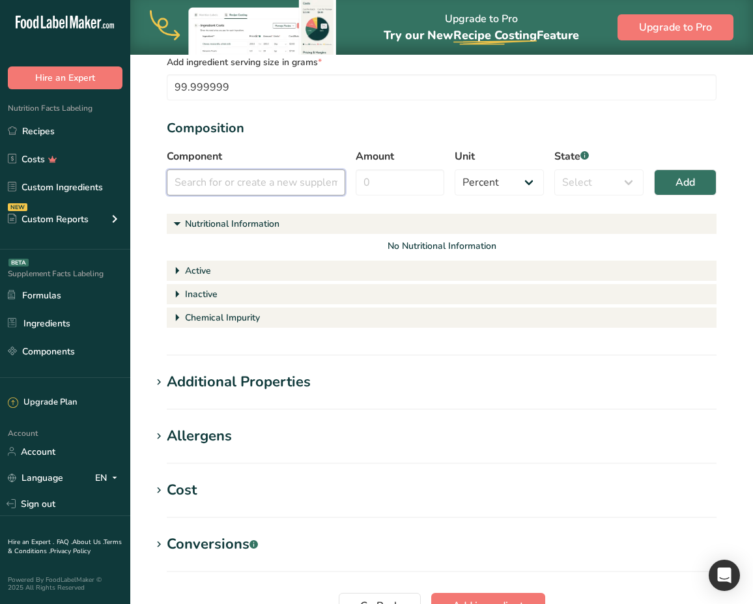
click at [268, 180] on input "text" at bounding box center [256, 182] width 178 height 26
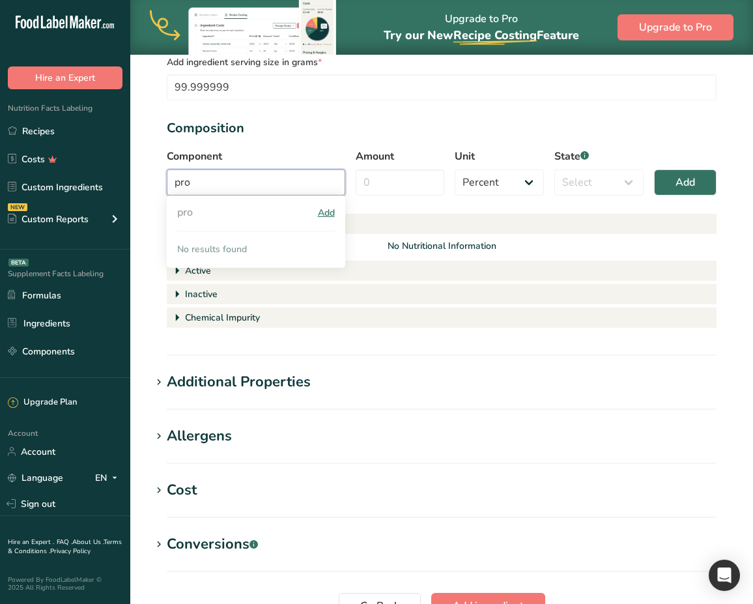
type input "pro"
click at [319, 212] on div "Add" at bounding box center [326, 213] width 17 height 14
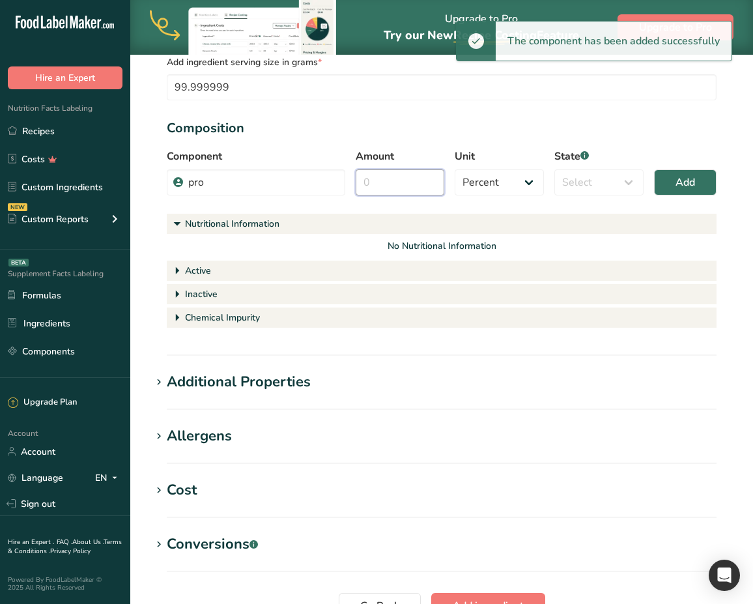
click at [385, 181] on input "Amount" at bounding box center [400, 182] width 89 height 26
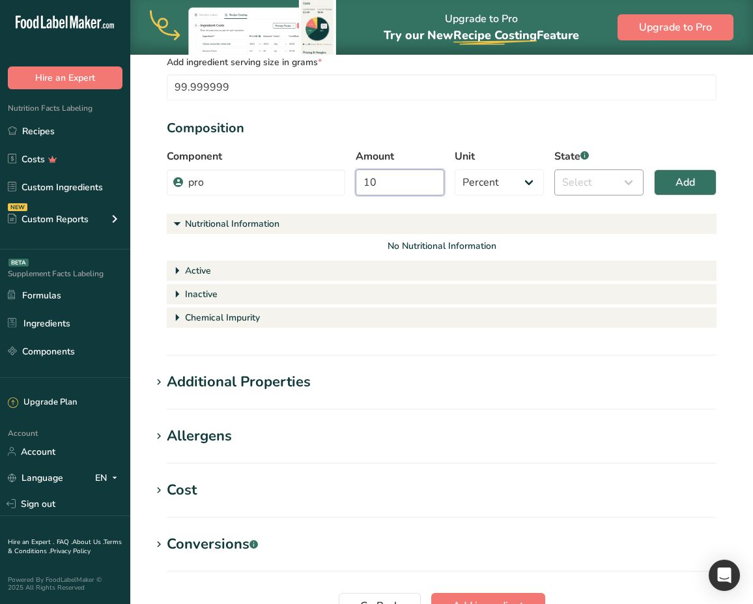
type input "10"
select select "active"
click at [554, 169] on select "Select Active Inactive Chemical Impurity Nutritional Information" at bounding box center [598, 182] width 89 height 26
click at [673, 191] on button "Add" at bounding box center [685, 182] width 63 height 26
select select
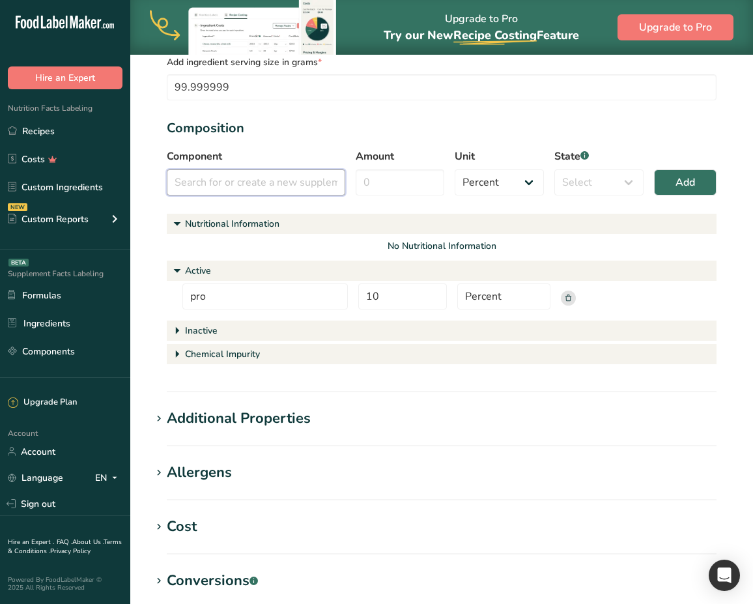
click at [270, 178] on input "text" at bounding box center [256, 182] width 178 height 26
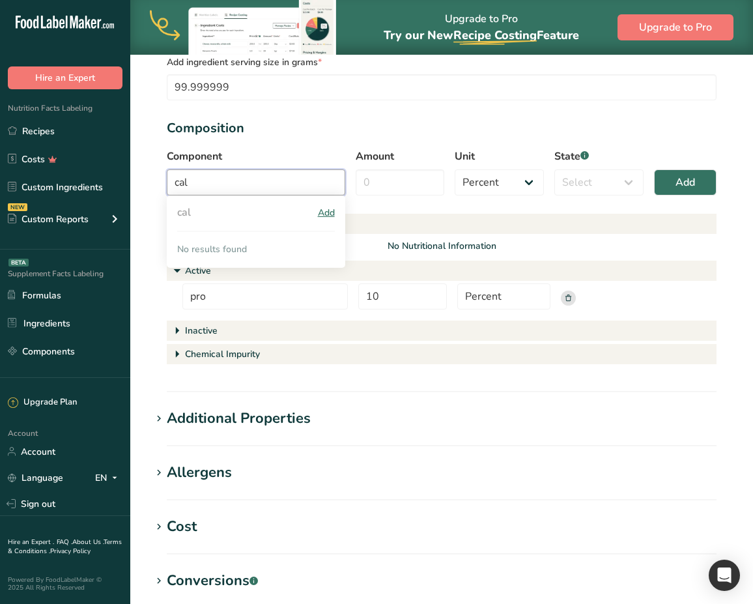
type input "cal"
click at [327, 215] on div "Add" at bounding box center [326, 213] width 17 height 14
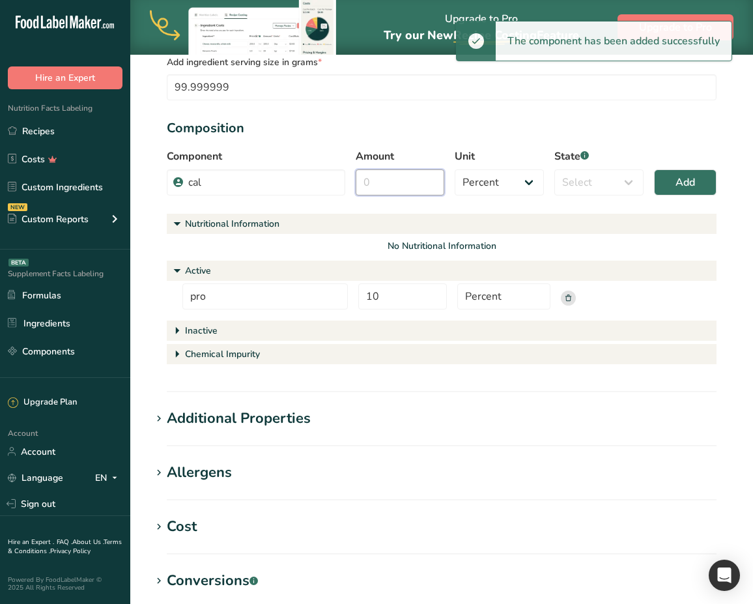
click at [407, 191] on input "Amount" at bounding box center [400, 182] width 89 height 26
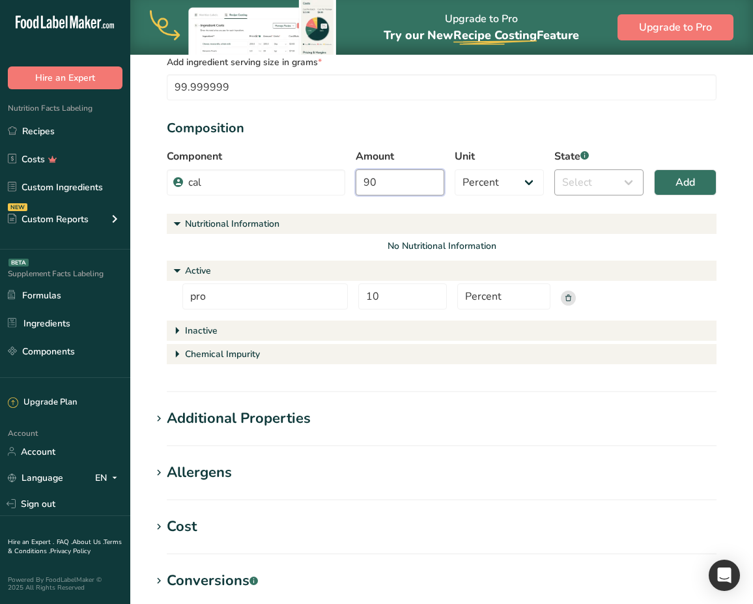
type input "90"
select select "active"
click at [554, 169] on select "Select Active Inactive Chemical Impurity Nutritional Information" at bounding box center [598, 182] width 89 height 26
click at [666, 195] on button "Add" at bounding box center [685, 182] width 63 height 26
select select
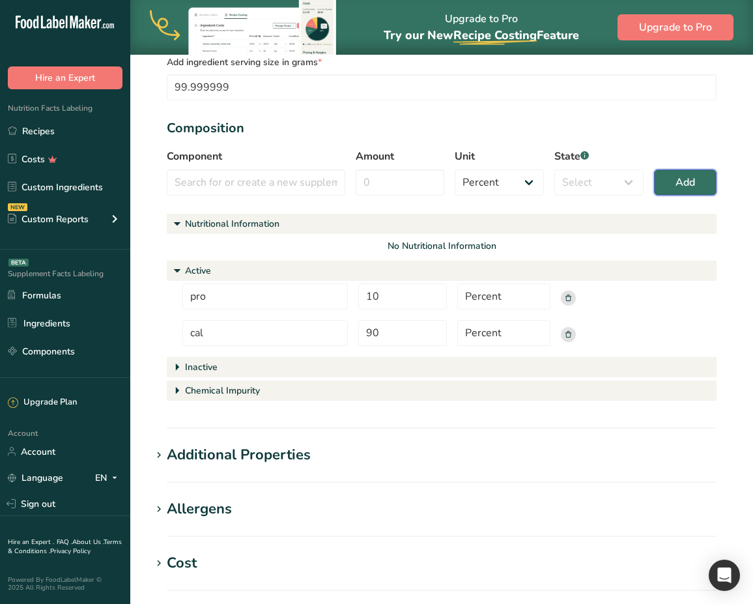
scroll to position [492, 0]
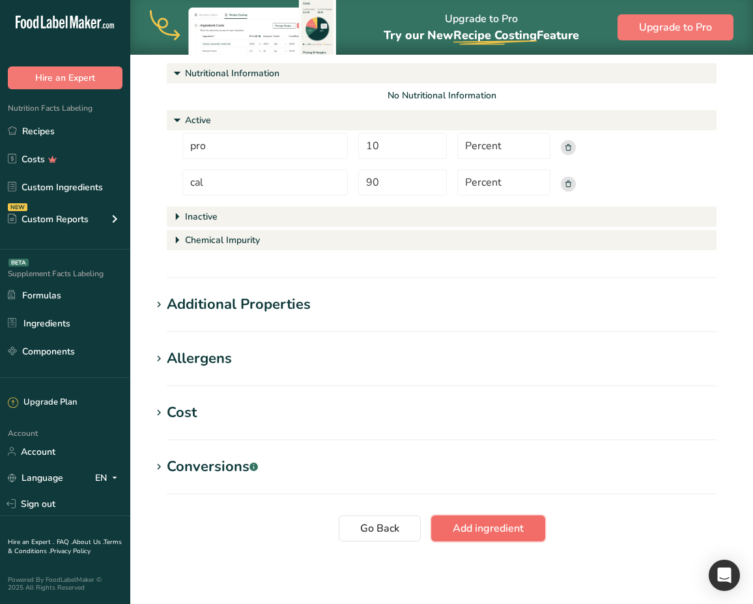
click at [461, 524] on span "Add ingredient" at bounding box center [488, 528] width 71 height 16
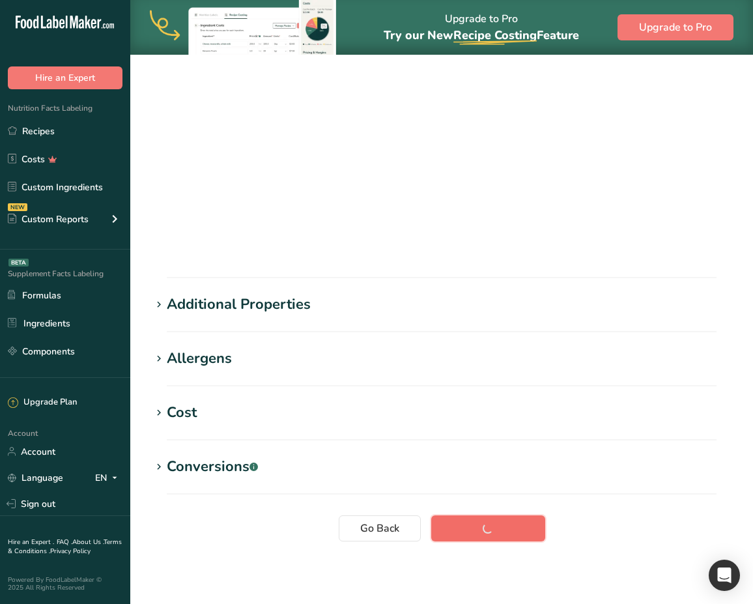
scroll to position [0, 0]
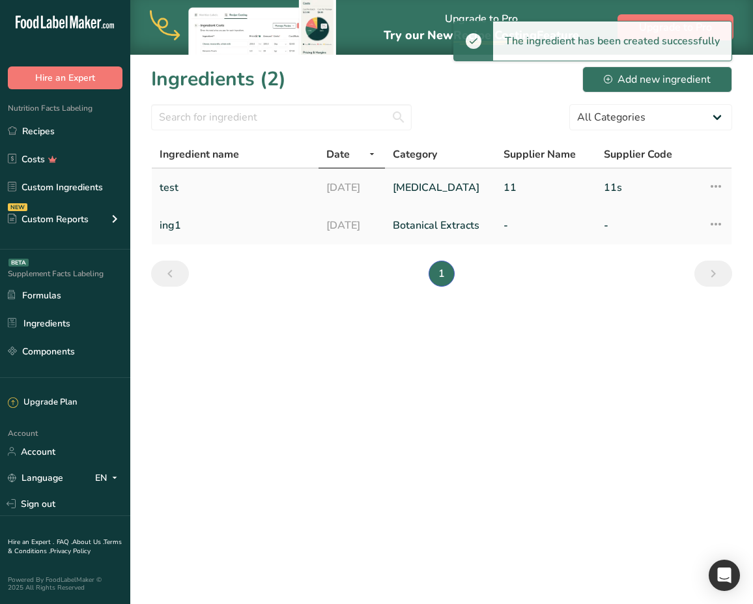
click at [277, 191] on link "test" at bounding box center [235, 187] width 151 height 27
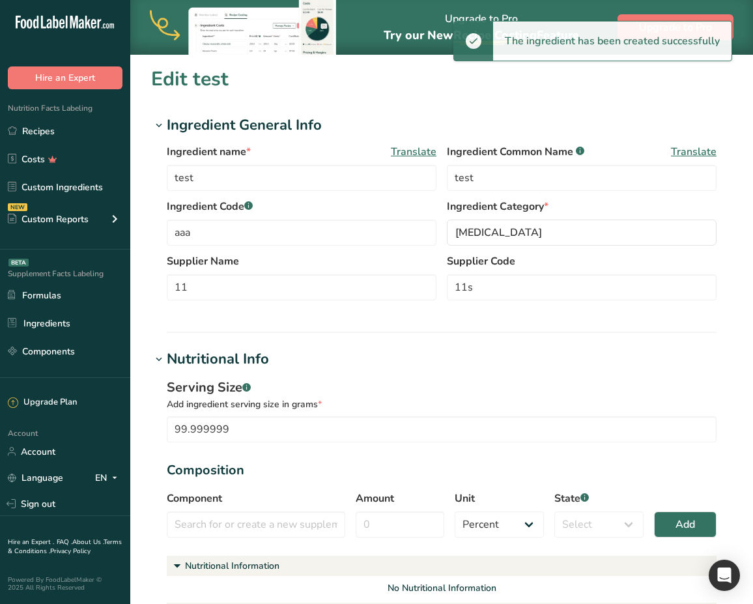
type input "100"
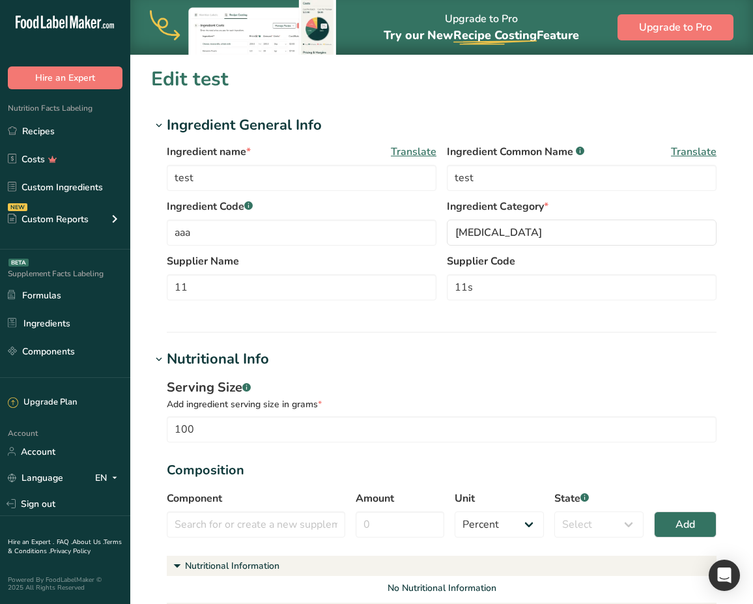
scroll to position [492, 0]
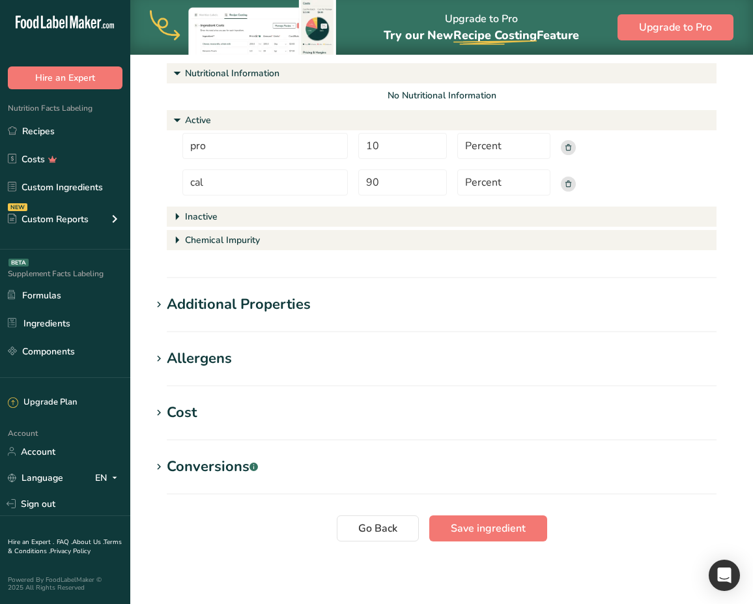
click at [206, 301] on div "Additional Properties" at bounding box center [239, 304] width 144 height 21
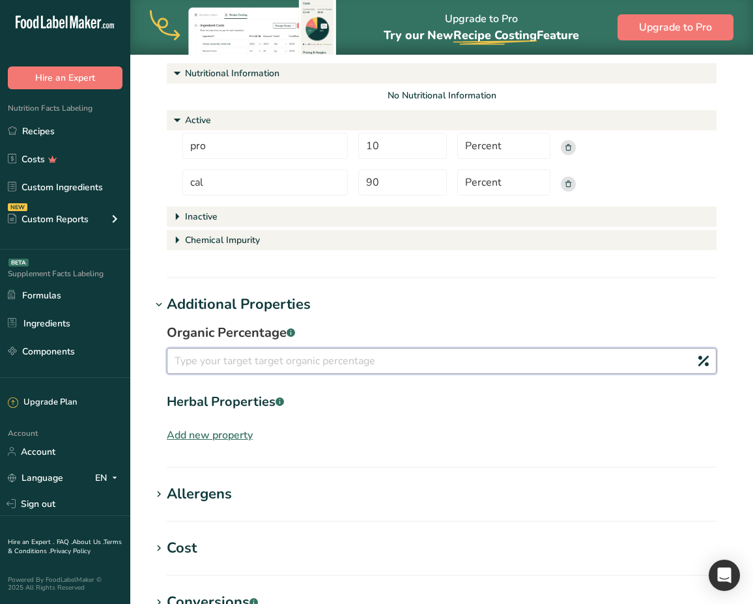
click at [233, 360] on input "number" at bounding box center [442, 361] width 550 height 26
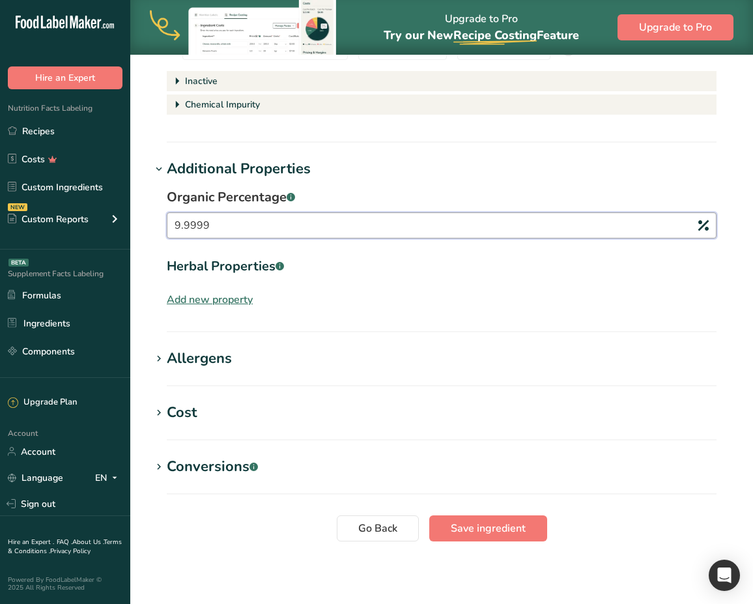
type input "9.9999"
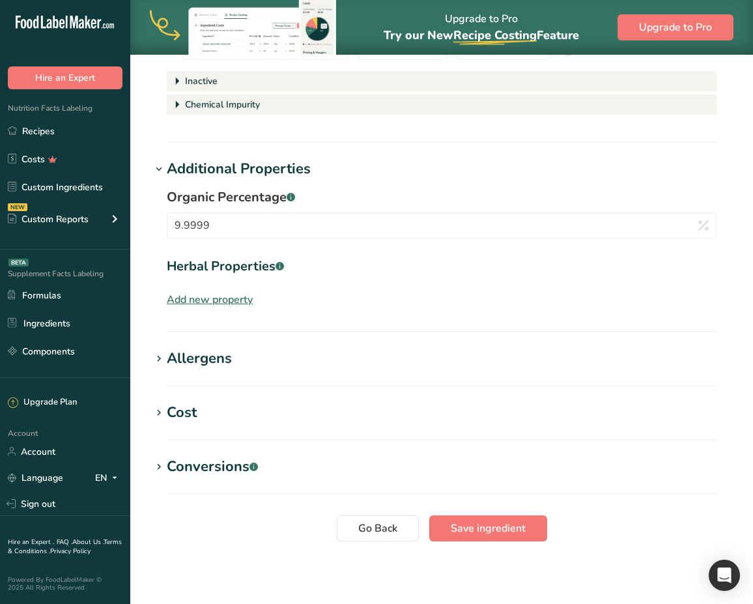
click at [216, 299] on div "Add new property" at bounding box center [210, 300] width 86 height 16
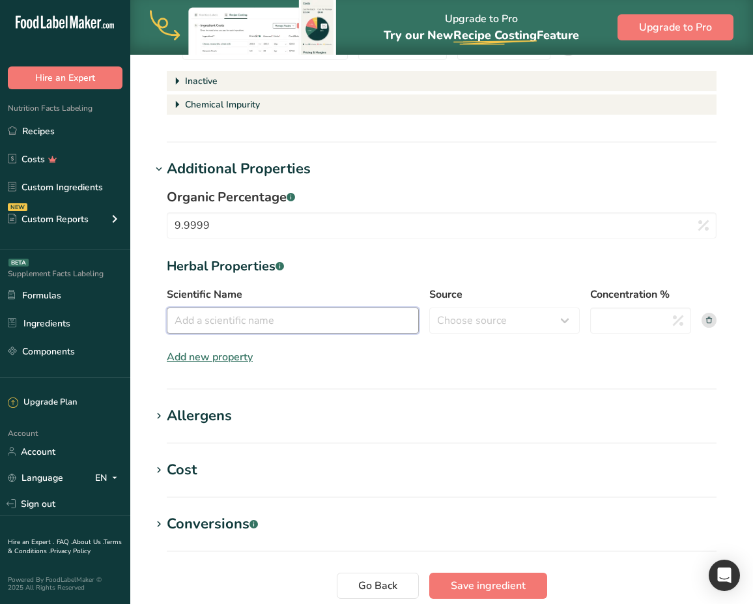
click at [230, 316] on input "Scientific Name" at bounding box center [293, 320] width 252 height 26
type input "10"
select select "root"
click at [429, 307] on select "Choose source root whole resin fruit seed flower peel bark stem oil leaf" at bounding box center [504, 320] width 151 height 26
click at [604, 325] on input "Concentration %" at bounding box center [640, 320] width 101 height 26
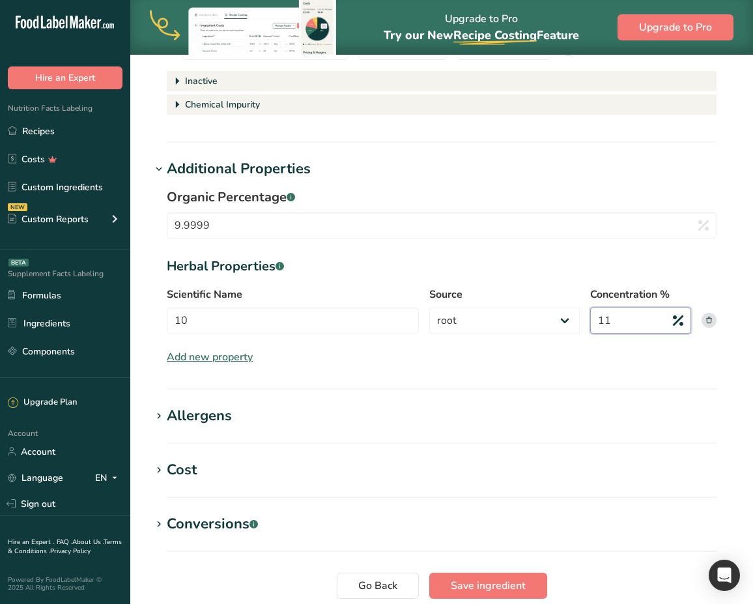
type input "11"
click at [205, 418] on div "Allergens" at bounding box center [199, 415] width 65 height 21
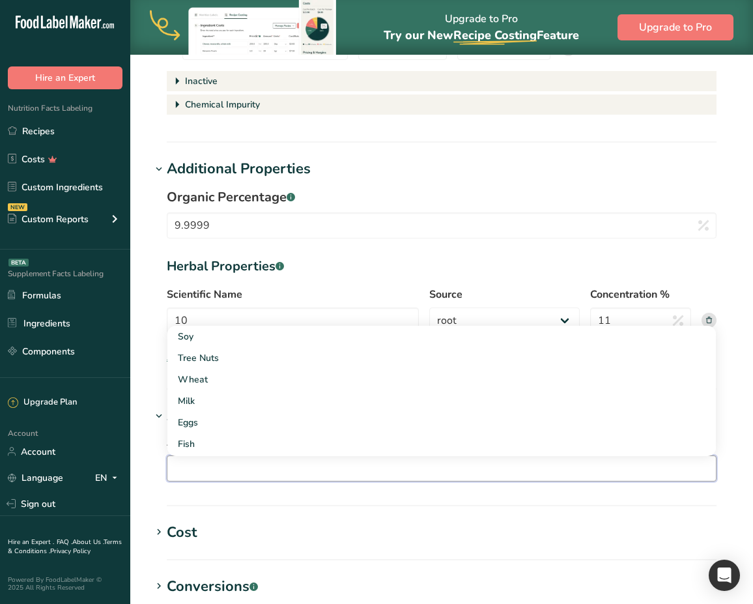
click at [261, 472] on input "text" at bounding box center [441, 469] width 548 height 20
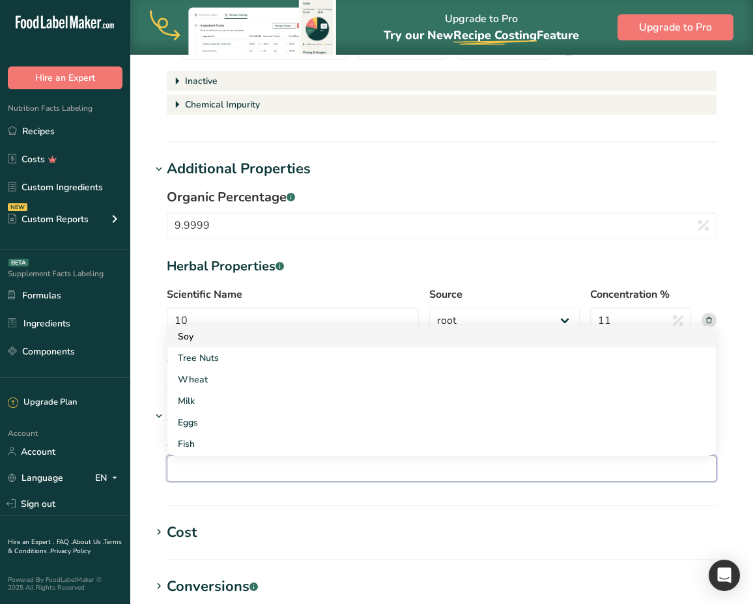
click at [218, 340] on div "Soy" at bounding box center [431, 337] width 507 height 14
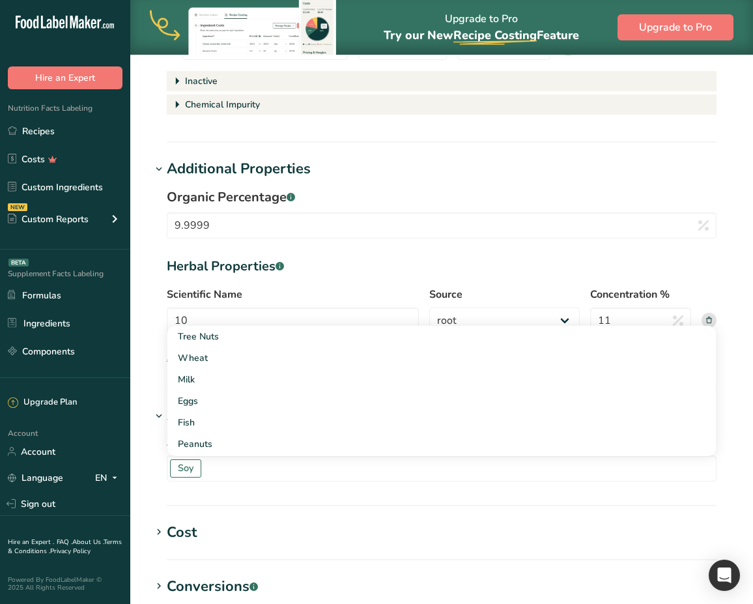
scroll to position [748, 0]
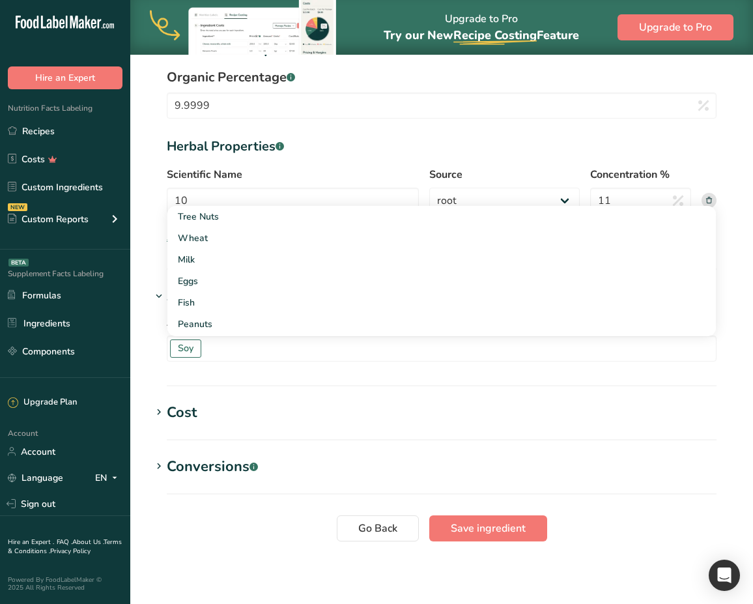
click at [181, 418] on div "Cost" at bounding box center [182, 412] width 30 height 21
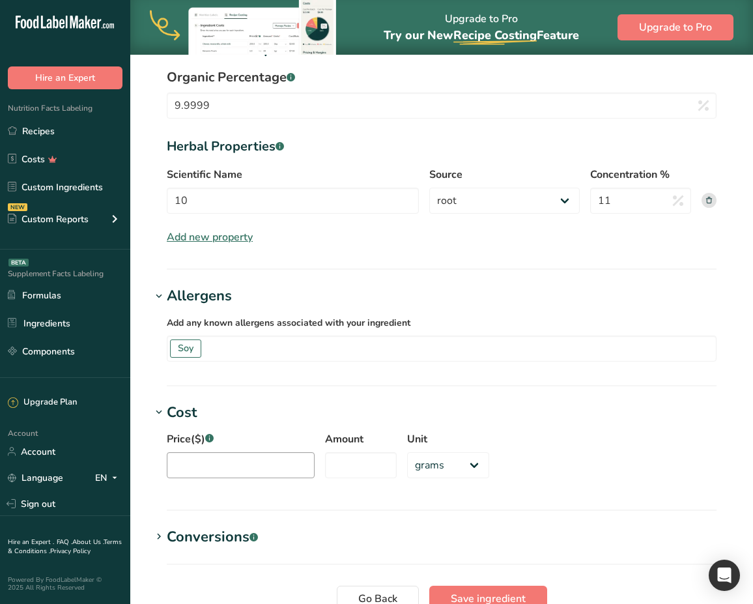
drag, startPoint x: 247, startPoint y: 485, endPoint x: 277, endPoint y: 470, distance: 34.1
click at [277, 470] on div "Price($) .a-a{fill:#347362;}.b-a{fill:#fff;} Amount Unit grams Kilograms mg Oz …" at bounding box center [441, 458] width 581 height 70
click at [277, 470] on input "Price($) .a-a{fill:#347362;}.b-a{fill:#fff;}" at bounding box center [241, 465] width 148 height 26
type input "1"
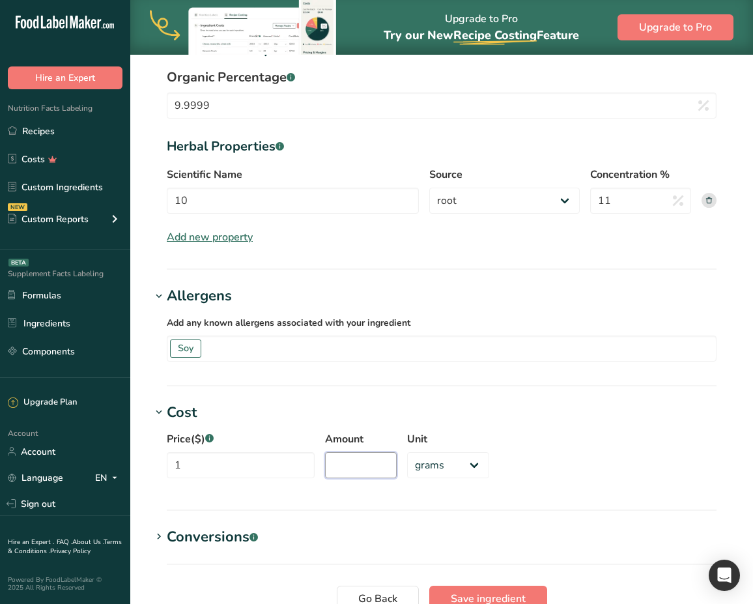
click at [350, 473] on input "Amount" at bounding box center [361, 465] width 72 height 26
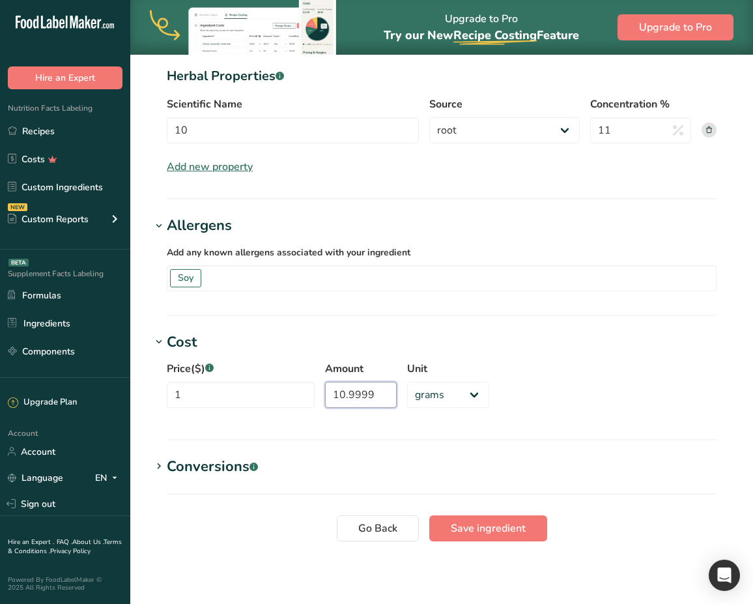
type input "10.9999"
click at [212, 466] on div "Conversions .a-a{fill:#347362;}.b-a{fill:#fff;}" at bounding box center [212, 466] width 91 height 21
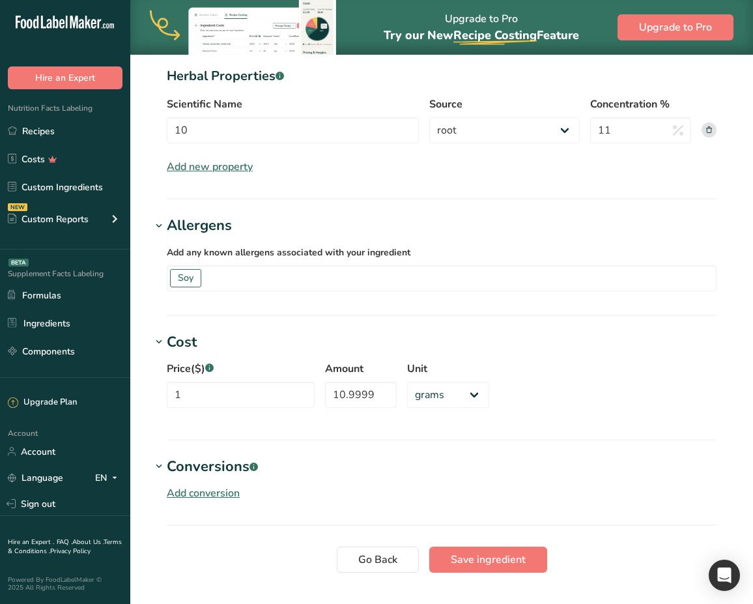
click at [227, 496] on div "Add conversion" at bounding box center [203, 493] width 73 height 16
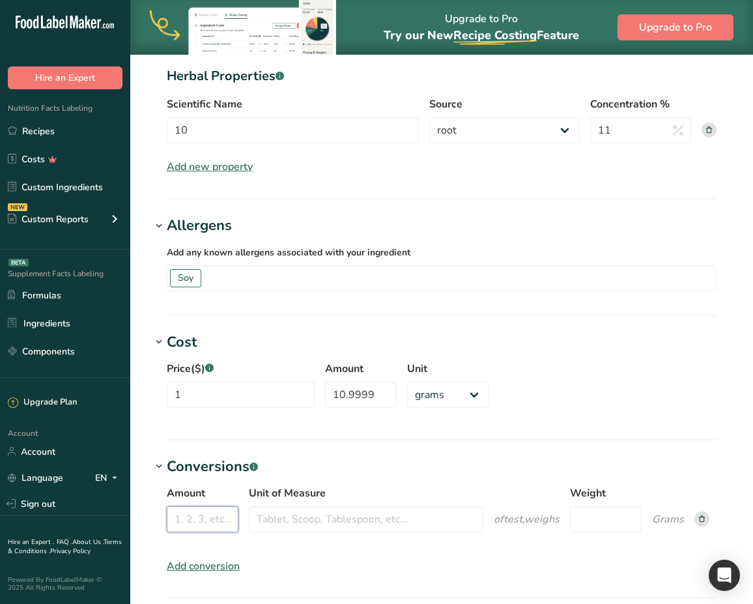
click at [205, 516] on input "Amount" at bounding box center [203, 519] width 72 height 26
type input "1"
click at [292, 518] on input "Unit of Measure" at bounding box center [366, 519] width 234 height 26
type input "1"
click at [582, 513] on input "Weight" at bounding box center [606, 519] width 72 height 26
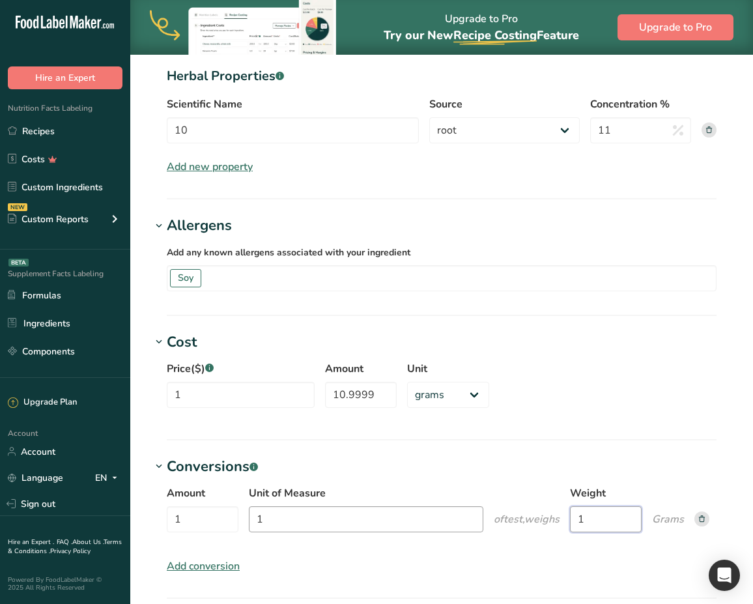
type input "1"
click at [446, 528] on input "1" at bounding box center [366, 519] width 234 height 26
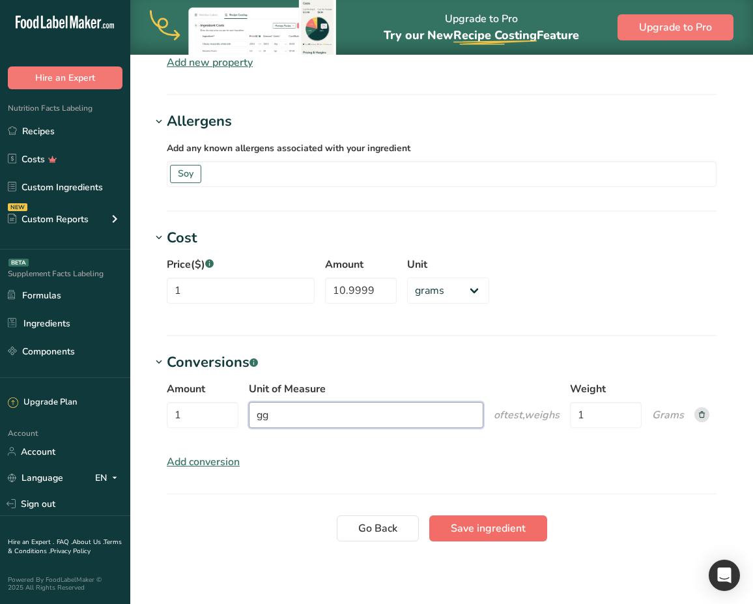
type input "gg"
click at [495, 525] on span "Save ingredient" at bounding box center [488, 528] width 75 height 16
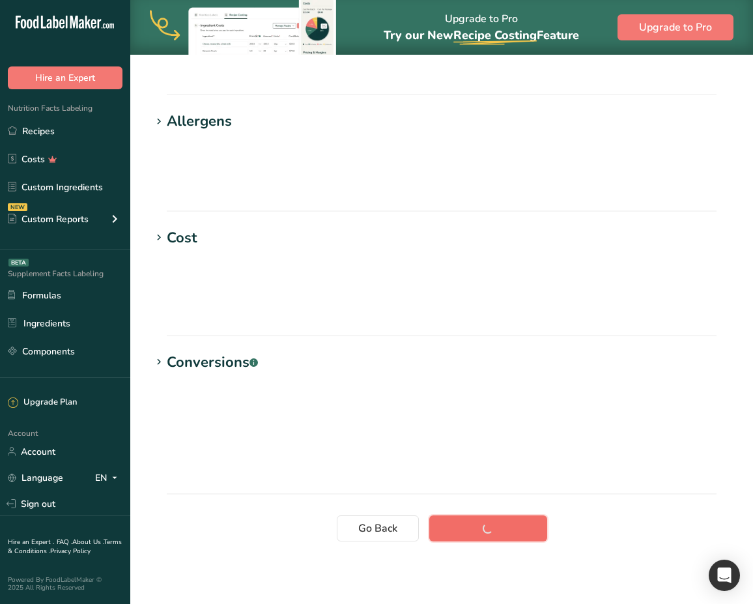
scroll to position [0, 0]
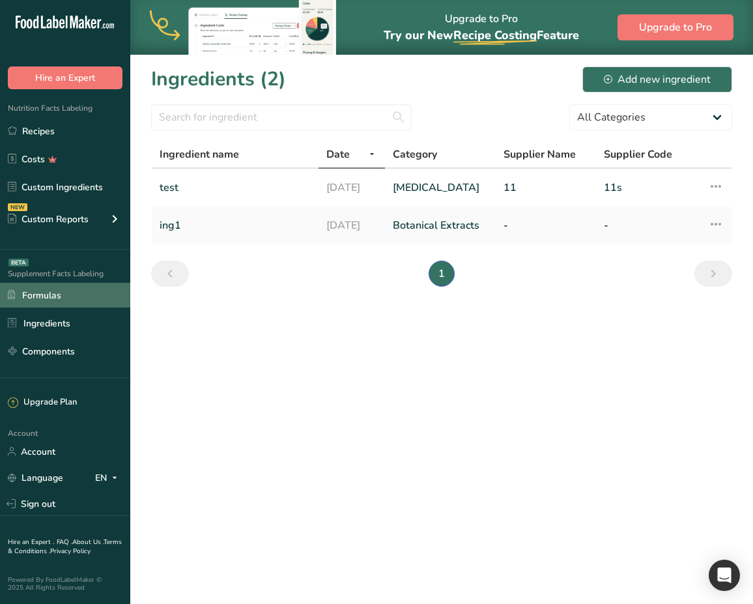
click at [82, 294] on link "Formulas" at bounding box center [65, 295] width 130 height 25
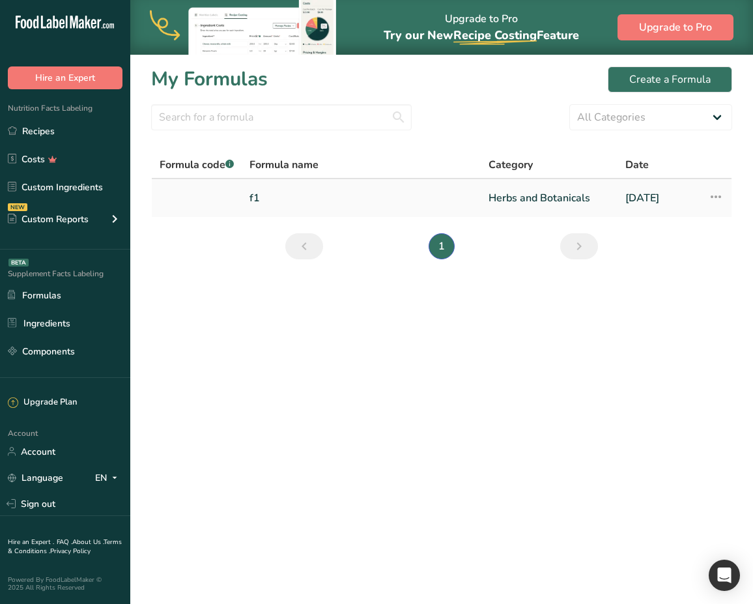
click at [266, 207] on link "f1" at bounding box center [360, 197] width 223 height 27
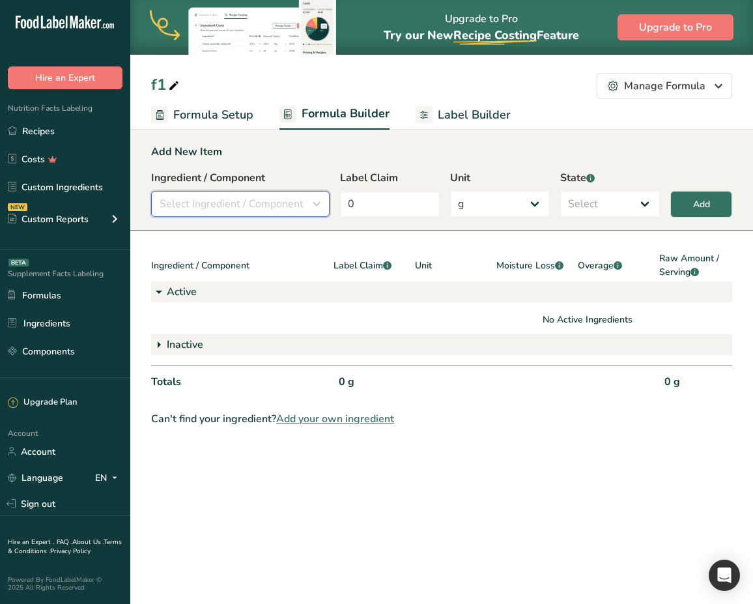
click at [269, 199] on span "Select Ingredient / Component" at bounding box center [232, 204] width 144 height 16
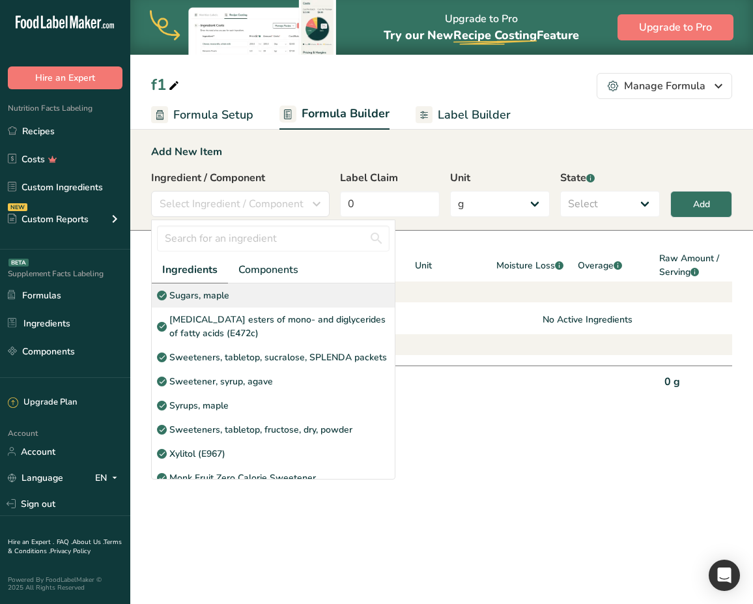
click at [237, 303] on div "Sugars, maple" at bounding box center [273, 295] width 243 height 24
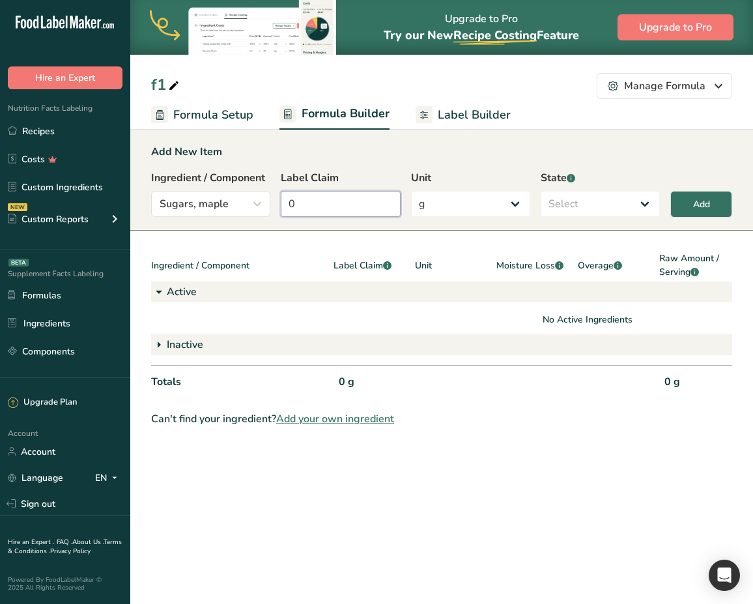
click at [338, 208] on input "0" at bounding box center [340, 204] width 119 height 26
type input "1"
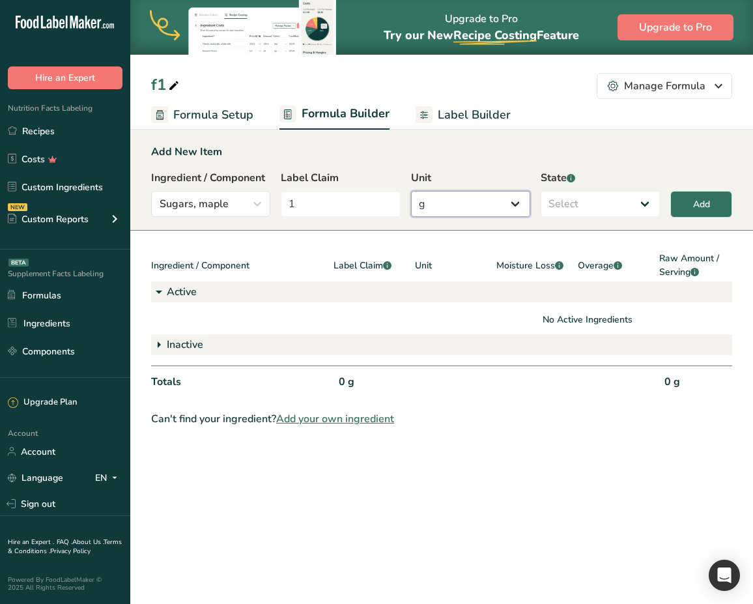
click at [560, 194] on div "Ingredient / Component Sugars, maple Ingredients Components Sugars, maple [MEDI…" at bounding box center [441, 197] width 581 height 55
select select "active"
click at [541, 191] on select "Select Active Inactive" at bounding box center [600, 204] width 119 height 26
click at [697, 205] on div "Add" at bounding box center [701, 204] width 17 height 14
click at [216, 203] on span "Sugars, maple" at bounding box center [194, 204] width 69 height 16
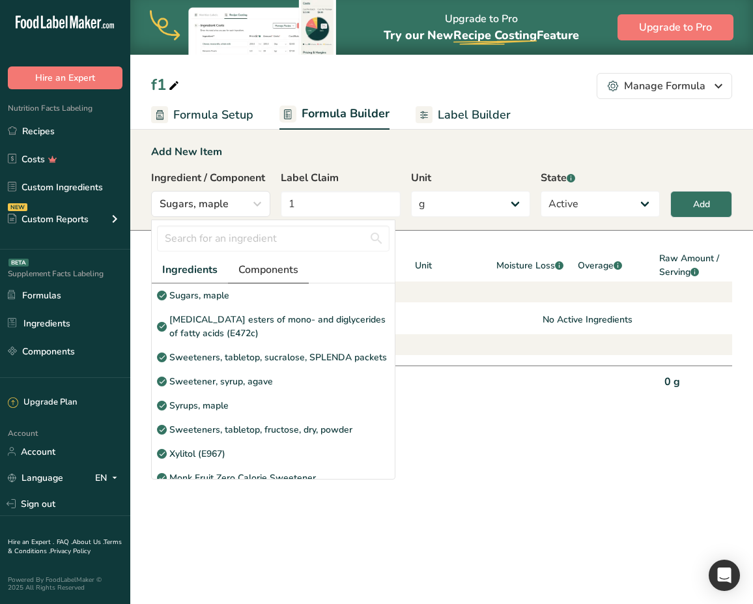
click at [258, 270] on span "Components" at bounding box center [268, 270] width 60 height 16
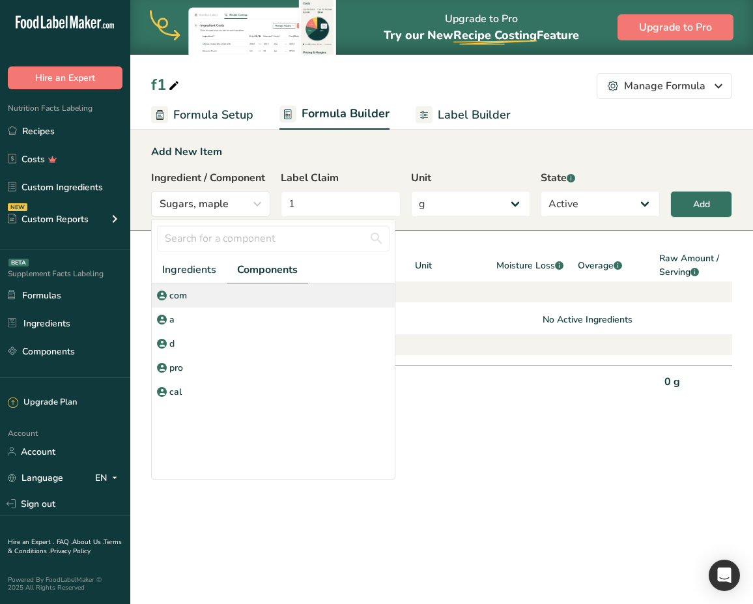
click at [206, 284] on div "com" at bounding box center [273, 295] width 243 height 24
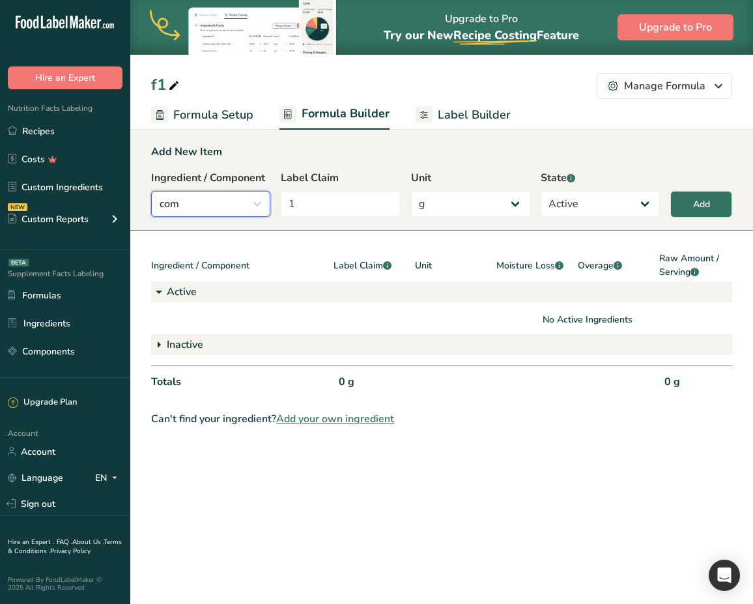
click at [233, 207] on div "com" at bounding box center [207, 204] width 94 height 16
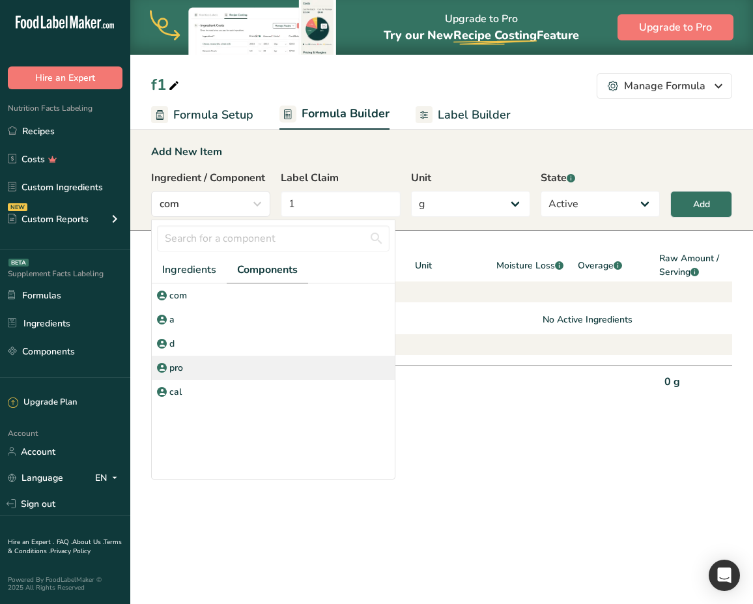
click at [197, 376] on div "pro" at bounding box center [273, 368] width 243 height 24
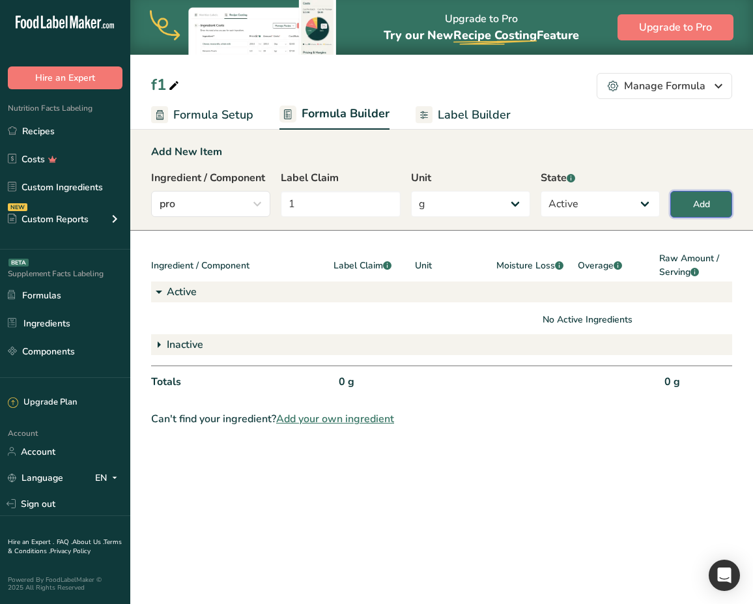
click at [703, 202] on div "Add" at bounding box center [701, 204] width 17 height 14
